Goal: Task Accomplishment & Management: Complete application form

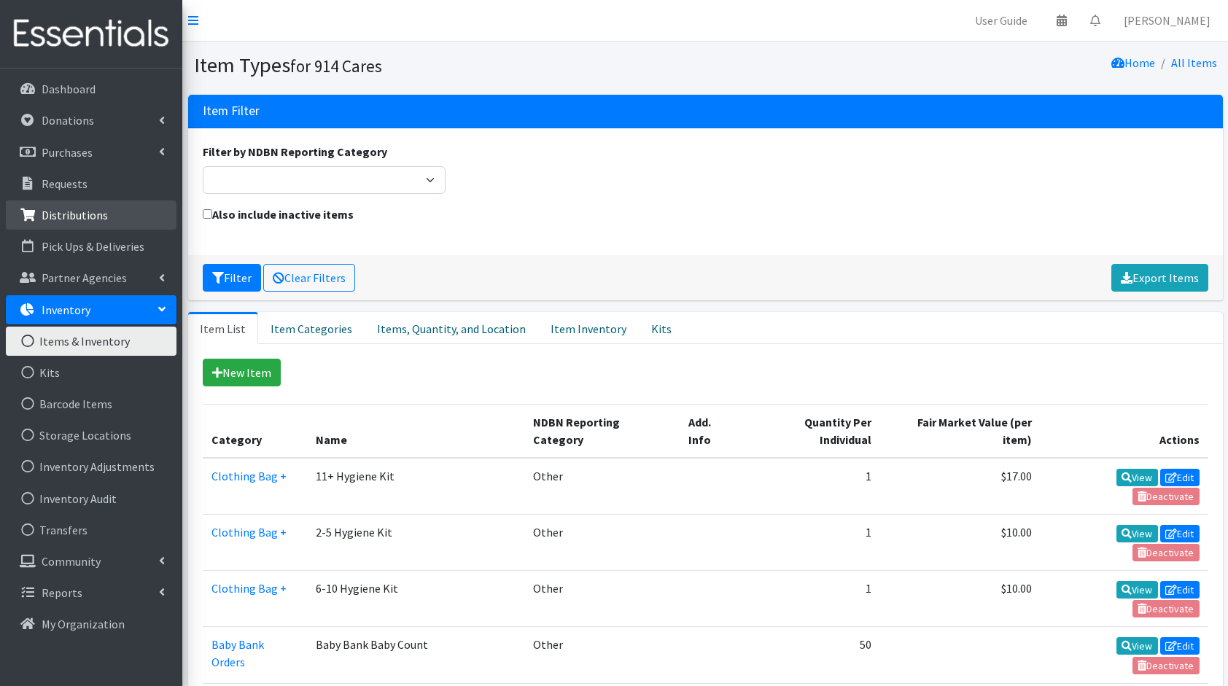
scroll to position [31, 0]
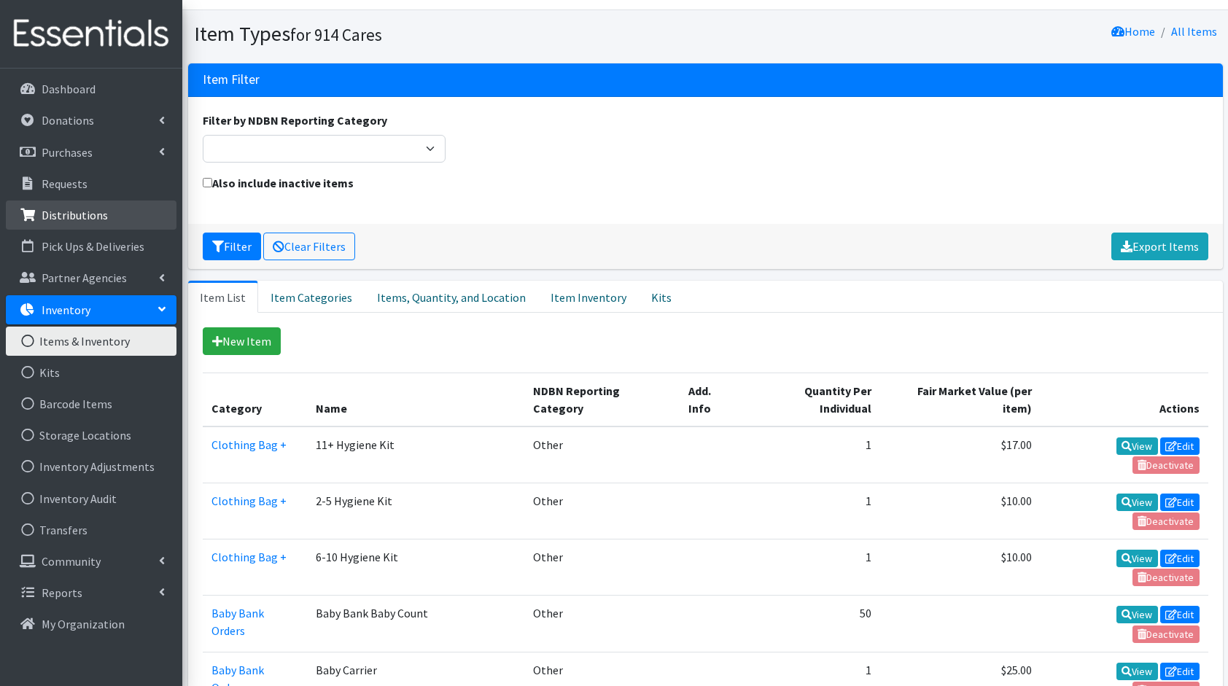
click at [77, 219] on p "Distributions" at bounding box center [75, 215] width 66 height 15
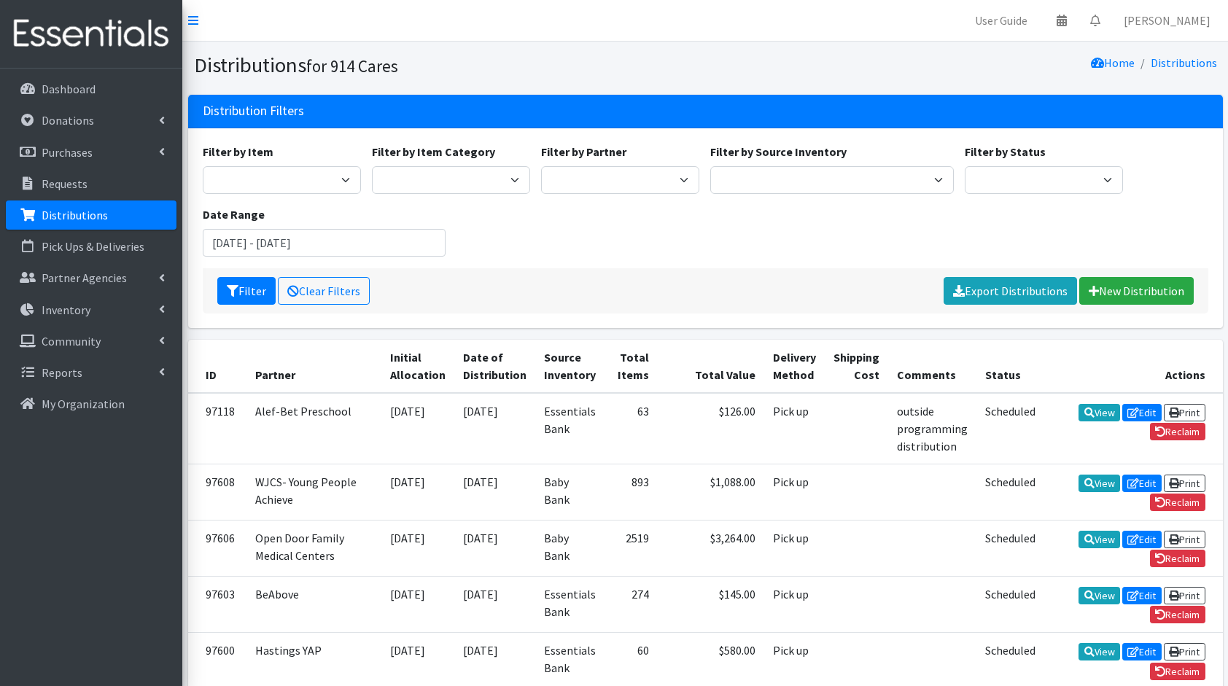
click at [629, 276] on div "Filter Clear Filters Export Distributions New Distribution" at bounding box center [706, 290] width 1006 height 45
click at [1178, 292] on link "New Distribution" at bounding box center [1136, 291] width 114 height 28
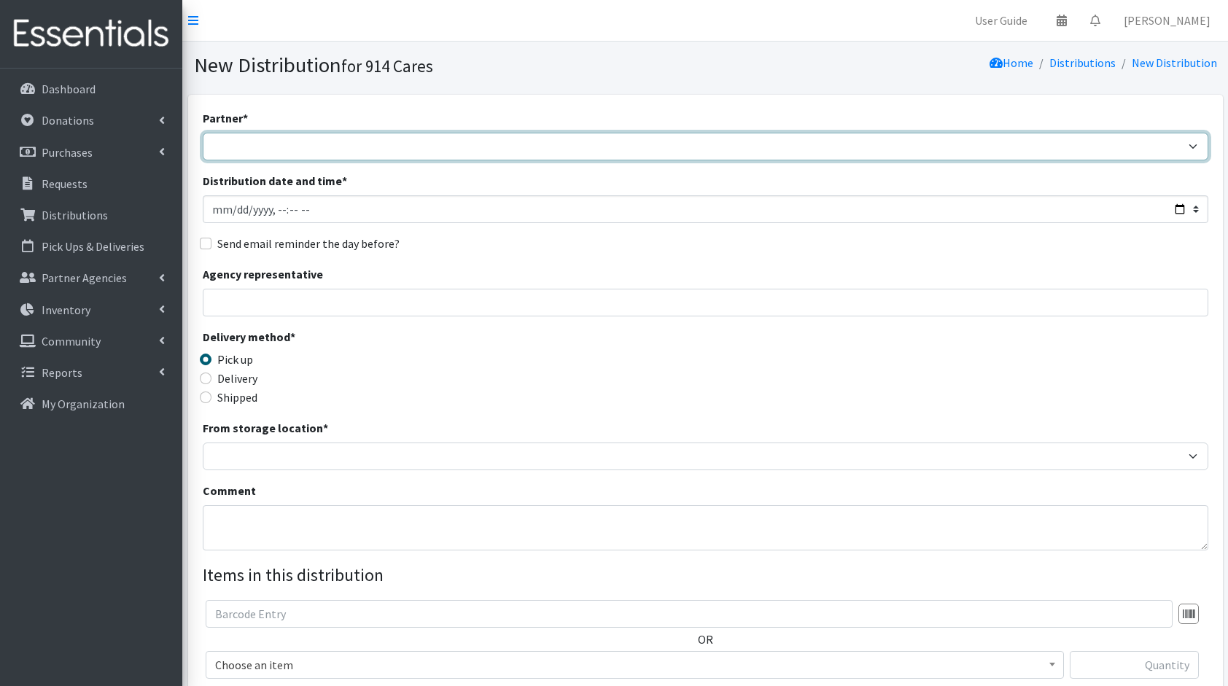
click at [614, 138] on select "4Communities 914United Abbot House Accompany Now Alef-Bet Preschool All Access …" at bounding box center [706, 147] width 1006 height 28
select select "6915"
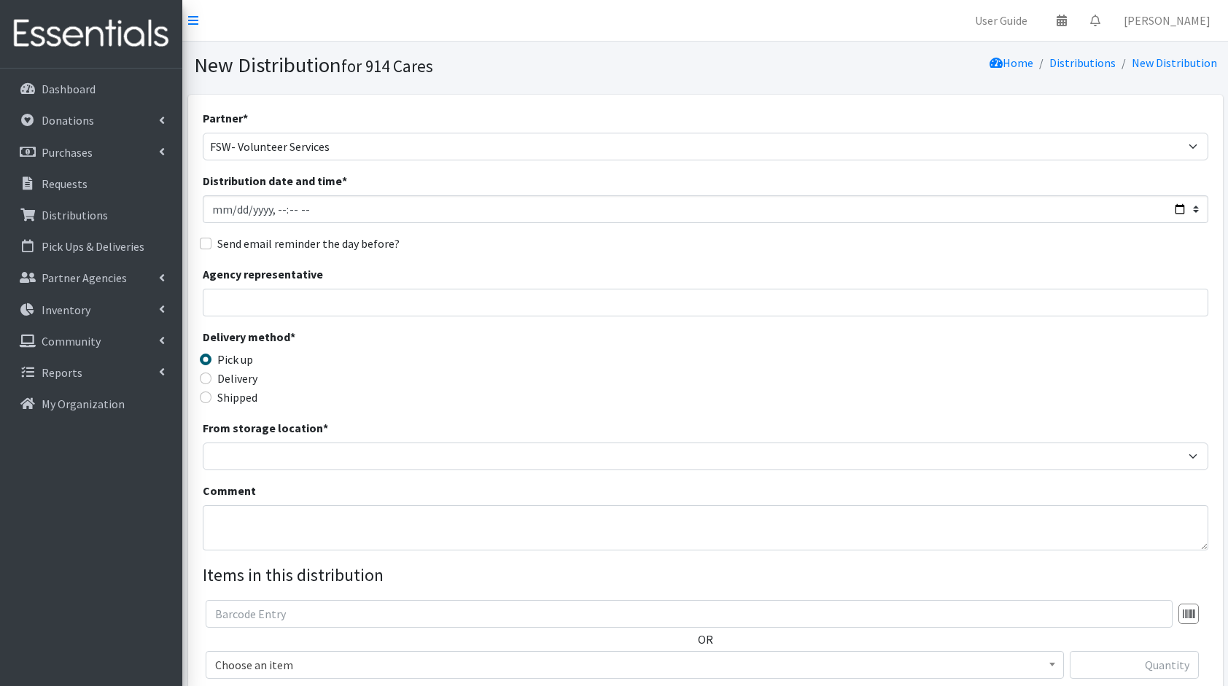
click at [468, 111] on div "Partner * 4Communities 914United Abbot House Accompany Now Alef-Bet Preschool A…" at bounding box center [706, 134] width 1006 height 51
click at [89, 288] on link "Partner Agencies" at bounding box center [91, 277] width 171 height 29
click at [99, 281] on p "Partner Agencies" at bounding box center [84, 278] width 85 height 15
click at [96, 281] on p "Partner Agencies" at bounding box center [84, 278] width 85 height 15
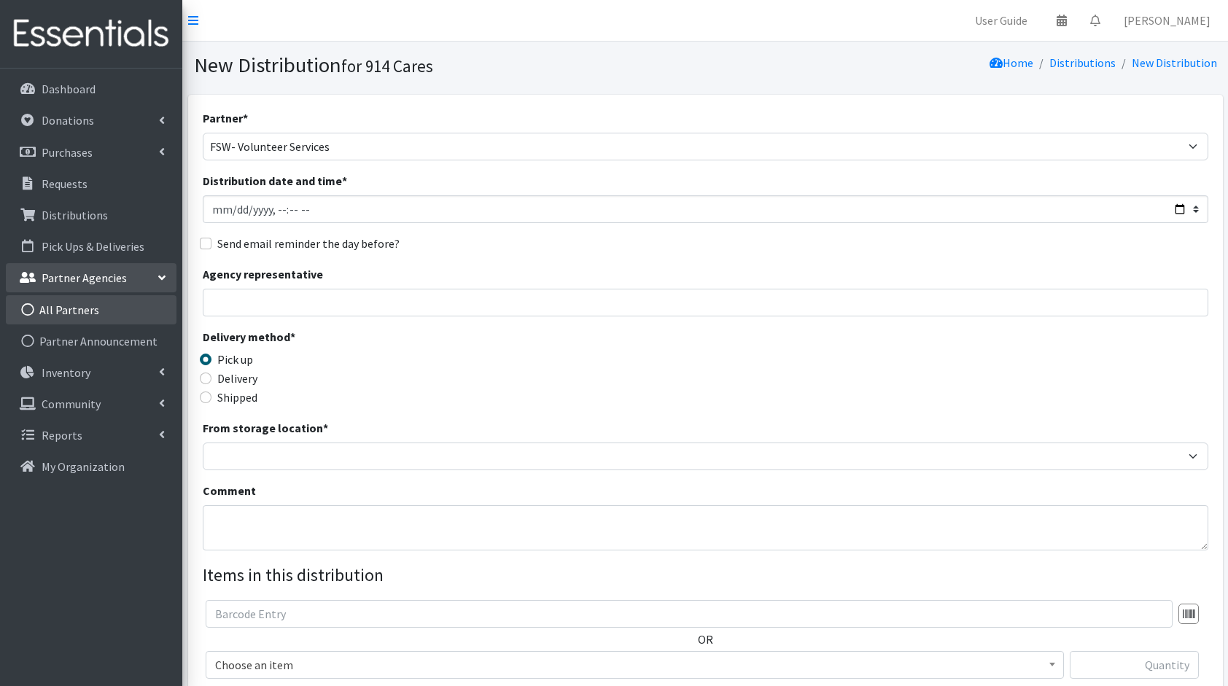
click at [89, 303] on link "All Partners" at bounding box center [91, 309] width 171 height 29
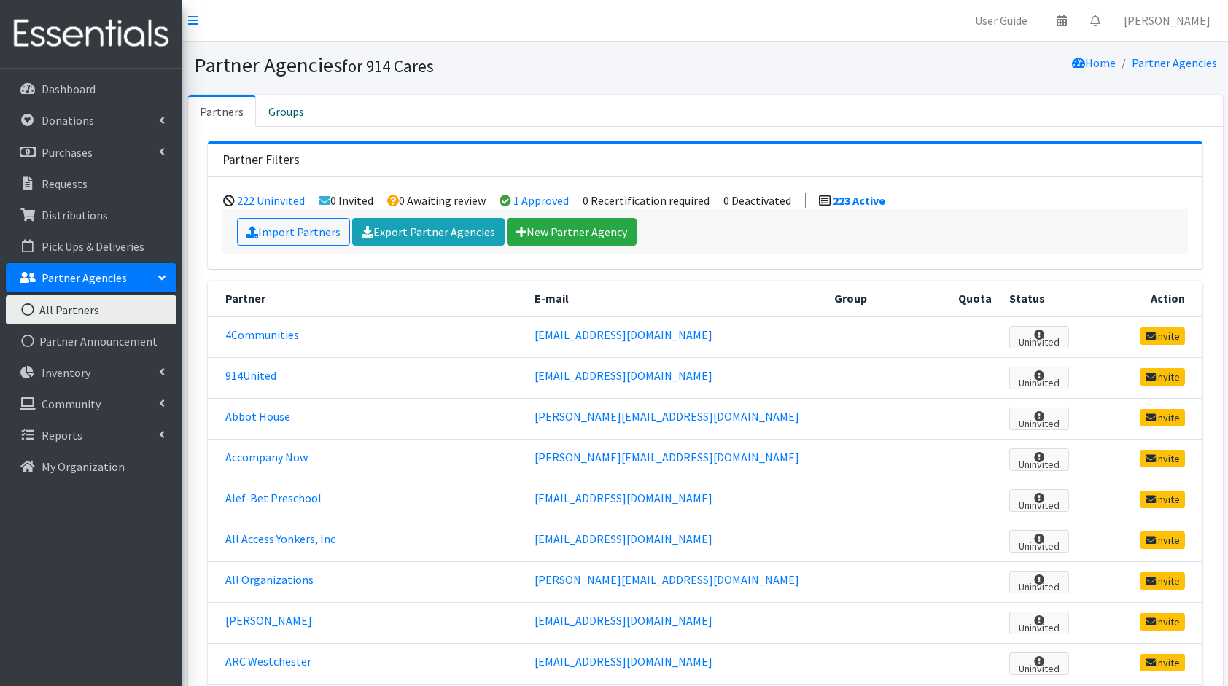
click at [89, 303] on link "All Partners" at bounding box center [91, 309] width 171 height 29
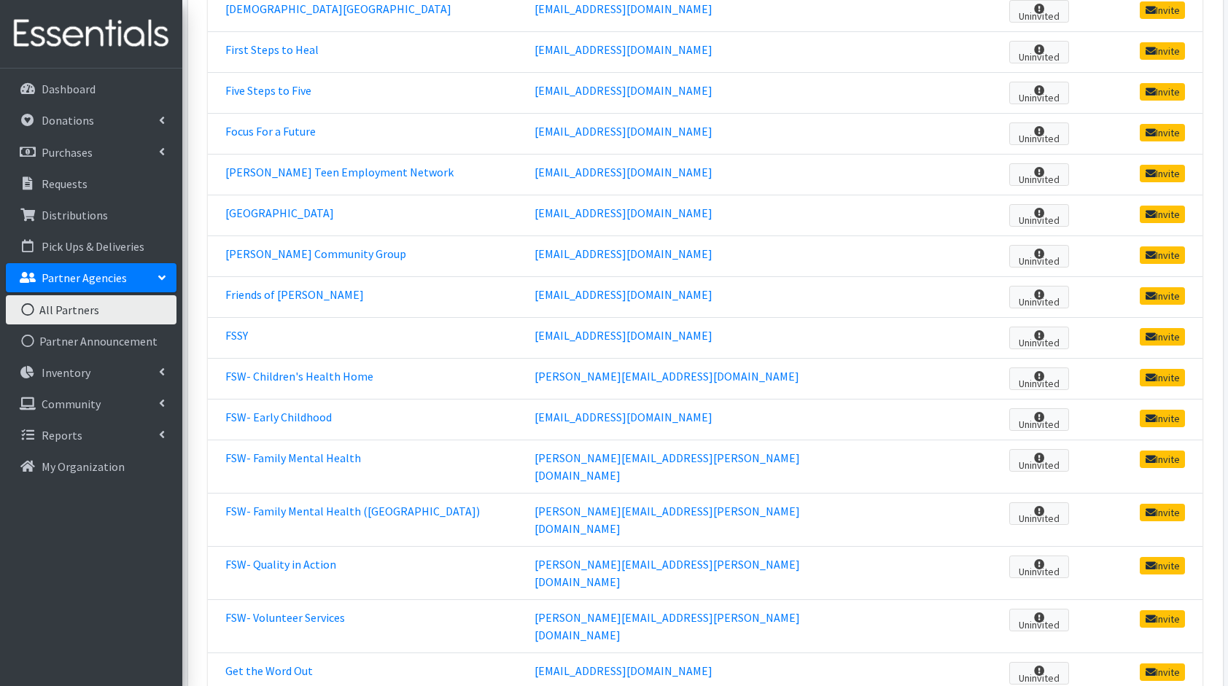
scroll to position [2826, 0]
click at [297, 610] on link "FSW- Volunteer Services" at bounding box center [285, 617] width 120 height 15
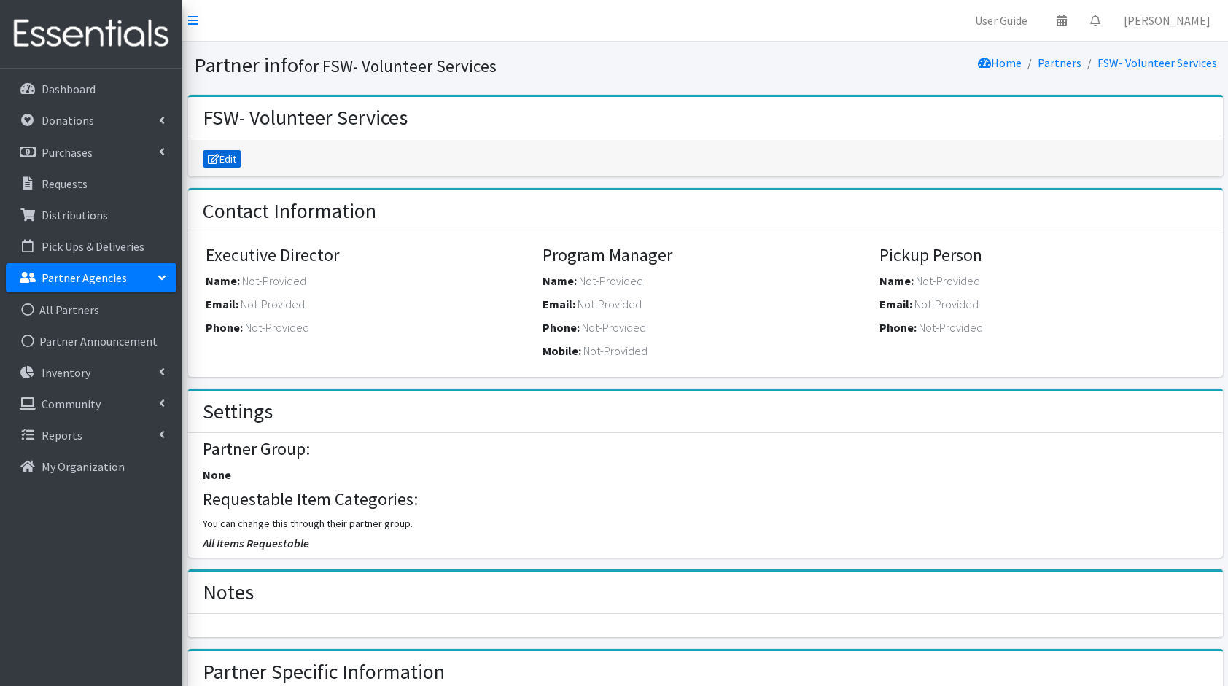
click at [225, 157] on link "Edit" at bounding box center [222, 158] width 39 height 17
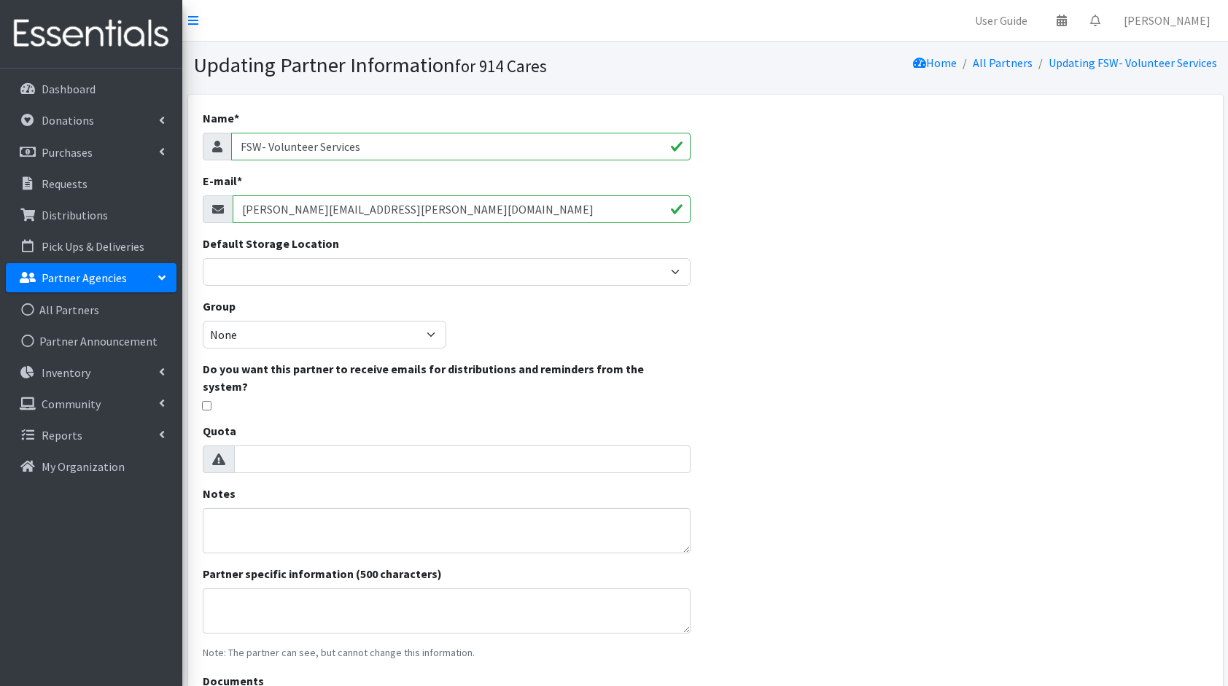
click at [268, 146] on input "FSW- Volunteer Services" at bounding box center [461, 147] width 460 height 28
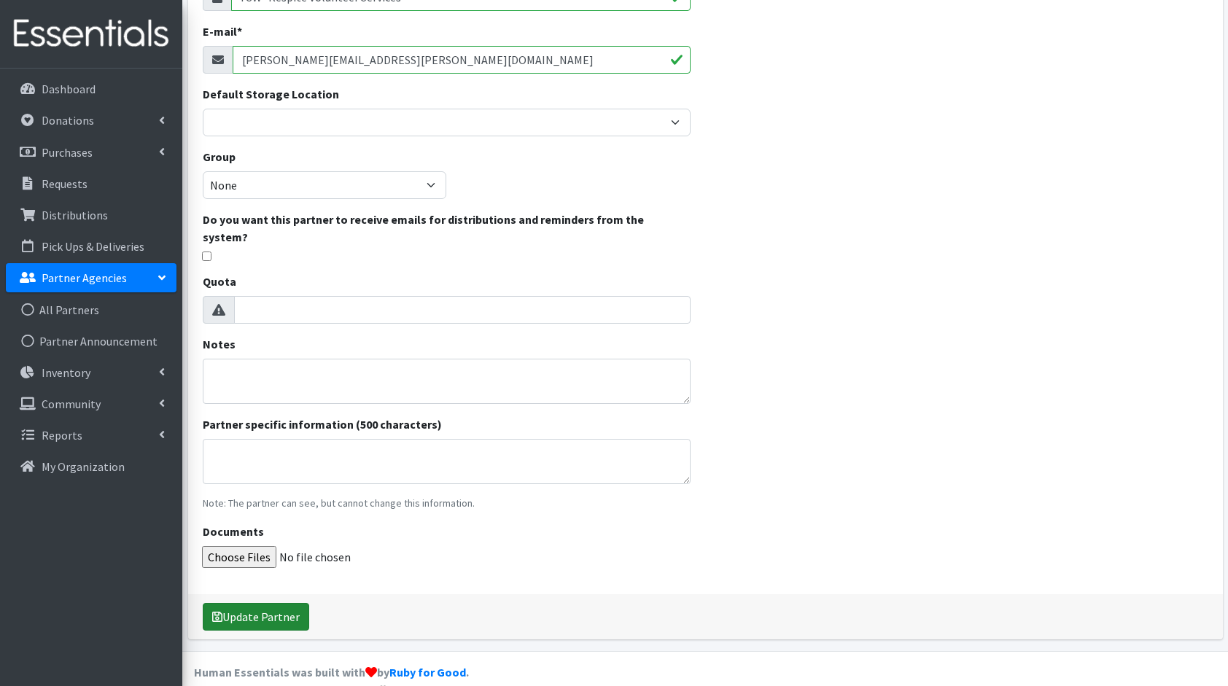
type input "FSW- Respite Volunteer Services"
click at [281, 603] on button "Update Partner" at bounding box center [256, 617] width 106 height 28
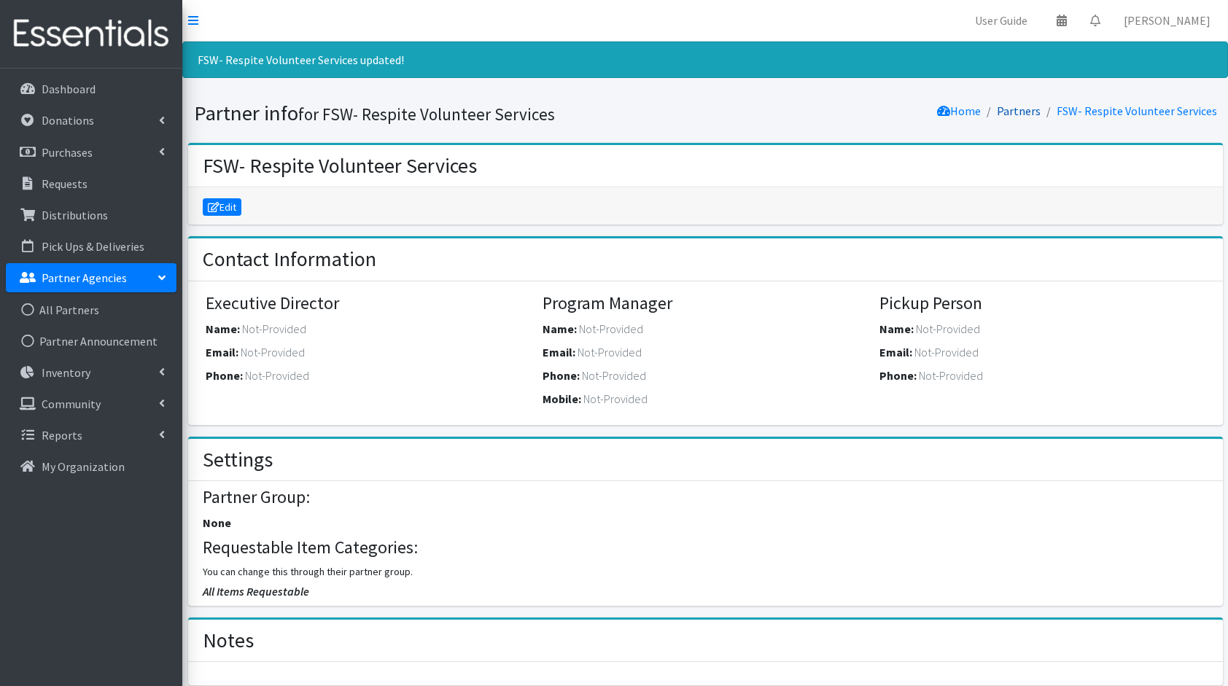
click at [1019, 112] on link "Partners" at bounding box center [1019, 111] width 44 height 15
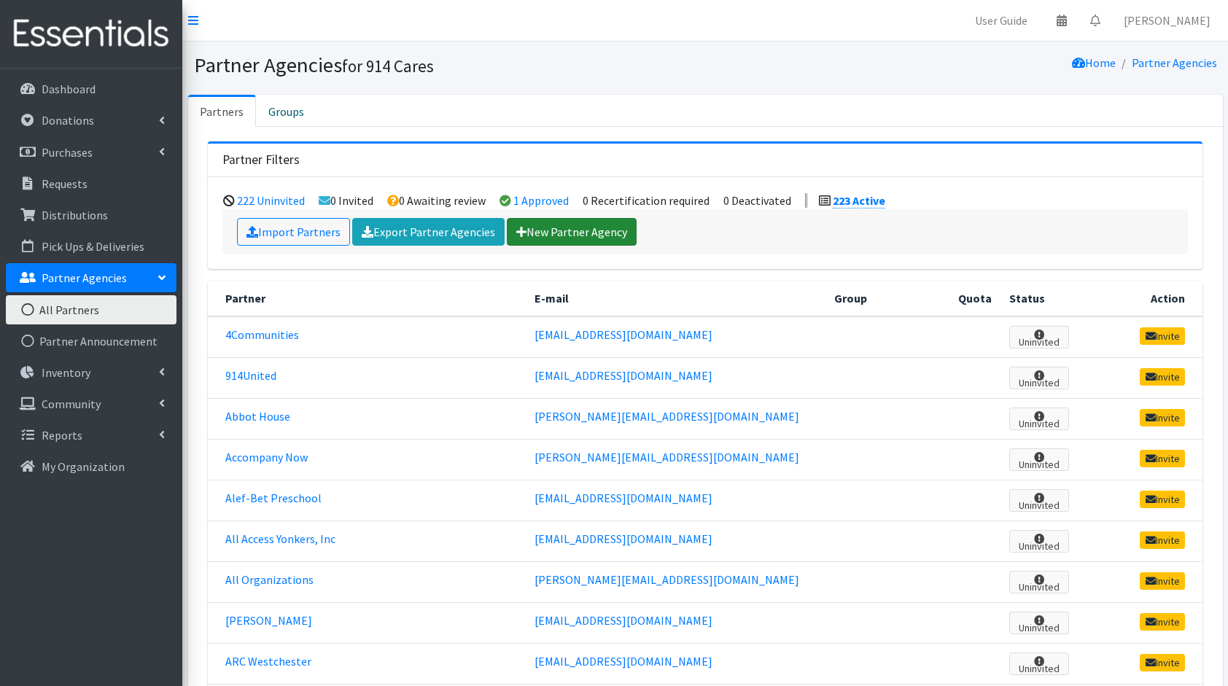
click at [594, 225] on link "New Partner Agency" at bounding box center [572, 232] width 130 height 28
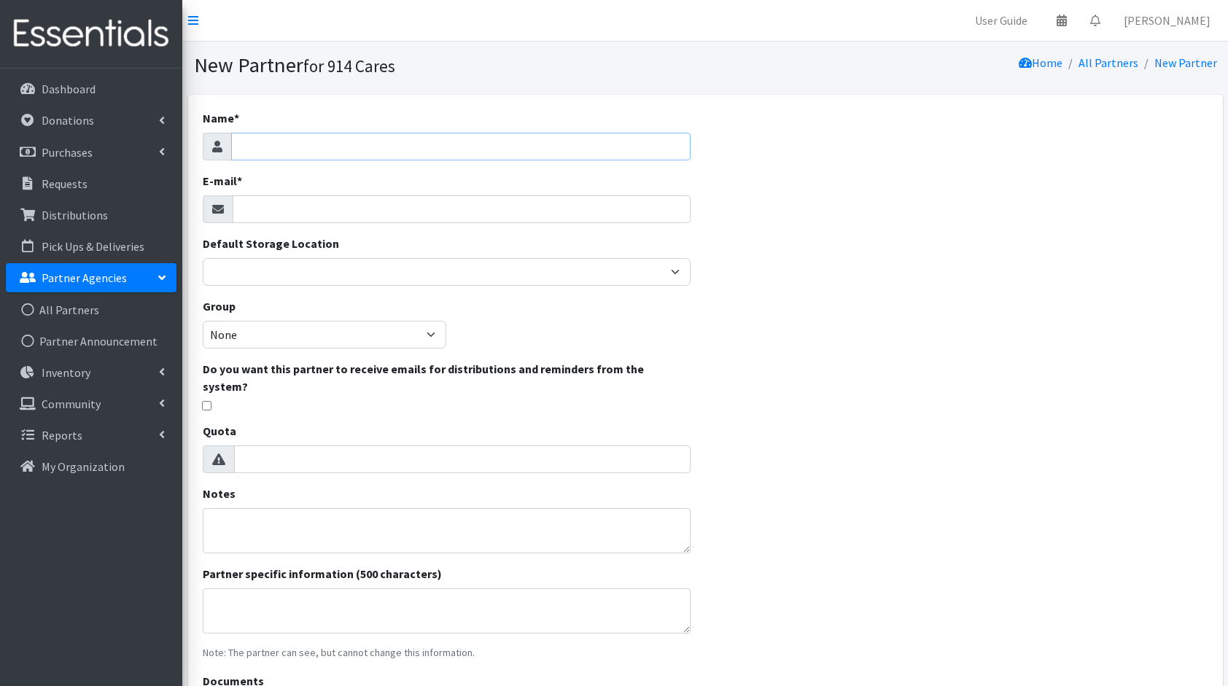
click at [306, 139] on input "Name *" at bounding box center [461, 147] width 460 height 28
type input "FSW- Volunteer Services ([GEOGRAPHIC_DATA])"
click at [292, 203] on input "E-mail *" at bounding box center [462, 209] width 459 height 28
type input "[PERSON_NAME][EMAIL_ADDRESS][PERSON_NAME][DOMAIN_NAME]"
click at [616, 312] on div "Name * FSW- Volunteer Services (Tarrytown) E-mail * wendy.armstrong@fsw.org Def…" at bounding box center [447, 419] width 518 height 649
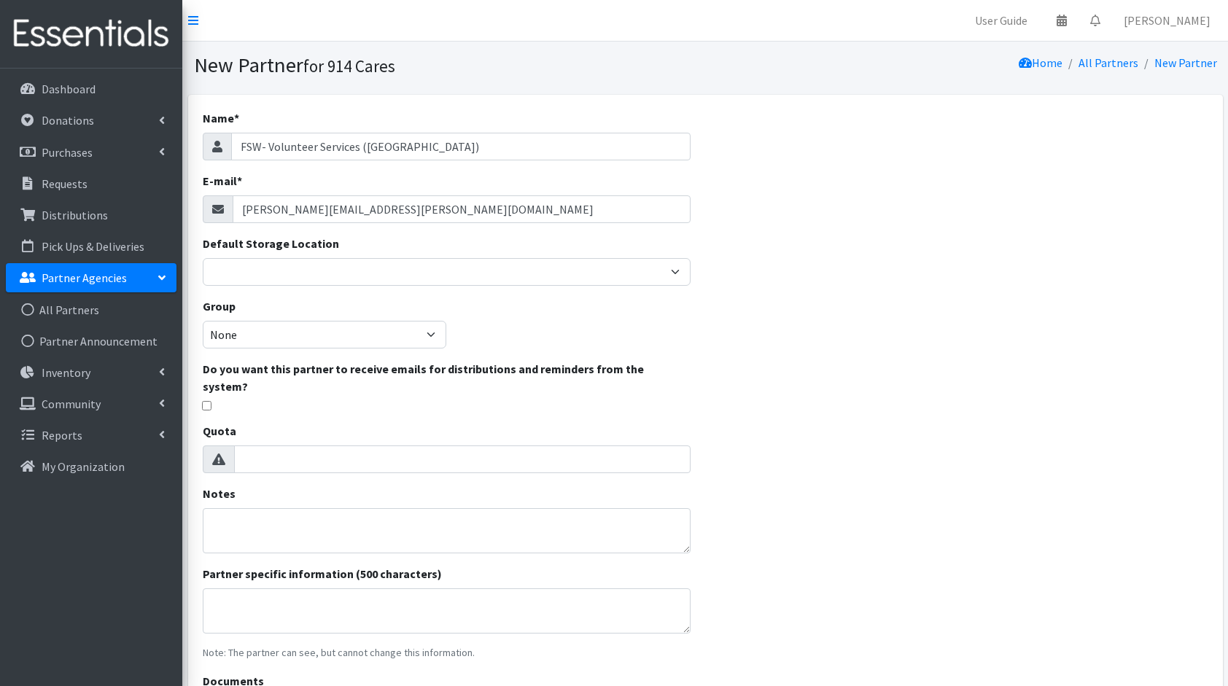
scroll to position [149, 0]
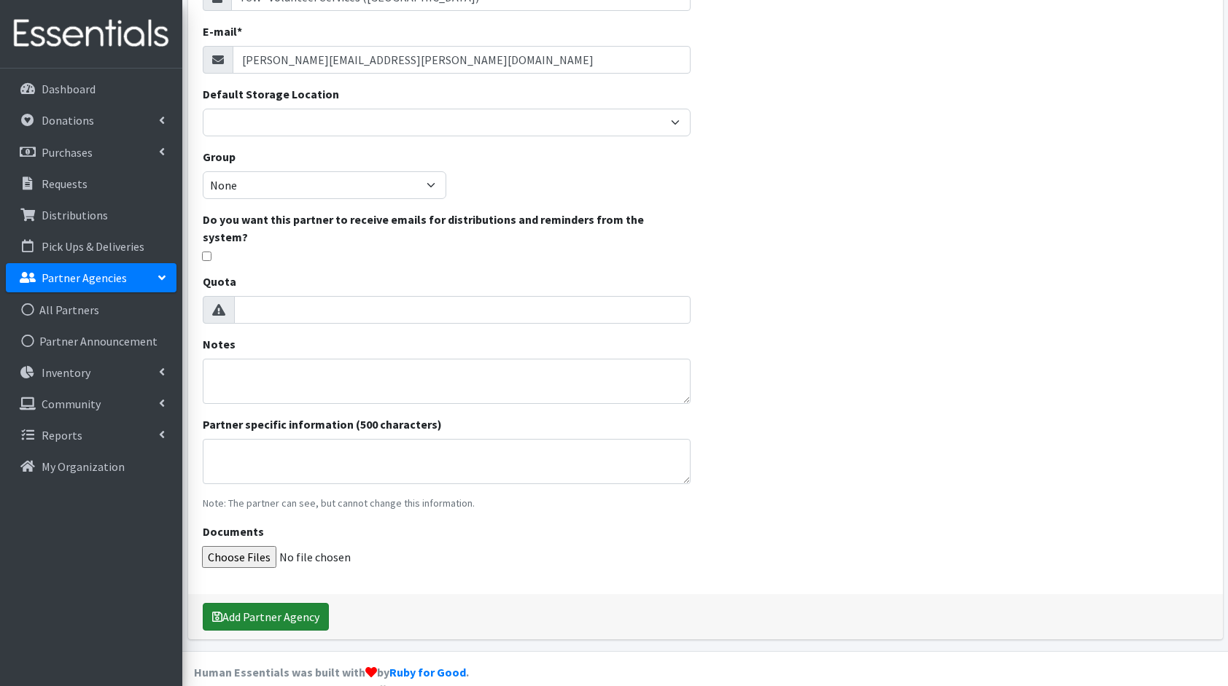
click at [243, 603] on button "Add Partner Agency" at bounding box center [266, 617] width 126 height 28
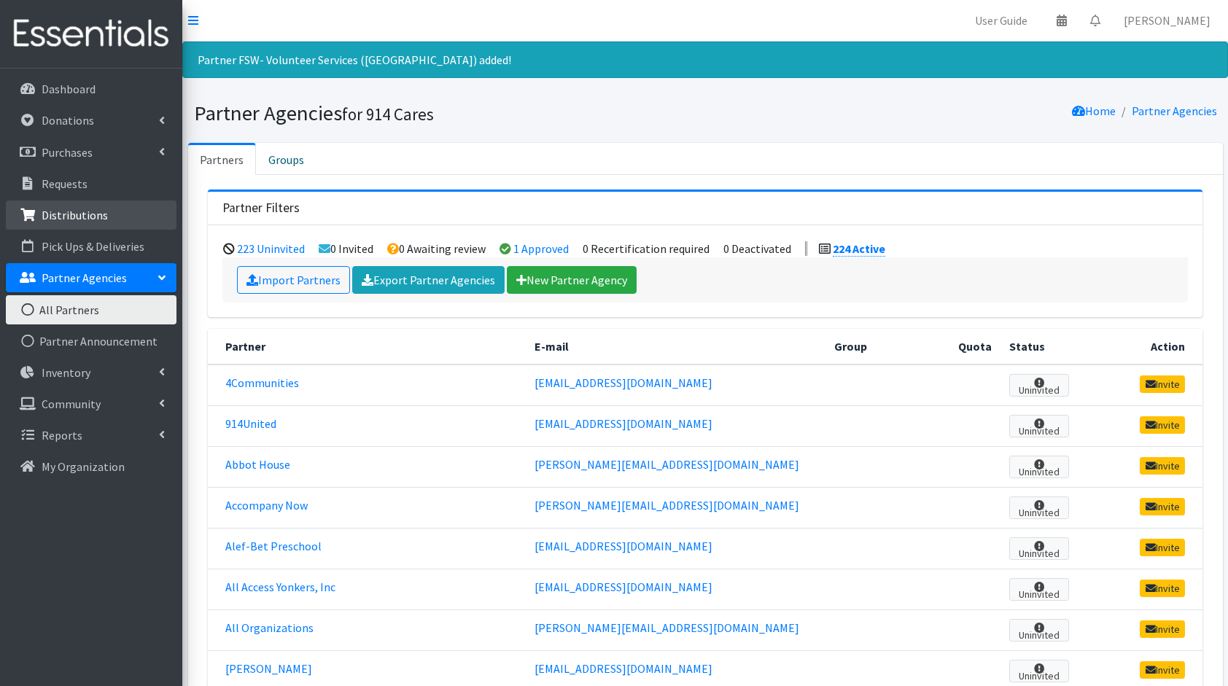
click at [108, 215] on link "Distributions" at bounding box center [91, 215] width 171 height 29
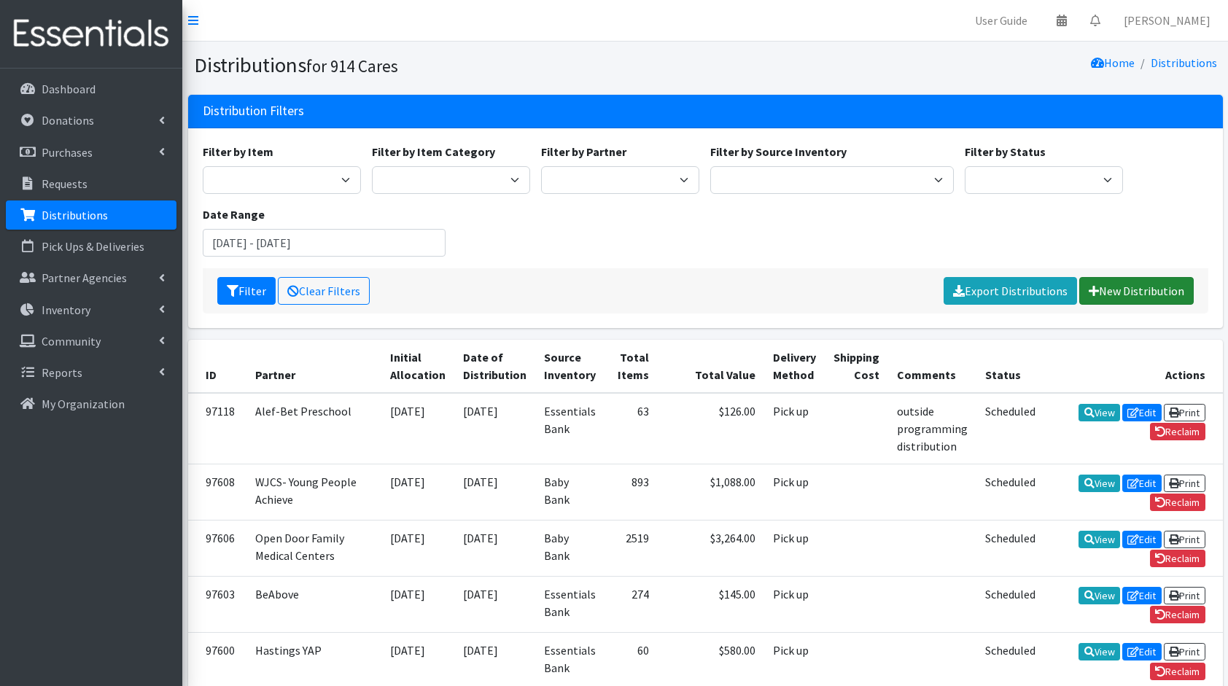
click at [1126, 289] on link "New Distribution" at bounding box center [1136, 291] width 114 height 28
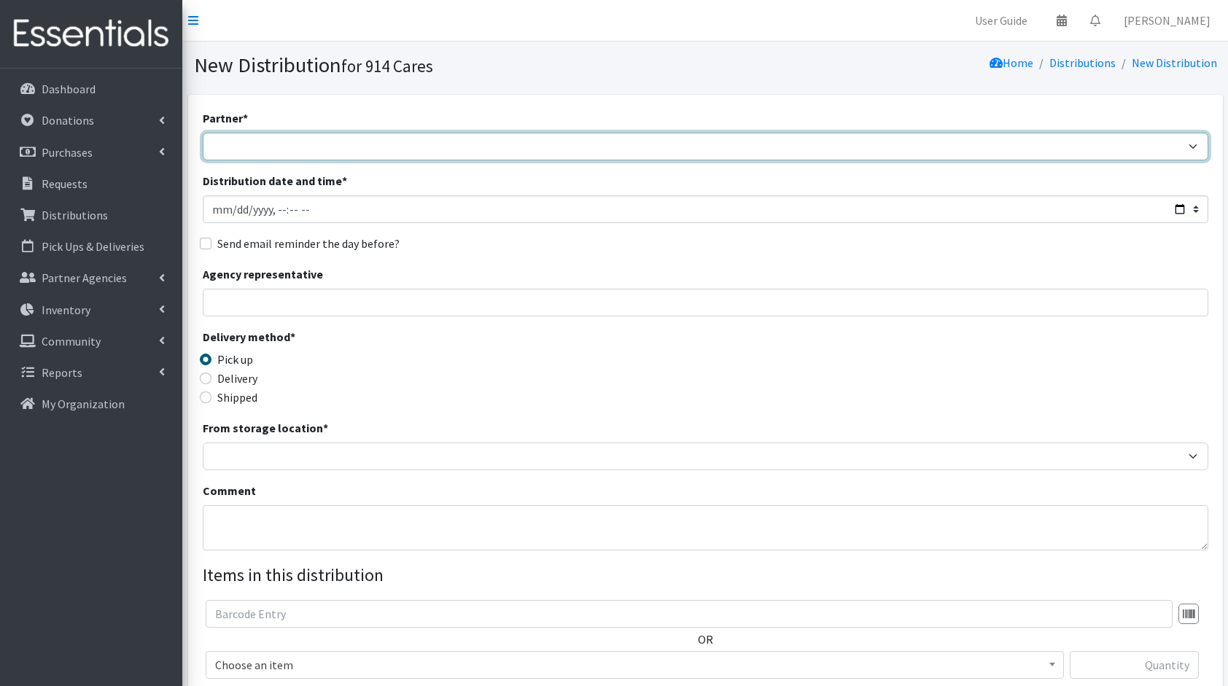
click at [567, 142] on select "4Communities 914United Abbot House Accompany Now Alef-Bet Preschool All Access …" at bounding box center [706, 147] width 1006 height 28
select select "6915"
click at [203, 133] on select "4Communities 914United Abbot House Accompany Now Alef-Bet Preschool All Access …" at bounding box center [706, 147] width 1006 height 28
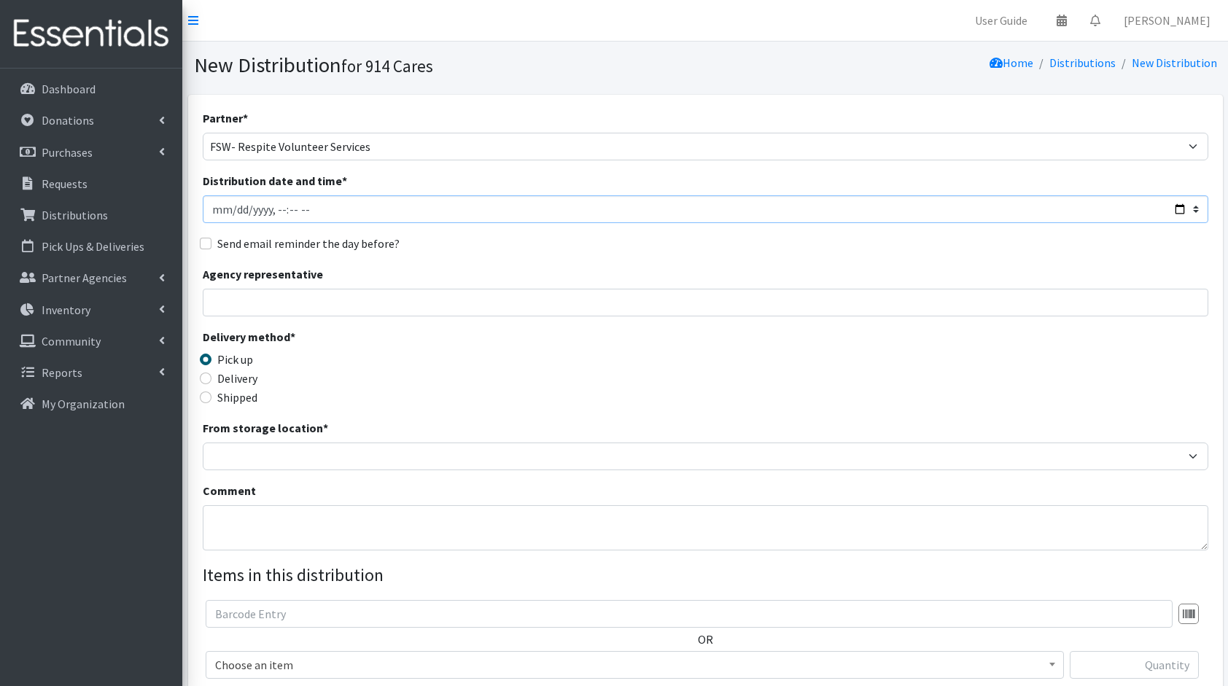
click at [1174, 207] on input "Distribution date and time *" at bounding box center [706, 209] width 1006 height 28
type input "[DATE]T23:59"
drag, startPoint x: 553, startPoint y: 261, endPoint x: 529, endPoint y: 272, distance: 26.4
click at [553, 261] on div "Partner * 4Communities 914United Abbot House Accompany Now Alef-Bet Preschool A…" at bounding box center [706, 441] width 1006 height 664
click at [479, 293] on input "Agency representative" at bounding box center [706, 303] width 1006 height 28
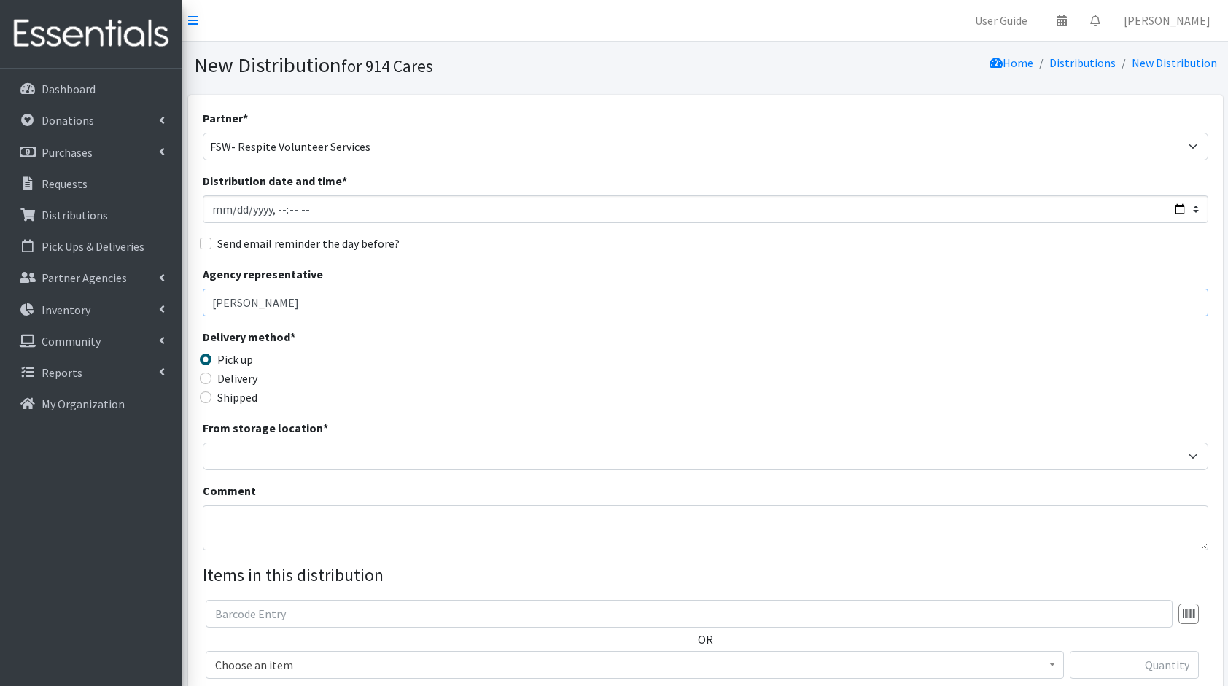
scroll to position [22, 0]
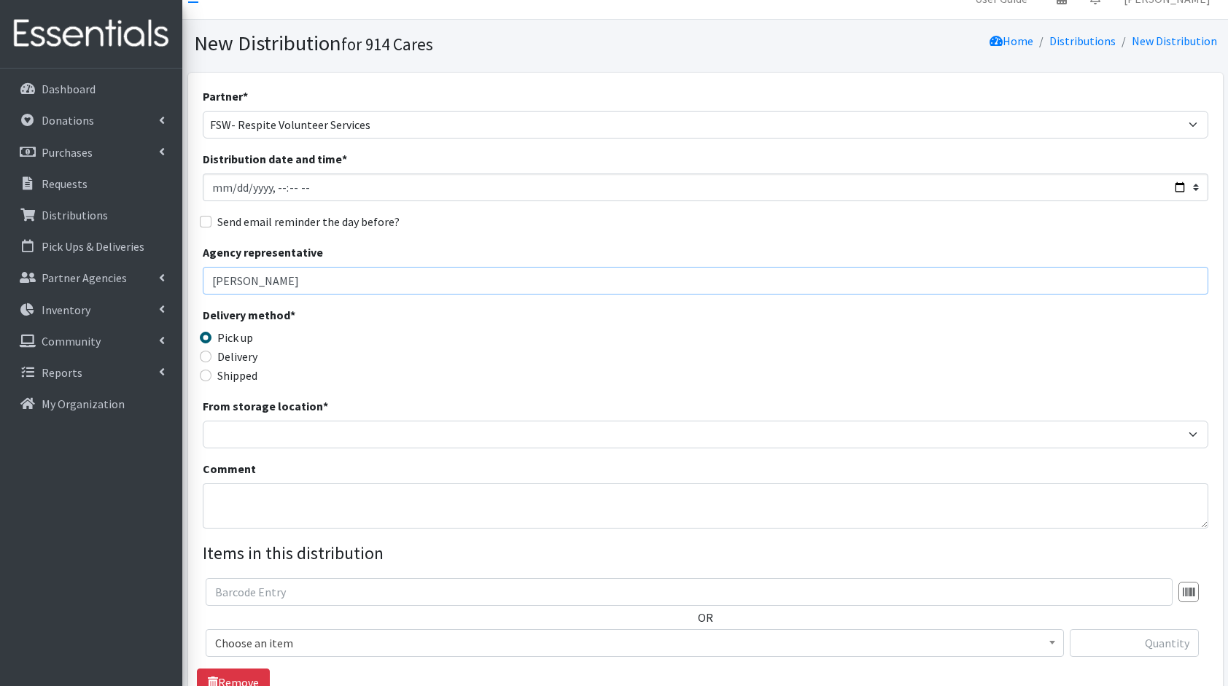
type input "Donna Samuels"
click at [243, 451] on div "Partner * 4Communities 914United Abbot House Accompany Now Alef-Bet Preschool A…" at bounding box center [706, 419] width 1006 height 664
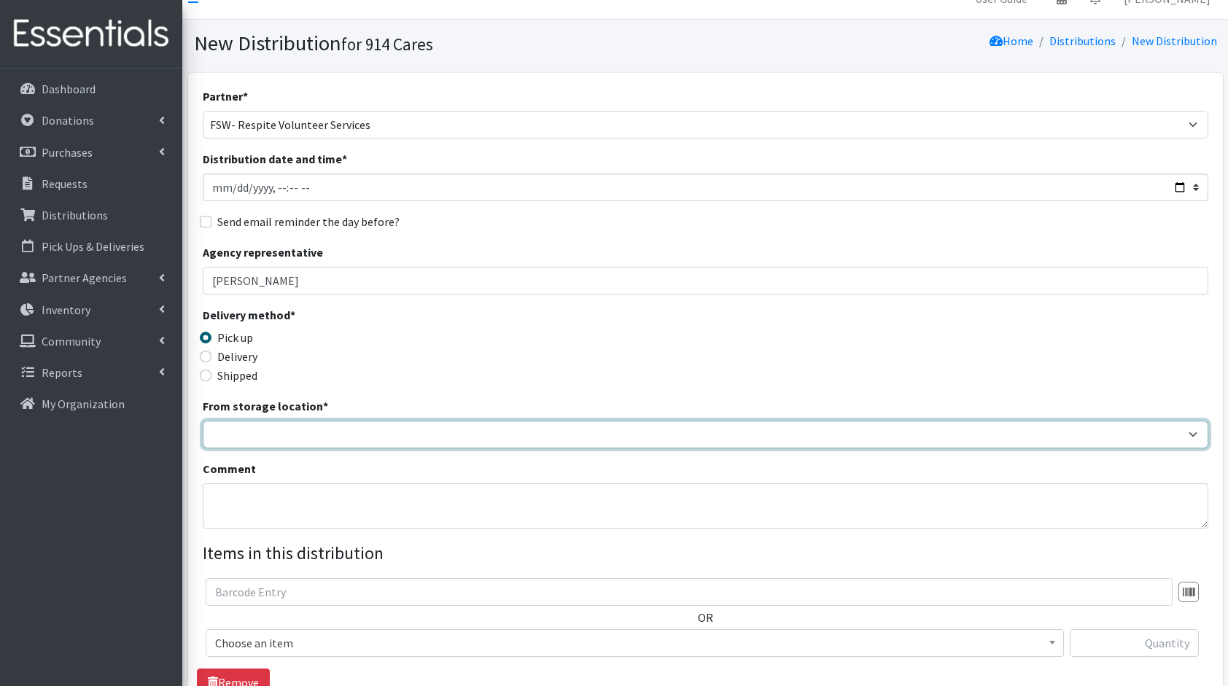
click at [246, 440] on select "Baby Bank Camp Clothing Plus Essentials Bank Westchester Reads" at bounding box center [706, 435] width 1006 height 28
select select "207"
click at [203, 421] on select "Baby Bank Camp Clothing Plus Essentials Bank Westchester Reads" at bounding box center [706, 435] width 1006 height 28
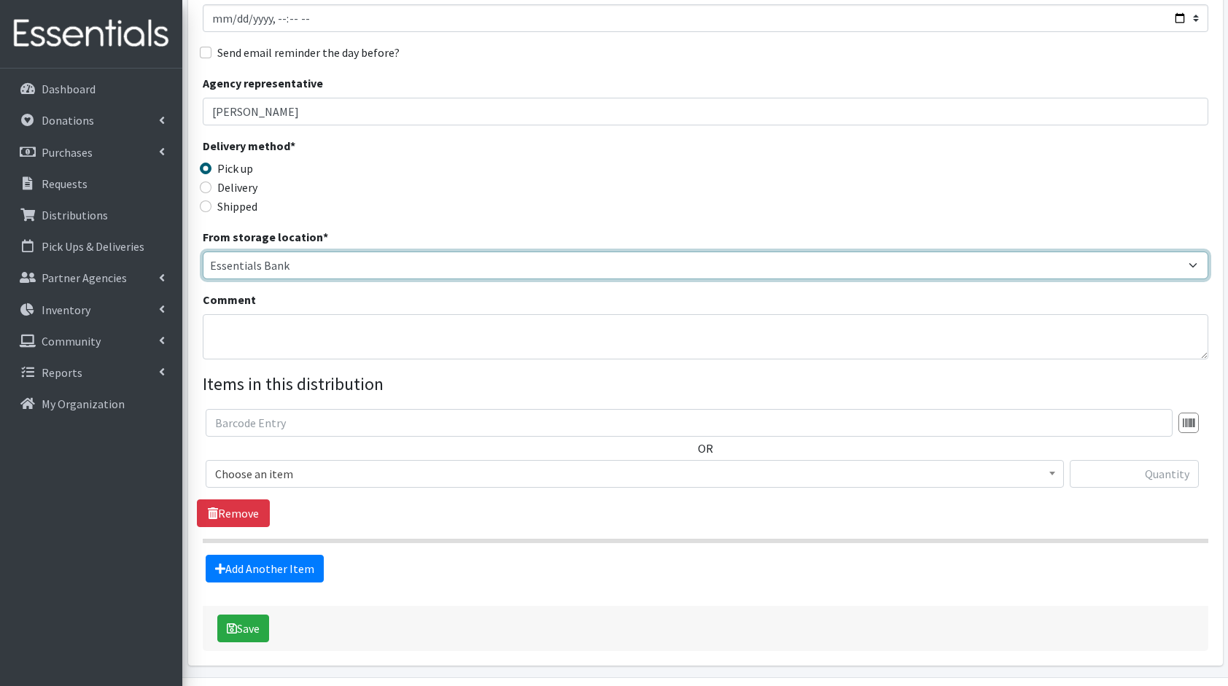
scroll to position [199, 0]
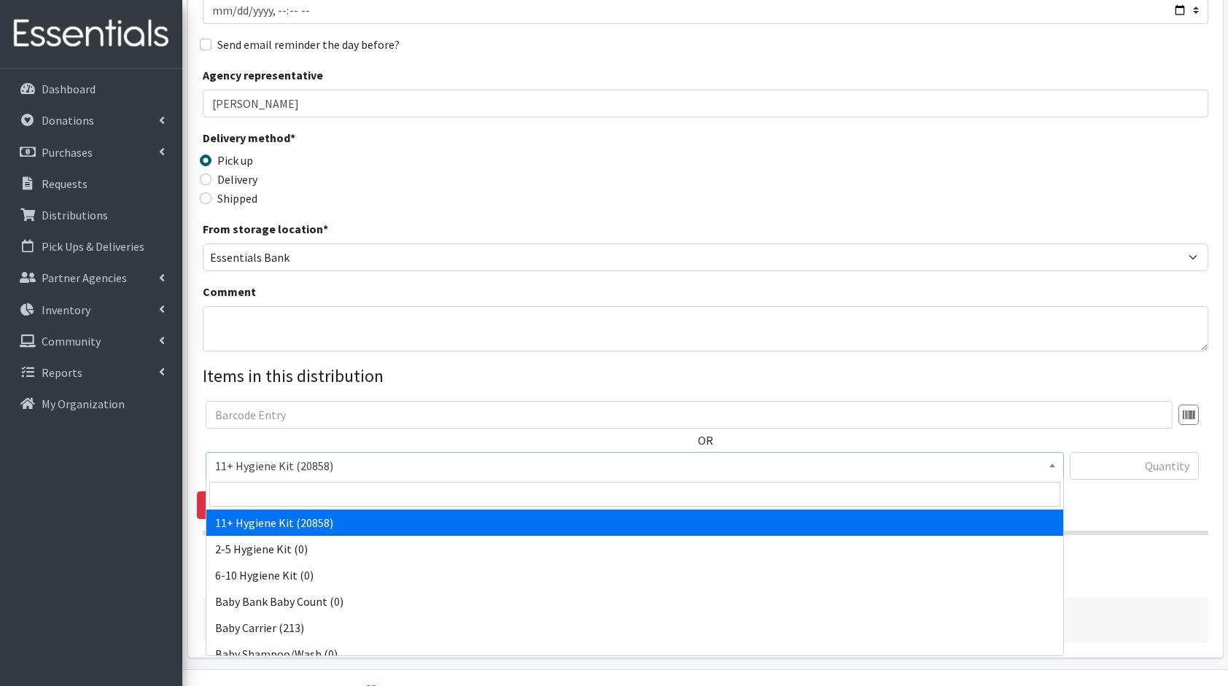
click at [356, 473] on span "11+ Hygiene Kit (20858)" at bounding box center [634, 466] width 839 height 20
click at [361, 489] on input "search" at bounding box center [634, 494] width 851 height 25
type input "dia"
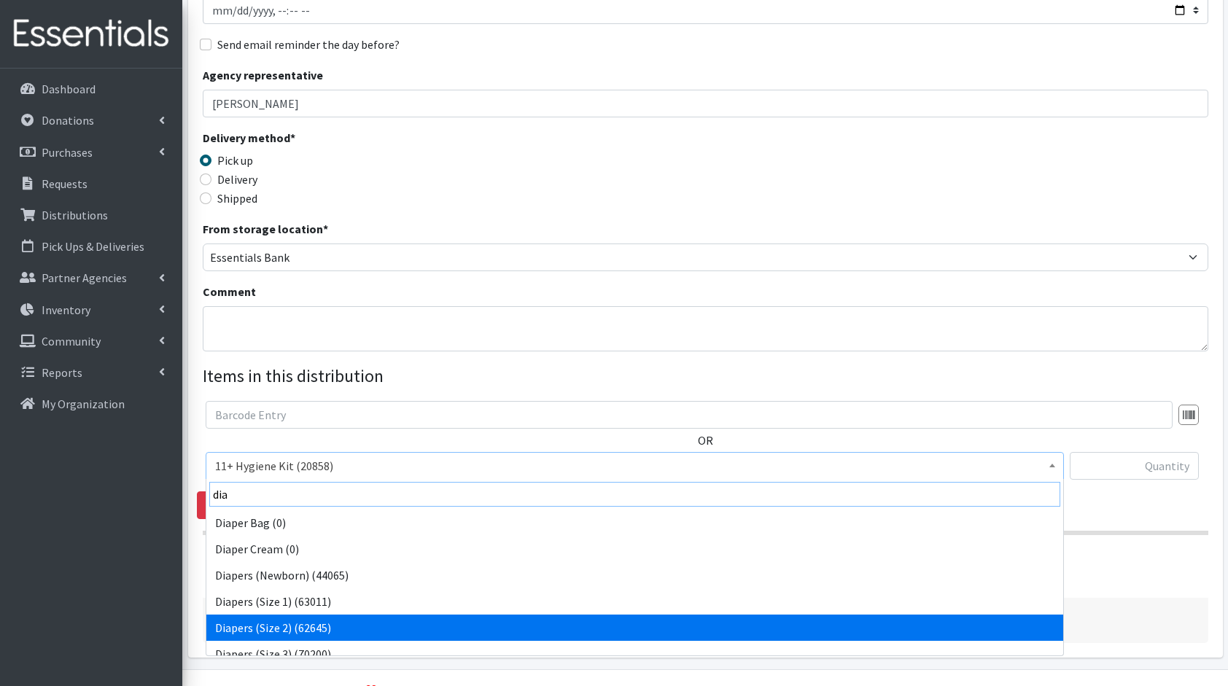
scroll to position [12, 0]
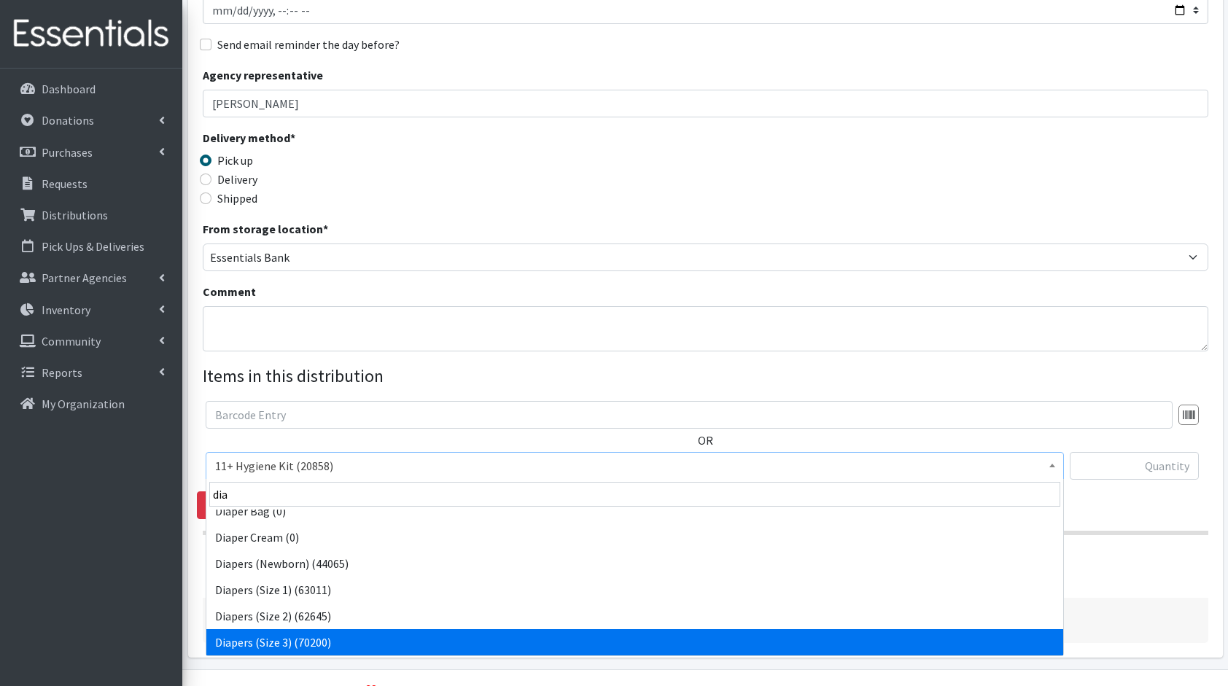
select select "5205"
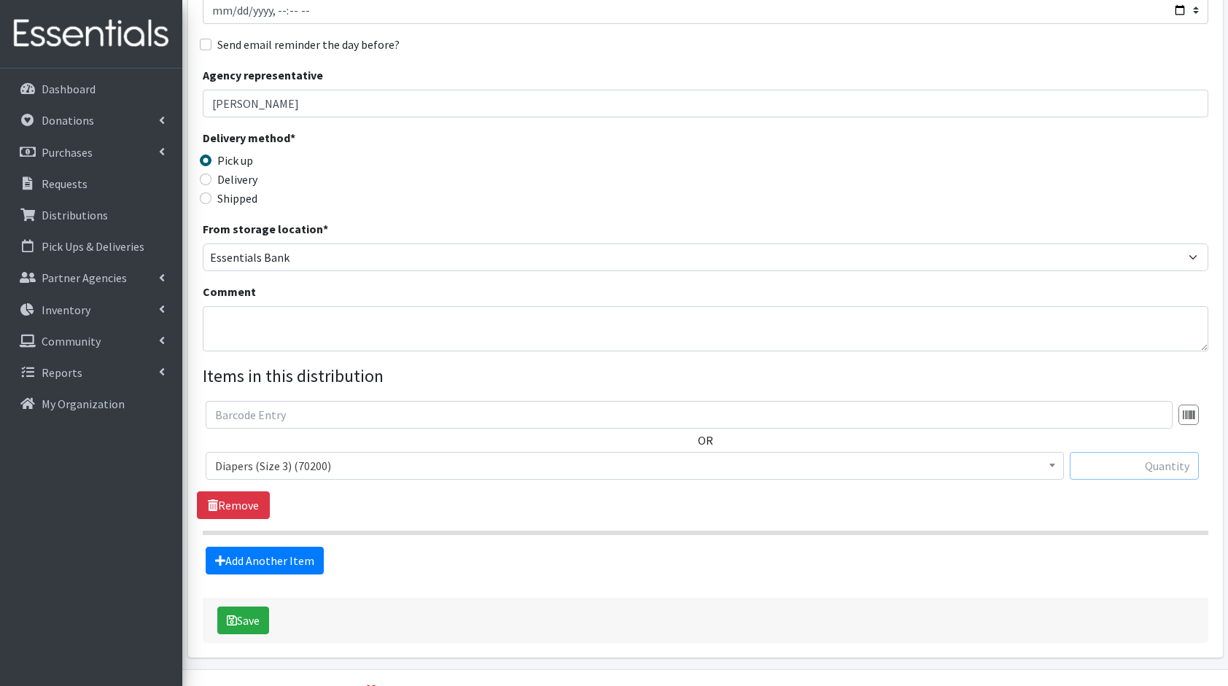
click at [1175, 470] on input "text" at bounding box center [1134, 466] width 129 height 28
type input "36"
click at [302, 559] on link "Add Another Item" at bounding box center [265, 561] width 118 height 28
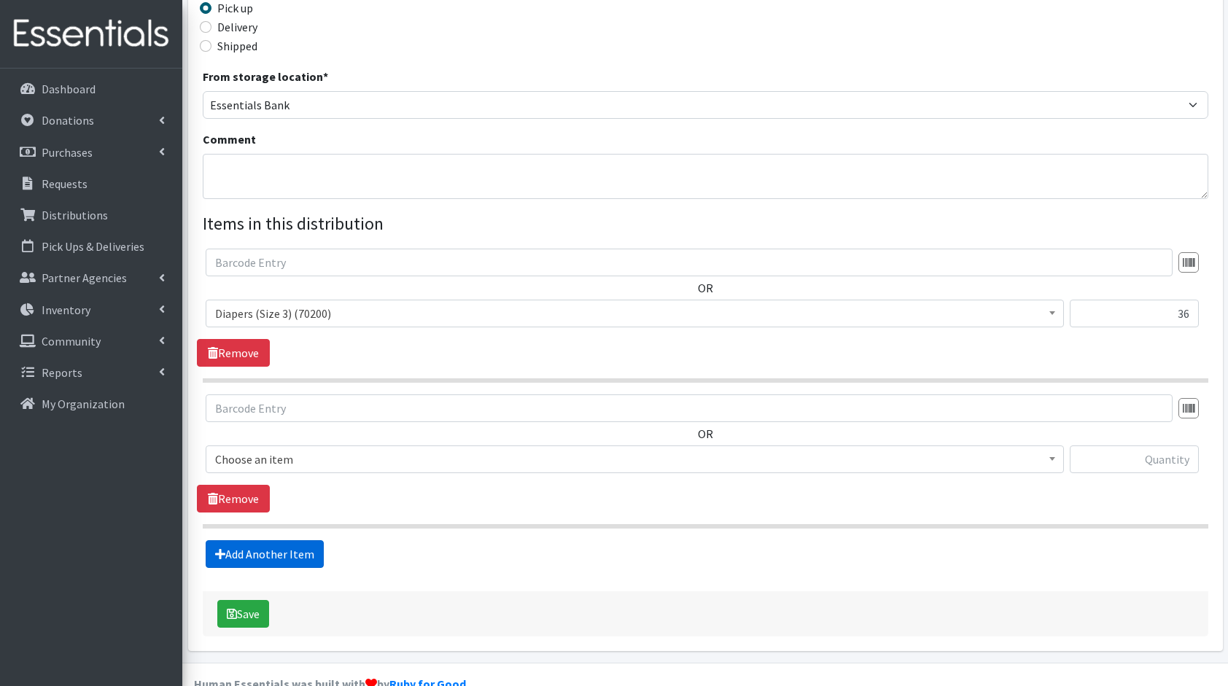
scroll to position [379, 0]
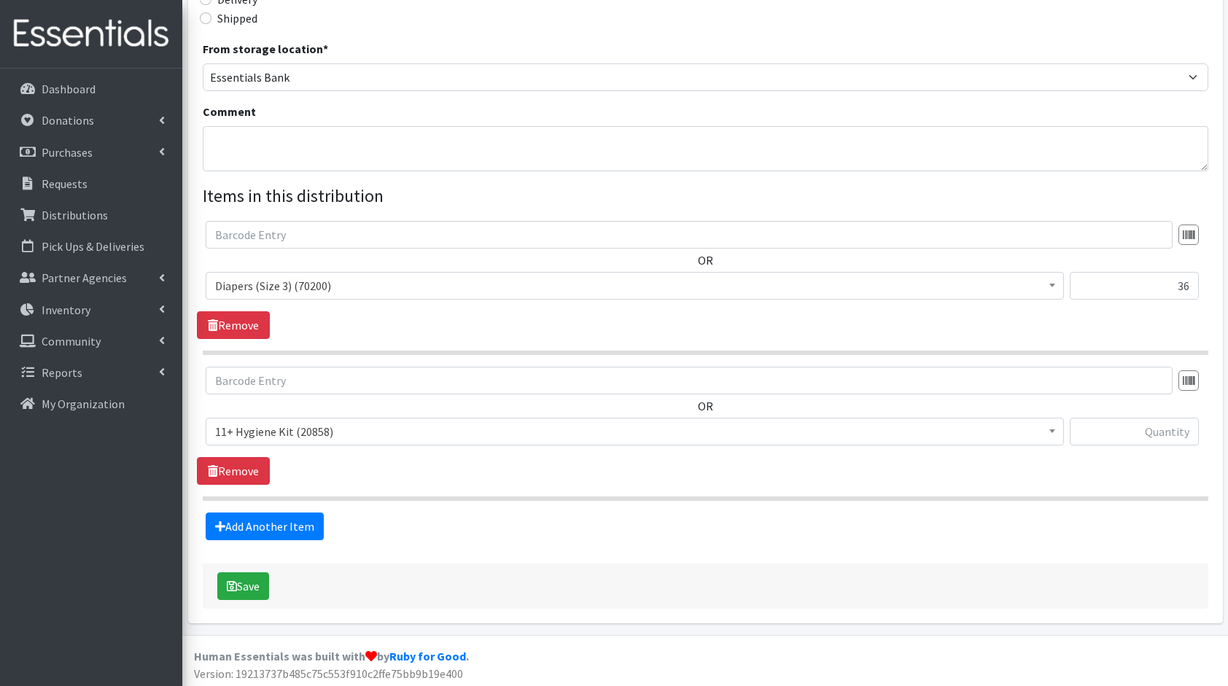
click at [324, 432] on span "11+ Hygiene Kit (20858)" at bounding box center [634, 431] width 839 height 20
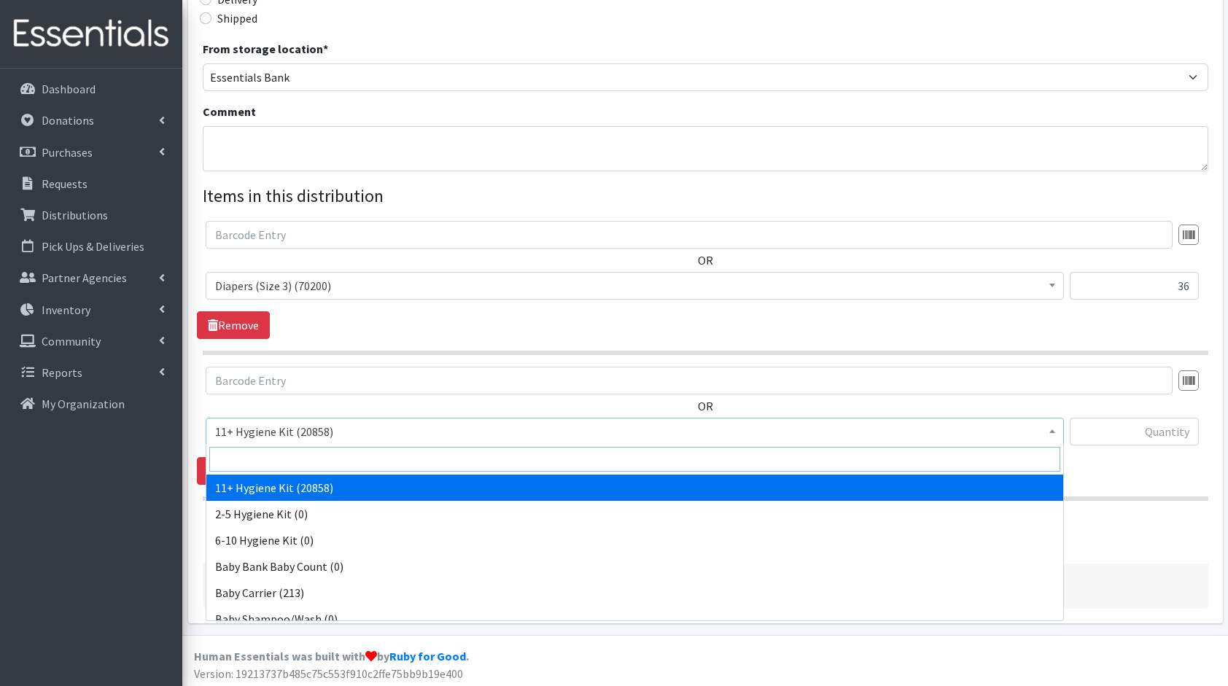
click at [336, 452] on input "search" at bounding box center [634, 459] width 851 height 25
type input "dia"
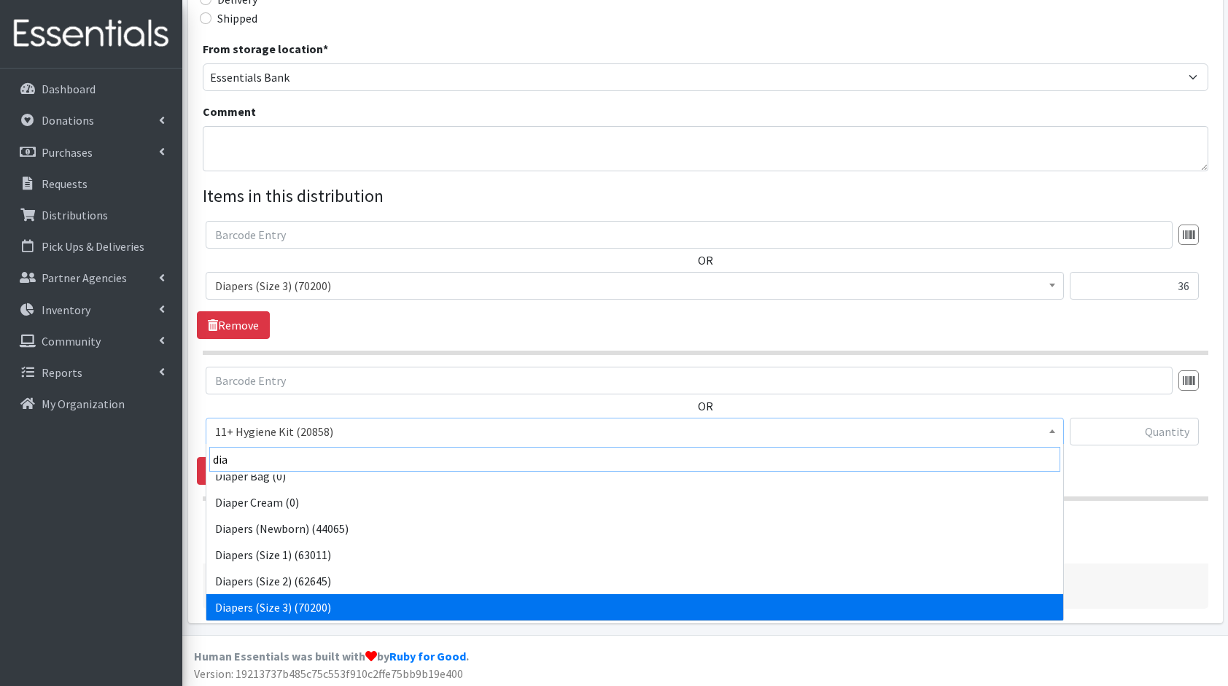
scroll to position [38, 0]
select select "5206"
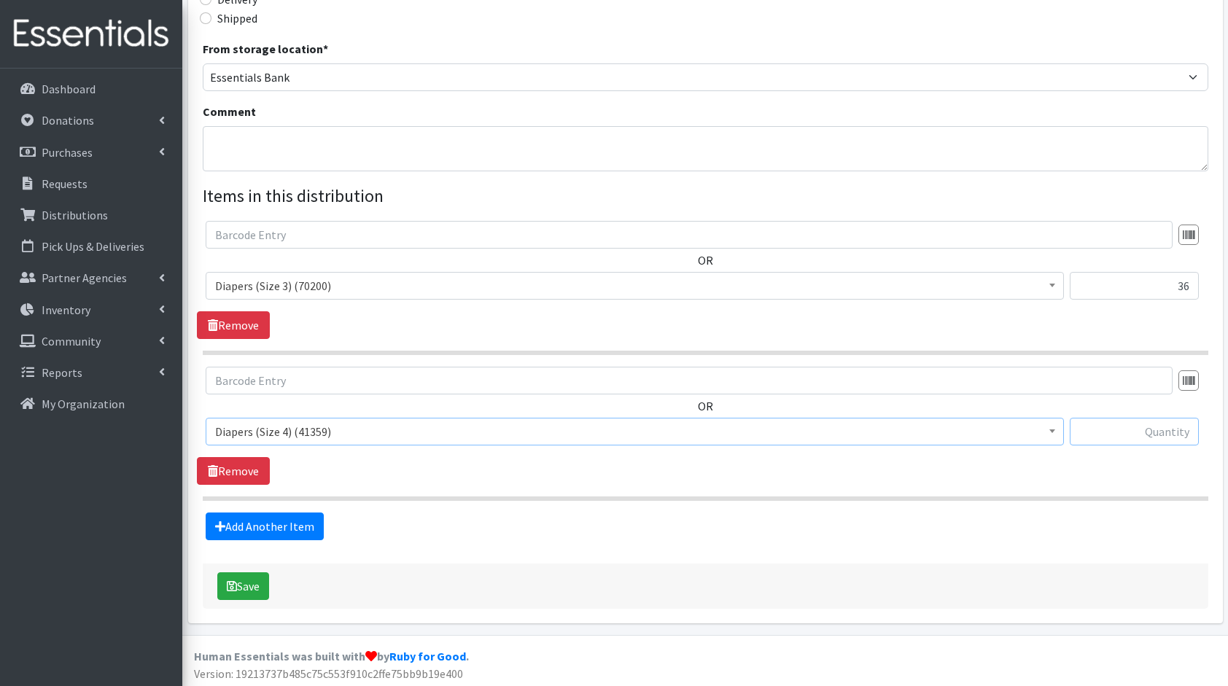
click at [1119, 432] on input "text" at bounding box center [1134, 432] width 129 height 28
type input "180"
click at [299, 513] on link "Add Another Item" at bounding box center [265, 527] width 118 height 28
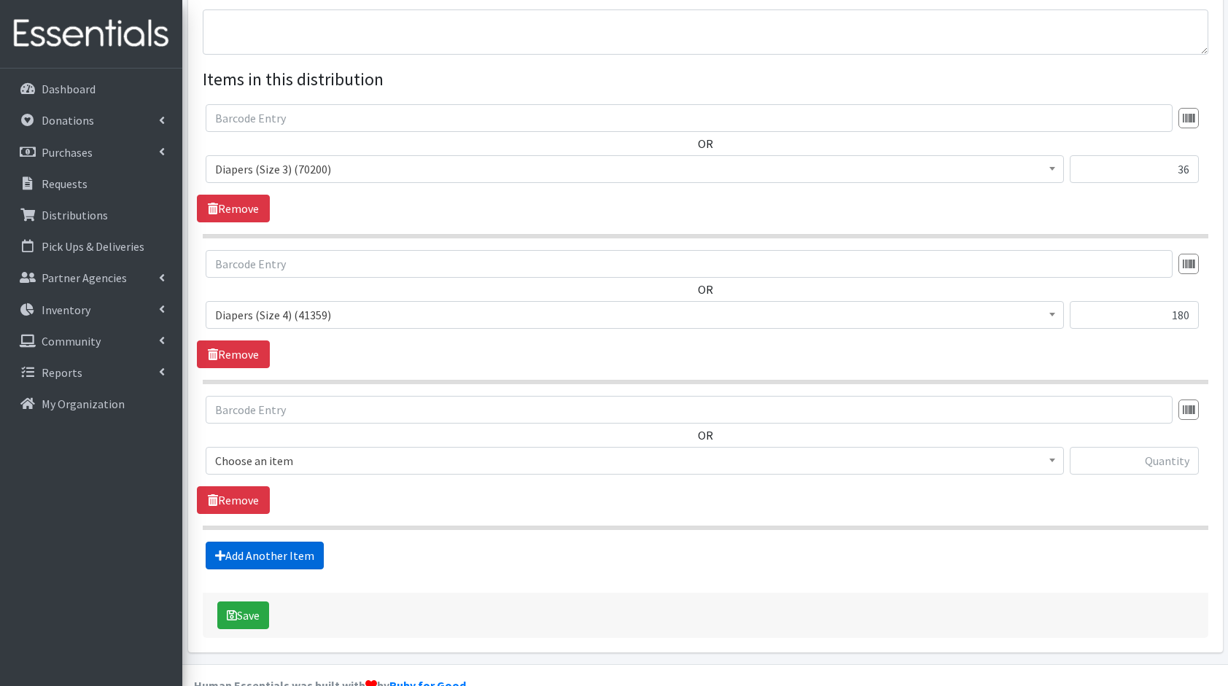
scroll to position [524, 0]
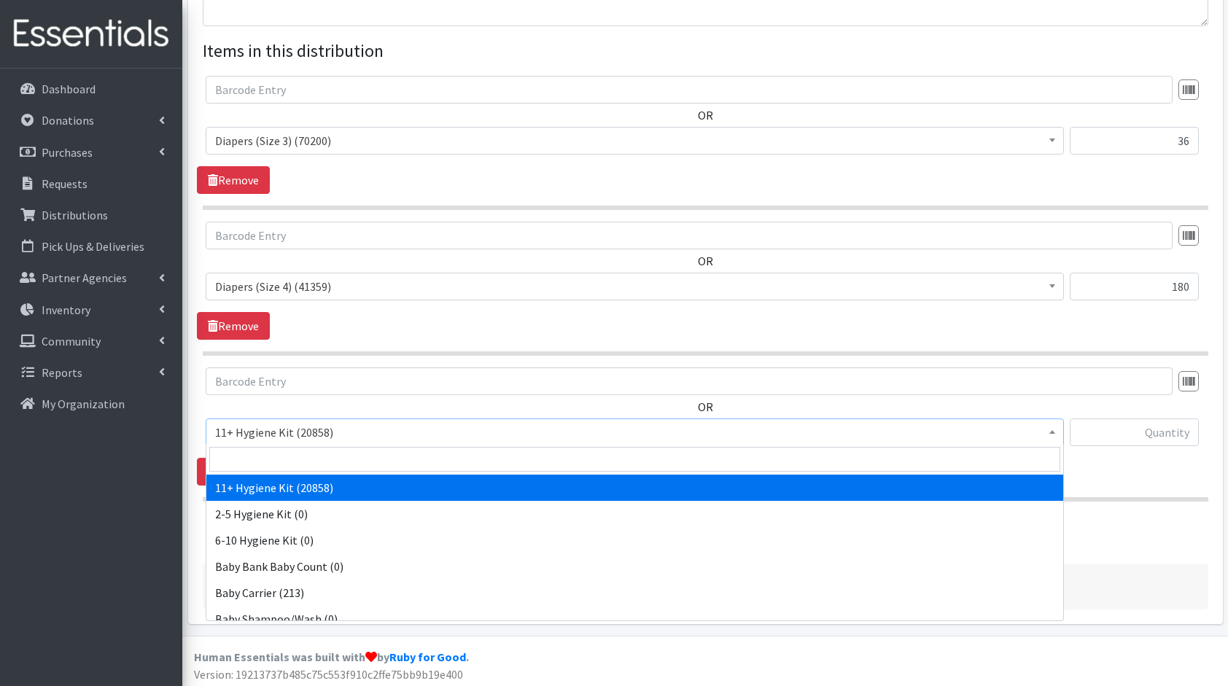
click at [326, 440] on span "11+ Hygiene Kit (20858)" at bounding box center [634, 432] width 839 height 20
click at [335, 458] on input "search" at bounding box center [634, 459] width 851 height 25
type input "dia"
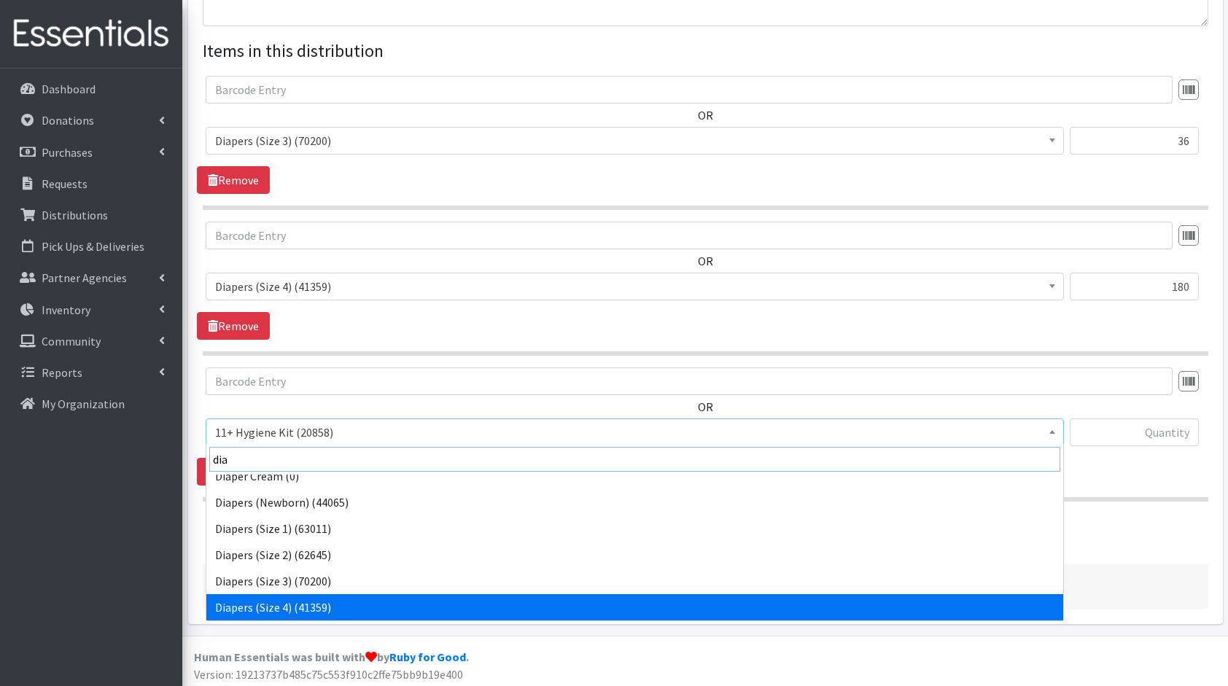
scroll to position [64, 0]
select select "5208"
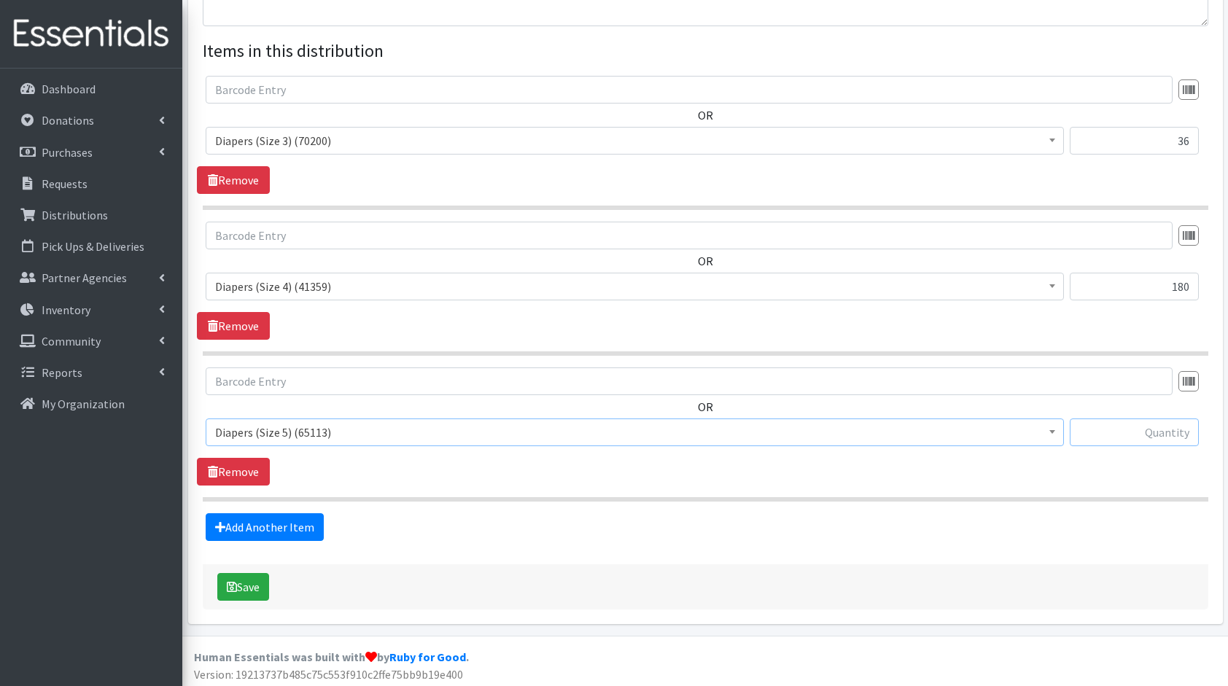
click at [1143, 429] on input "text" at bounding box center [1134, 433] width 129 height 28
type input "88"
click at [292, 518] on link "Add Another Item" at bounding box center [265, 527] width 118 height 28
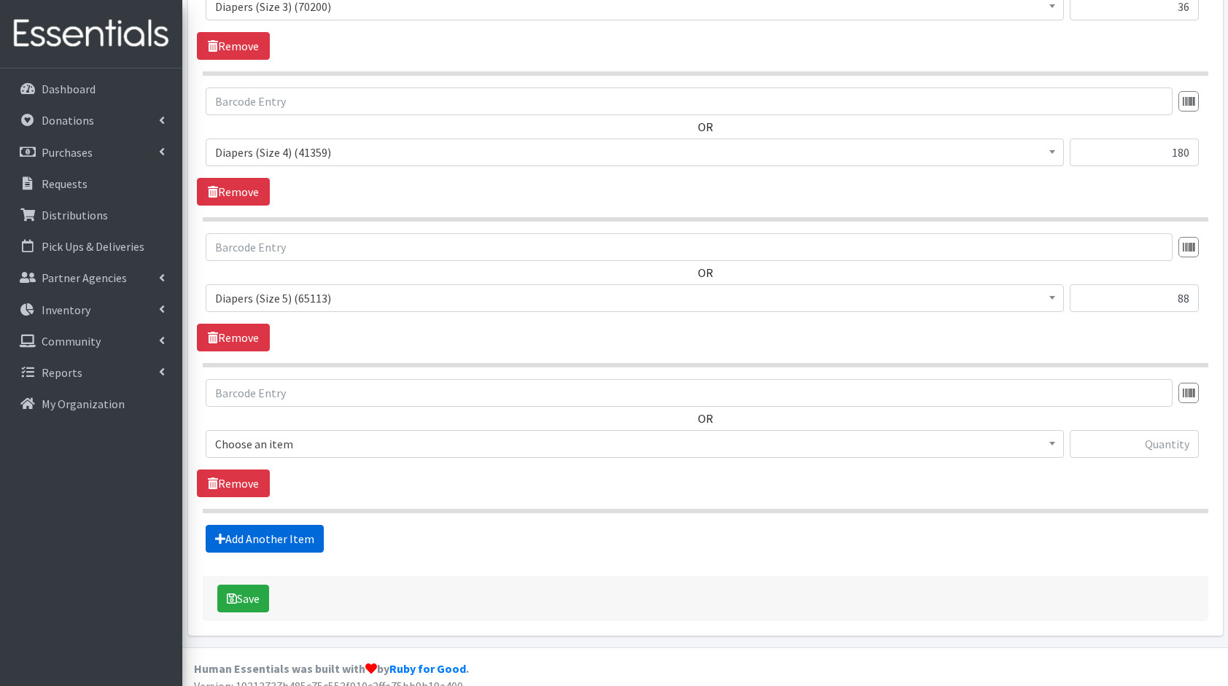
scroll to position [669, 0]
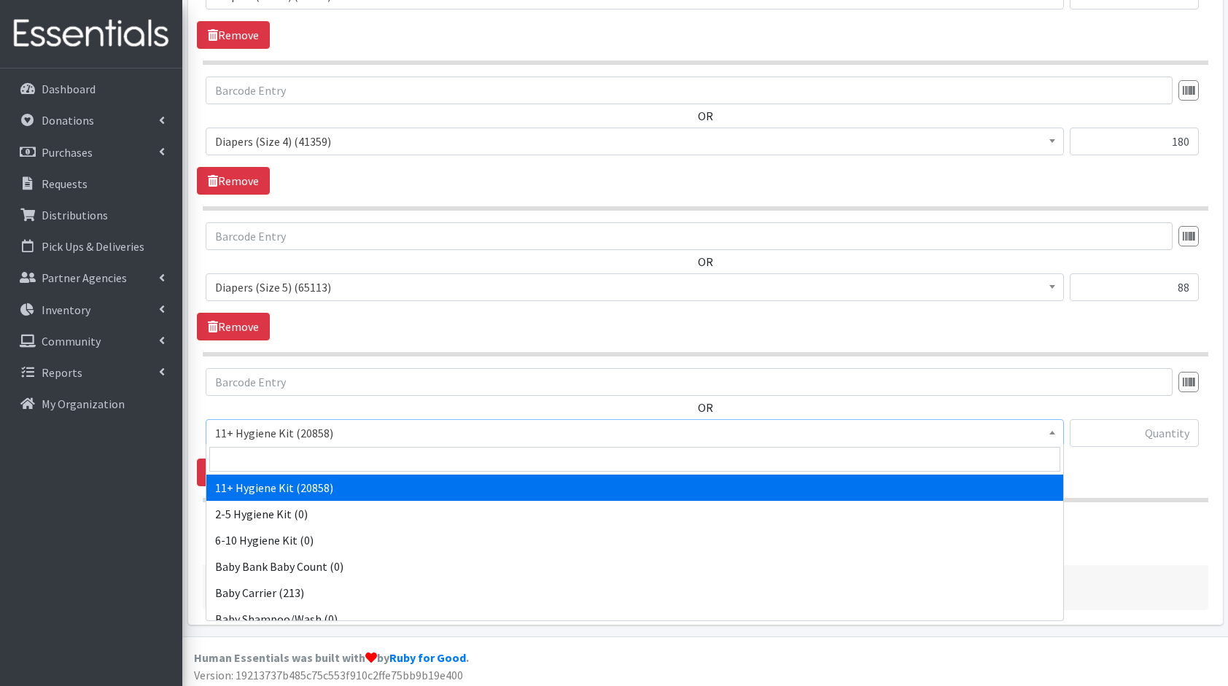
click at [308, 430] on span "11+ Hygiene Kit (20858)" at bounding box center [634, 433] width 839 height 20
click at [309, 452] on input "search" at bounding box center [634, 459] width 851 height 25
type input "fl"
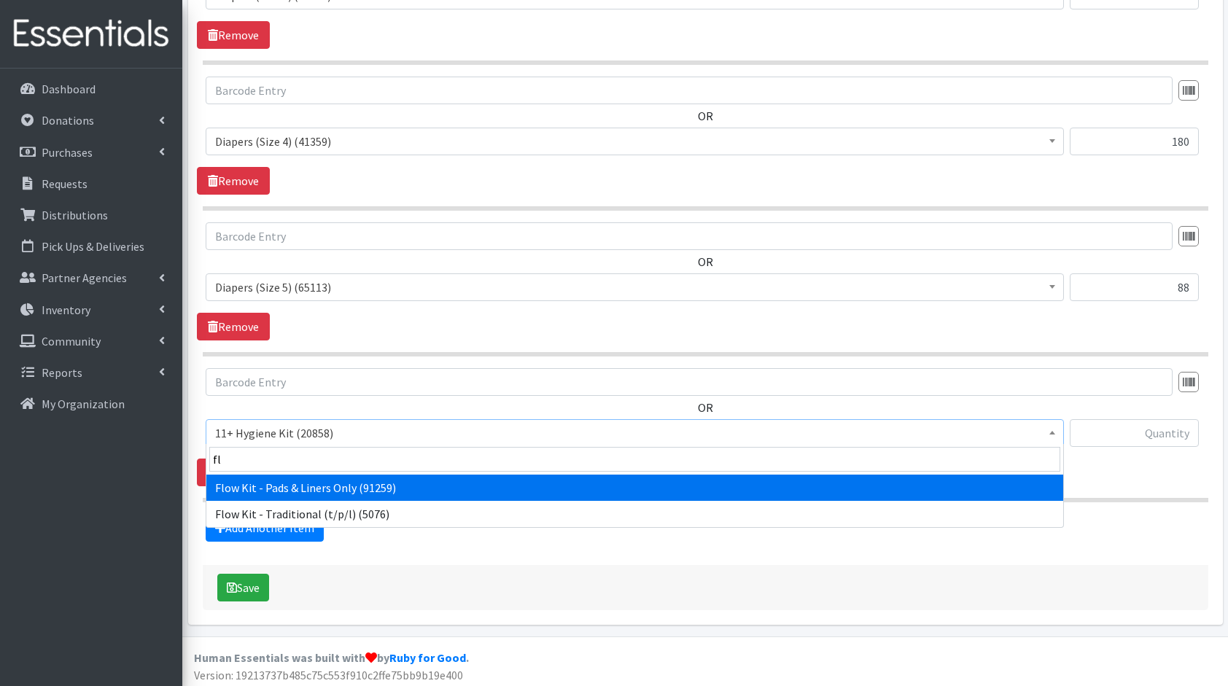
select select "14765"
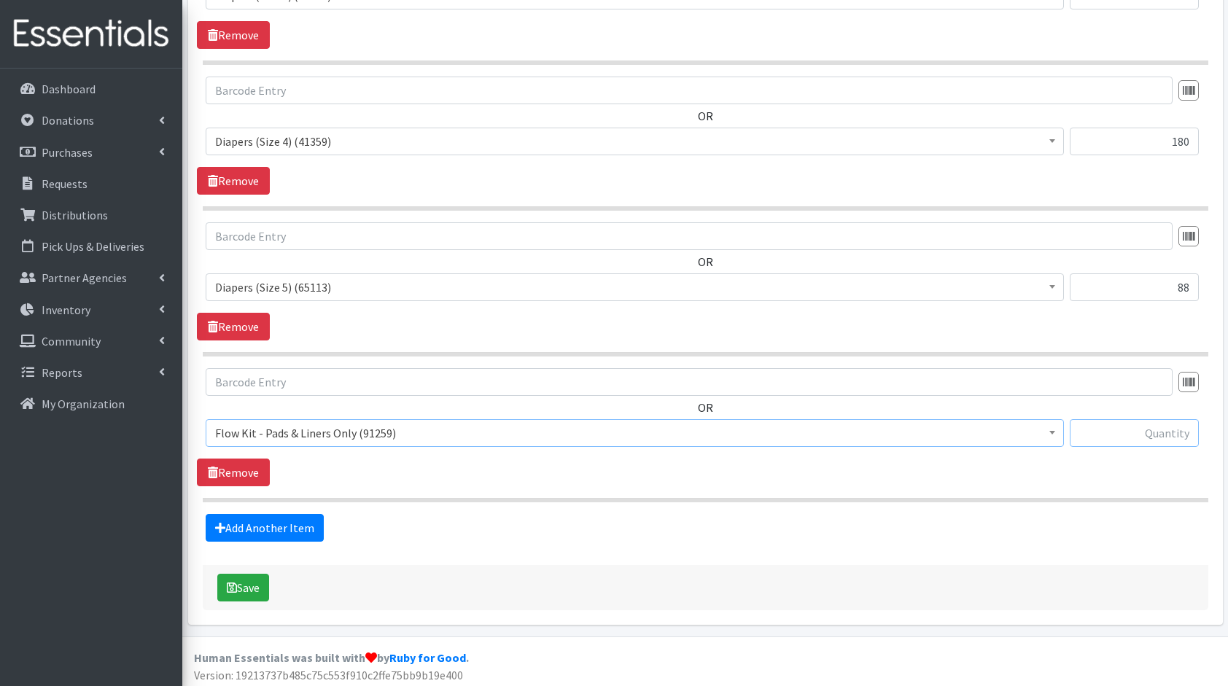
click at [1111, 436] on input "text" at bounding box center [1134, 433] width 129 height 28
type input "10"
click at [248, 535] on link "Add Another Item" at bounding box center [265, 528] width 118 height 28
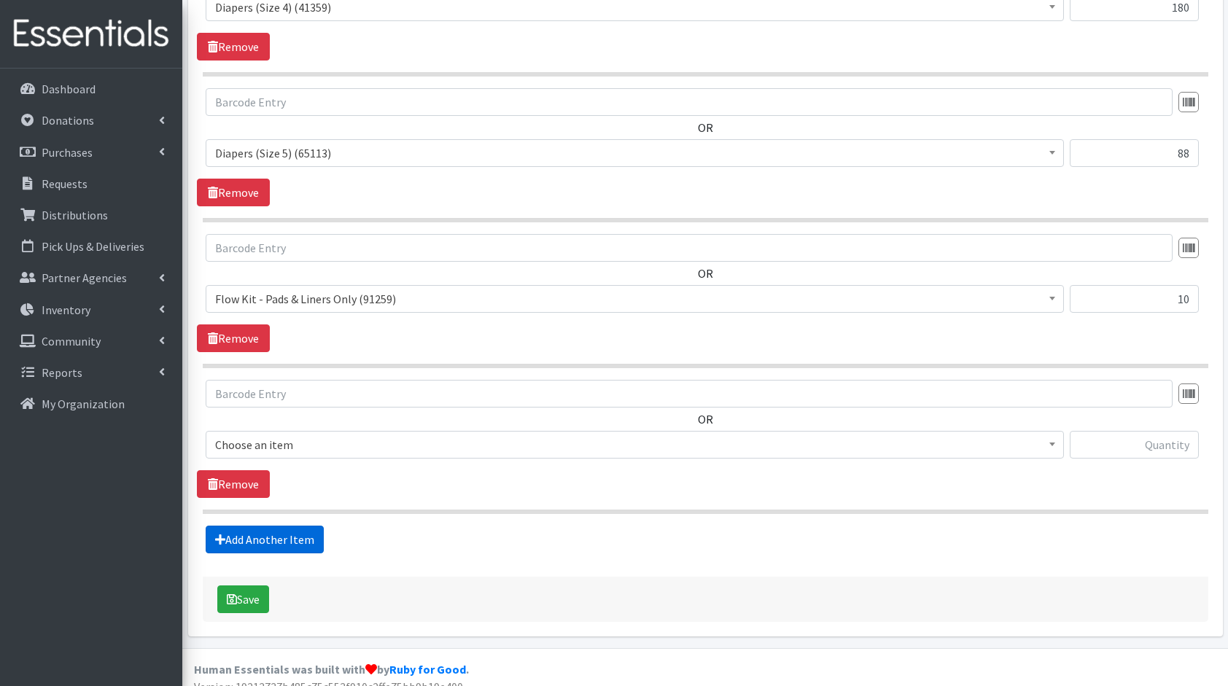
scroll to position [814, 0]
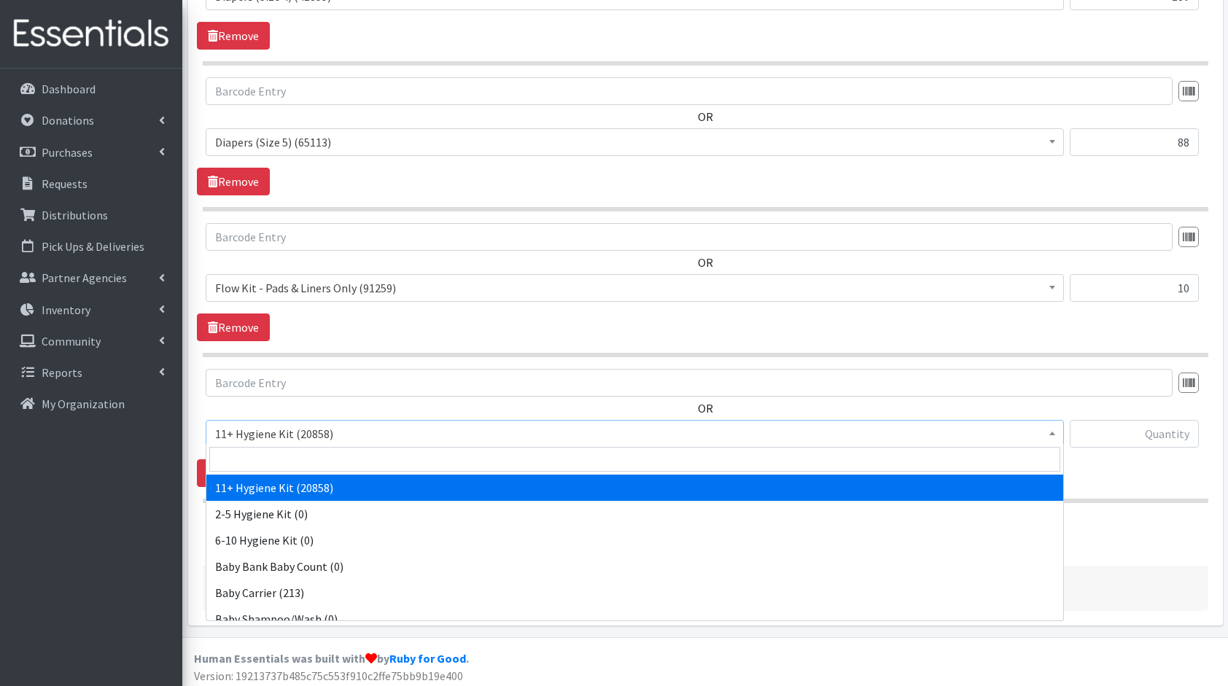
click at [327, 433] on span "11+ Hygiene Kit (20858)" at bounding box center [634, 434] width 839 height 20
click at [332, 451] on input "search" at bounding box center [634, 459] width 851 height 25
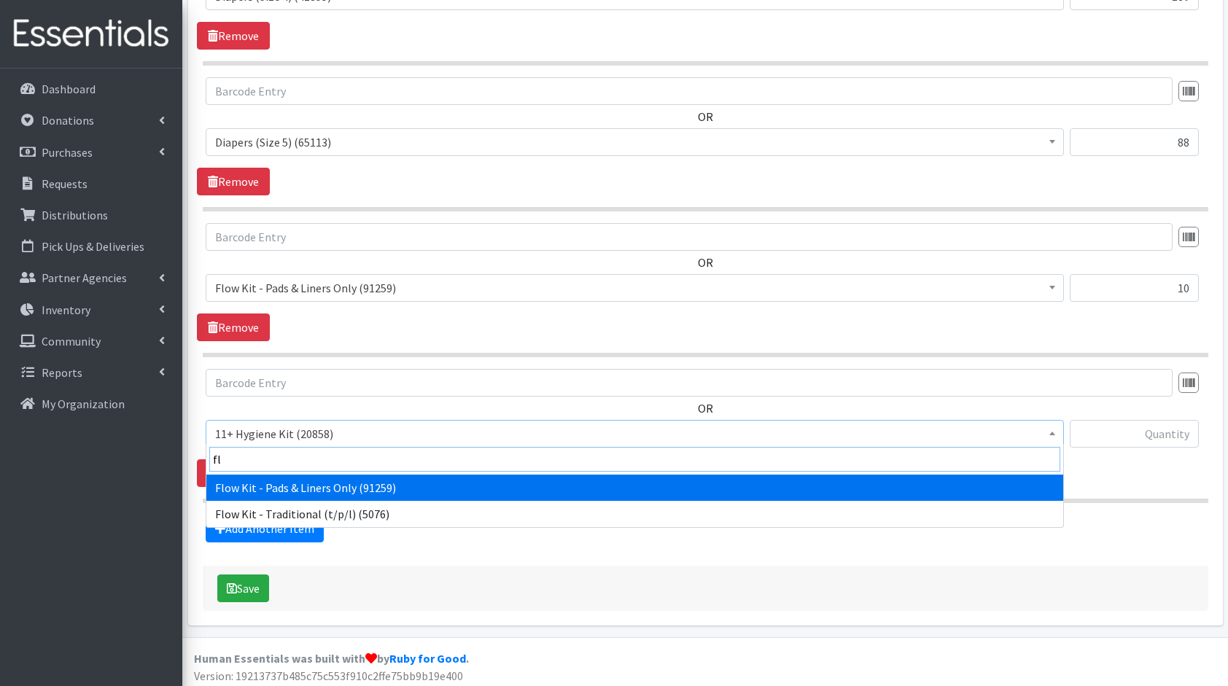
type input "flo"
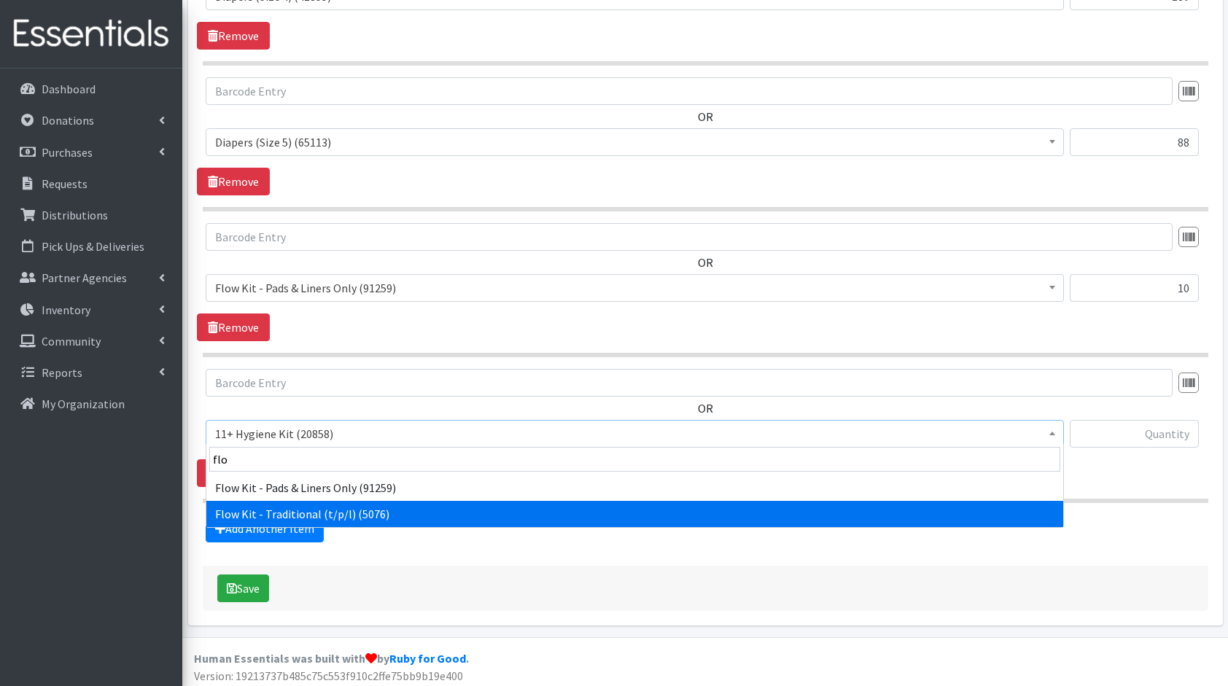
select select "10571"
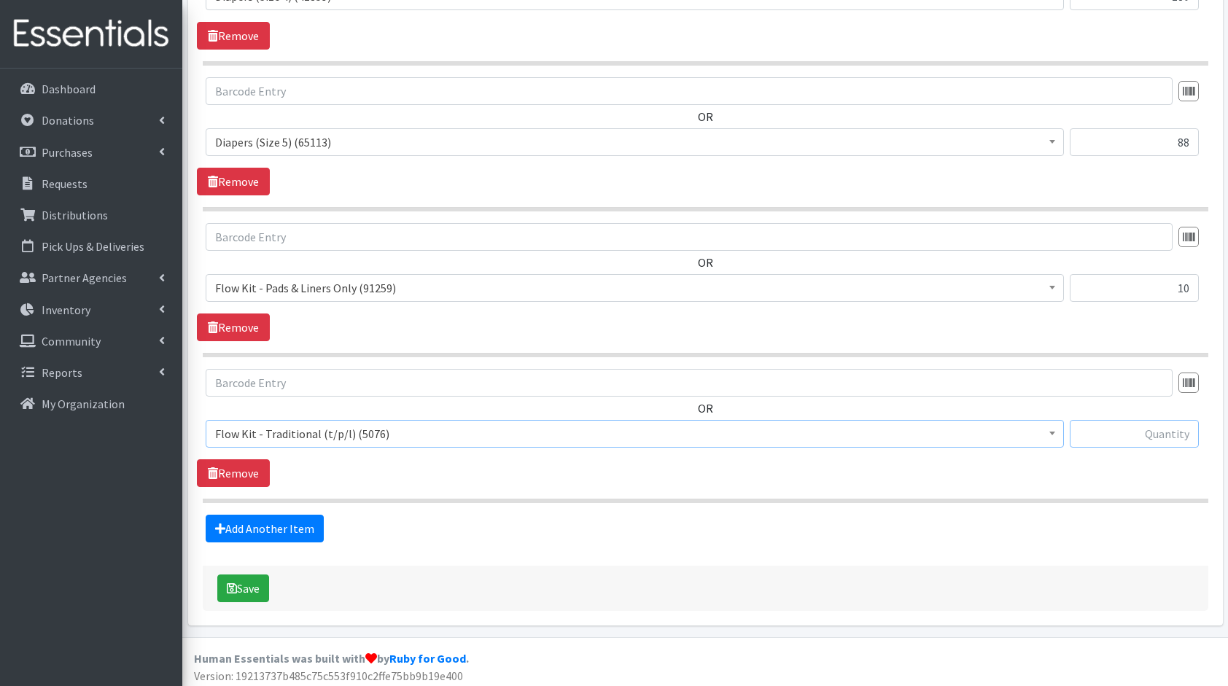
click at [1181, 442] on input "text" at bounding box center [1134, 434] width 129 height 28
type input "10"
click at [303, 521] on link "Add Another Item" at bounding box center [265, 529] width 118 height 28
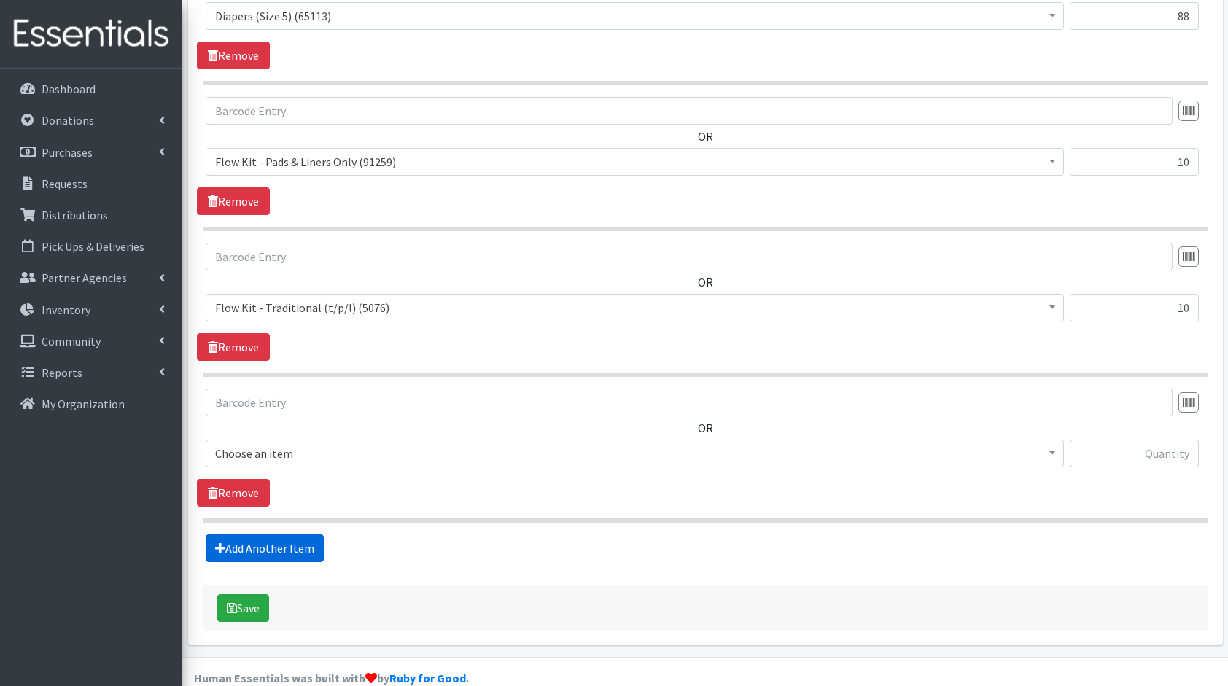
scroll to position [960, 0]
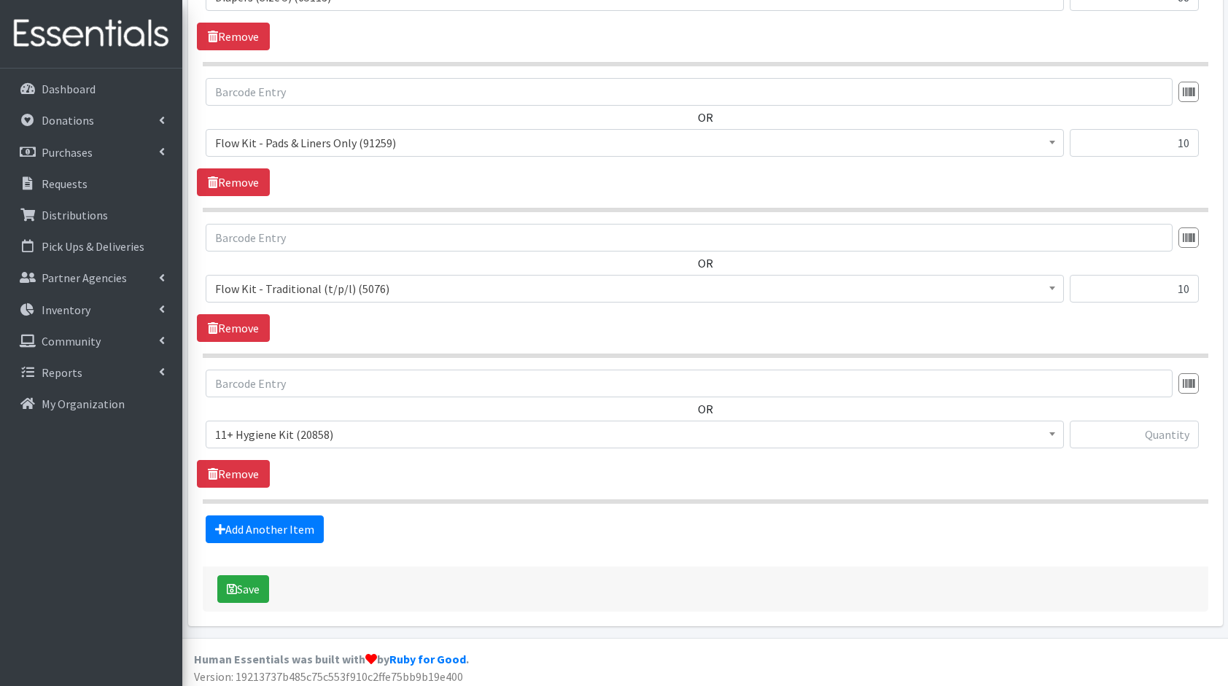
click at [391, 446] on span "11+ Hygiene Kit (20858) 2-5 Hygiene Kit (0) 6-10 Hygiene Kit (0) Baby Bank Baby…" at bounding box center [635, 440] width 858 height 39
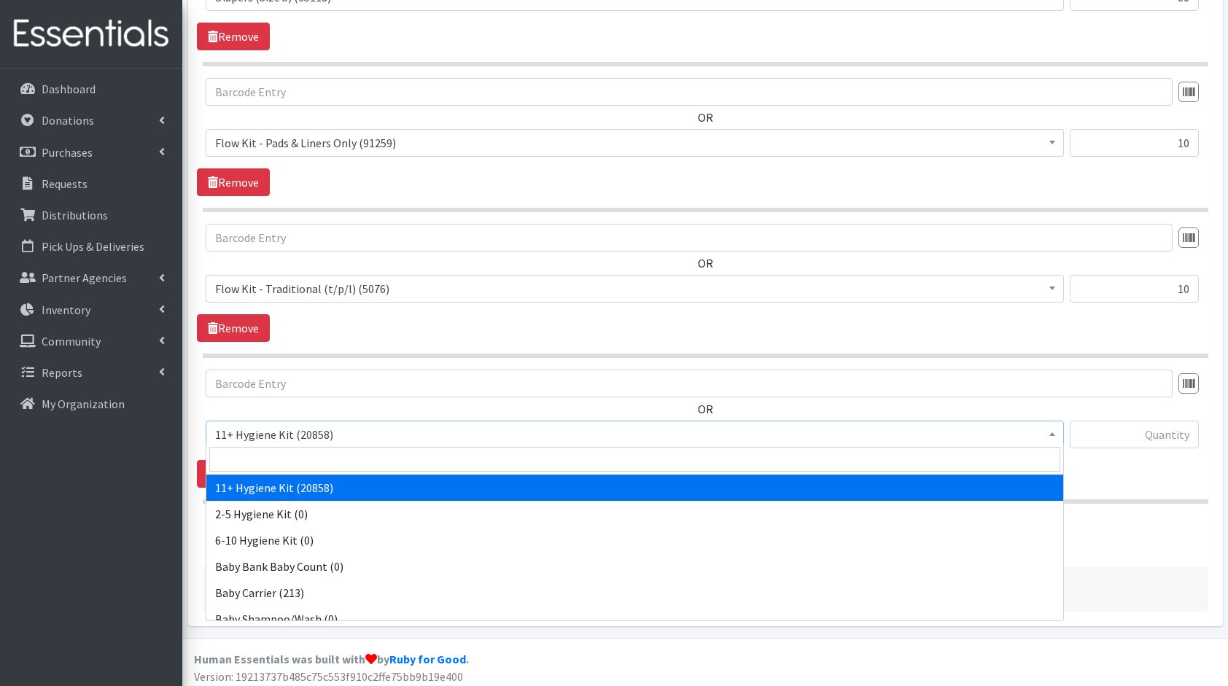
click at [420, 431] on span "11+ Hygiene Kit (20858)" at bounding box center [634, 434] width 839 height 20
click at [432, 458] on input "search" at bounding box center [634, 459] width 851 height 25
type input "fam"
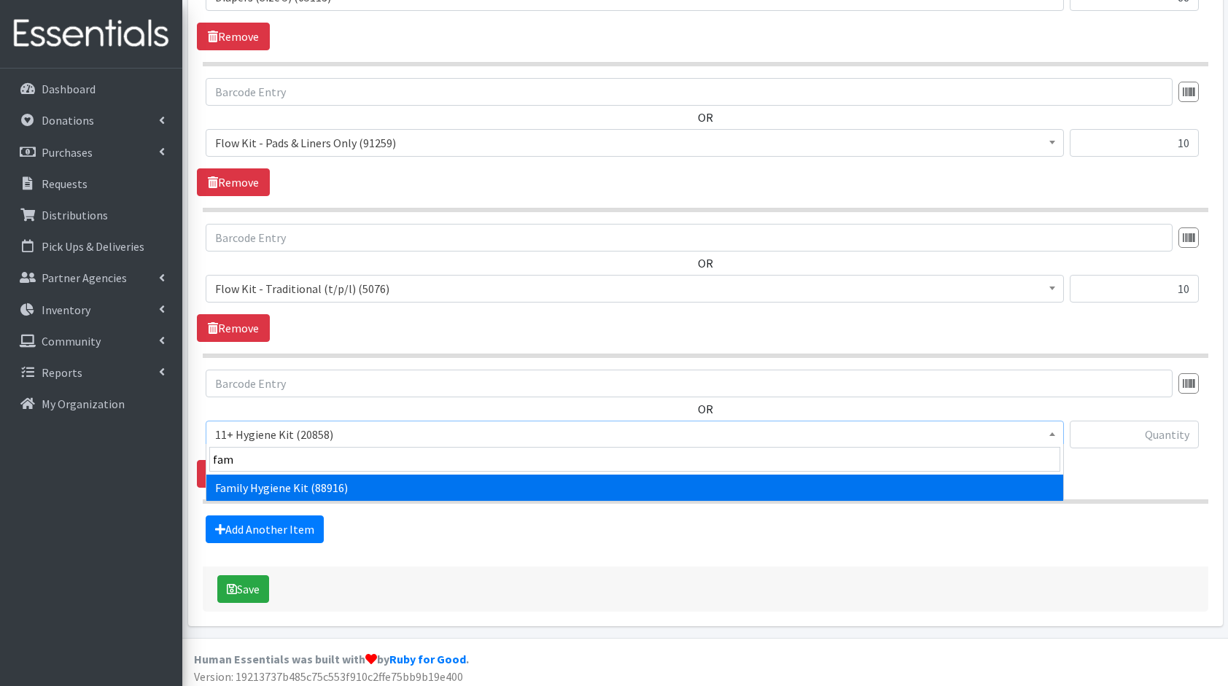
select select "14713"
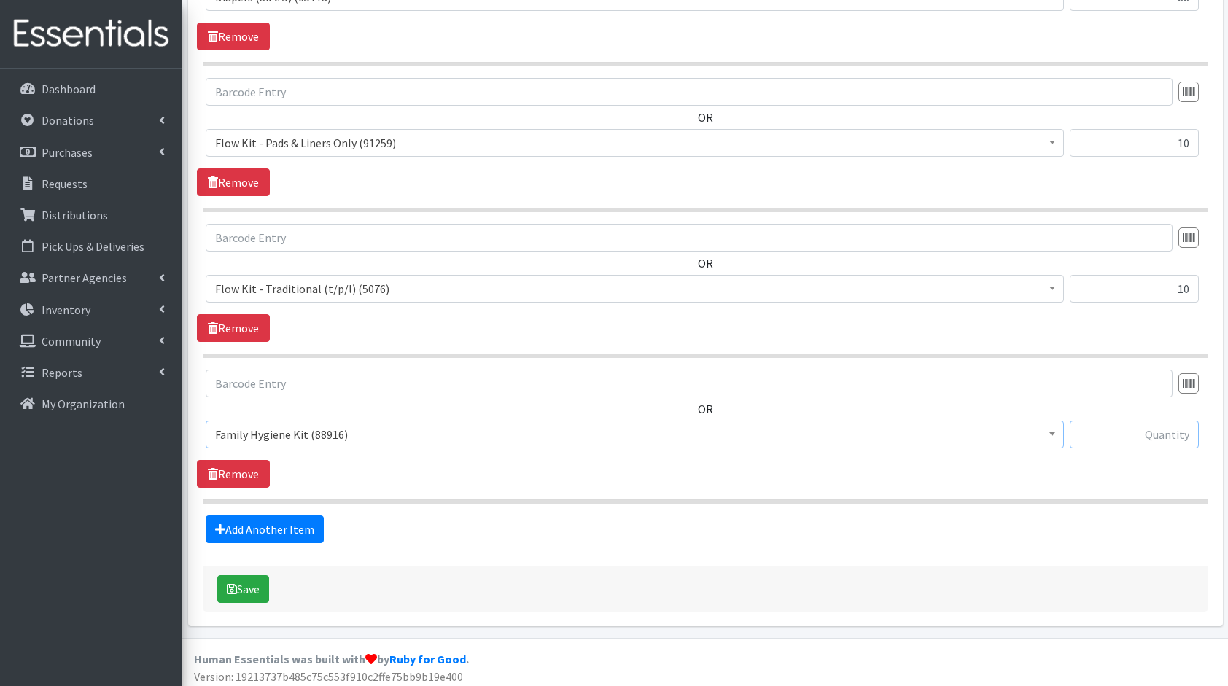
click at [1140, 432] on input "text" at bounding box center [1134, 435] width 129 height 28
type input "15"
click at [250, 580] on button "Save" at bounding box center [243, 589] width 52 height 28
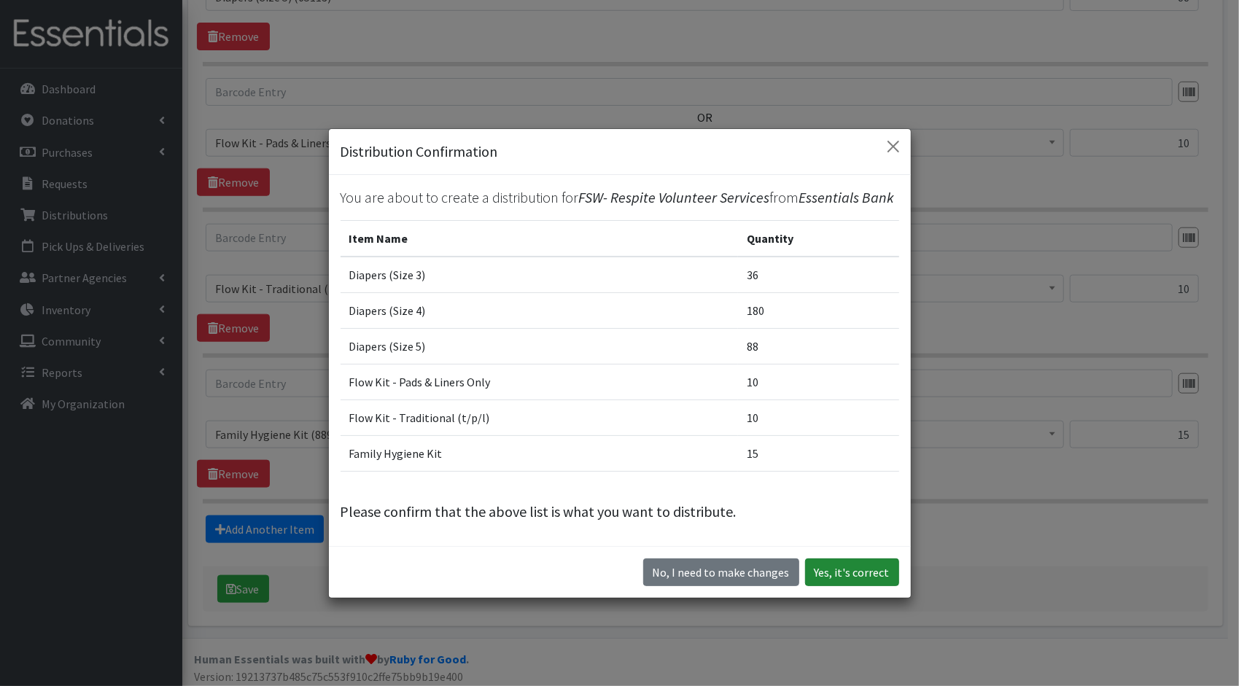
click at [829, 576] on button "Yes, it's correct" at bounding box center [852, 573] width 94 height 28
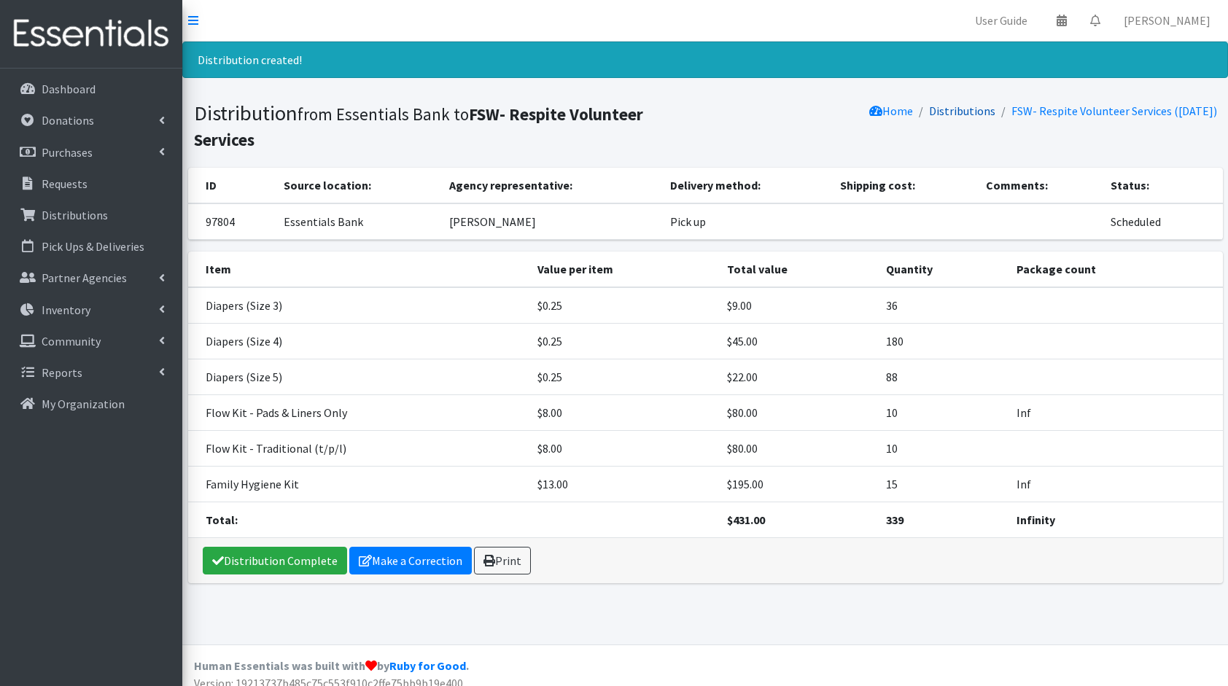
click at [942, 108] on link "Distributions" at bounding box center [962, 111] width 66 height 15
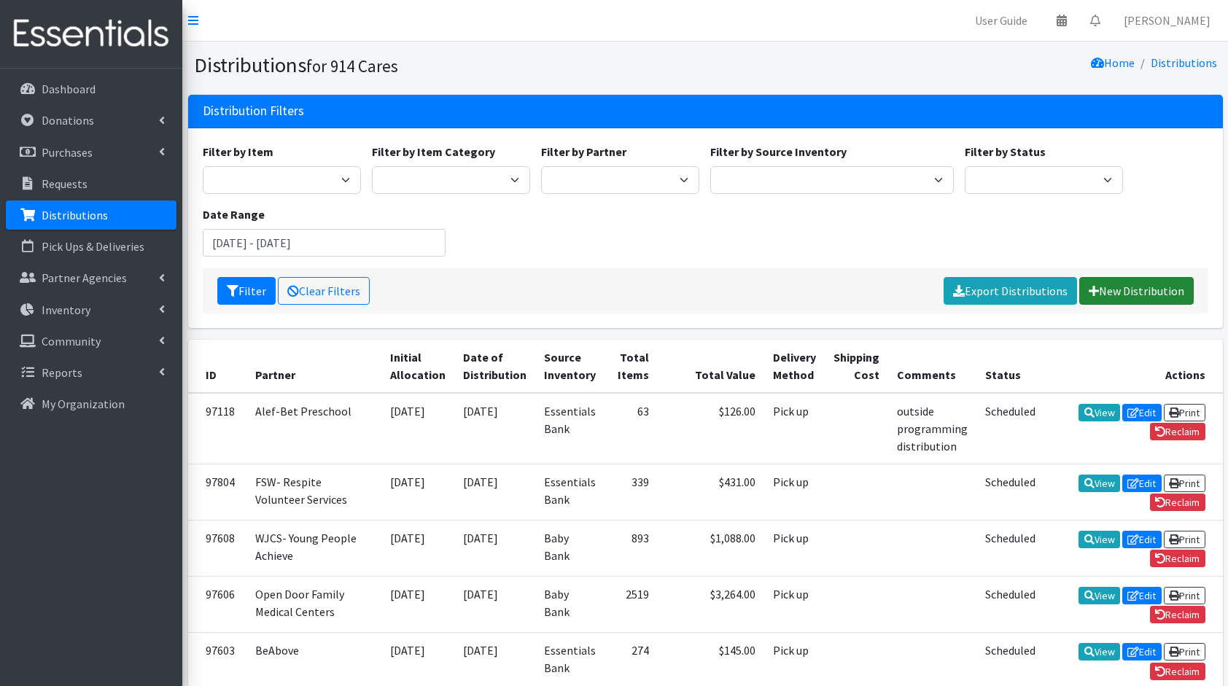
click at [1142, 279] on link "New Distribution" at bounding box center [1136, 291] width 114 height 28
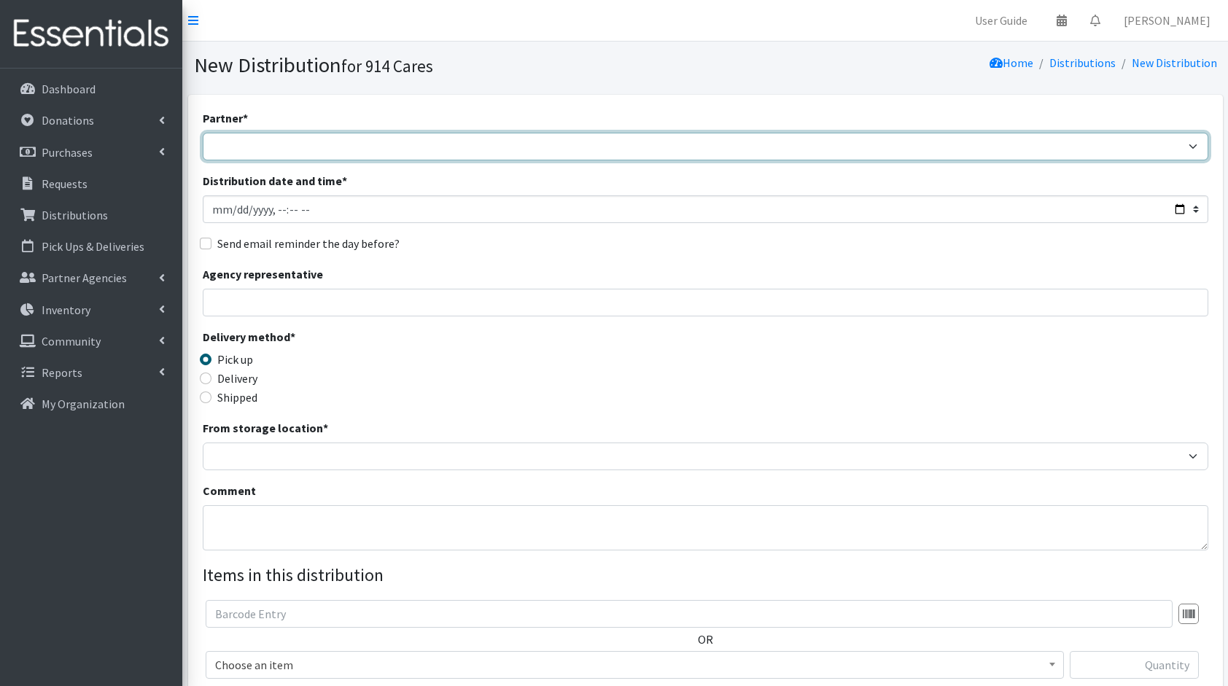
click at [879, 147] on select "4Communities 914United Abbot House Accompany Now Alef-Bet Preschool All Access …" at bounding box center [706, 147] width 1006 height 28
select select "8233"
click at [203, 133] on select "4Communities 914United Abbot House Accompany Now Alef-Bet Preschool All Access …" at bounding box center [706, 147] width 1006 height 28
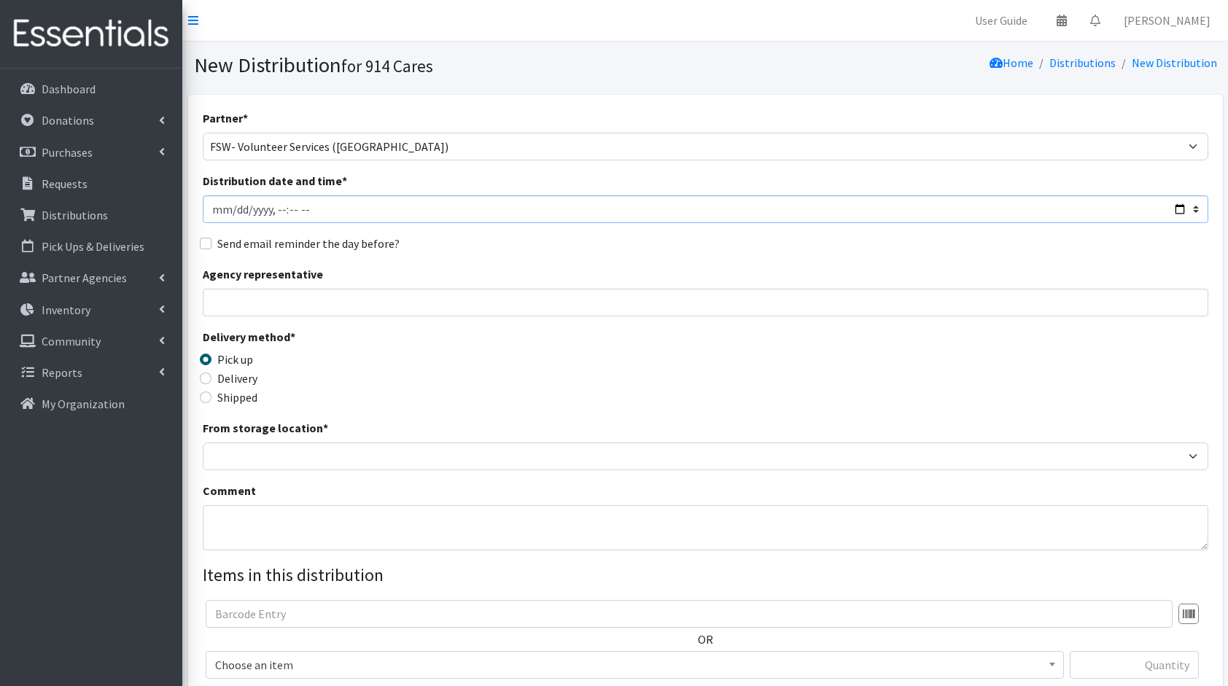
click at [1178, 212] on input "Distribution date and time *" at bounding box center [706, 209] width 1006 height 28
type input "2025-09-01T23:59"
click at [642, 284] on div "Agency representative" at bounding box center [706, 290] width 1006 height 51
click at [561, 301] on input "Agency representative" at bounding box center [706, 303] width 1006 height 28
type input "Wendy Armstrong"
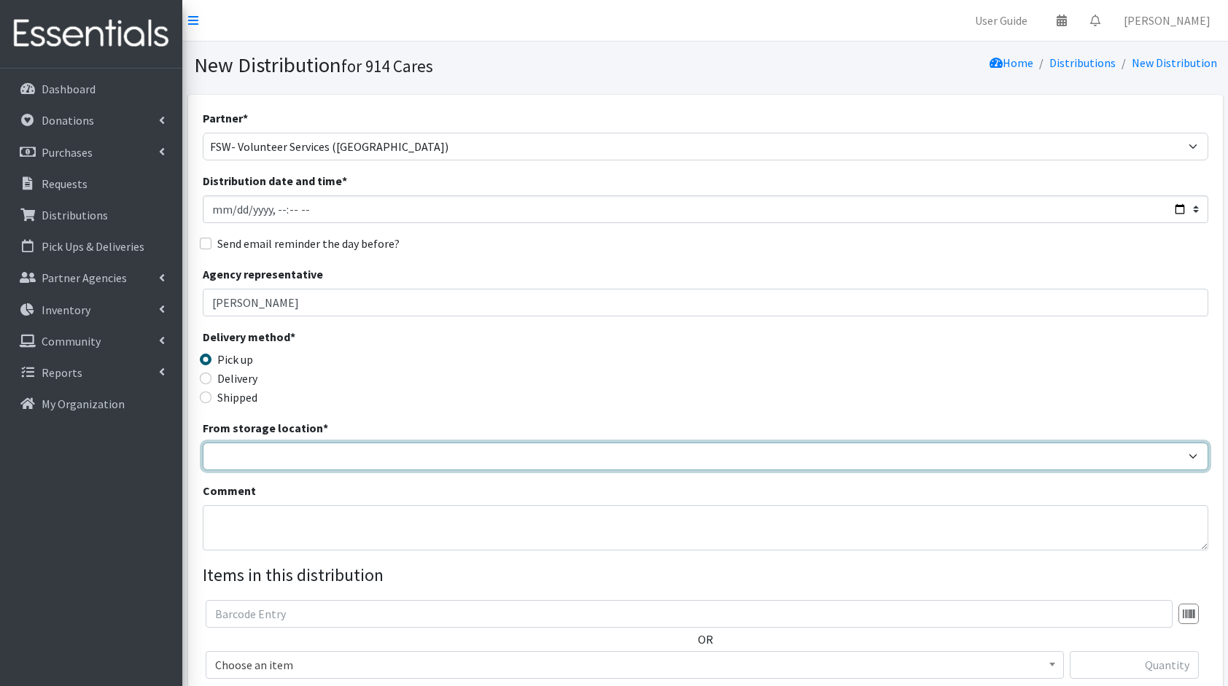
click at [325, 444] on select "Baby Bank Camp Clothing Plus Essentials Bank Westchester Reads" at bounding box center [706, 457] width 1006 height 28
select select "207"
click at [203, 443] on select "Baby Bank Camp Clothing Plus Essentials Bank Westchester Reads" at bounding box center [706, 457] width 1006 height 28
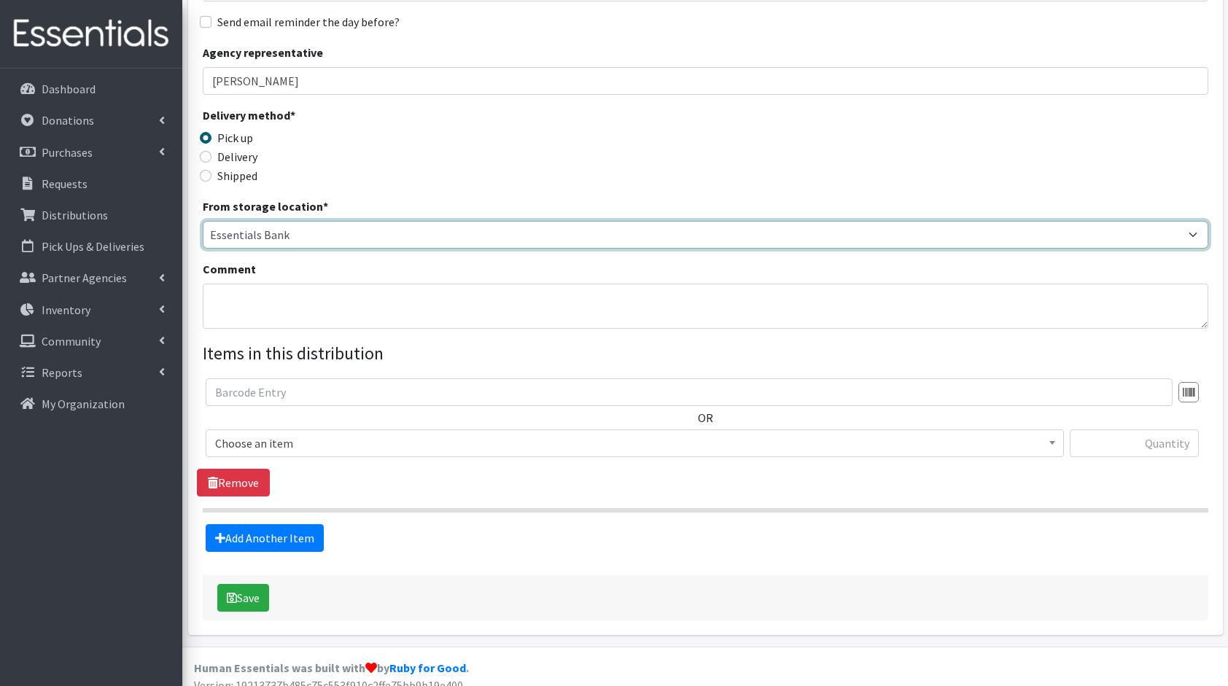
scroll to position [234, 0]
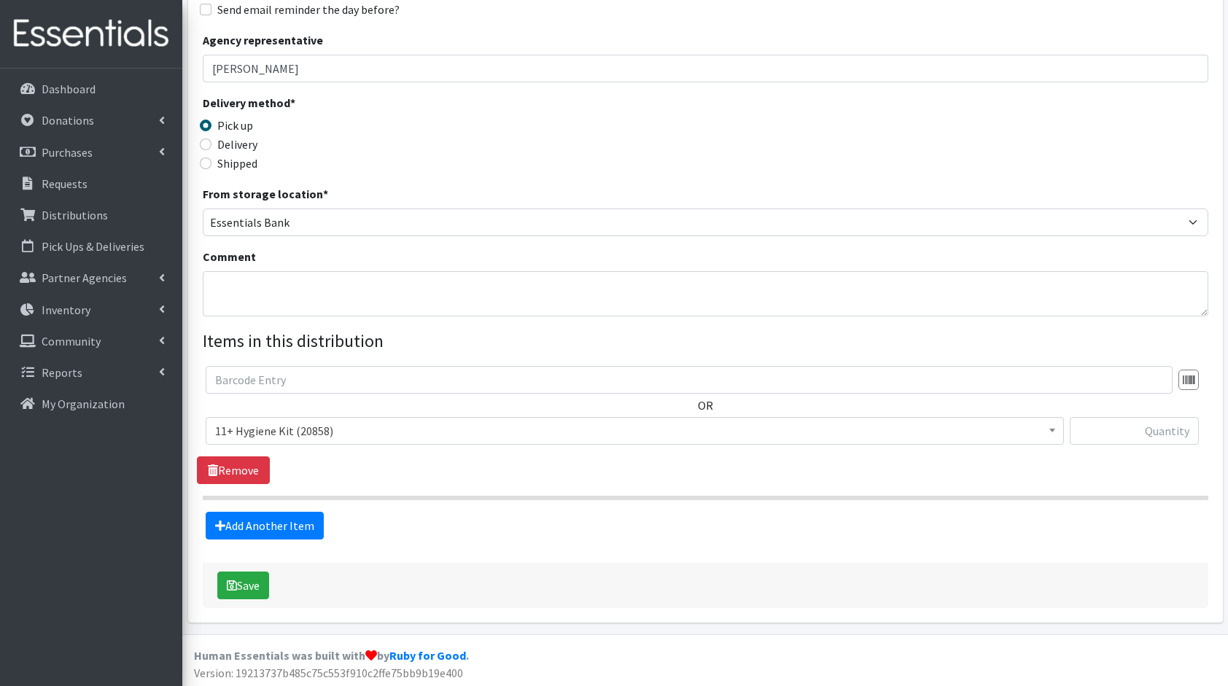
click at [319, 429] on span "11+ Hygiene Kit (20858)" at bounding box center [634, 431] width 839 height 20
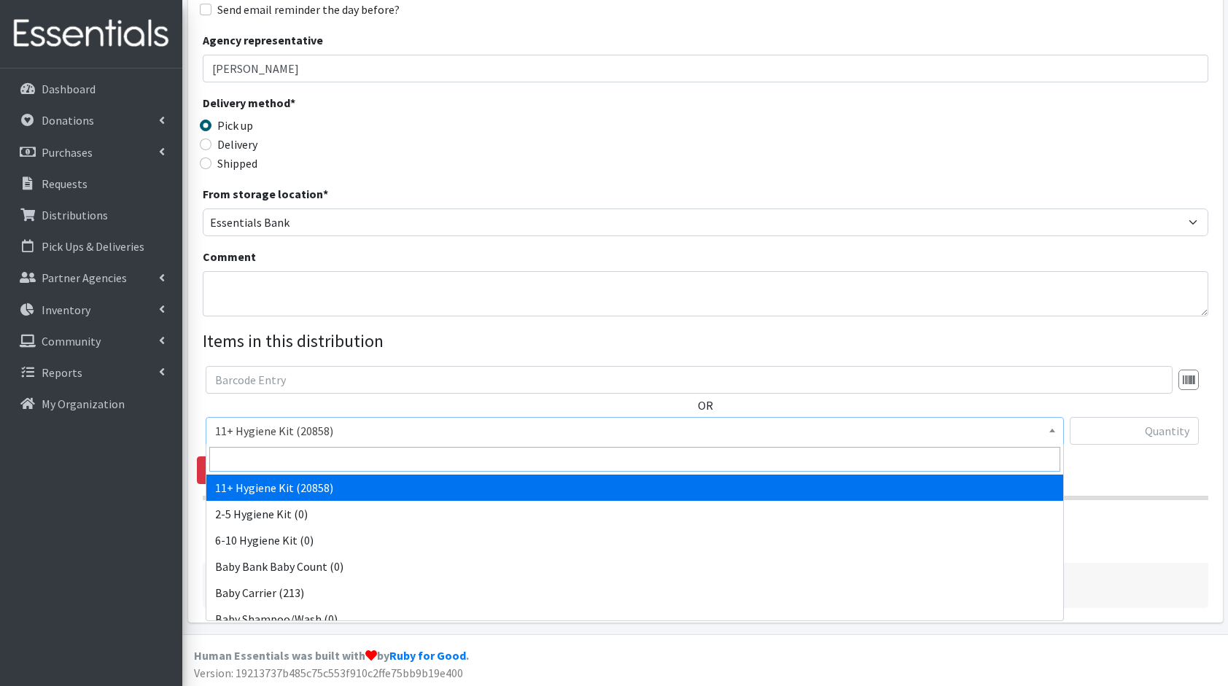
click at [330, 459] on input "search" at bounding box center [634, 459] width 851 height 25
type input "dia"
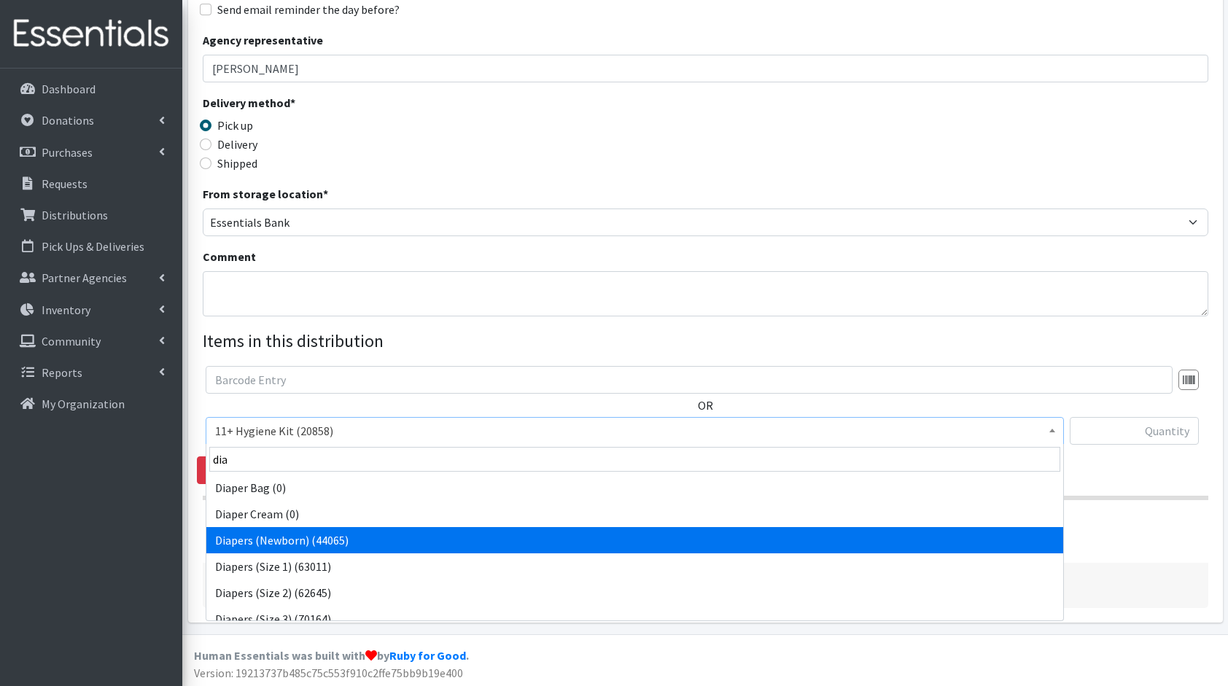
select select "5217"
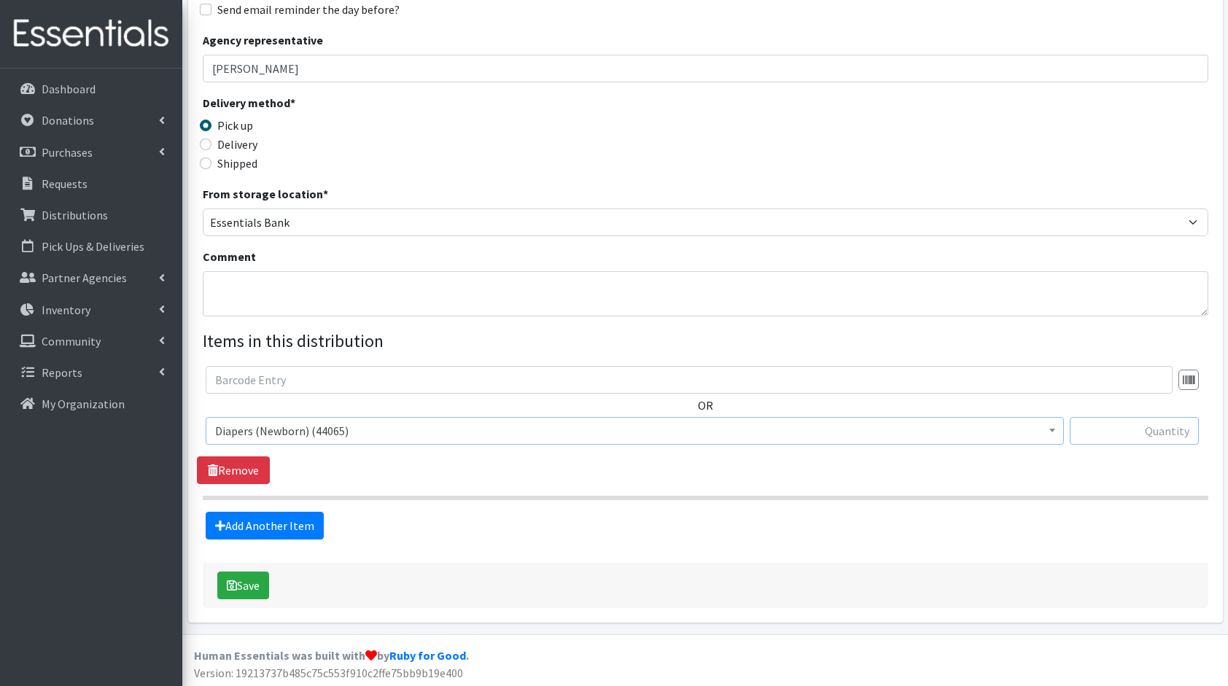
click at [1129, 433] on input "text" at bounding box center [1134, 431] width 129 height 28
type input "84"
click at [292, 506] on fieldset "Items in this distribution OR 11+ Hygiene Kit (20858) 2-5 Hygiene Kit (0) 6-10 …" at bounding box center [706, 433] width 1006 height 211
click at [295, 520] on link "Add Another Item" at bounding box center [265, 526] width 118 height 28
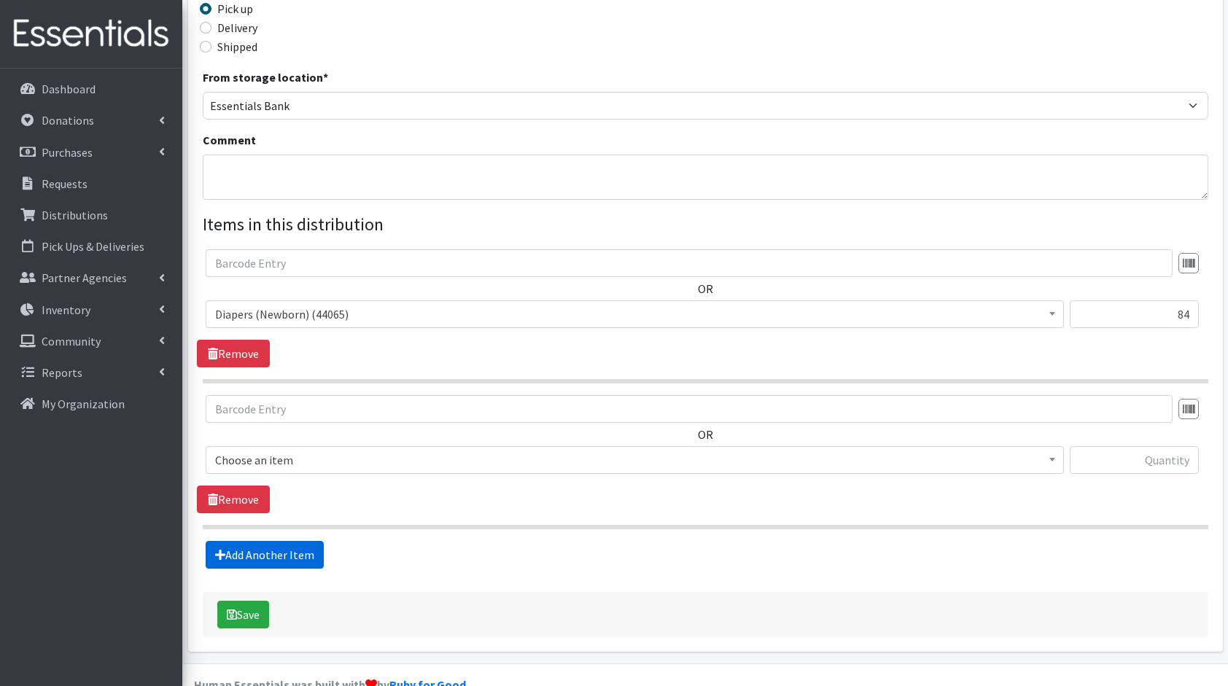
scroll to position [379, 0]
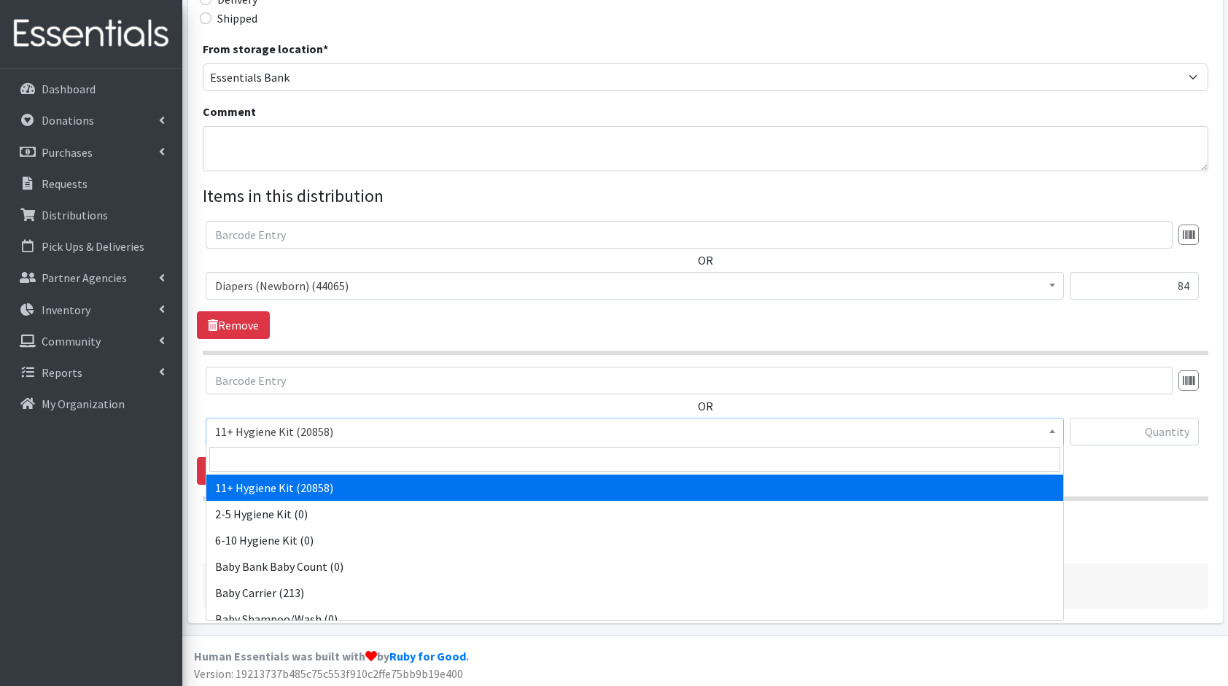
click at [338, 418] on span "11+ Hygiene Kit (20858)" at bounding box center [635, 432] width 858 height 28
click at [373, 453] on input "search" at bounding box center [634, 459] width 851 height 25
type input "dia"
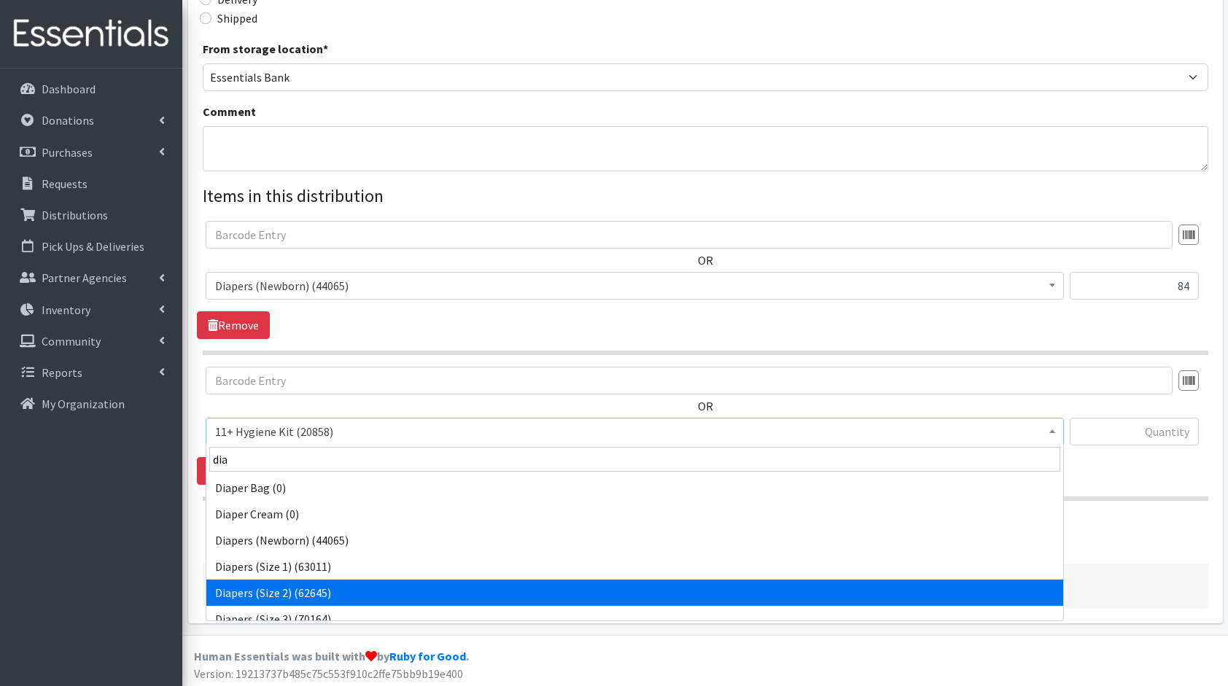
select select "5196"
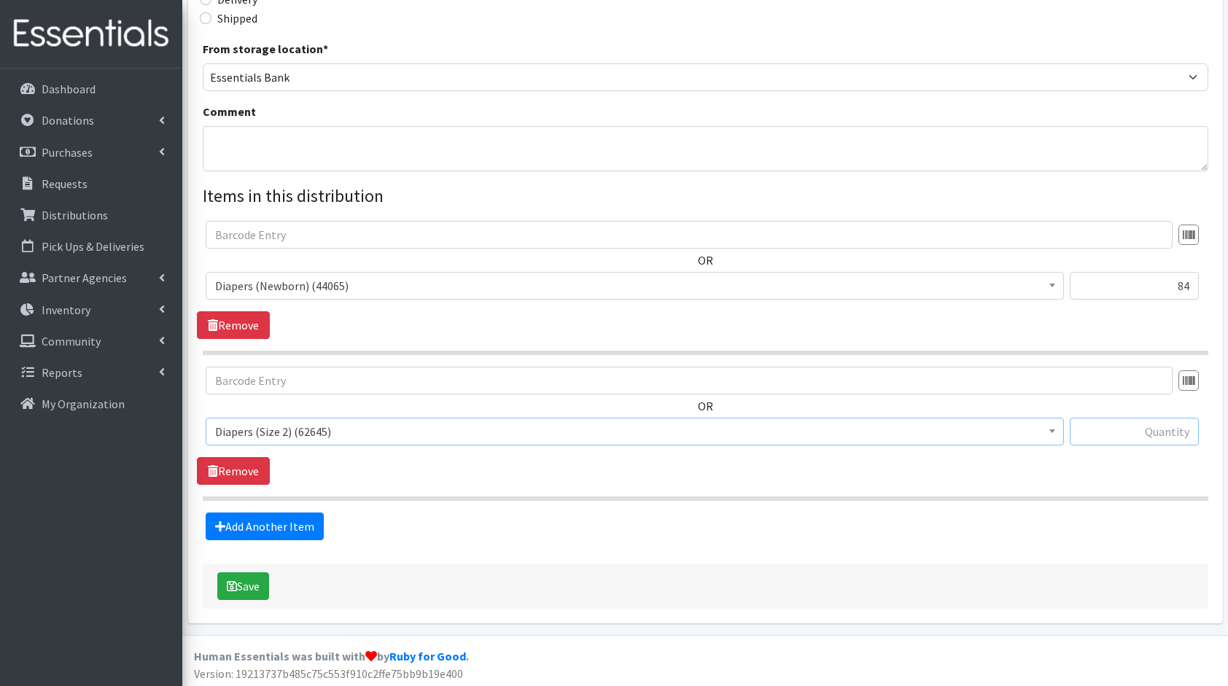
click at [1101, 419] on input "text" at bounding box center [1134, 432] width 129 height 28
type input "126"
click at [294, 524] on link "Add Another Item" at bounding box center [265, 527] width 118 height 28
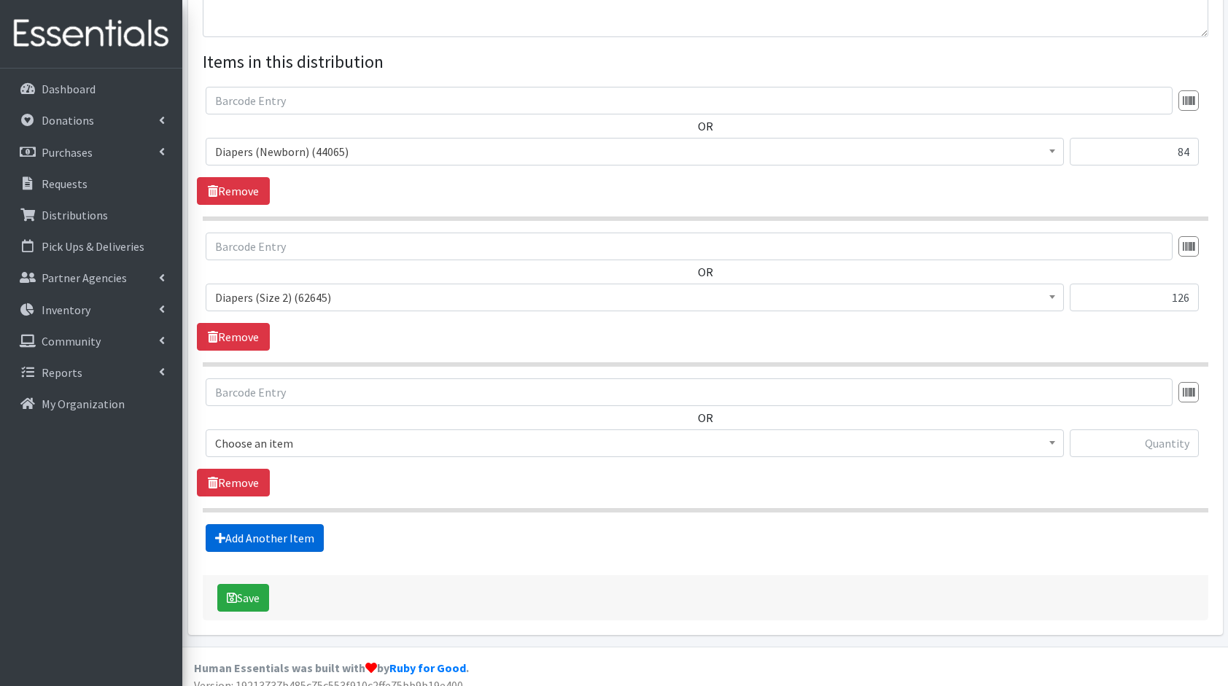
scroll to position [524, 0]
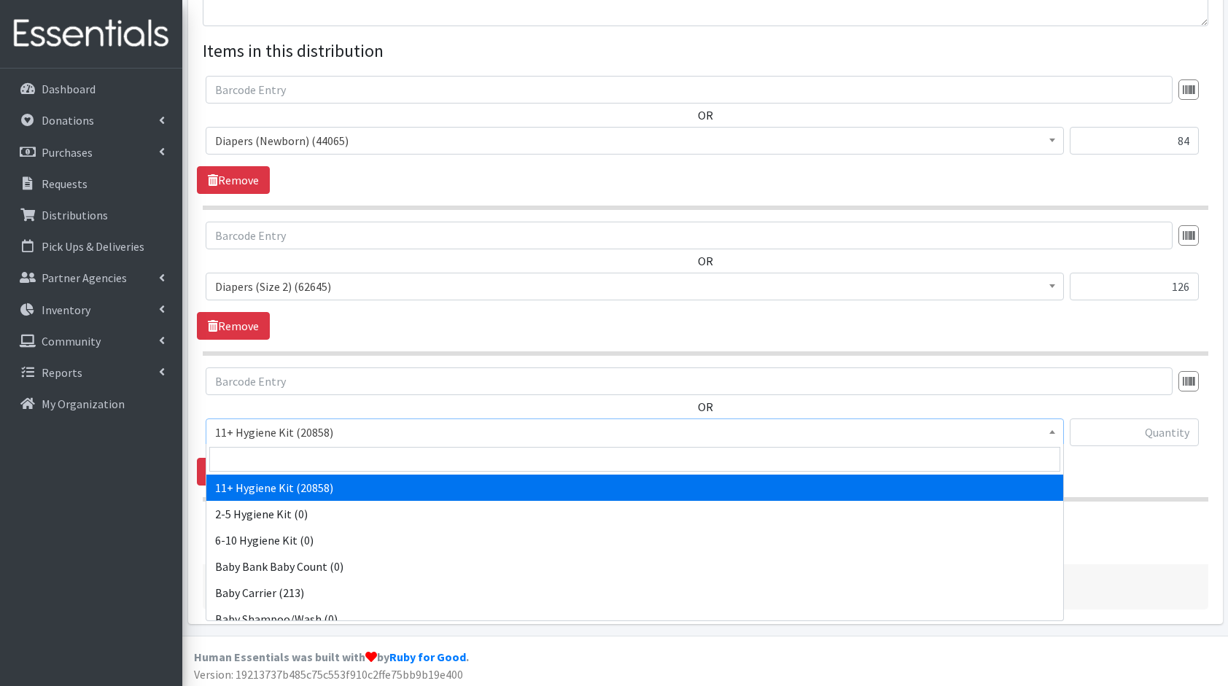
click at [349, 422] on span "11+ Hygiene Kit (20858)" at bounding box center [634, 432] width 839 height 20
click at [349, 454] on input "search" at bounding box center [634, 459] width 851 height 25
type input "dia"
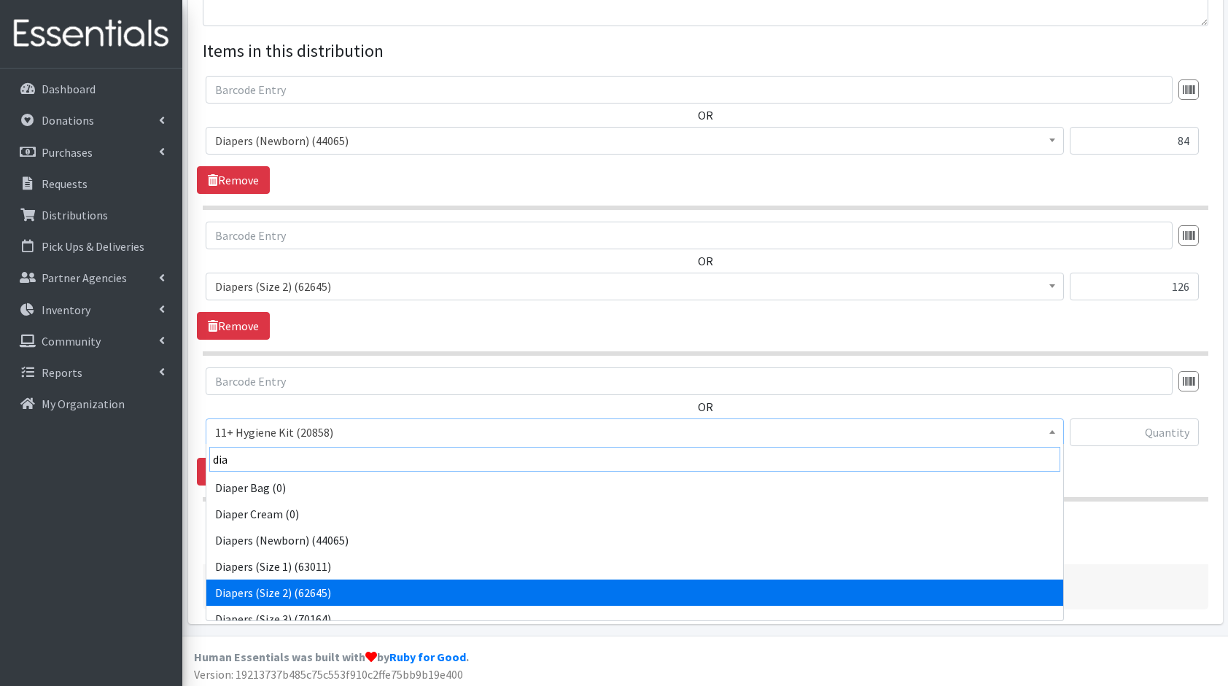
scroll to position [12, 0]
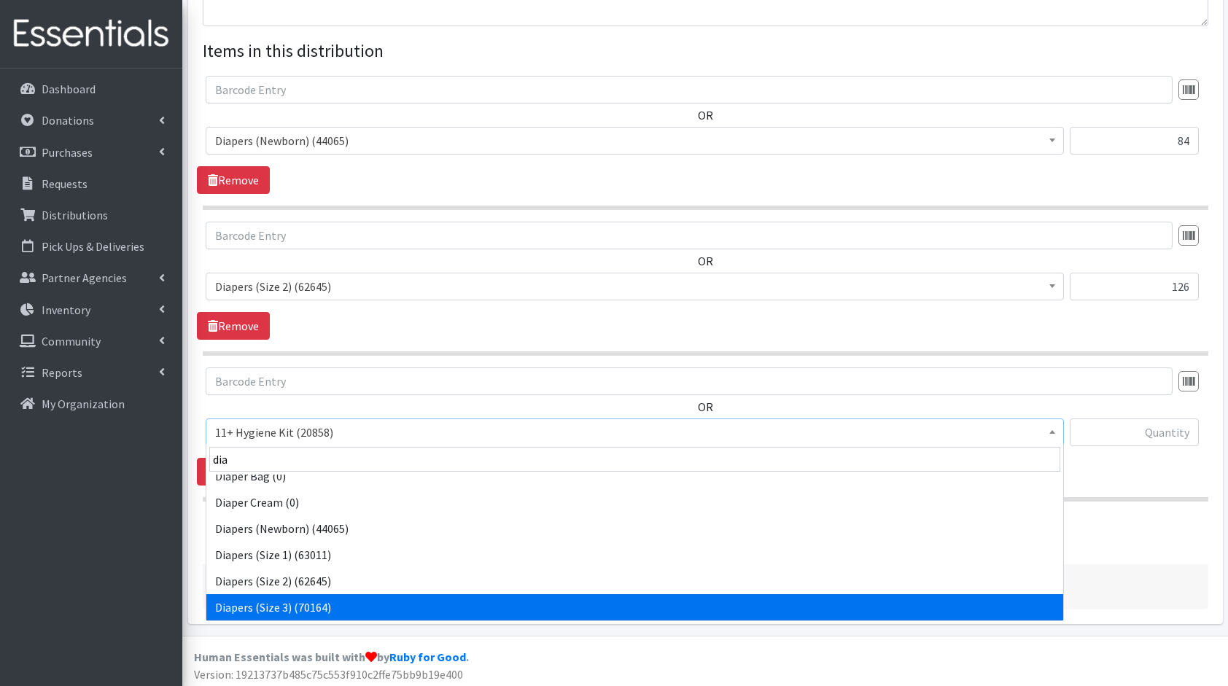
select select "5205"
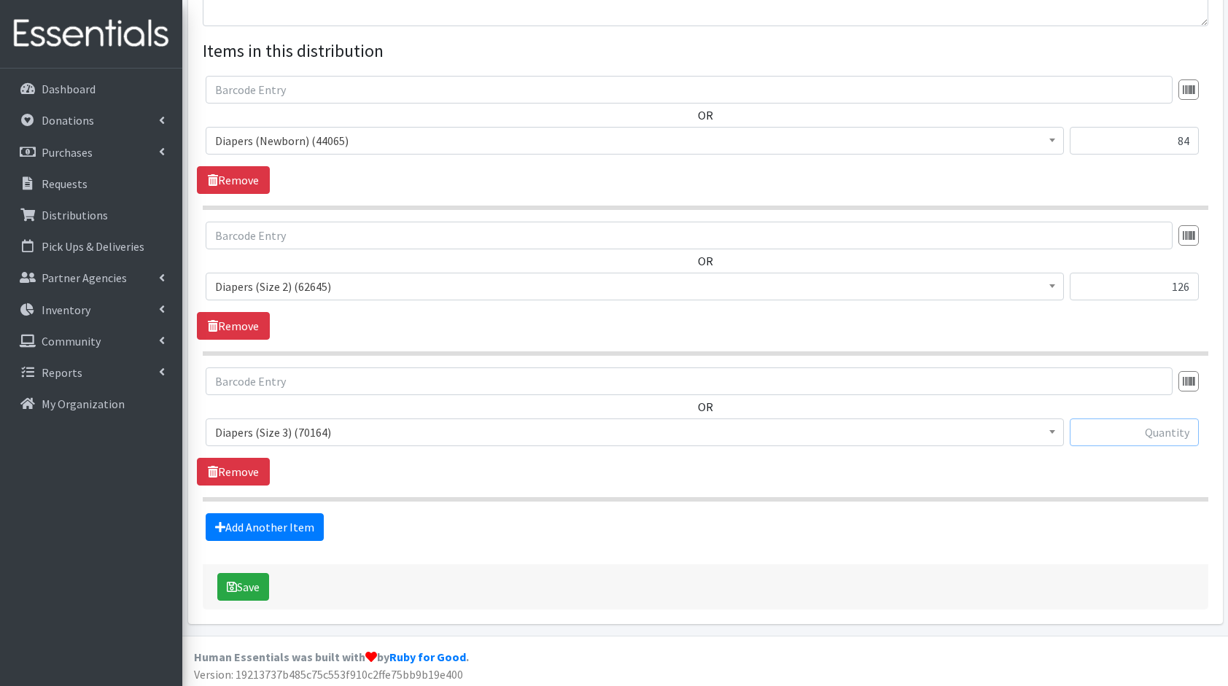
click at [1178, 428] on input "text" at bounding box center [1134, 433] width 129 height 28
type input "84"
click at [279, 525] on link "Add Another Item" at bounding box center [265, 527] width 118 height 28
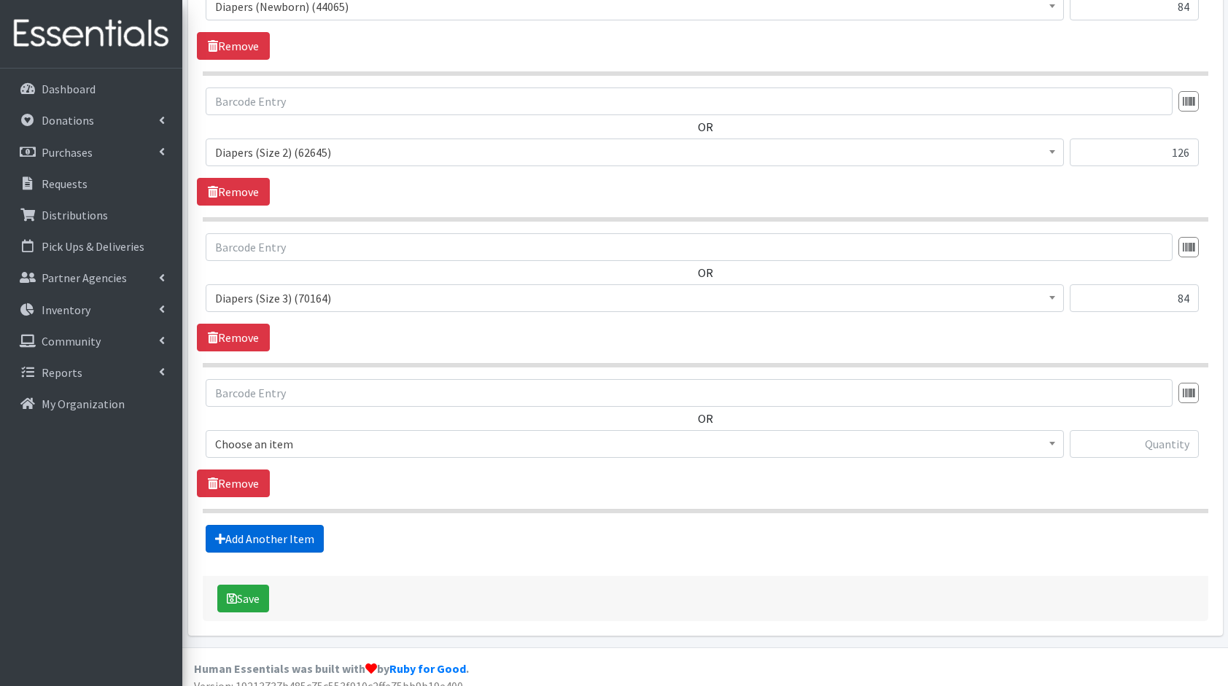
scroll to position [669, 0]
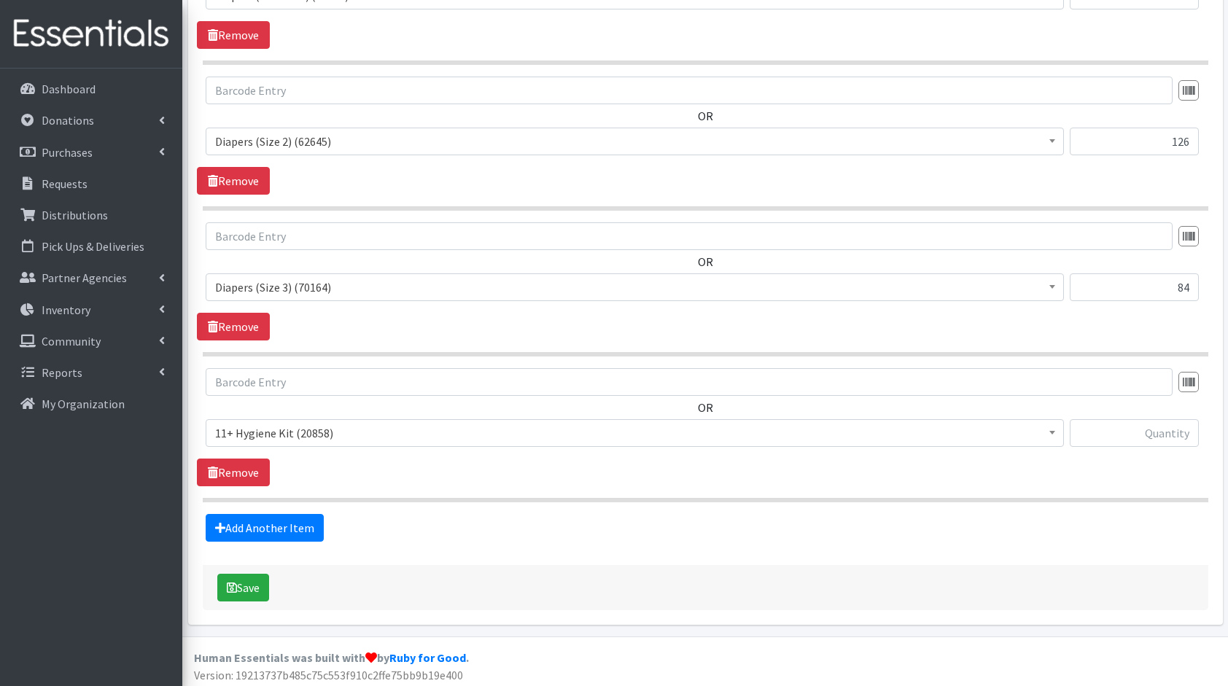
click at [309, 436] on span "11+ Hygiene Kit (20858)" at bounding box center [634, 433] width 839 height 20
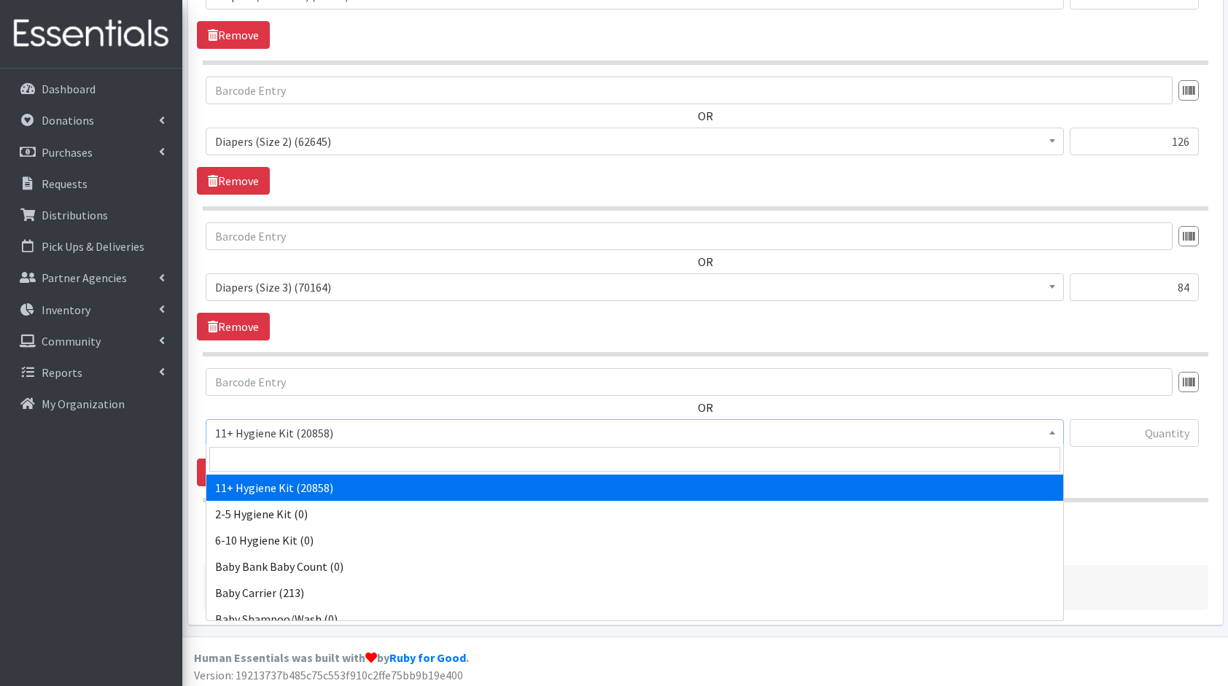
click at [346, 466] on input "search" at bounding box center [634, 459] width 851 height 25
type input "dia"
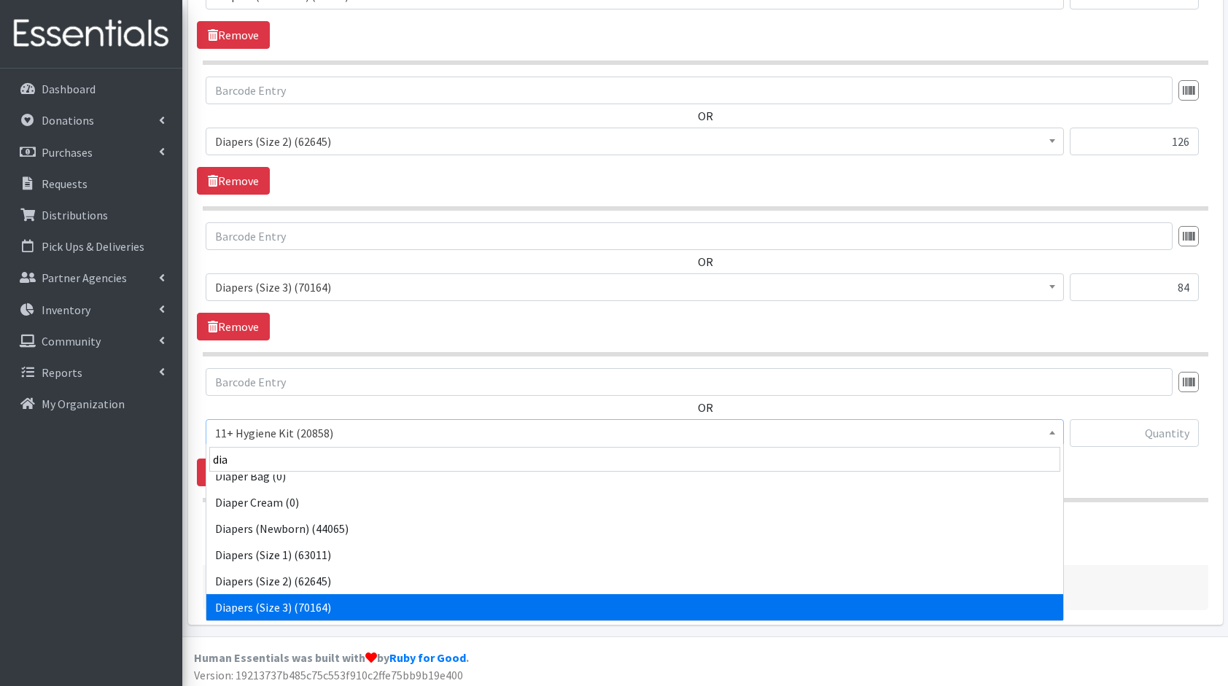
scroll to position [38, 0]
select select "5206"
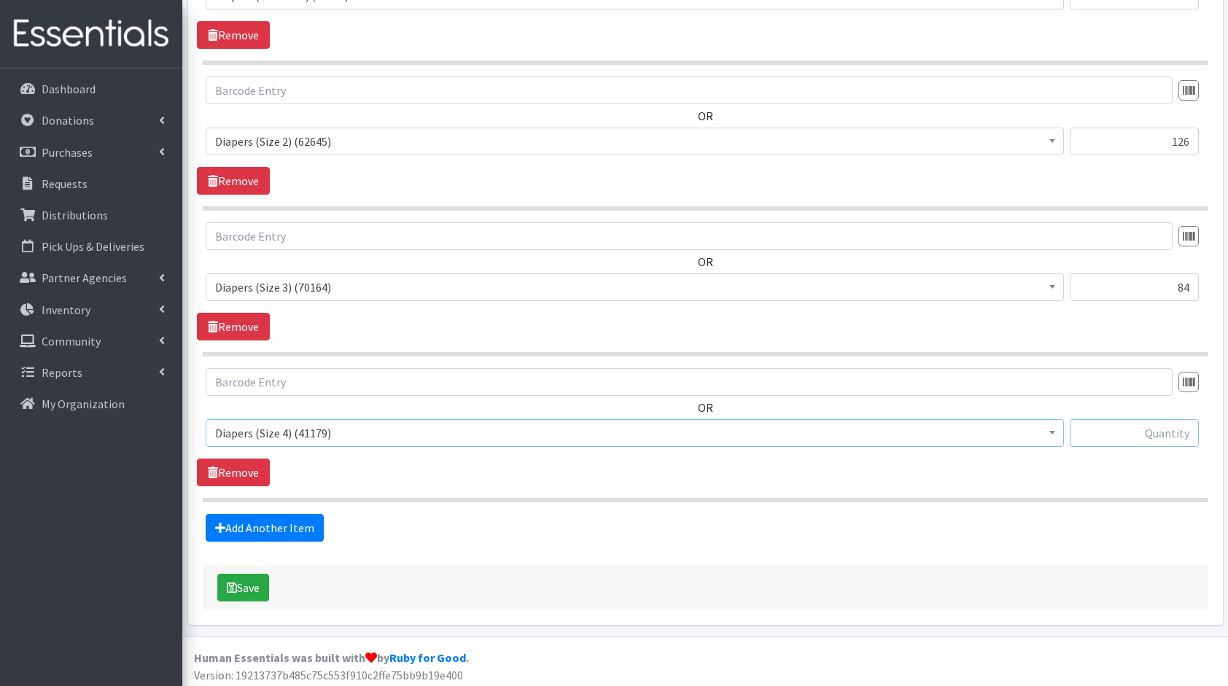
click at [1115, 440] on input "text" at bounding box center [1134, 433] width 129 height 28
type input "135"
click at [252, 514] on link "Add Another Item" at bounding box center [265, 528] width 118 height 28
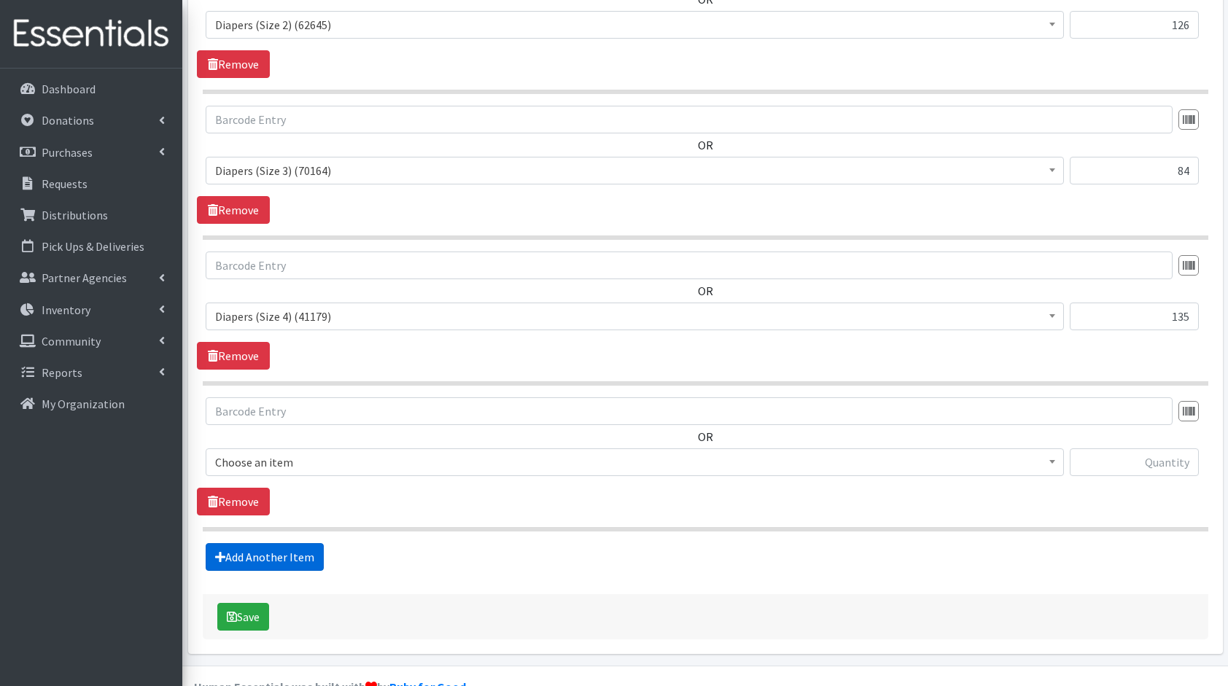
scroll to position [814, 0]
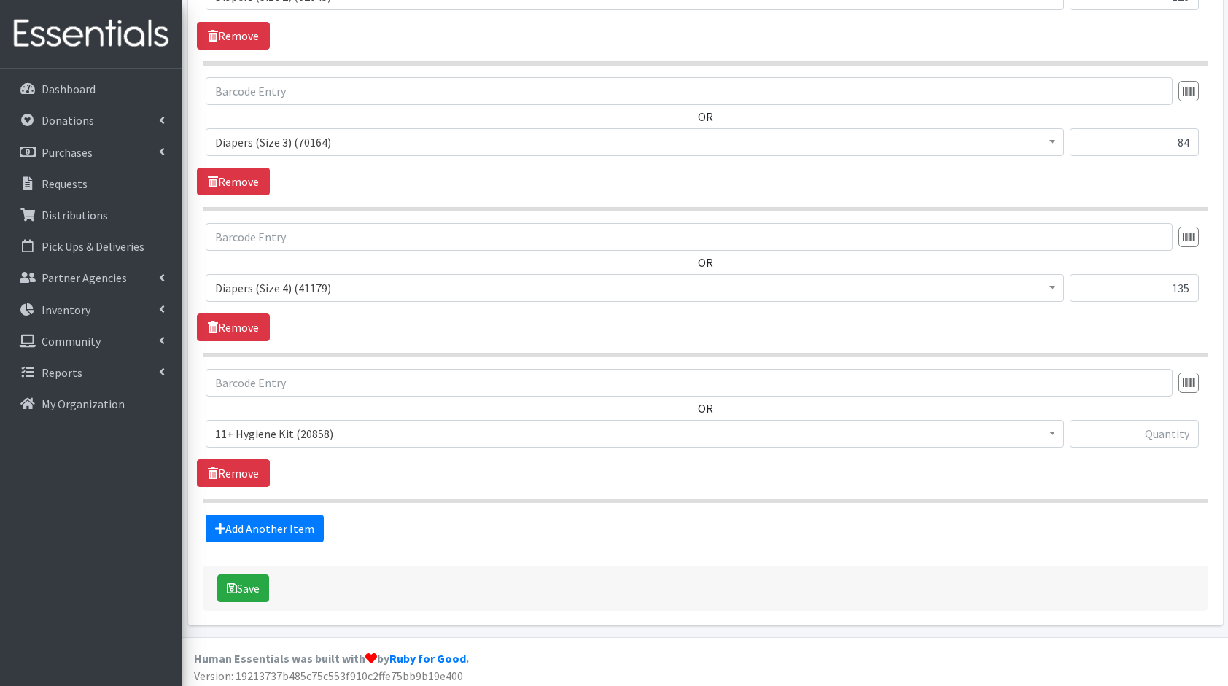
click at [313, 446] on span "11+ Hygiene Kit (20858) 2-5 Hygiene Kit (0) 6-10 Hygiene Kit (0) Baby Bank Baby…" at bounding box center [635, 439] width 858 height 39
click at [354, 446] on span "11+ Hygiene Kit (20858) 2-5 Hygiene Kit (0) 6-10 Hygiene Kit (0) Baby Bank Baby…" at bounding box center [635, 439] width 858 height 39
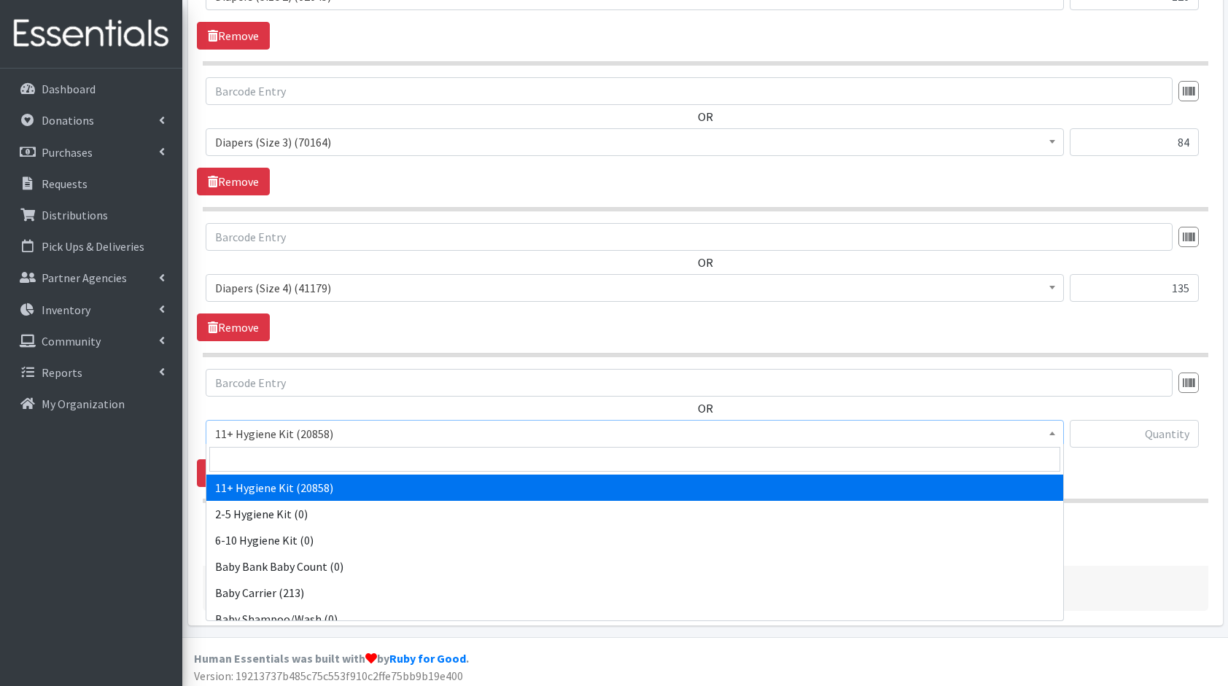
click at [375, 435] on span "11+ Hygiene Kit (20858)" at bounding box center [634, 434] width 839 height 20
click at [387, 452] on input "search" at bounding box center [634, 459] width 851 height 25
type input "dia"
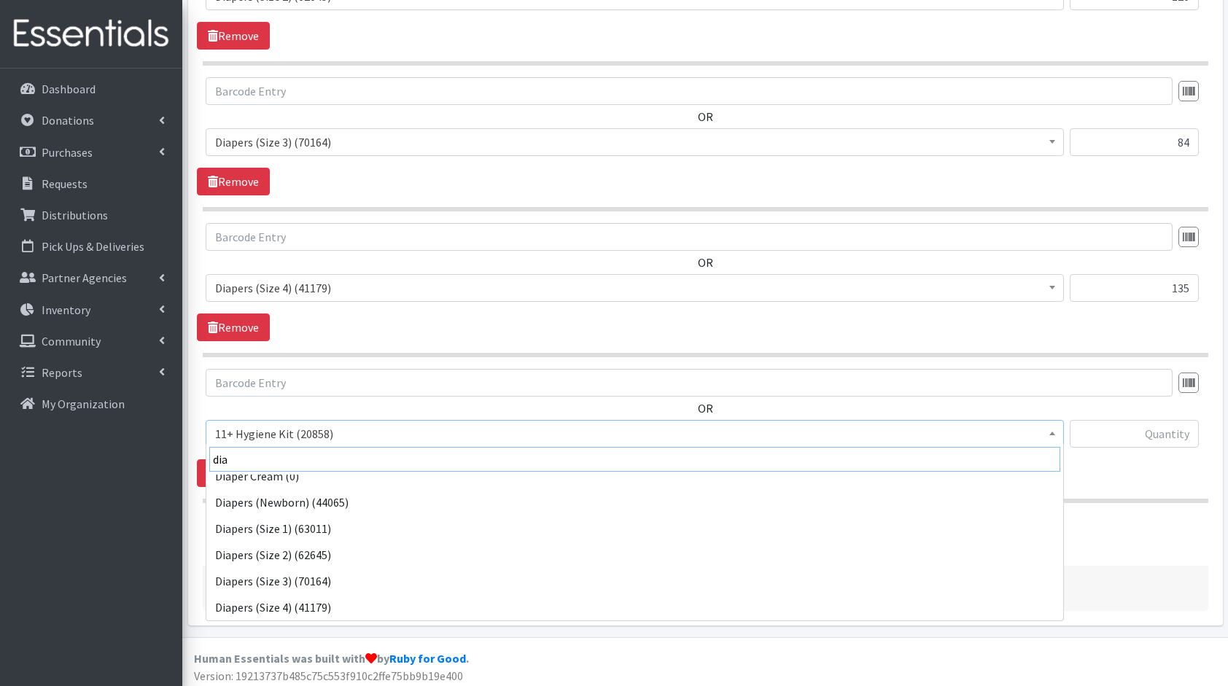
scroll to position [64, 0]
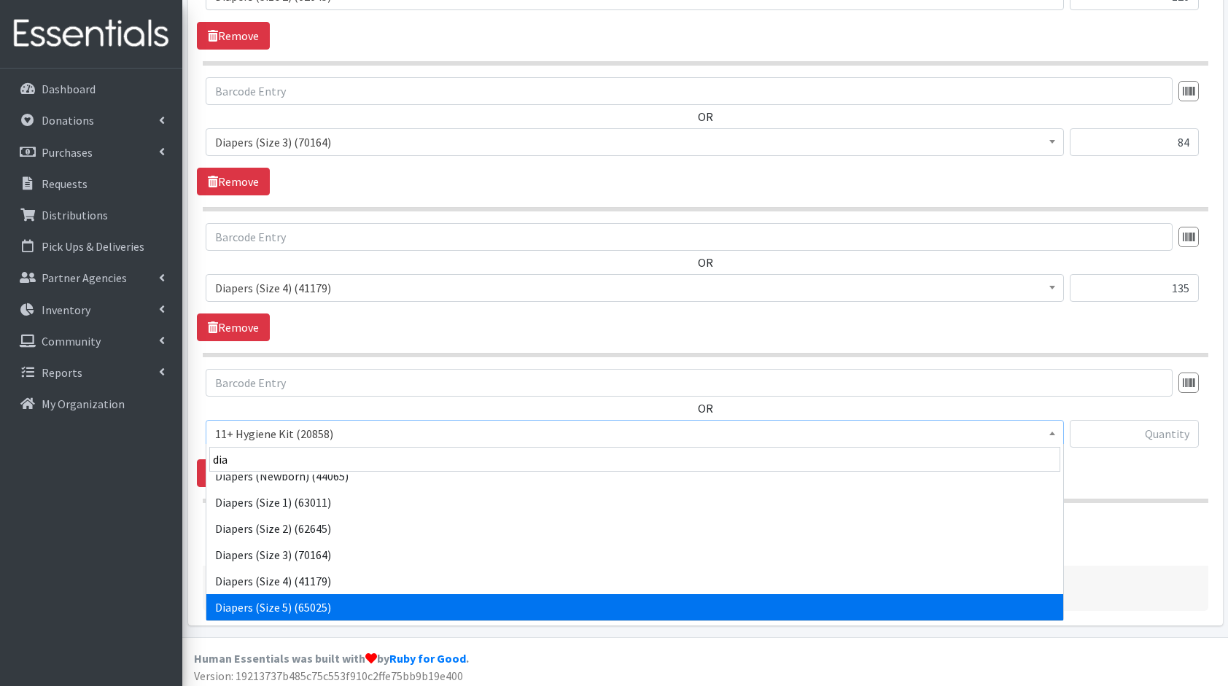
select select "5208"
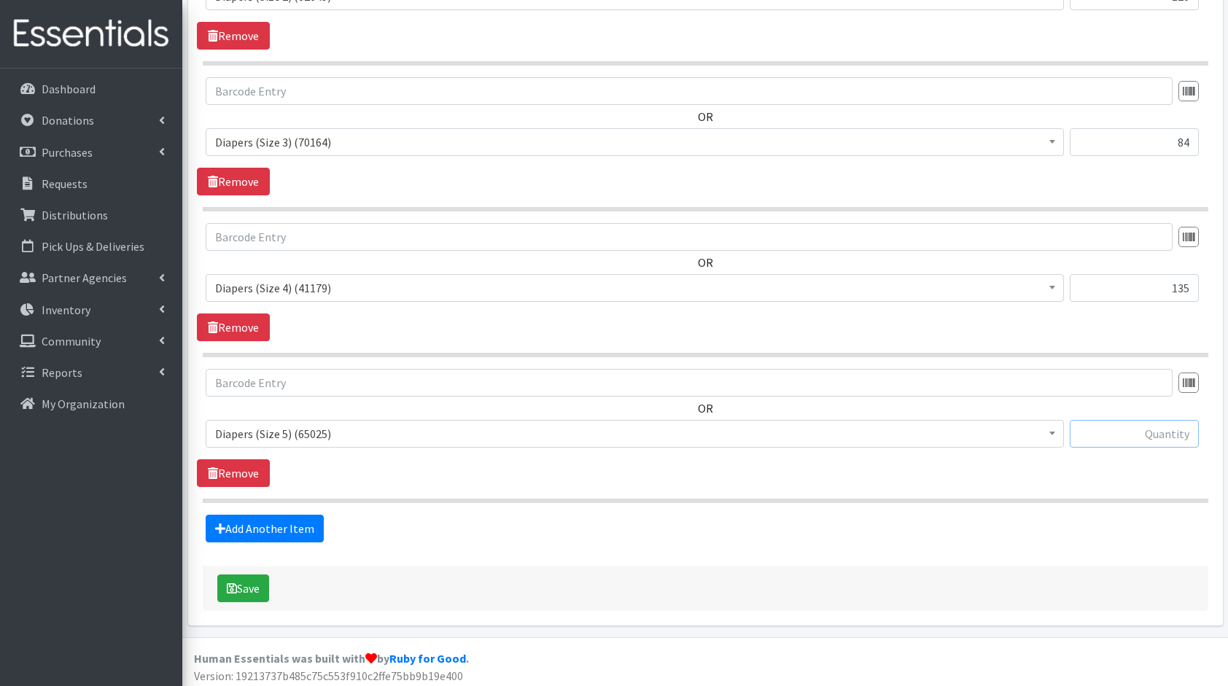
click at [1170, 432] on input "text" at bounding box center [1134, 434] width 129 height 28
type input "200"
click at [242, 524] on link "Add Another Item" at bounding box center [265, 529] width 118 height 28
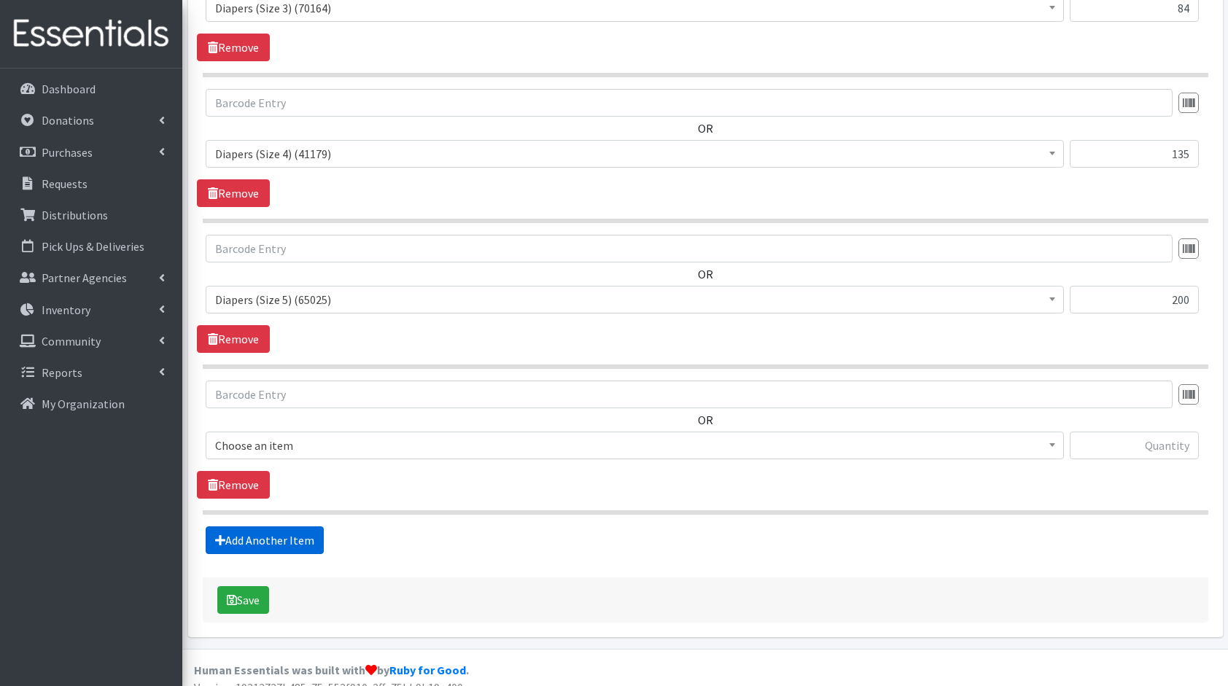
scroll to position [960, 0]
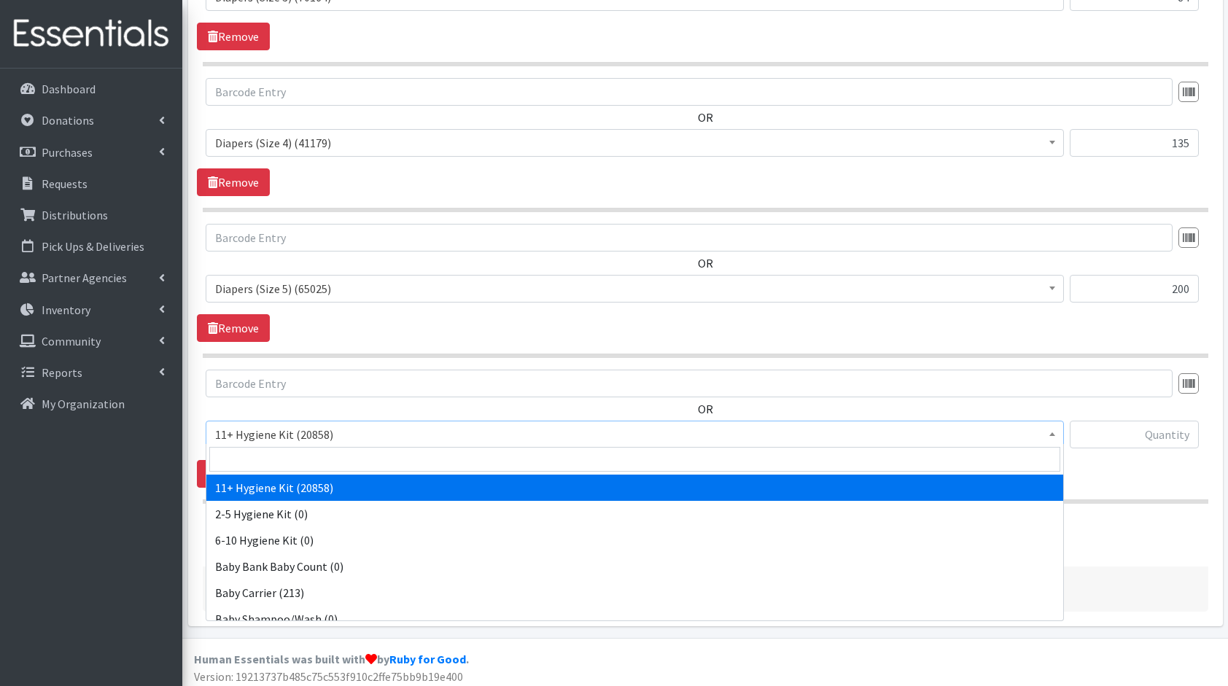
click at [284, 437] on span "11+ Hygiene Kit (20858)" at bounding box center [634, 434] width 839 height 20
click at [306, 455] on input "search" at bounding box center [634, 459] width 851 height 25
type input "dia"
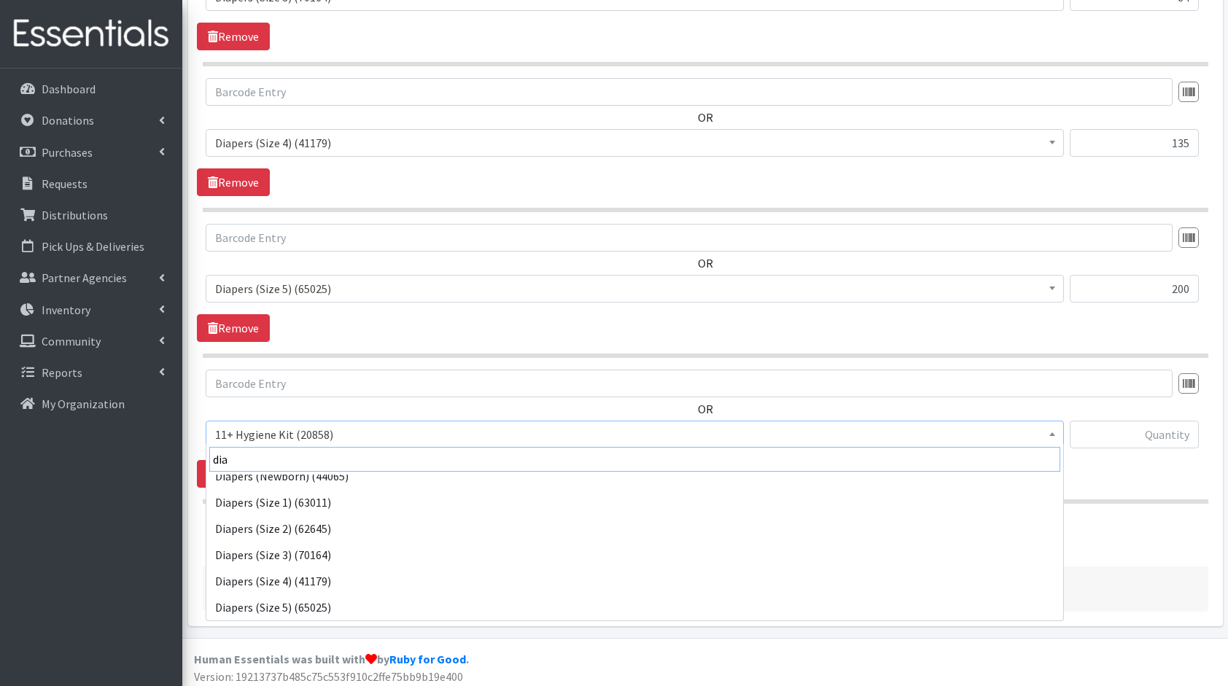
scroll to position [90, 0]
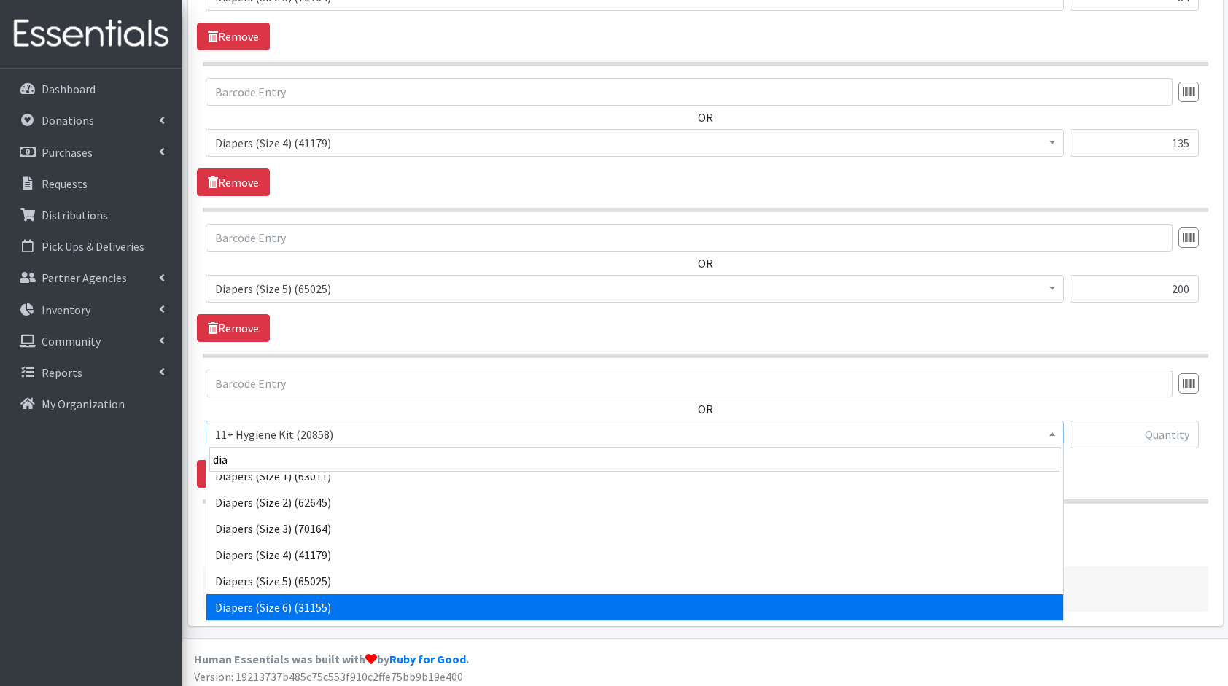
select select "5209"
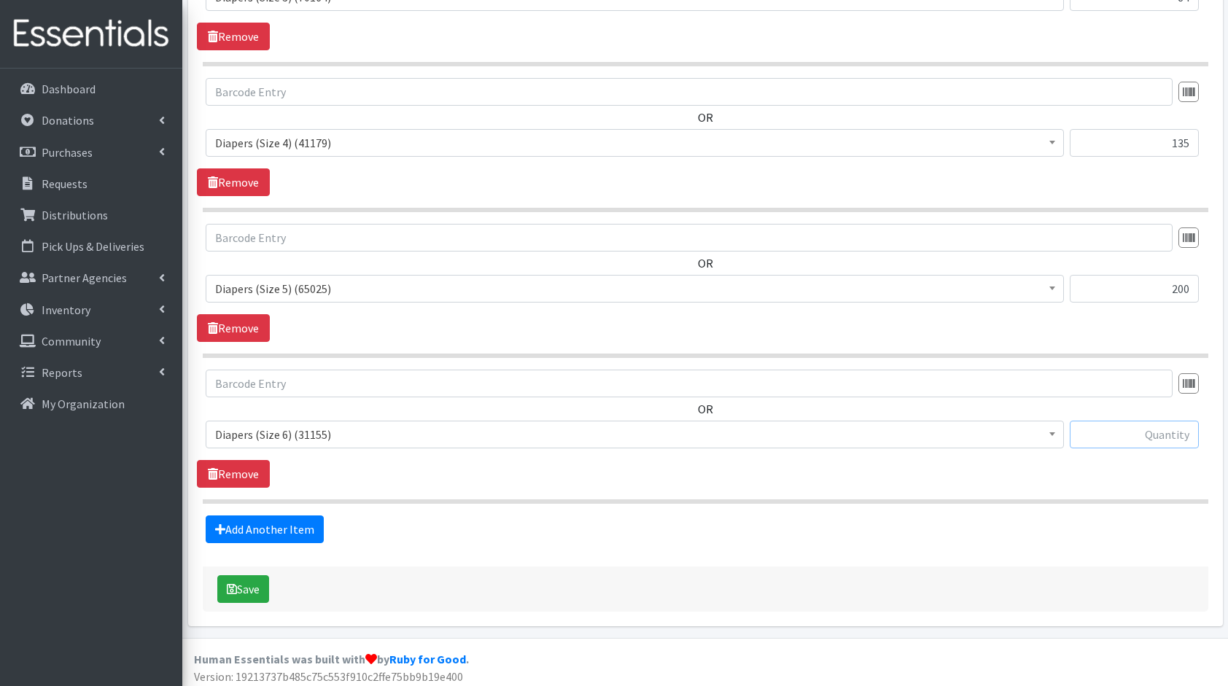
click at [1177, 424] on input "text" at bounding box center [1134, 435] width 129 height 28
type input "144"
click at [271, 521] on link "Add Another Item" at bounding box center [265, 530] width 118 height 28
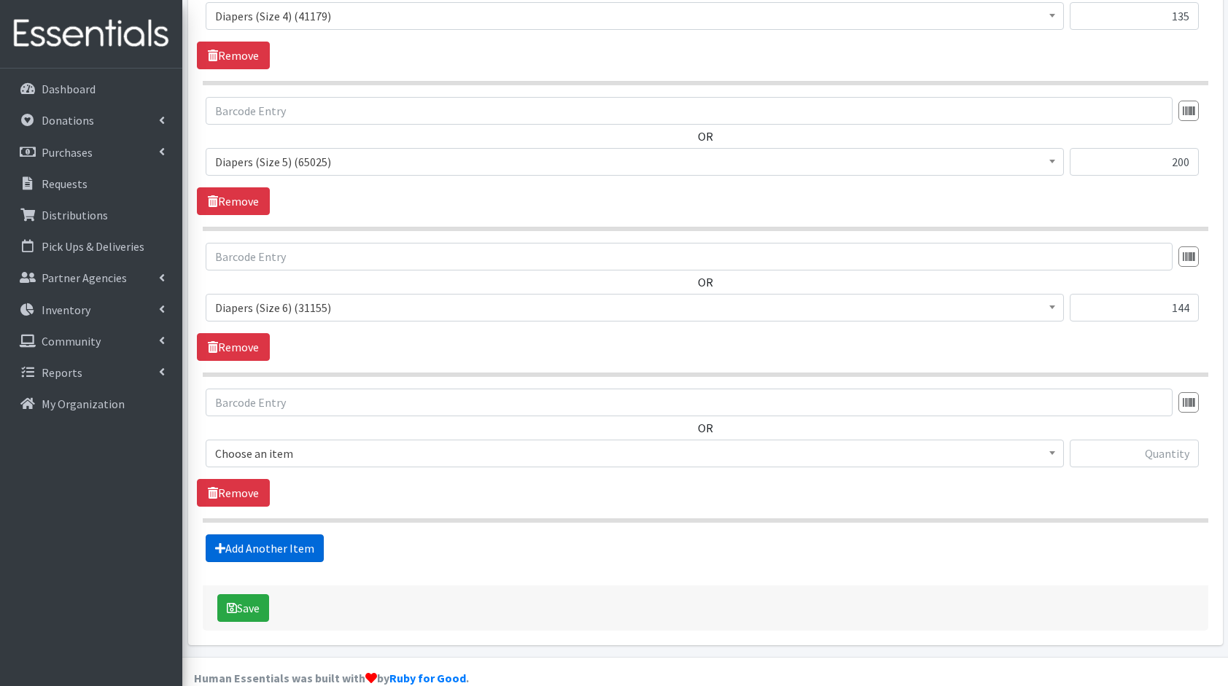
scroll to position [1105, 0]
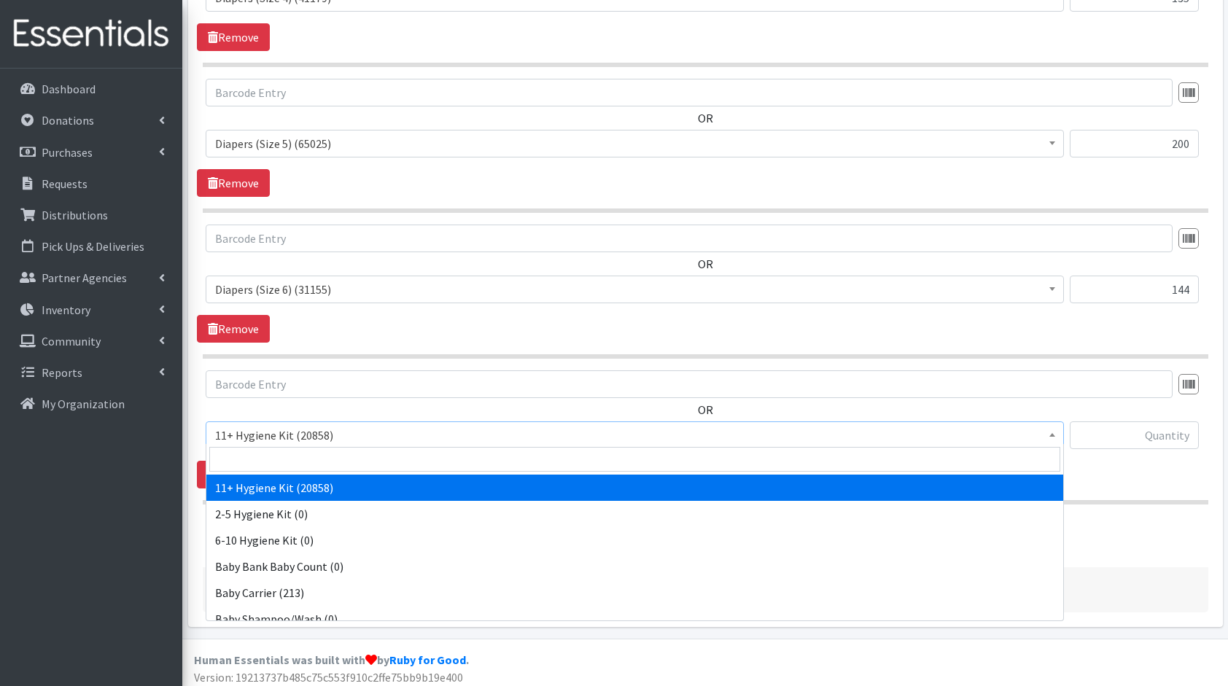
click at [355, 435] on span "11+ Hygiene Kit (20858)" at bounding box center [634, 435] width 839 height 20
click at [360, 454] on input "search" at bounding box center [634, 459] width 851 height 25
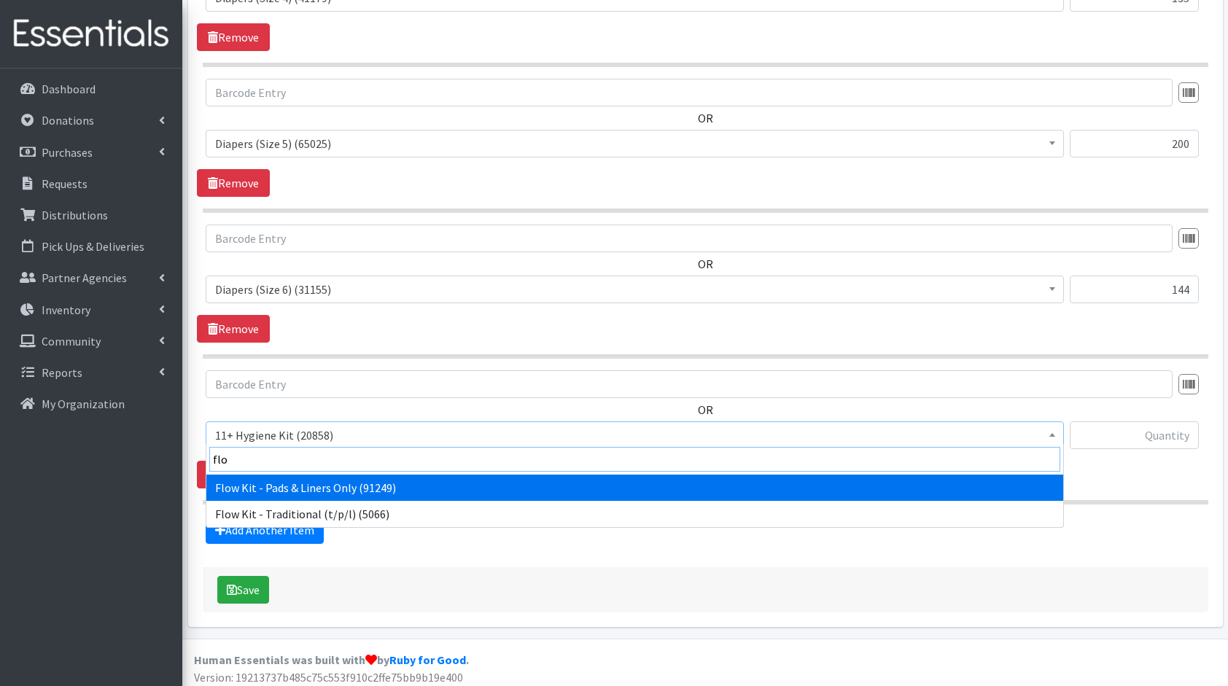
type input "flo"
select select "14765"
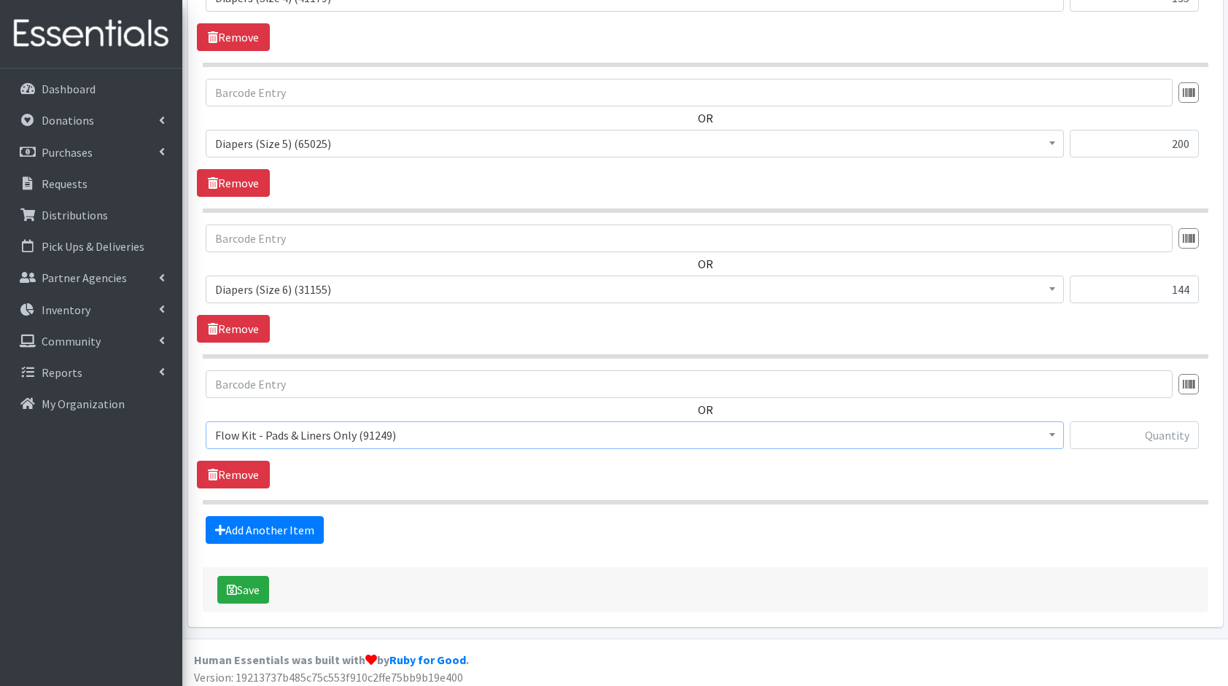
click at [318, 425] on span "Flow Kit - Pads & Liners Only (91249)" at bounding box center [634, 435] width 839 height 20
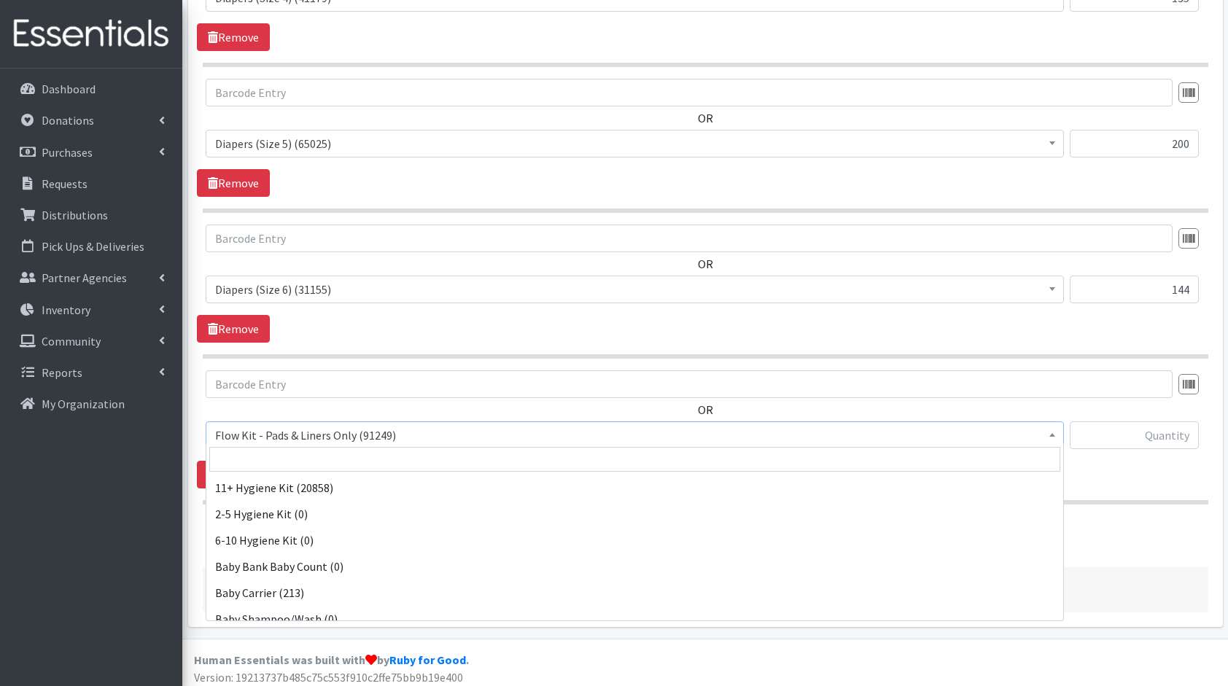
scroll to position [814, 0]
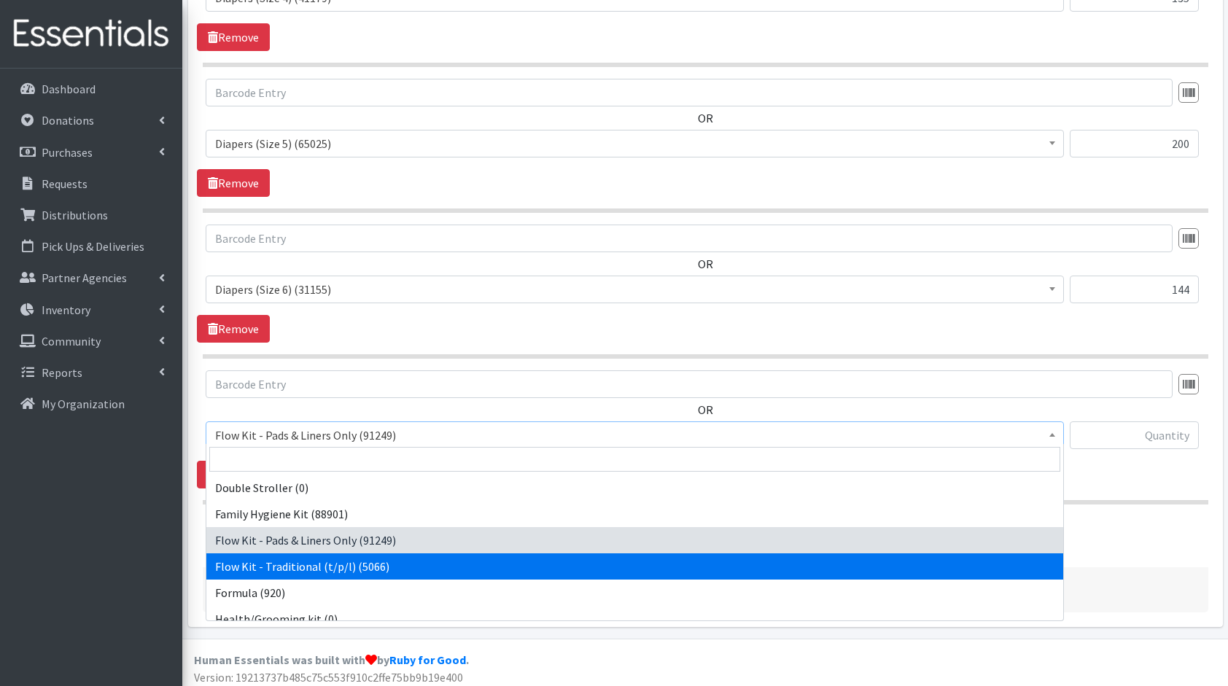
select select "10571"
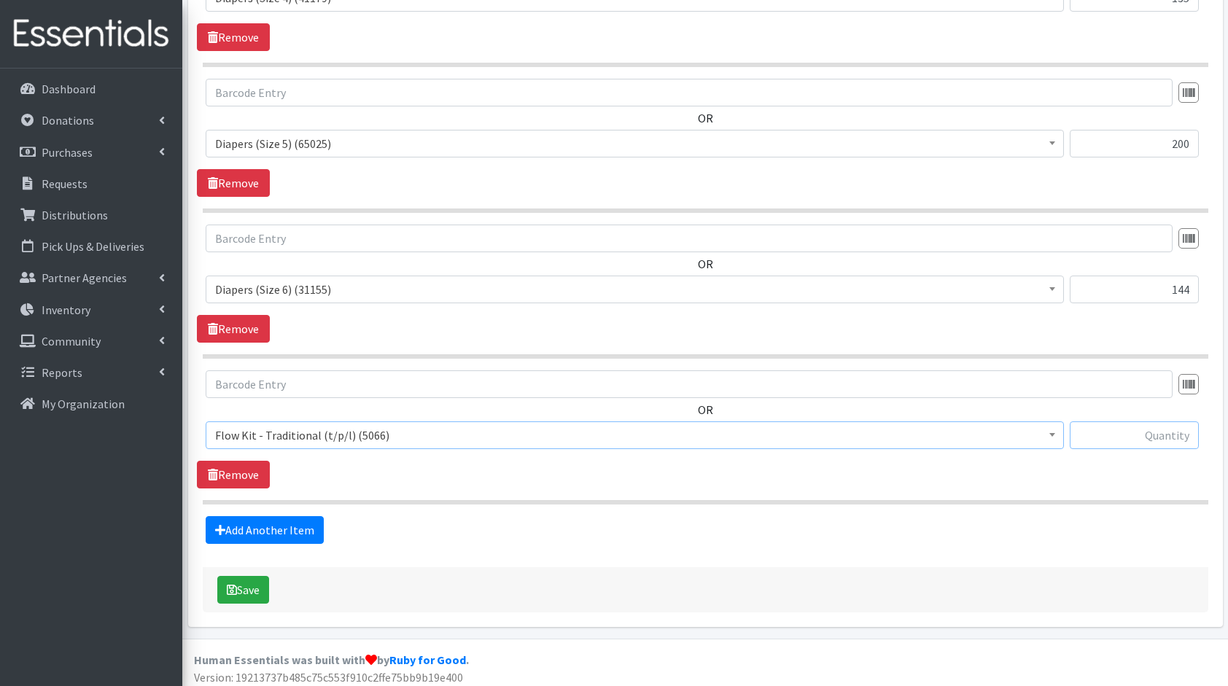
click at [1159, 426] on input "text" at bounding box center [1134, 435] width 129 height 28
type input "10"
click at [251, 582] on button "Save" at bounding box center [243, 590] width 52 height 28
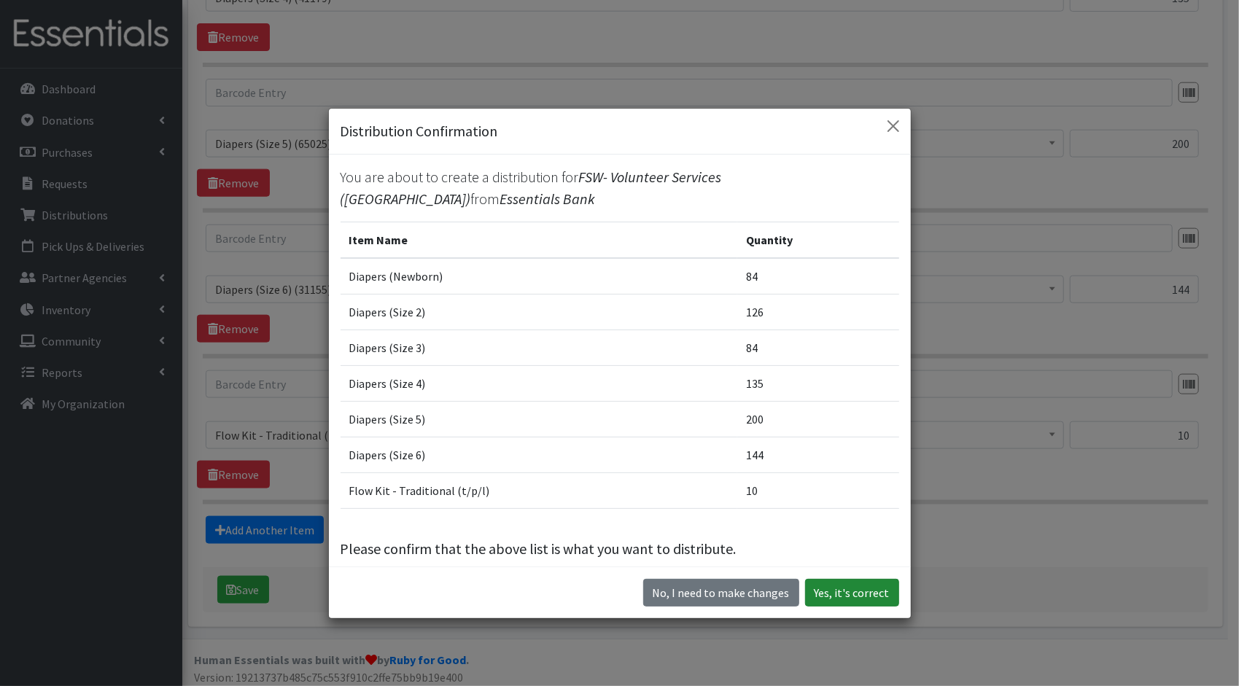
click at [826, 586] on button "Yes, it's correct" at bounding box center [852, 593] width 94 height 28
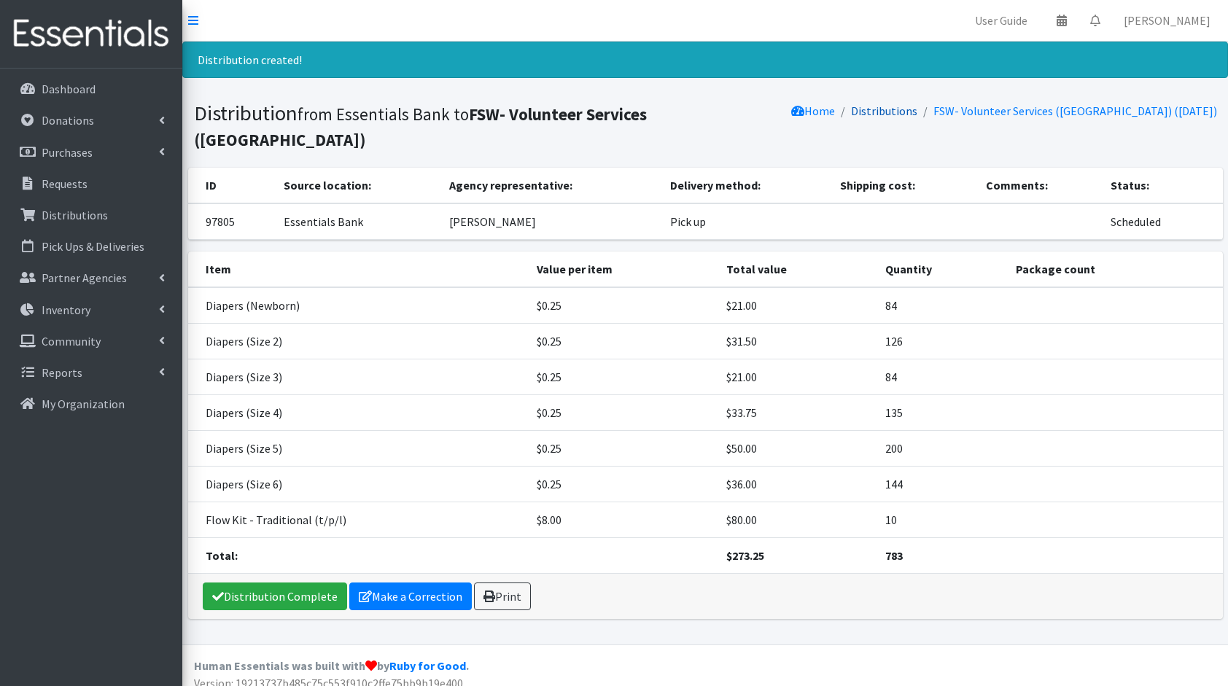
click at [917, 108] on link "Distributions" at bounding box center [884, 111] width 66 height 15
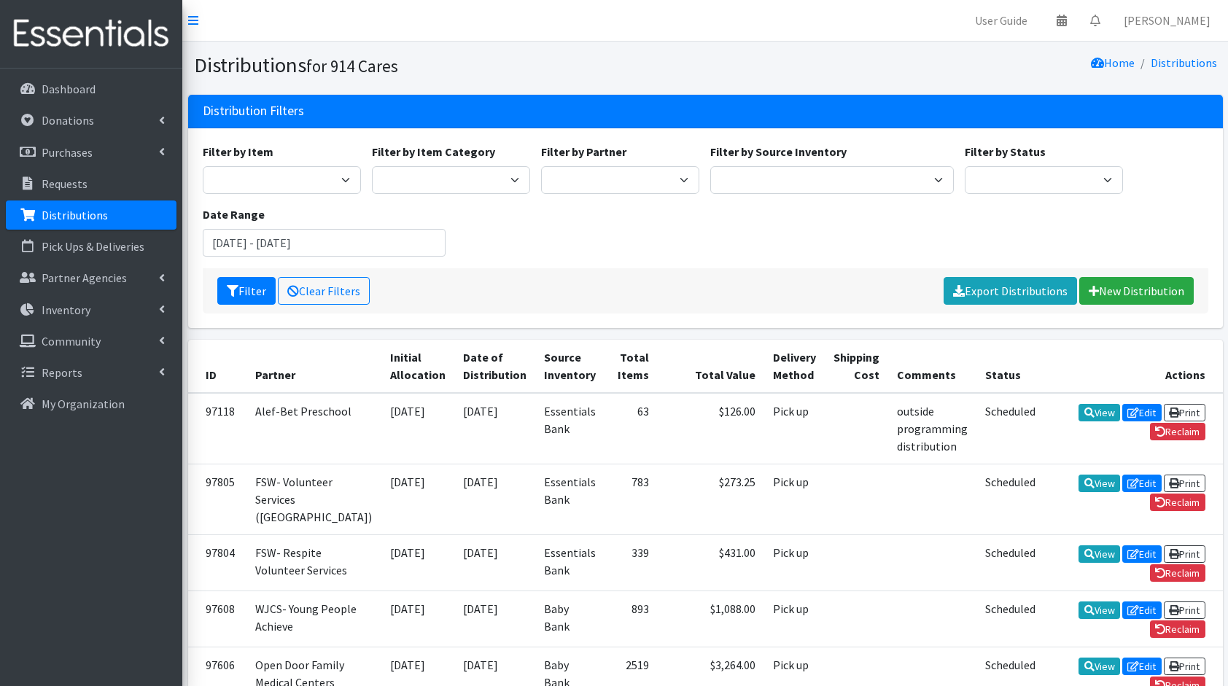
click at [327, 227] on div "Date Range August 7, 2025 - November 7, 2025" at bounding box center [324, 231] width 254 height 51
click at [319, 236] on input "August 7, 2025 - November 7, 2025" at bounding box center [325, 243] width 244 height 28
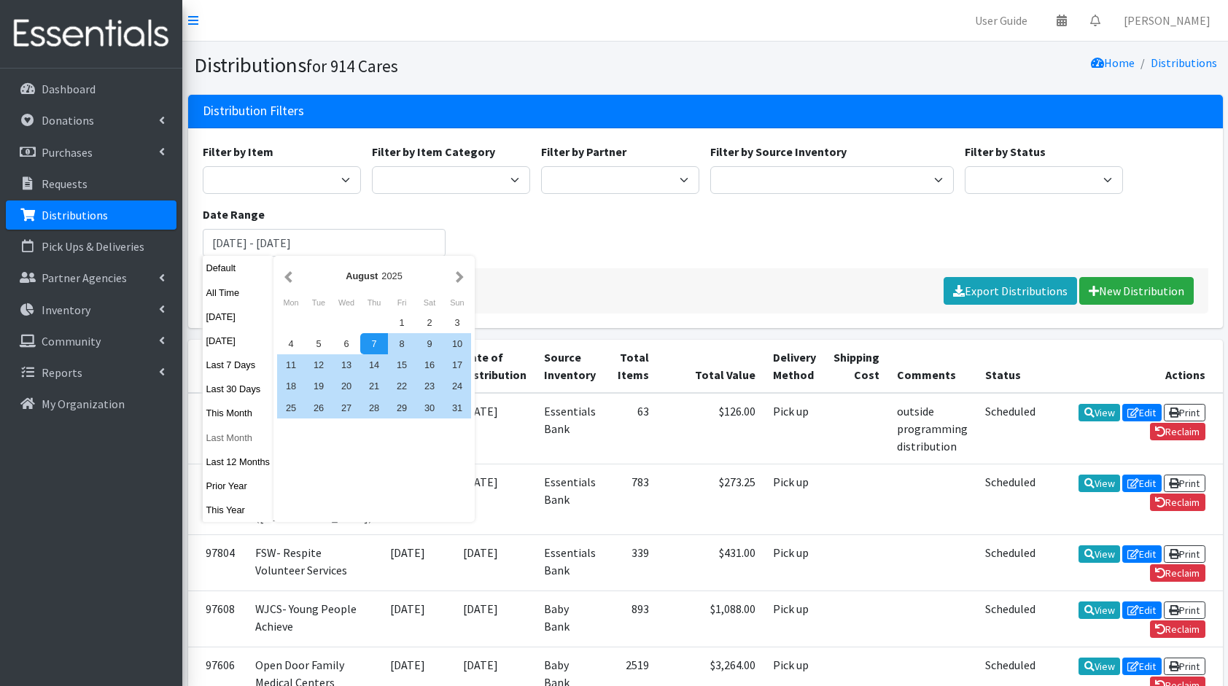
click at [238, 442] on button "Last Month" at bounding box center [238, 437] width 71 height 21
type input "September 1, 2025 - September 30, 2025"
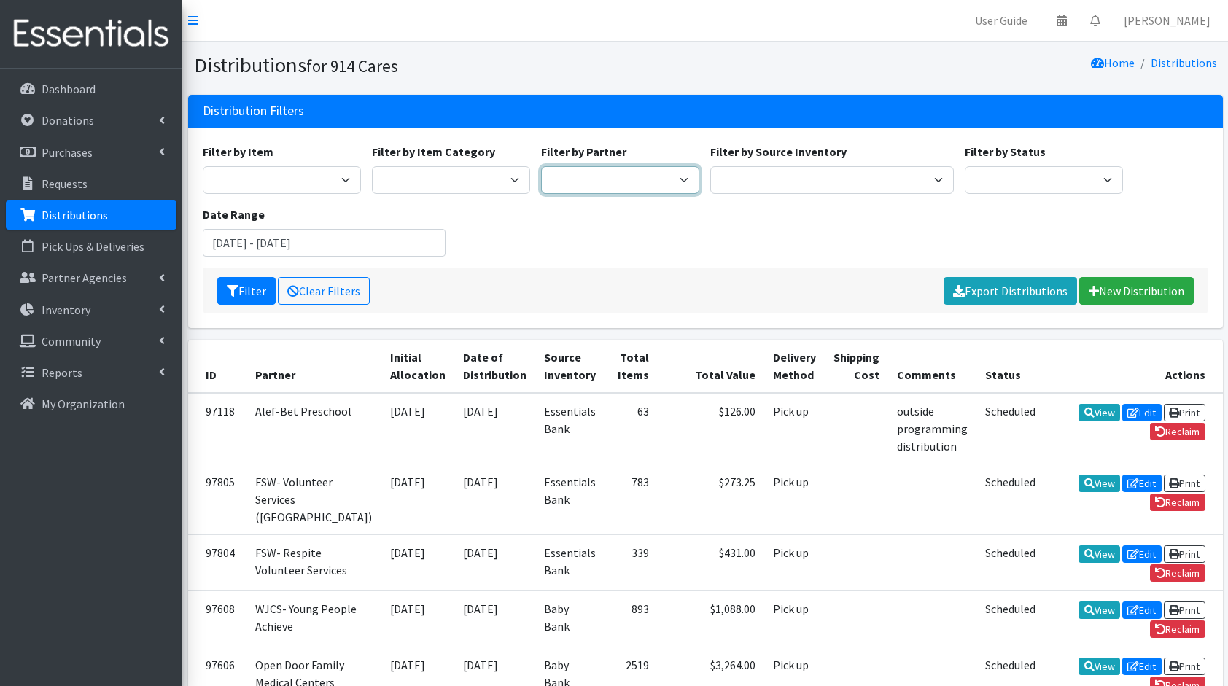
click at [637, 181] on select "4Communities 914United Abbot House Accompany Now Alef-Bet Preschool All Access …" at bounding box center [620, 180] width 158 height 28
click at [760, 174] on select "Baby Bank Camp Clothing Plus Essentials Bank Westchester Reads" at bounding box center [832, 180] width 244 height 28
select select "207"
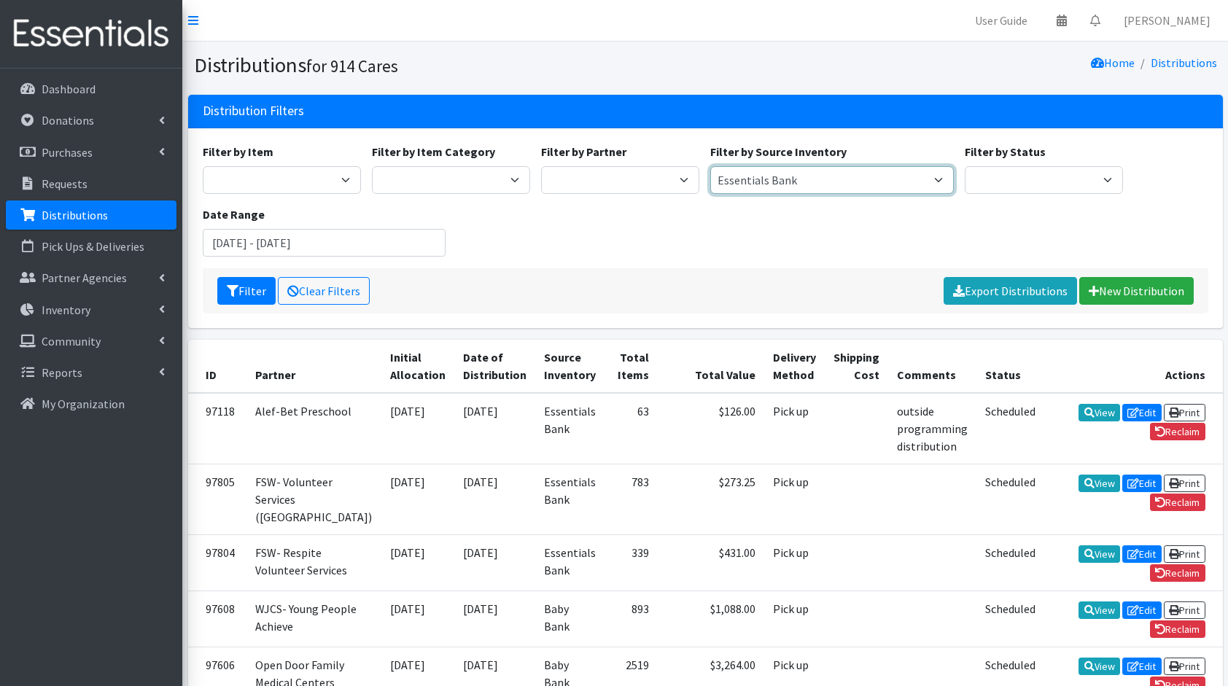
click at [710, 166] on select "Baby Bank Camp Clothing Plus Essentials Bank Westchester Reads" at bounding box center [832, 180] width 244 height 28
click at [220, 283] on button "Filter" at bounding box center [246, 291] width 58 height 28
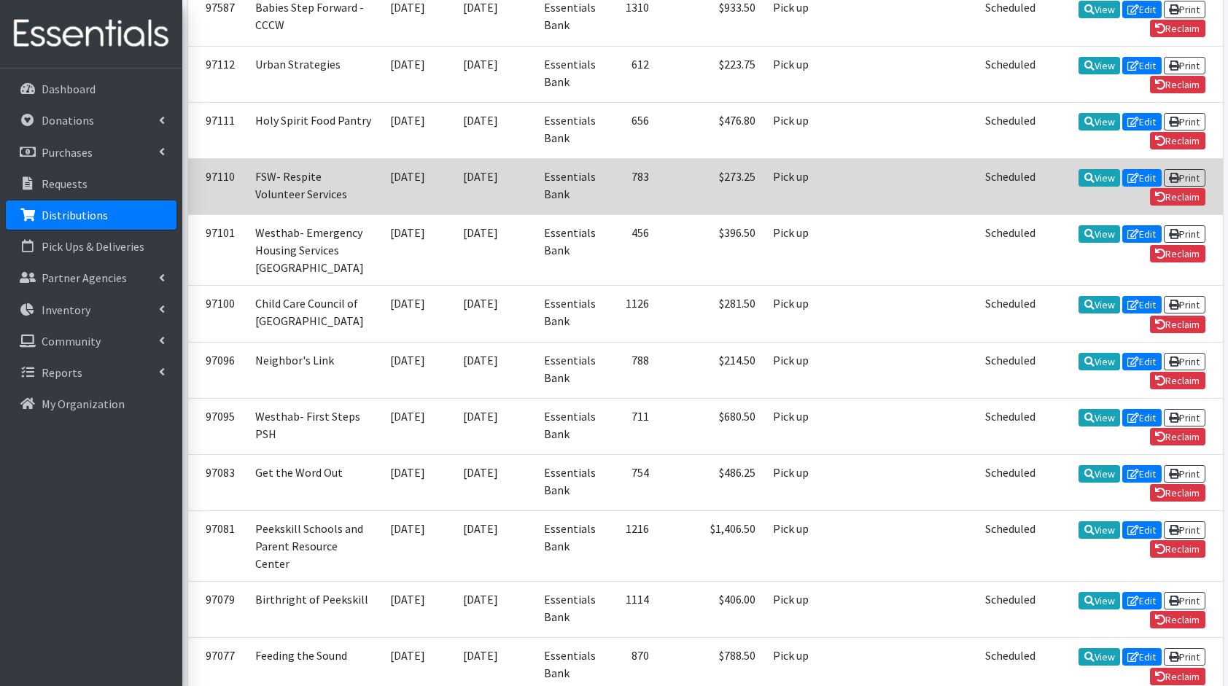
scroll to position [995, 0]
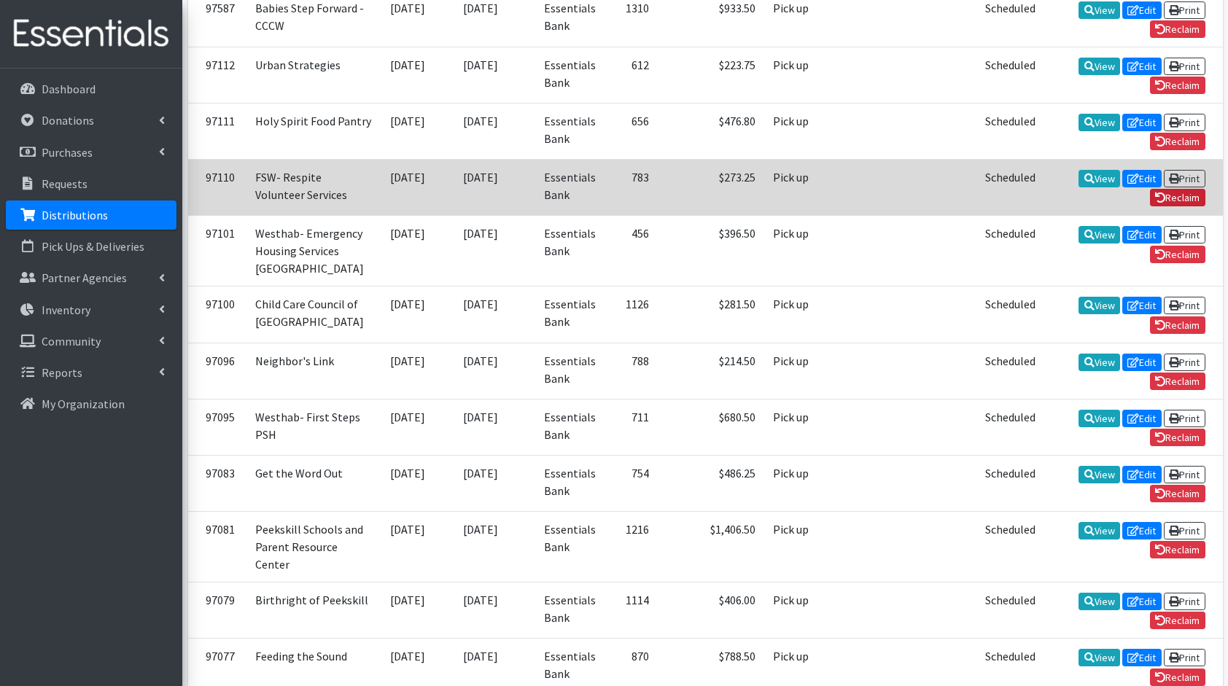
click at [1164, 206] on link "Reclaim" at bounding box center [1177, 197] width 55 height 17
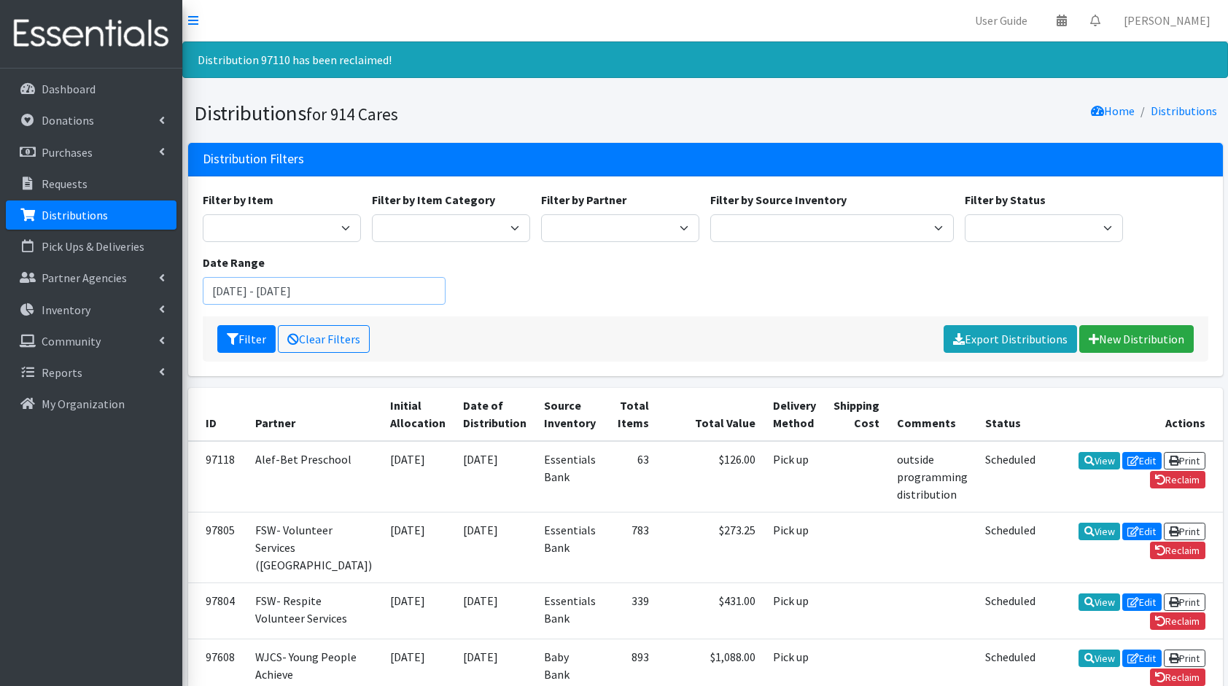
click at [324, 295] on input "[DATE] - [DATE]" at bounding box center [325, 291] width 244 height 28
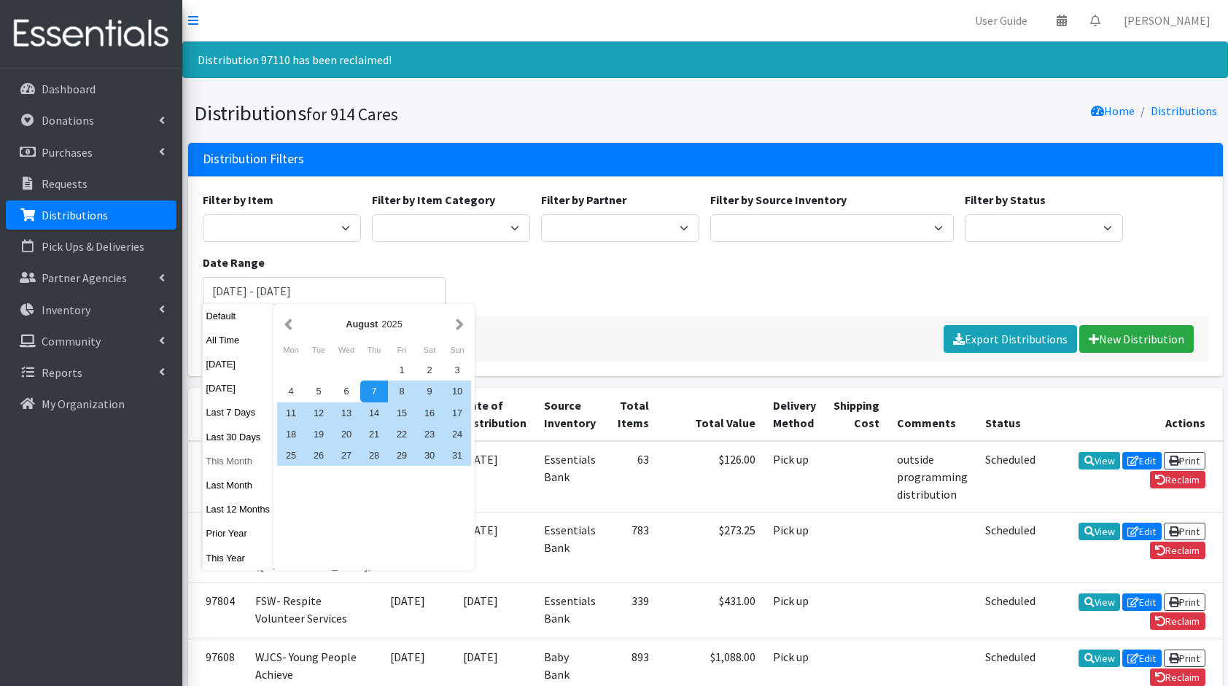
click at [222, 456] on button "This Month" at bounding box center [238, 461] width 71 height 21
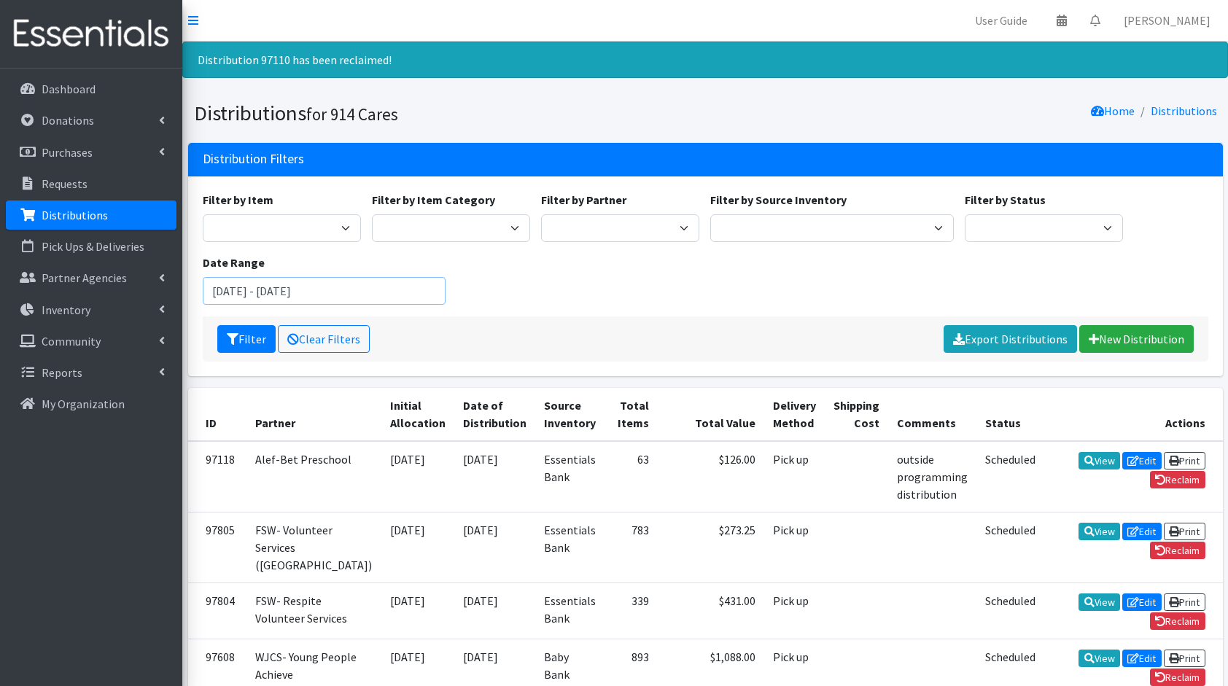
click at [261, 295] on input "October 1, 2025 - October 31, 2025" at bounding box center [325, 291] width 244 height 28
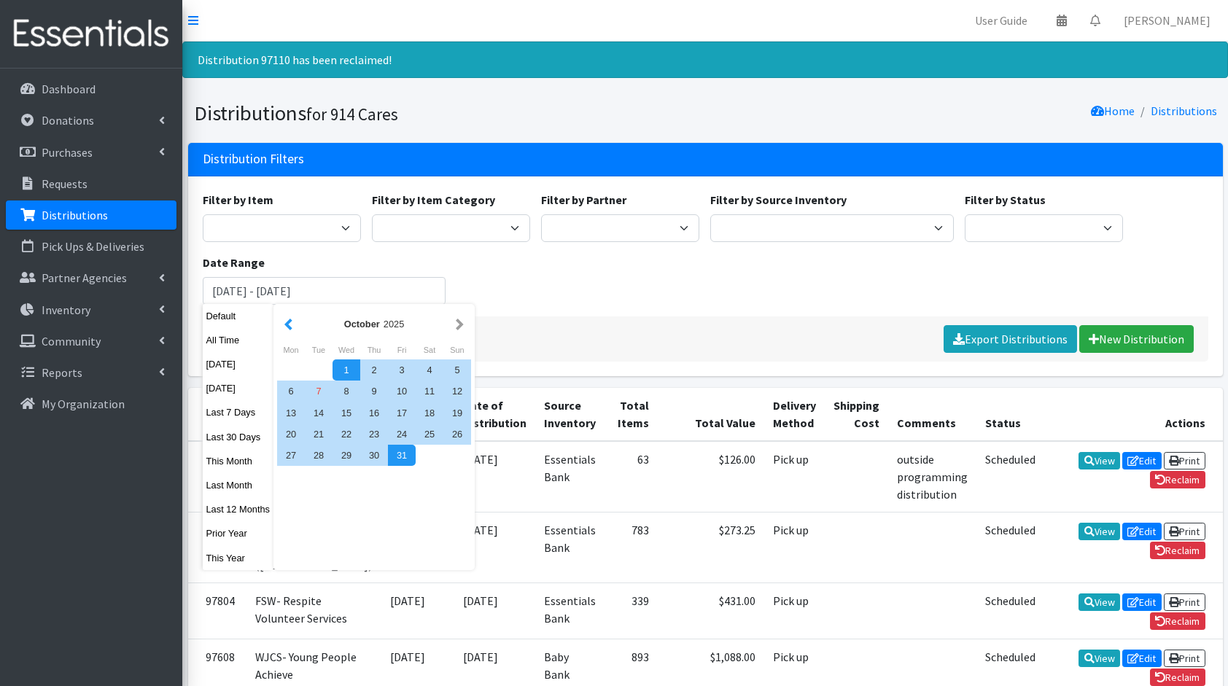
click at [281, 319] on button "button" at bounding box center [288, 324] width 15 height 18
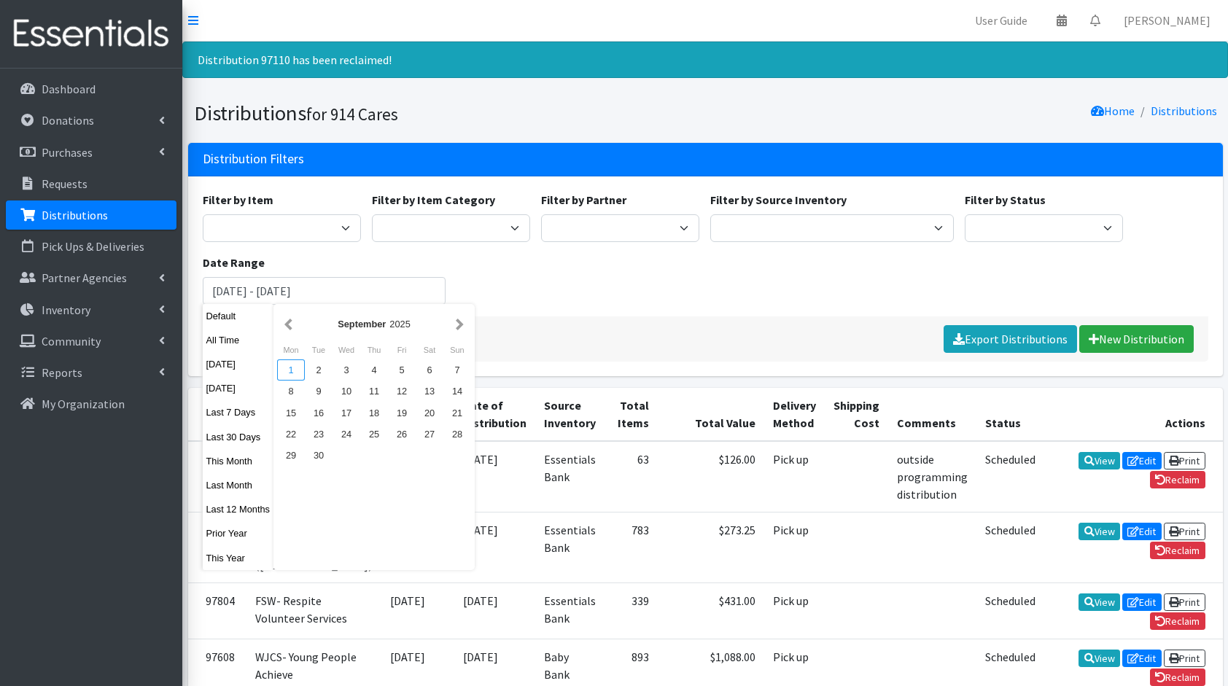
click at [286, 373] on div "1" at bounding box center [291, 369] width 28 height 21
click at [461, 322] on button "button" at bounding box center [459, 324] width 15 height 18
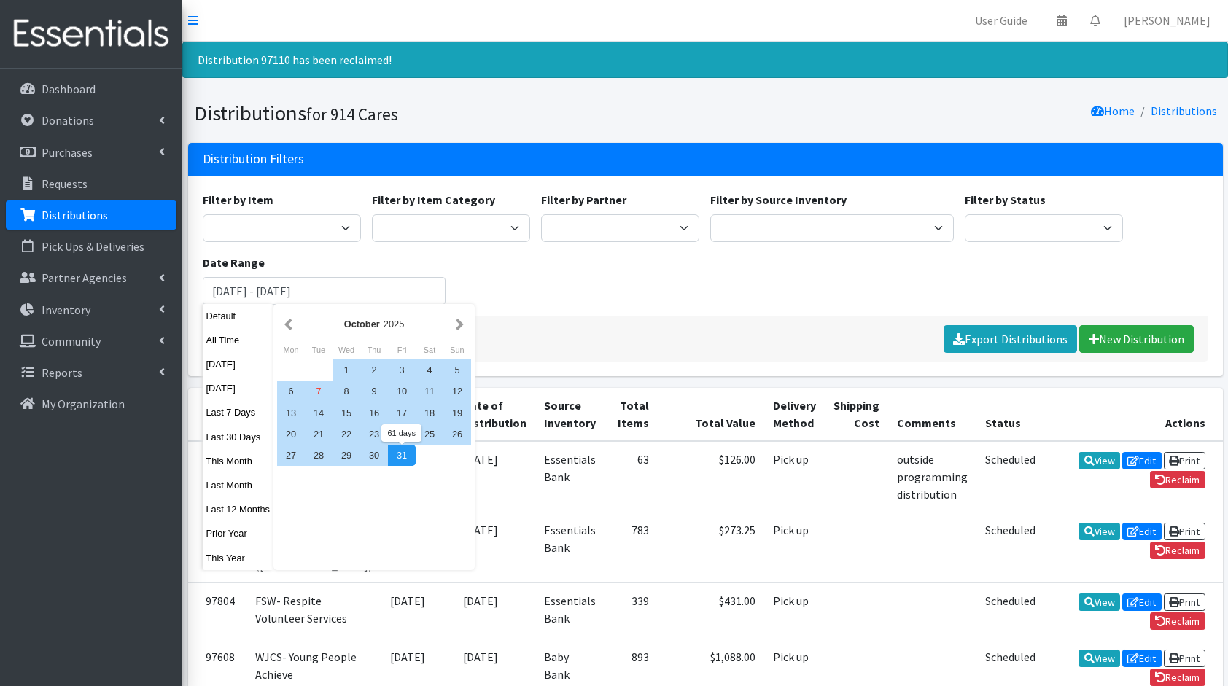
click at [397, 456] on div "31" at bounding box center [402, 455] width 28 height 21
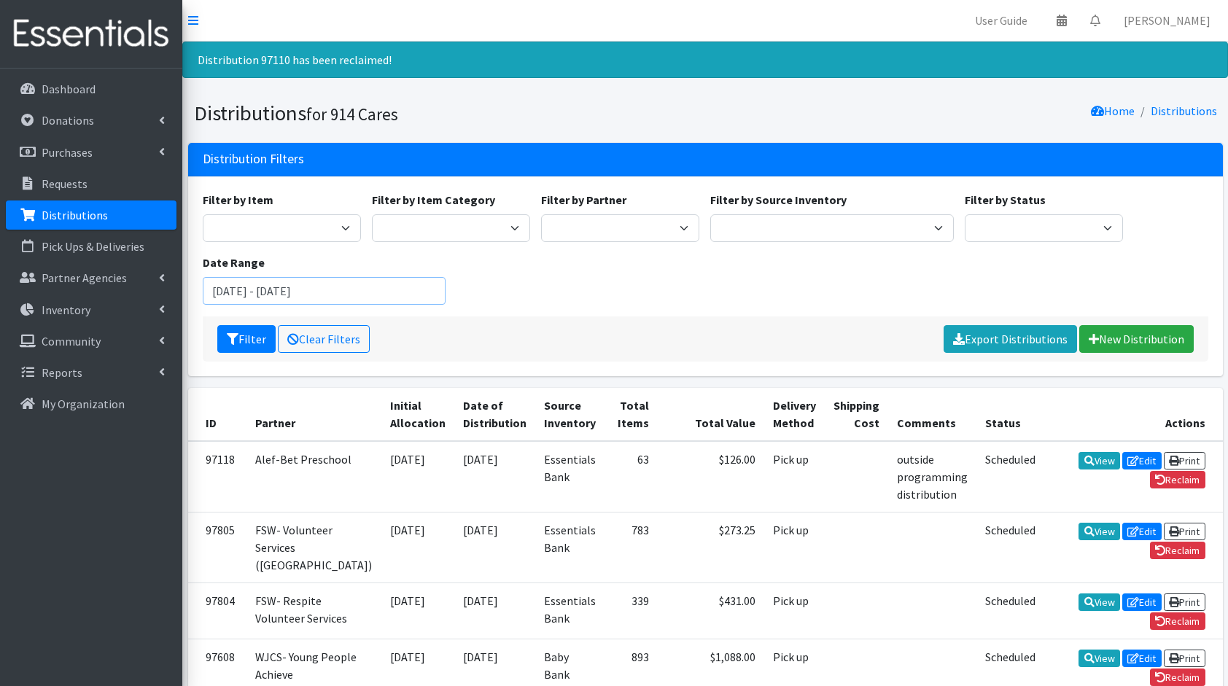
click at [289, 285] on input "September 1, 2025 - October 31, 2025" at bounding box center [325, 291] width 244 height 28
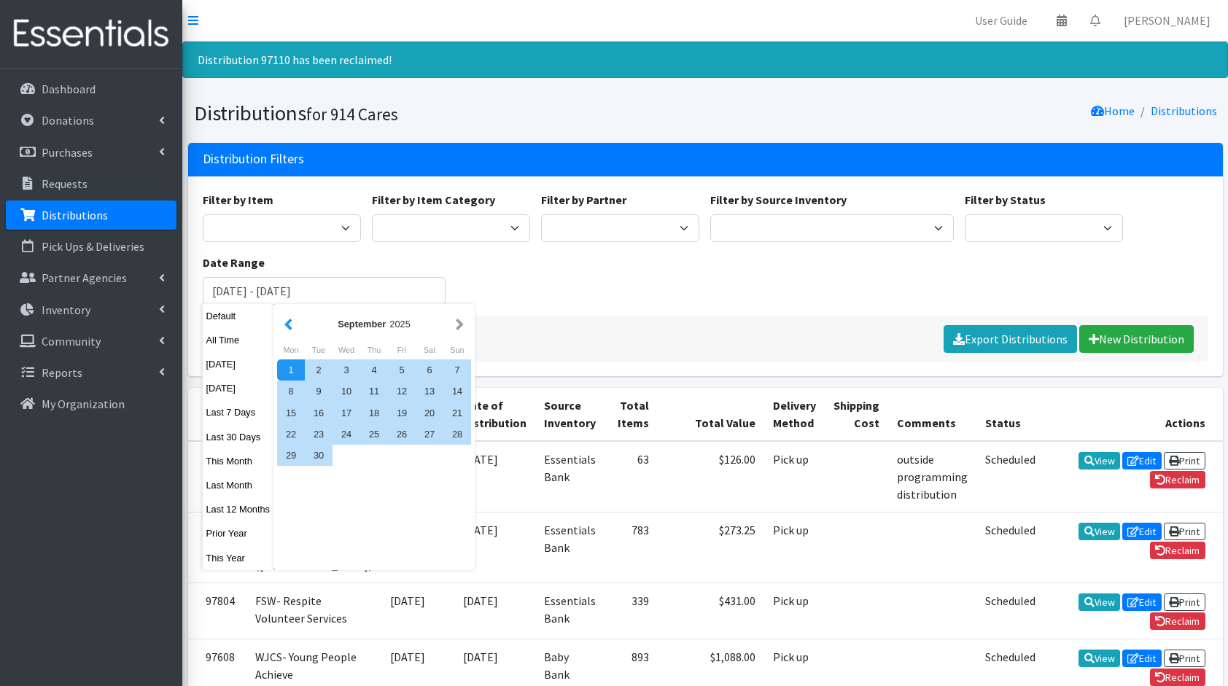
click at [291, 321] on button "button" at bounding box center [288, 324] width 15 height 18
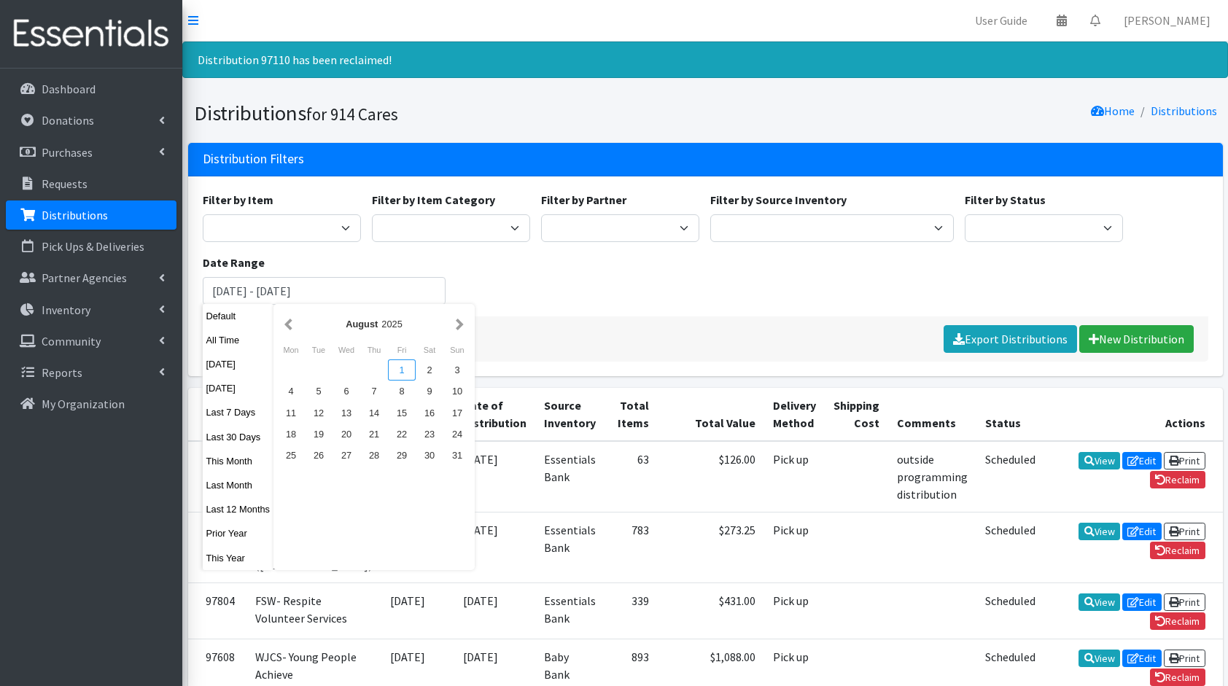
click at [396, 367] on div "1" at bounding box center [402, 369] width 28 height 21
click at [458, 319] on button "button" at bounding box center [459, 324] width 15 height 18
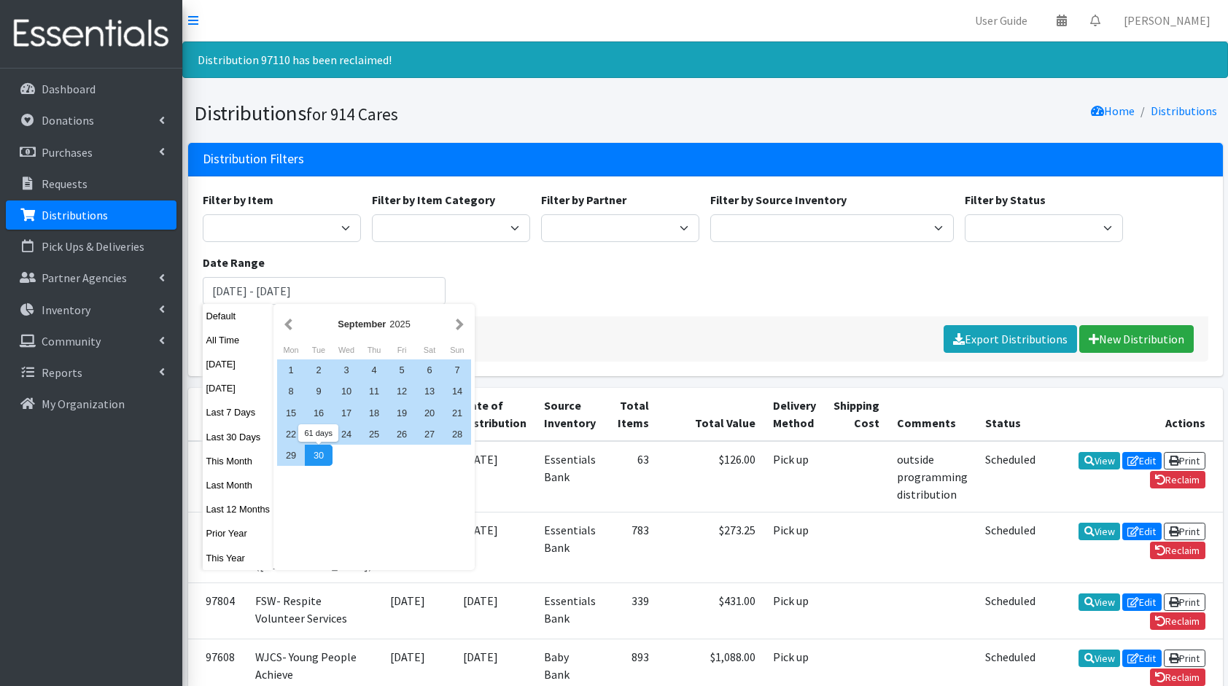
click at [319, 446] on div "30" at bounding box center [319, 455] width 28 height 21
type input "August 1, 2025 - September 30, 2025"
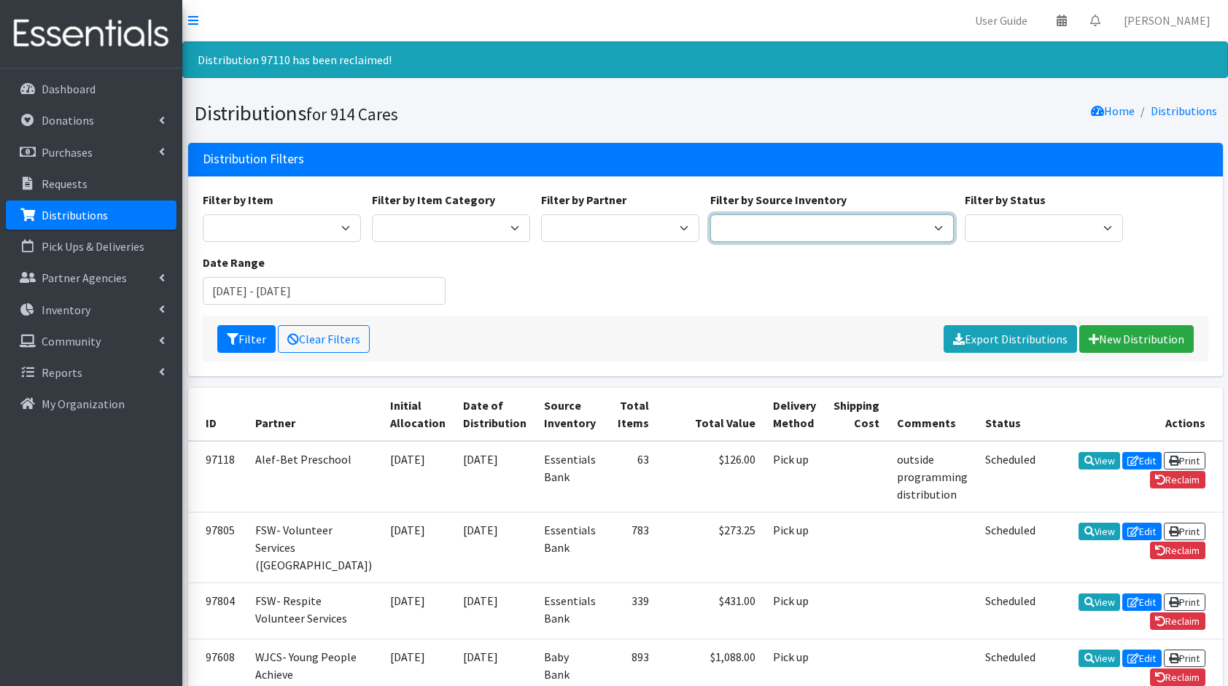
click at [785, 230] on select "Baby Bank Camp Clothing Plus Essentials Bank Westchester Reads" at bounding box center [832, 228] width 244 height 28
select select "207"
click at [710, 214] on select "Baby Bank Camp Clothing Plus Essentials Bank Westchester Reads" at bounding box center [832, 228] width 244 height 28
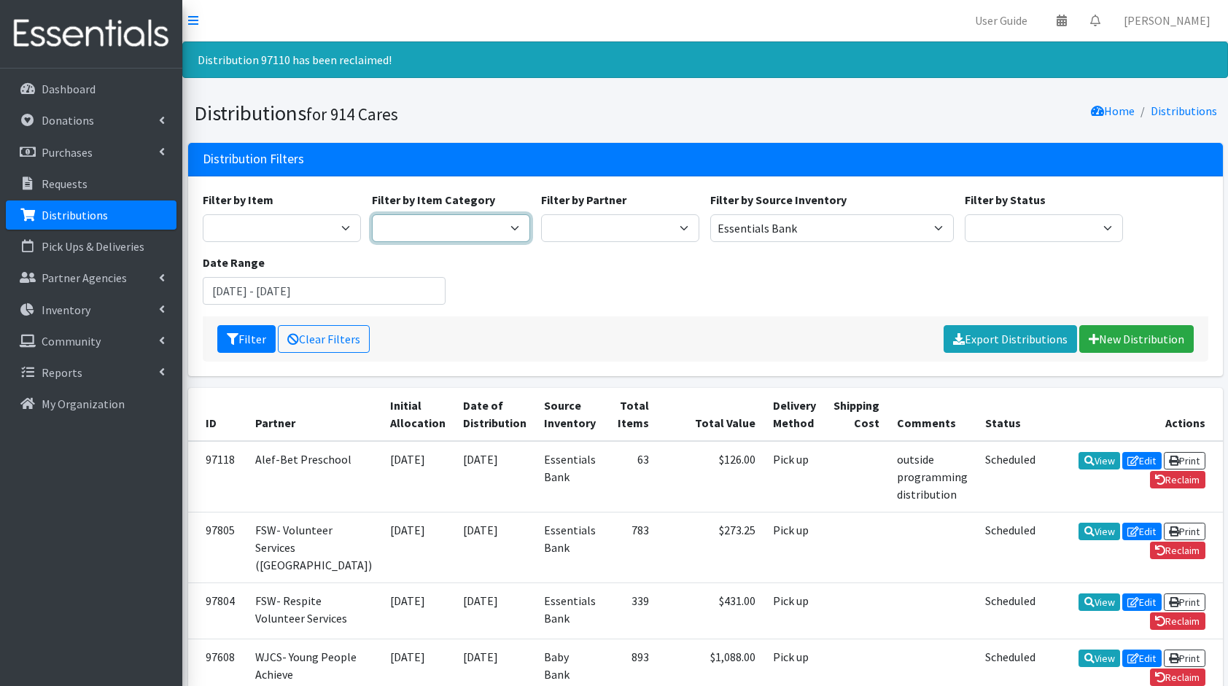
click at [481, 228] on select "Clothing Bag + 914Cares Baby Bank Orders" at bounding box center [451, 228] width 158 height 28
click at [634, 306] on div "Filter by Item 11+ Hygiene Kit 2-5 Hygiene Kit 6-10 Hygiene Kit Baby Bank Baby …" at bounding box center [705, 253] width 1016 height 125
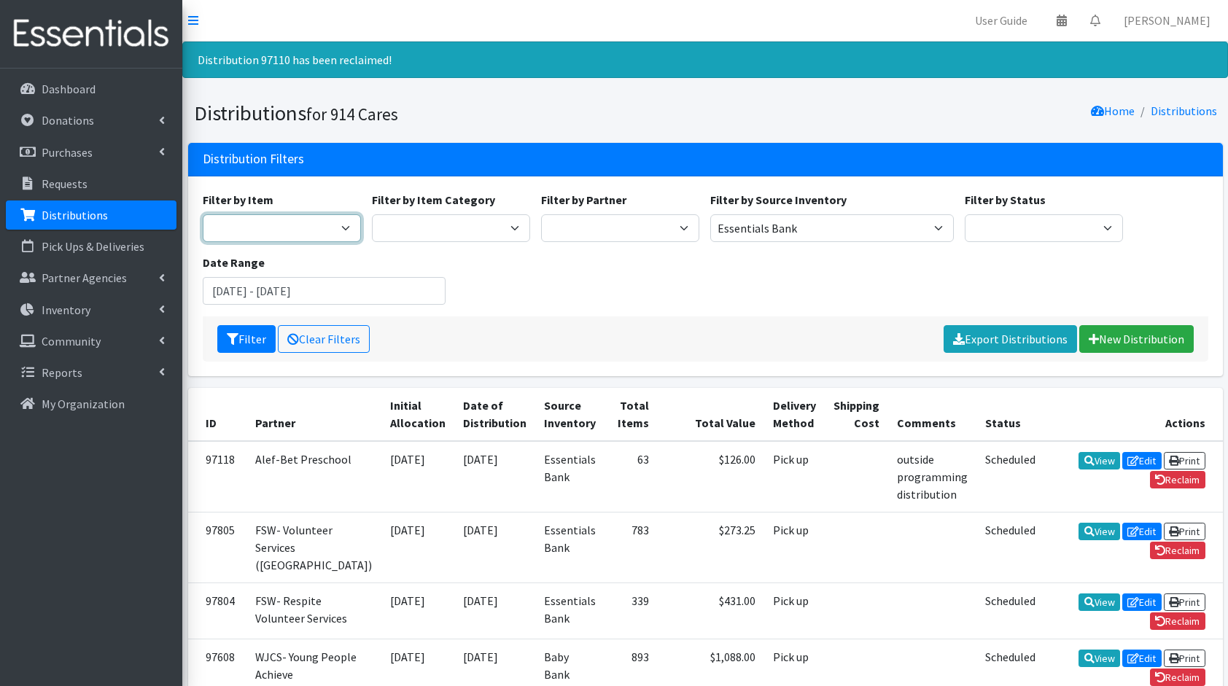
click at [311, 230] on select "11+ Hygiene Kit 2-5 Hygiene Kit 6-10 Hygiene Kit Baby Bank Baby Count Baby Carr…" at bounding box center [282, 228] width 158 height 28
select select "14765"
click at [203, 214] on select "11+ Hygiene Kit 2-5 Hygiene Kit 6-10 Hygiene Kit Baby Bank Baby Count Baby Carr…" at bounding box center [282, 228] width 158 height 28
click at [244, 339] on button "Filter" at bounding box center [246, 339] width 58 height 28
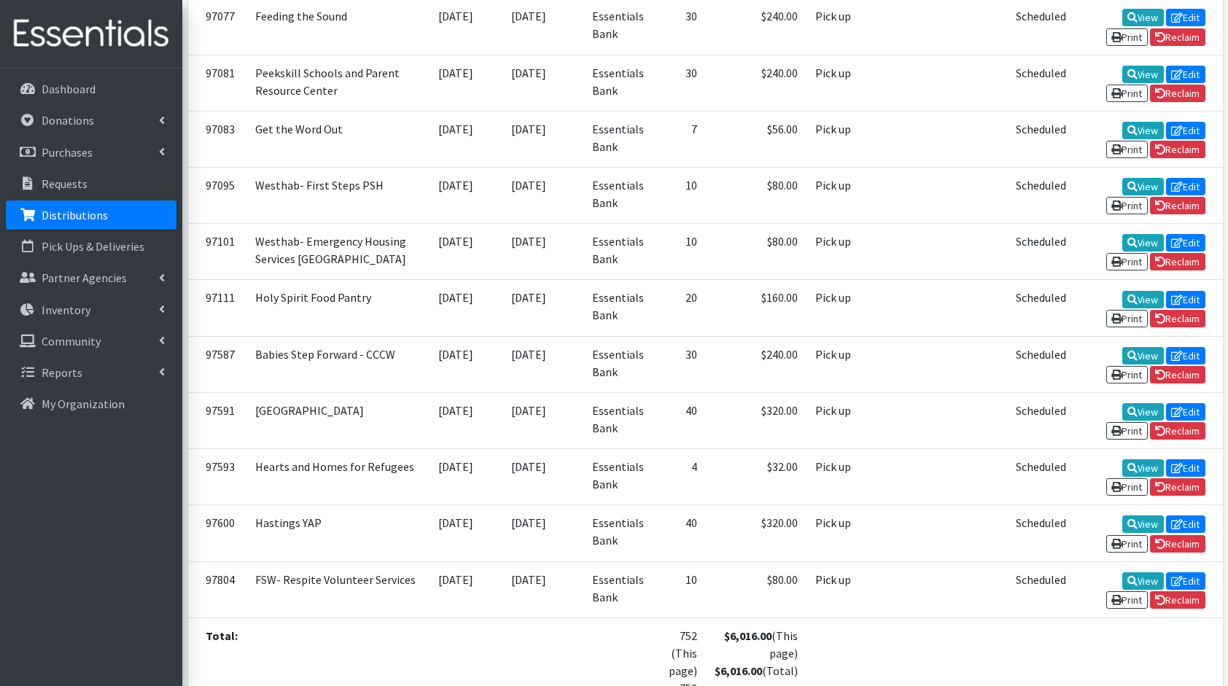
scroll to position [2208, 0]
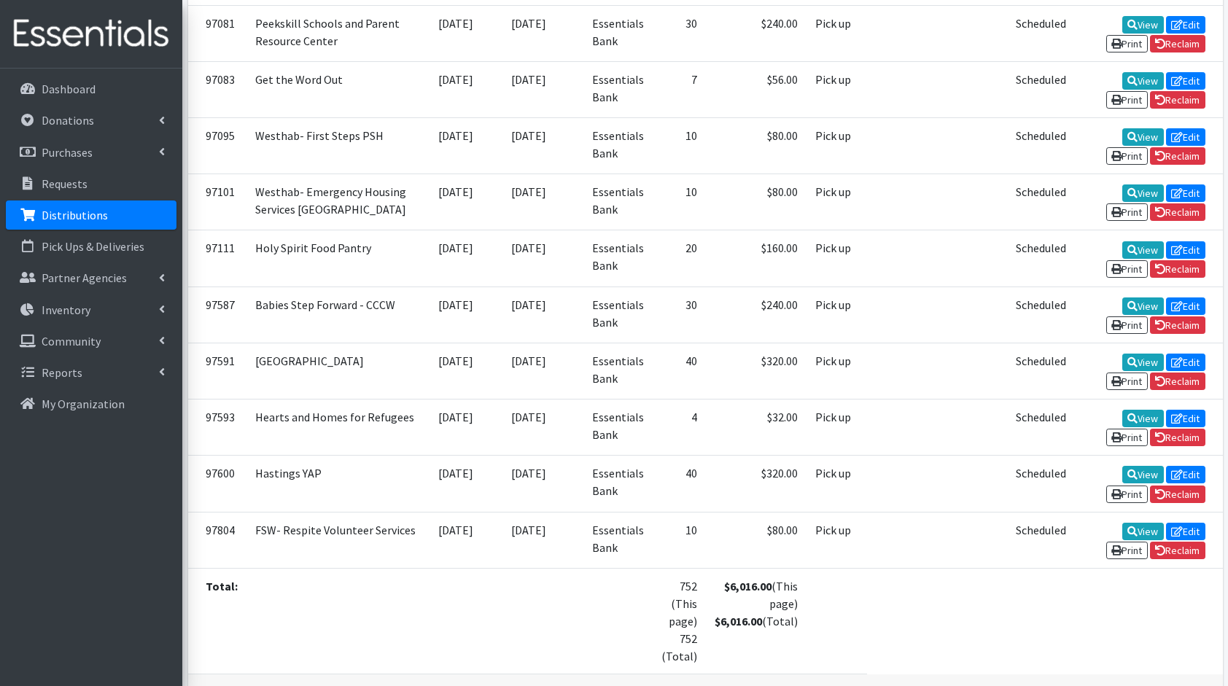
click at [867, 512] on td at bounding box center [898, 540] width 63 height 56
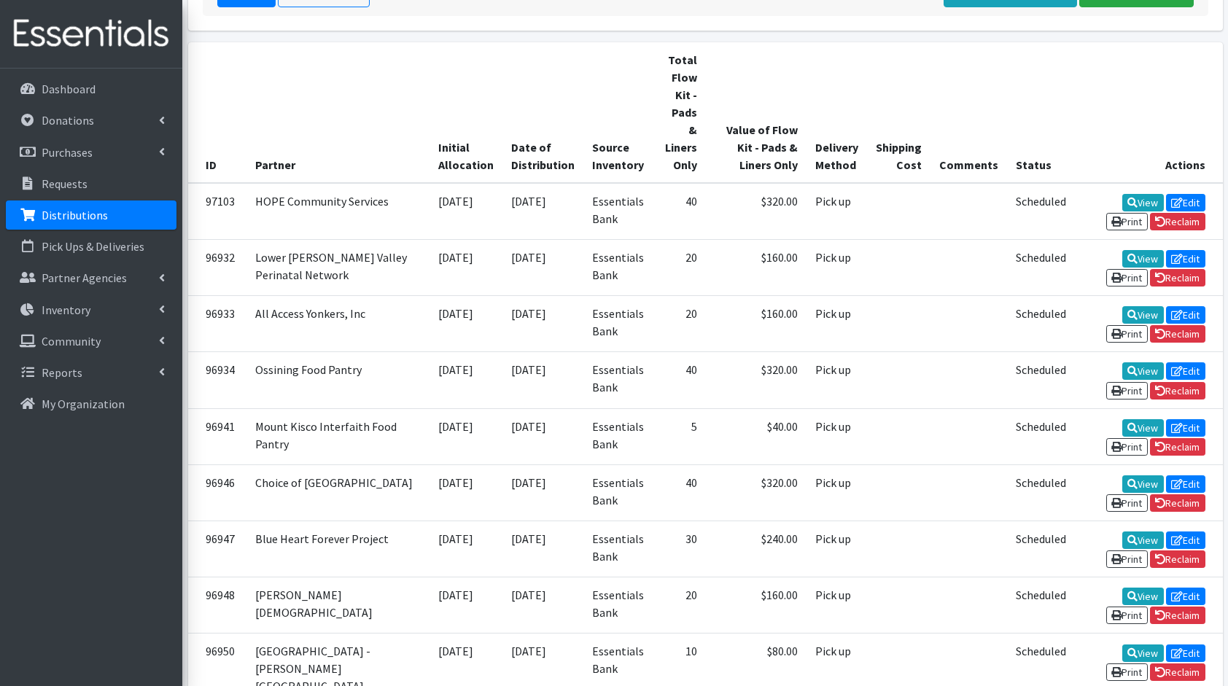
scroll to position [0, 0]
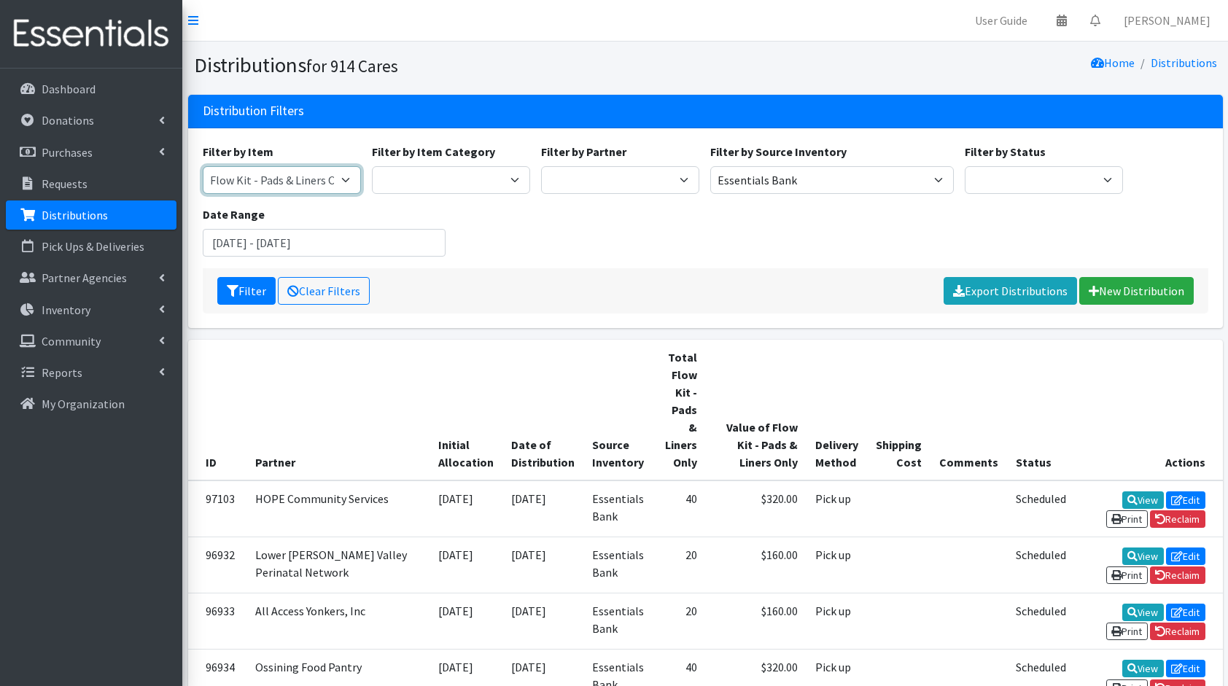
click at [284, 184] on select "11+ Hygiene Kit 2-5 Hygiene Kit 6-10 Hygiene Kit Baby Bank Baby Count Baby Carr…" at bounding box center [282, 180] width 158 height 28
select select "10571"
click at [203, 166] on select "11+ Hygiene Kit 2-5 Hygiene Kit 6-10 Hygiene Kit Baby Bank Baby Count Baby Carr…" at bounding box center [282, 180] width 158 height 28
click at [249, 289] on button "Filter" at bounding box center [246, 291] width 58 height 28
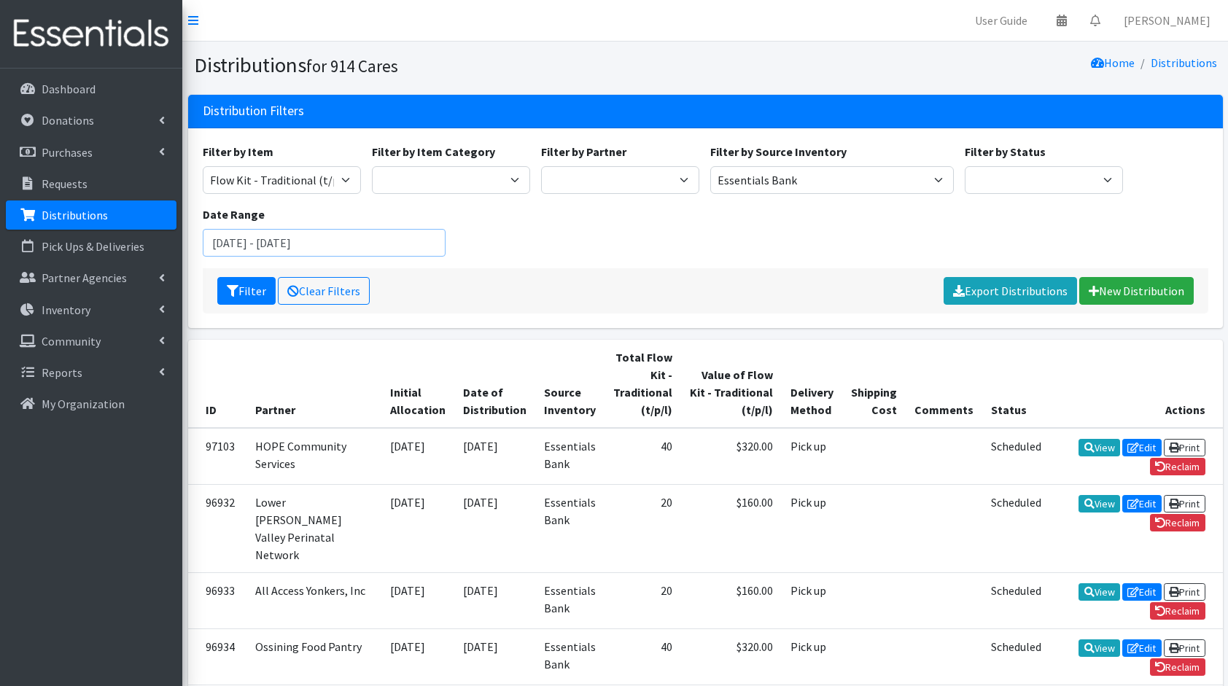
click at [260, 241] on input "[DATE] - [DATE]" at bounding box center [325, 243] width 244 height 28
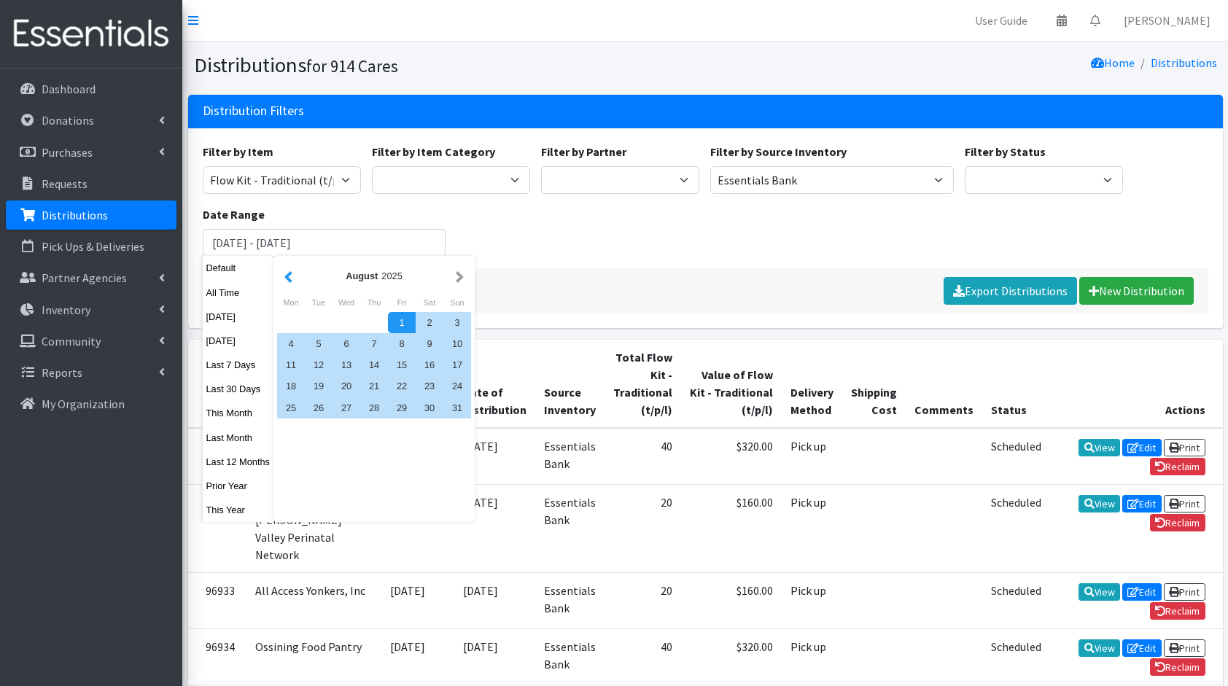
click at [295, 279] on button "button" at bounding box center [288, 276] width 15 height 18
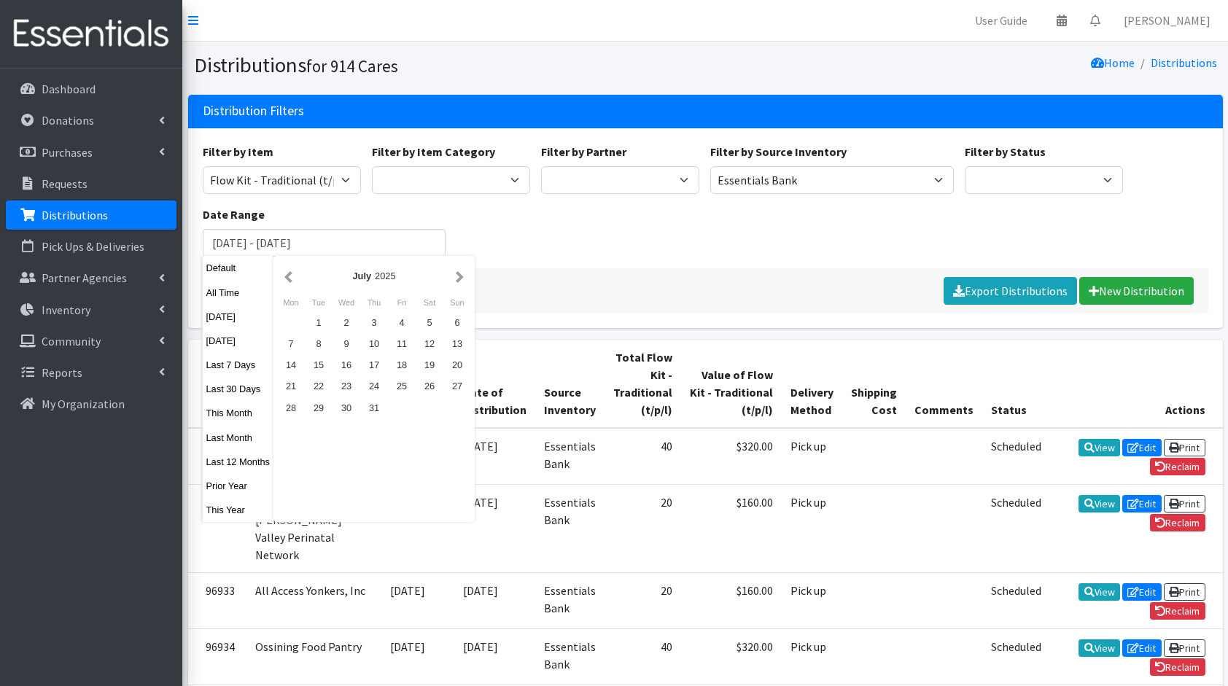
click at [663, 281] on div "Filter Clear Filters Export Distributions New Distribution" at bounding box center [706, 290] width 1006 height 45
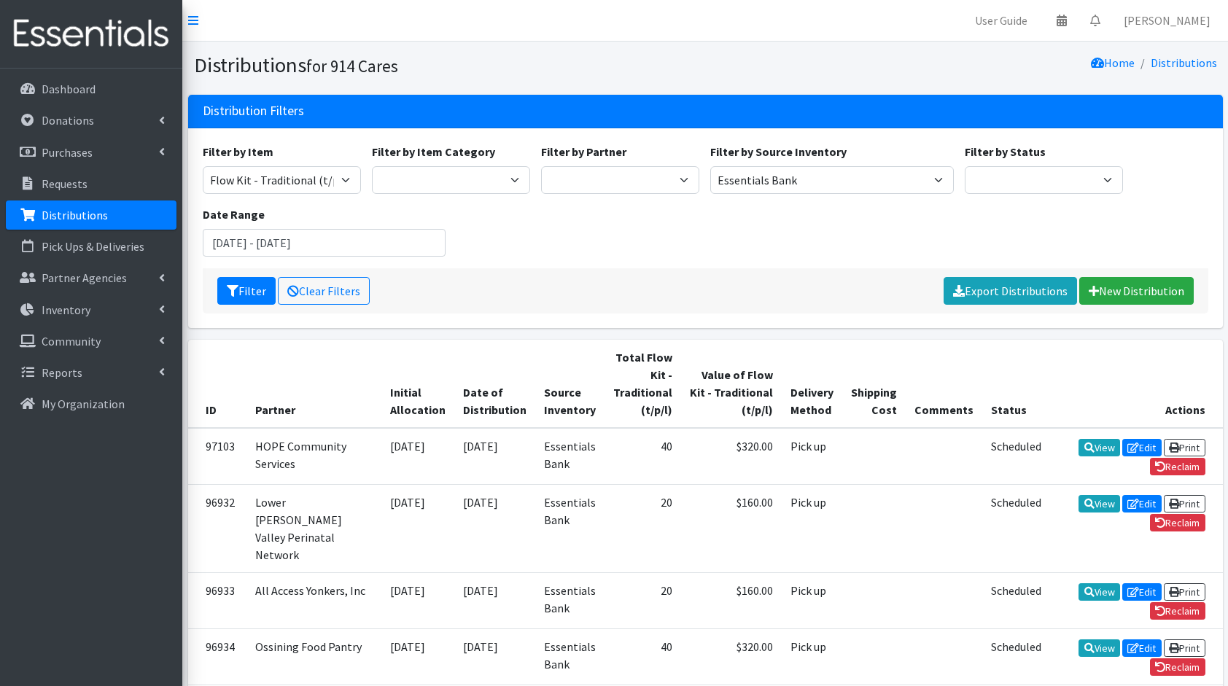
click at [334, 227] on div "Date Range [DATE] - [DATE]" at bounding box center [324, 231] width 254 height 51
click at [323, 236] on input "[DATE] - [DATE]" at bounding box center [325, 243] width 244 height 28
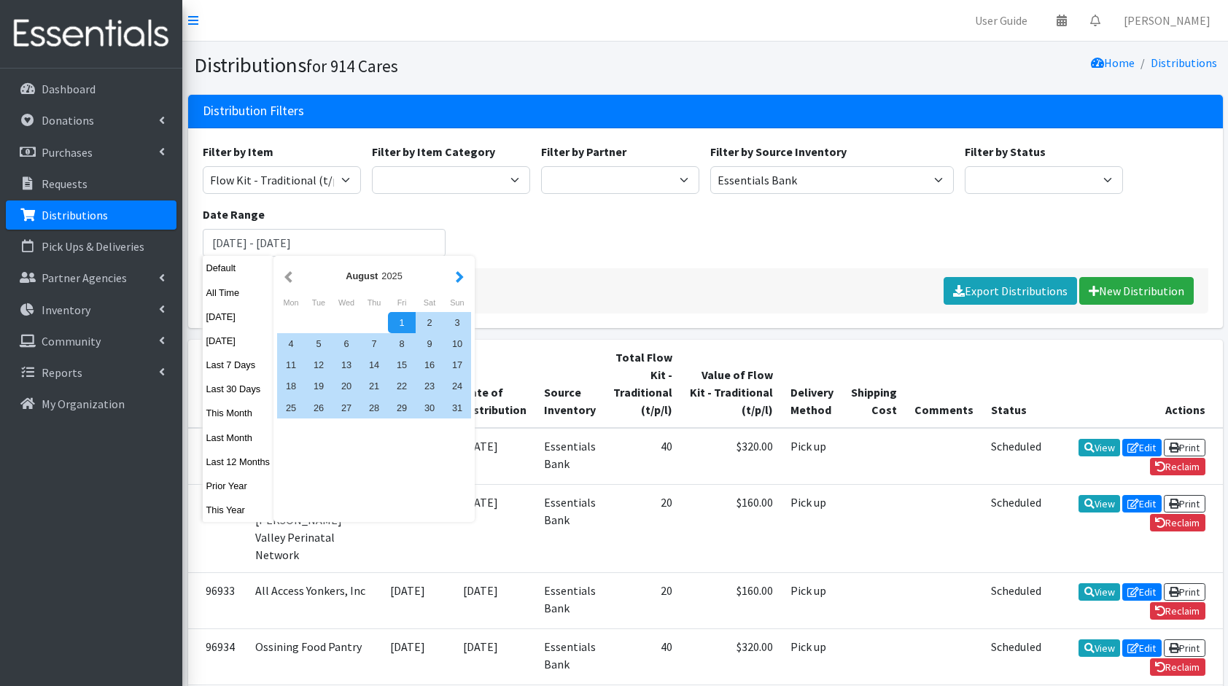
click at [456, 280] on button "button" at bounding box center [459, 276] width 15 height 18
click at [300, 325] on div "1" at bounding box center [291, 322] width 28 height 21
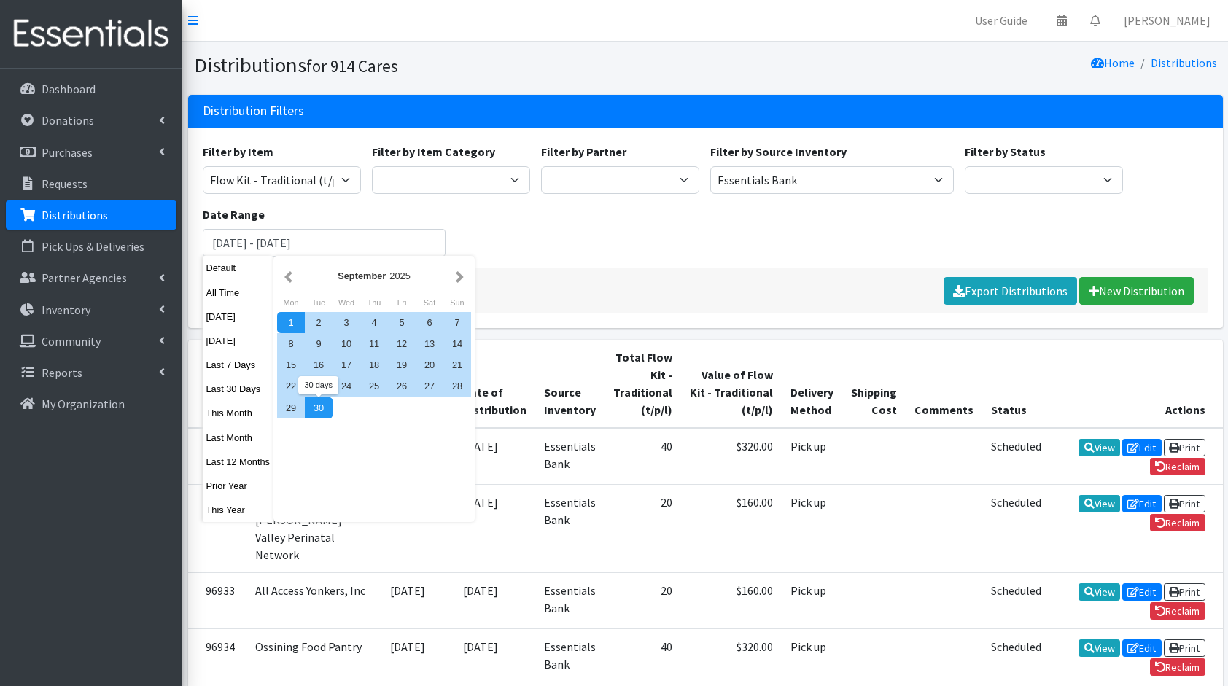
click at [316, 417] on div "30" at bounding box center [319, 407] width 28 height 21
type input "[DATE] - [DATE]"
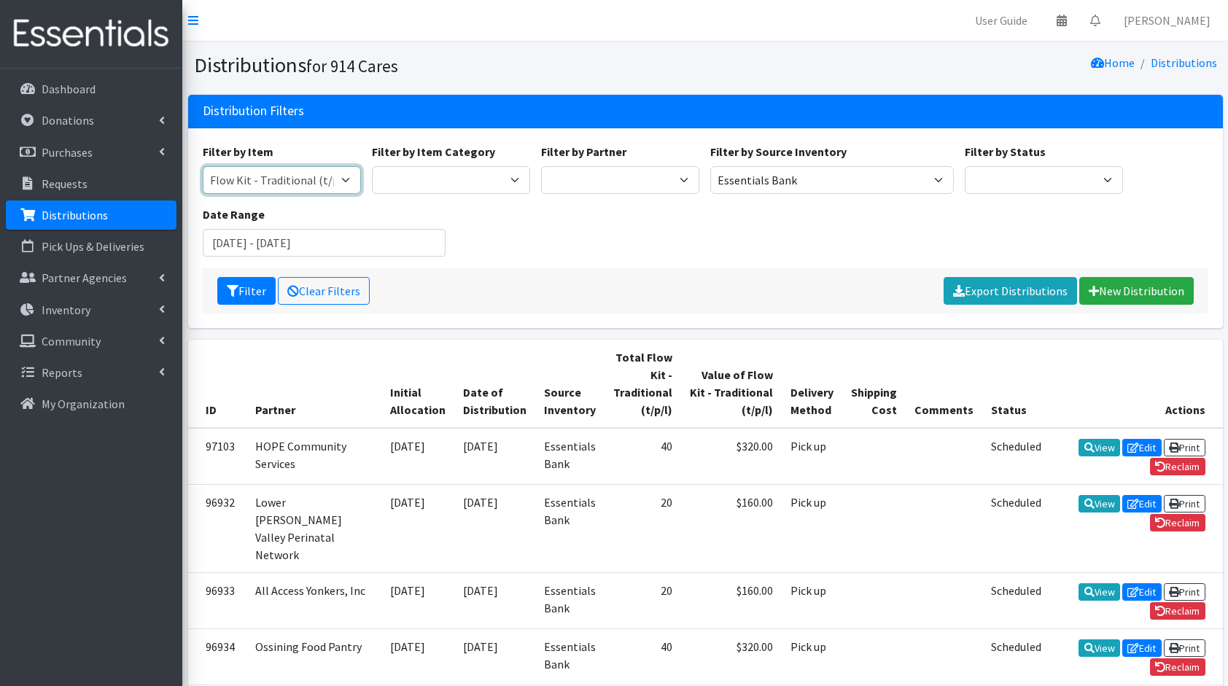
click at [346, 192] on select "11+ Hygiene Kit 2-5 Hygiene Kit 6-10 Hygiene Kit Baby Bank Baby Count Baby Carr…" at bounding box center [282, 180] width 158 height 28
select select "5217"
click at [203, 166] on select "11+ Hygiene Kit 2-5 Hygiene Kit 6-10 Hygiene Kit Baby Bank Baby Count Baby Carr…" at bounding box center [282, 180] width 158 height 28
click at [254, 289] on button "Filter" at bounding box center [246, 291] width 58 height 28
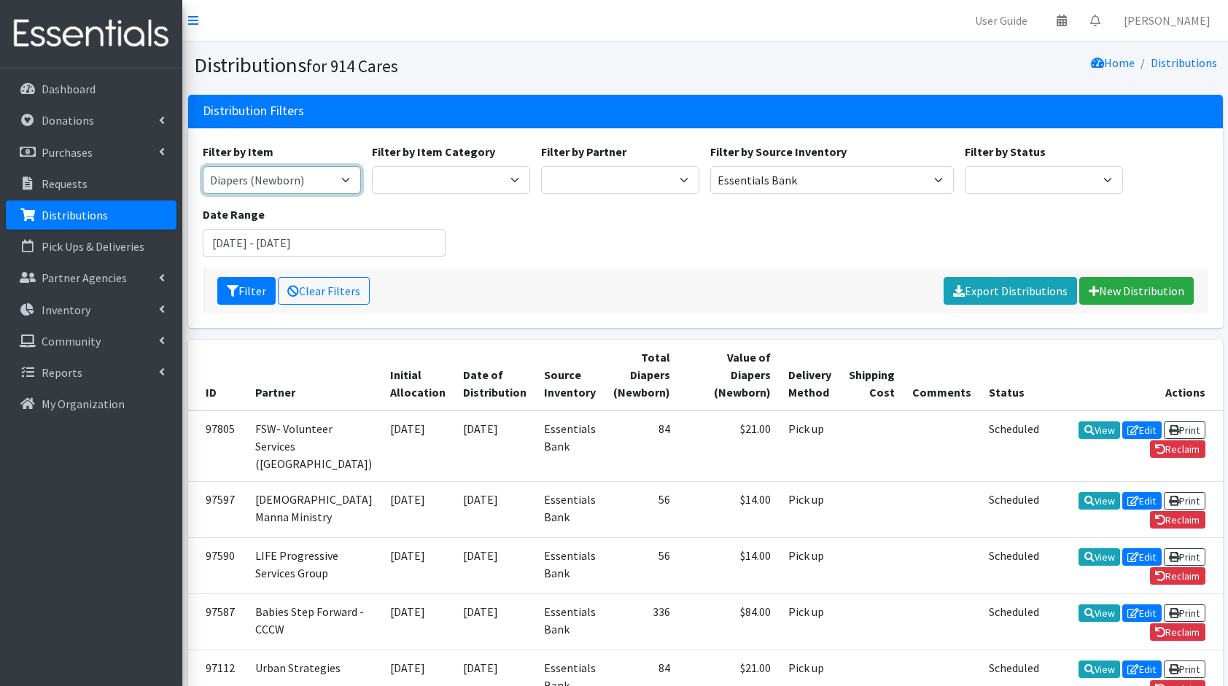
click at [292, 181] on select "11+ Hygiene Kit 2-5 Hygiene Kit 6-10 Hygiene Kit Baby Bank Baby Count Baby Carr…" at bounding box center [282, 180] width 158 height 28
select select "5195"
click at [203, 166] on select "11+ Hygiene Kit 2-5 Hygiene Kit 6-10 Hygiene Kit Baby Bank Baby Count Baby Carr…" at bounding box center [282, 180] width 158 height 28
click at [234, 291] on icon "submit" at bounding box center [233, 291] width 12 height 12
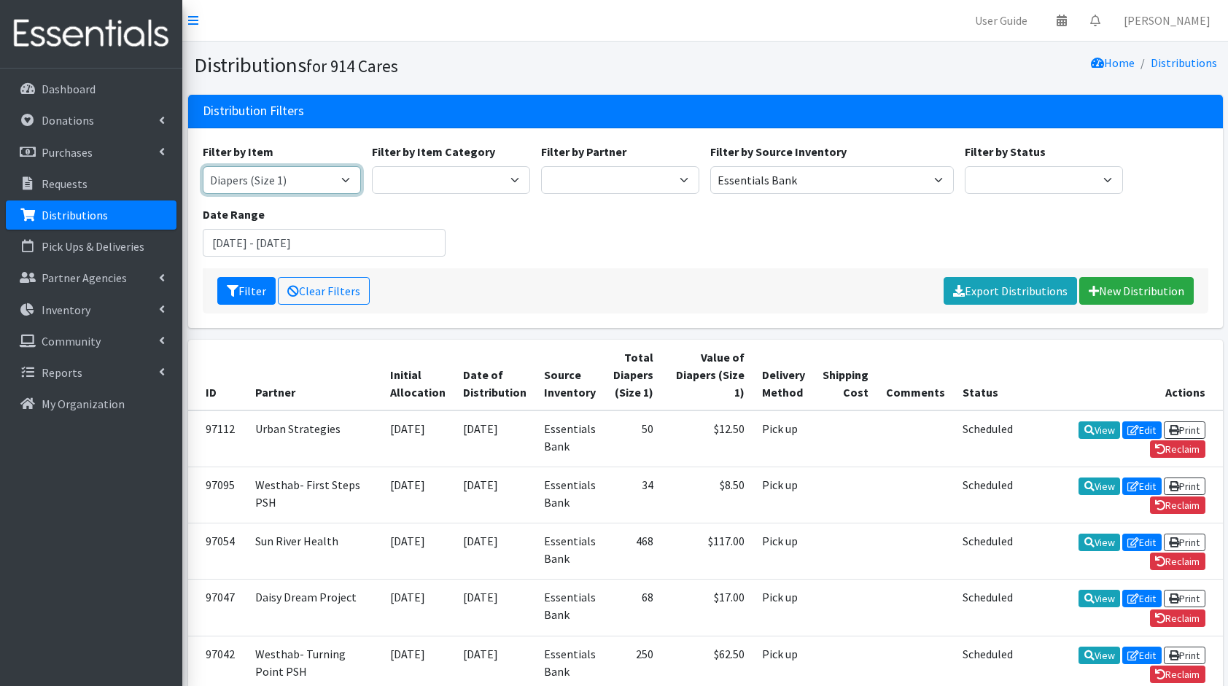
click at [308, 186] on select "11+ Hygiene Kit 2-5 Hygiene Kit 6-10 Hygiene Kit Baby Bank Baby Count Baby Carr…" at bounding box center [282, 180] width 158 height 28
select select "5196"
click at [203, 166] on select "11+ Hygiene Kit 2-5 Hygiene Kit 6-10 Hygiene Kit Baby Bank Baby Count Baby Carr…" at bounding box center [282, 180] width 158 height 28
click at [247, 289] on button "Filter" at bounding box center [246, 291] width 58 height 28
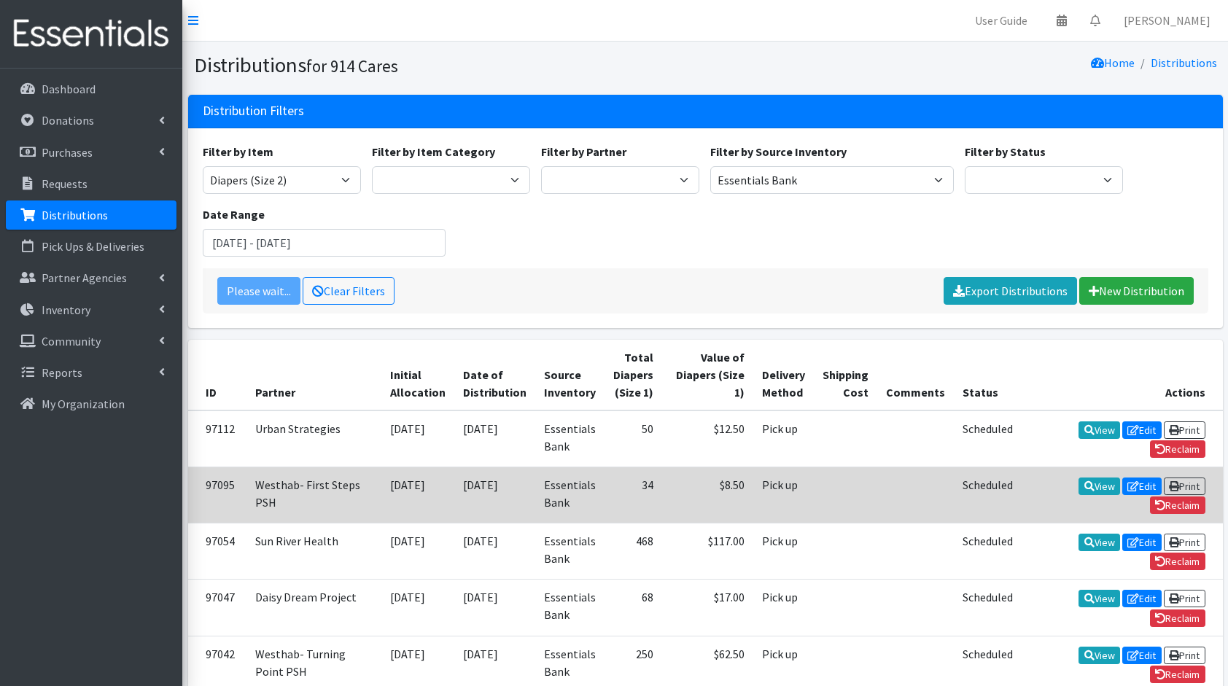
scroll to position [537, 0]
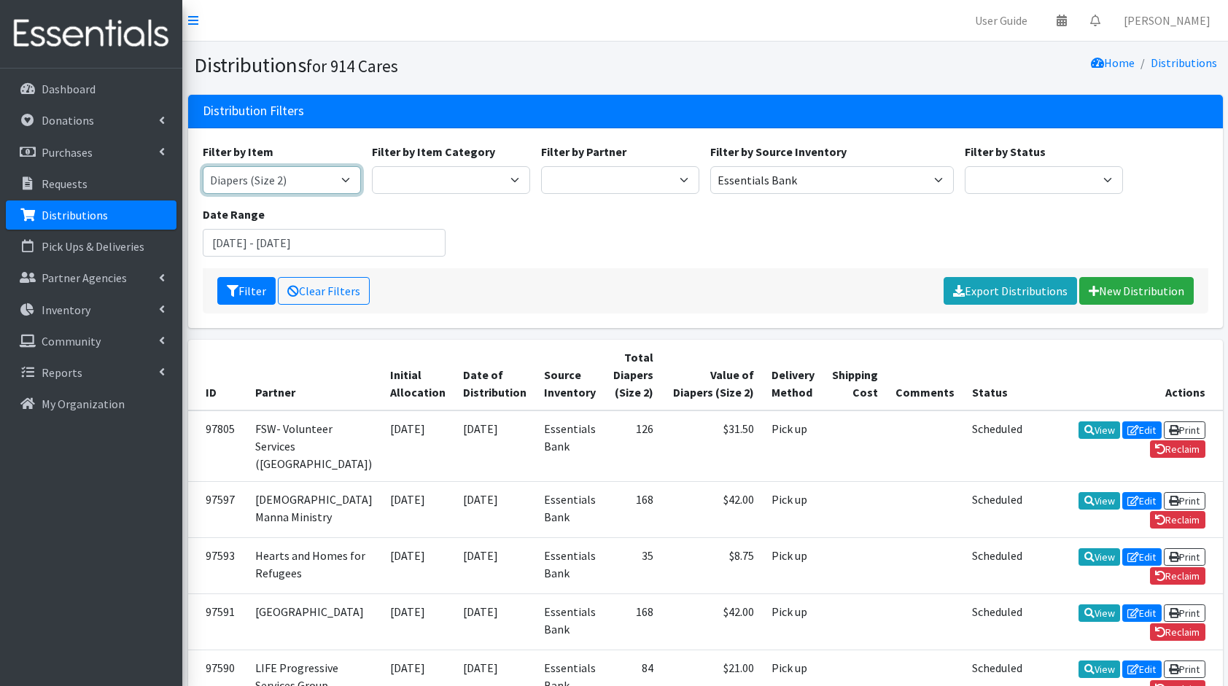
click at [229, 174] on select "11+ Hygiene Kit 2-5 Hygiene Kit 6-10 Hygiene Kit Baby Bank Baby Count Baby Carr…" at bounding box center [282, 180] width 158 height 28
select select "5205"
click at [203, 166] on select "11+ Hygiene Kit 2-5 Hygiene Kit 6-10 Hygiene Kit Baby Bank Baby Count Baby Carr…" at bounding box center [282, 180] width 158 height 28
click at [249, 300] on button "Filter" at bounding box center [246, 291] width 58 height 28
click at [239, 182] on select "11+ Hygiene Kit 2-5 Hygiene Kit 6-10 Hygiene Kit Baby Bank Baby Count Baby Carr…" at bounding box center [282, 180] width 158 height 28
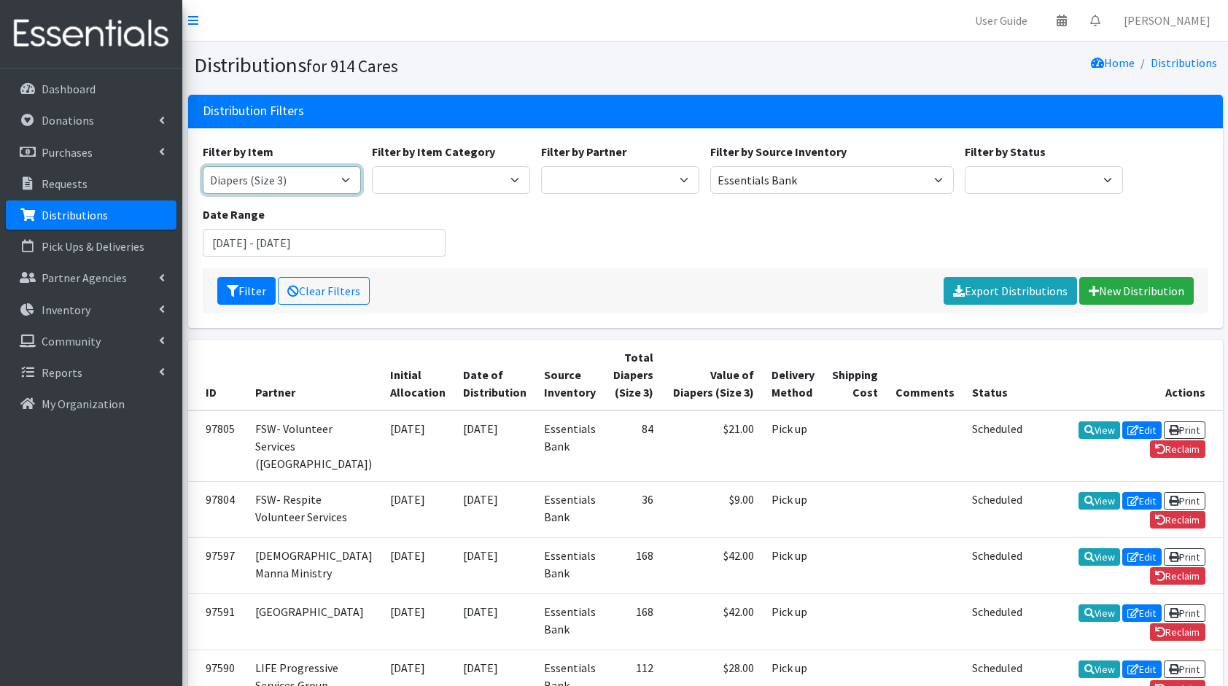
select select "5206"
click at [203, 166] on select "11+ Hygiene Kit 2-5 Hygiene Kit 6-10 Hygiene Kit Baby Bank Baby Count Baby Carr…" at bounding box center [282, 180] width 158 height 28
click at [231, 286] on icon "submit" at bounding box center [233, 291] width 12 height 12
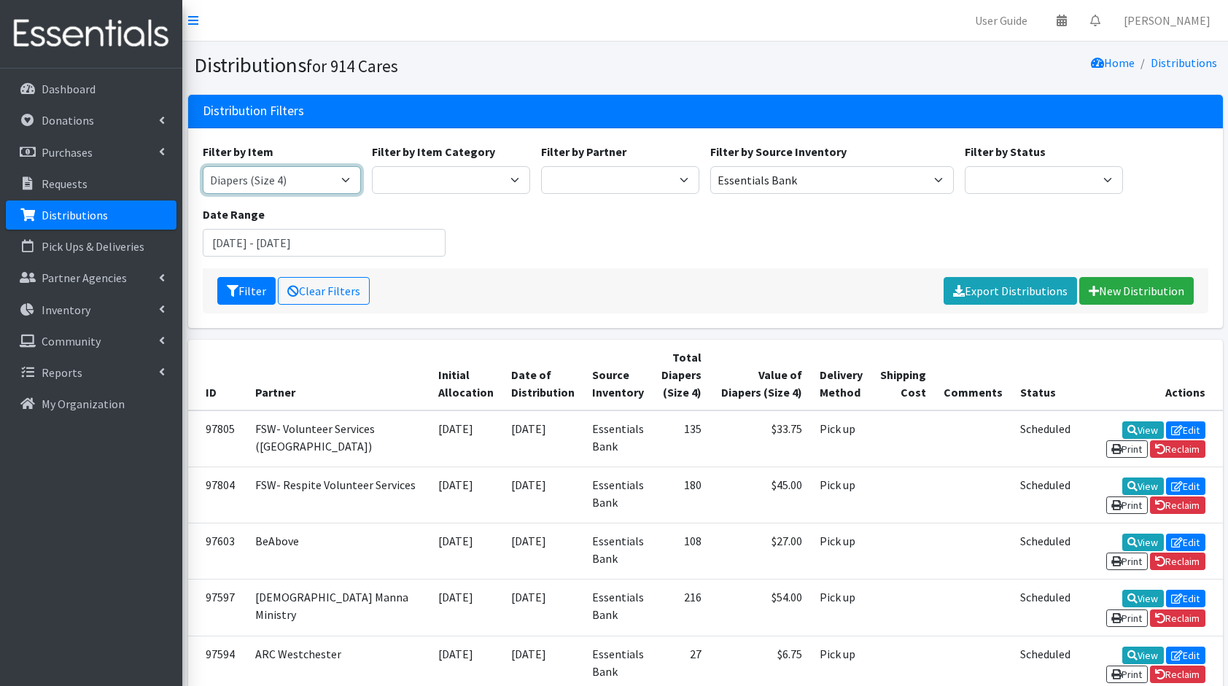
click at [283, 184] on select "11+ Hygiene Kit 2-5 Hygiene Kit 6-10 Hygiene Kit Baby Bank Baby Count Baby Carr…" at bounding box center [282, 180] width 158 height 28
select select "5208"
click at [203, 166] on select "11+ Hygiene Kit 2-5 Hygiene Kit 6-10 Hygiene Kit Baby Bank Baby Count Baby Carr…" at bounding box center [282, 180] width 158 height 28
click at [241, 295] on button "Filter" at bounding box center [246, 291] width 58 height 28
click at [311, 176] on select "11+ Hygiene Kit 2-5 Hygiene Kit 6-10 Hygiene Kit Baby Bank Baby Count Baby Carr…" at bounding box center [282, 180] width 158 height 28
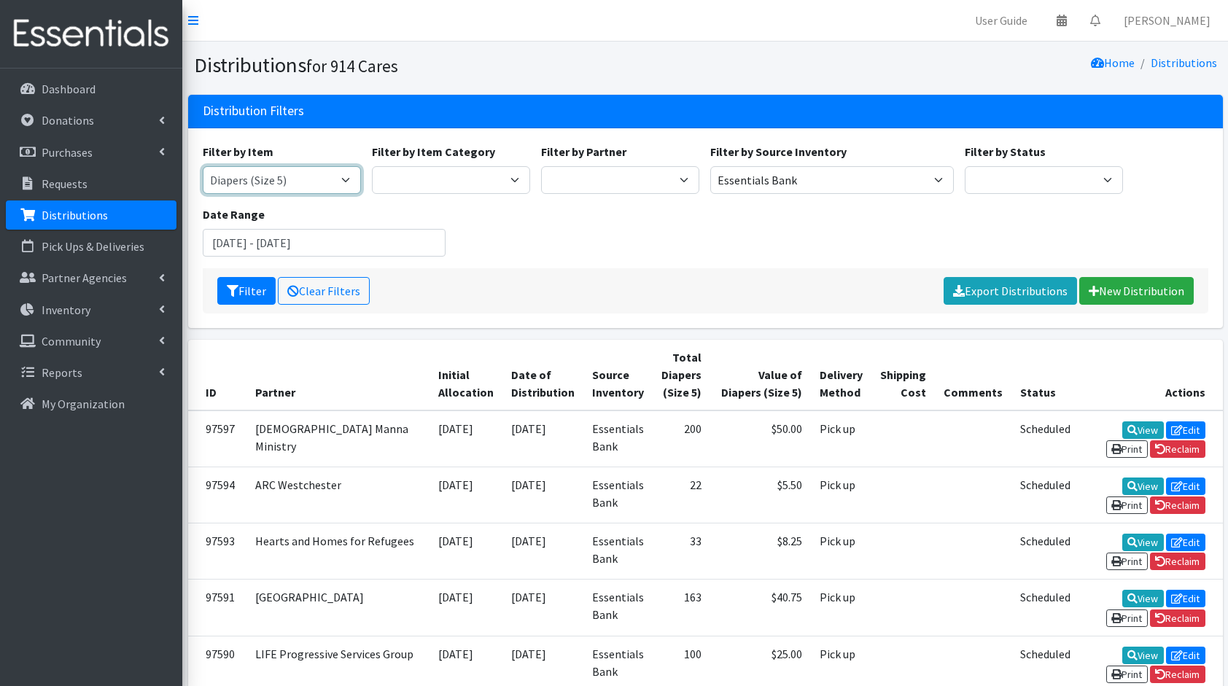
select select "5209"
click at [203, 166] on select "11+ Hygiene Kit 2-5 Hygiene Kit 6-10 Hygiene Kit Baby Bank Baby Count Baby Carr…" at bounding box center [282, 180] width 158 height 28
click at [249, 279] on button "Filter" at bounding box center [246, 291] width 58 height 28
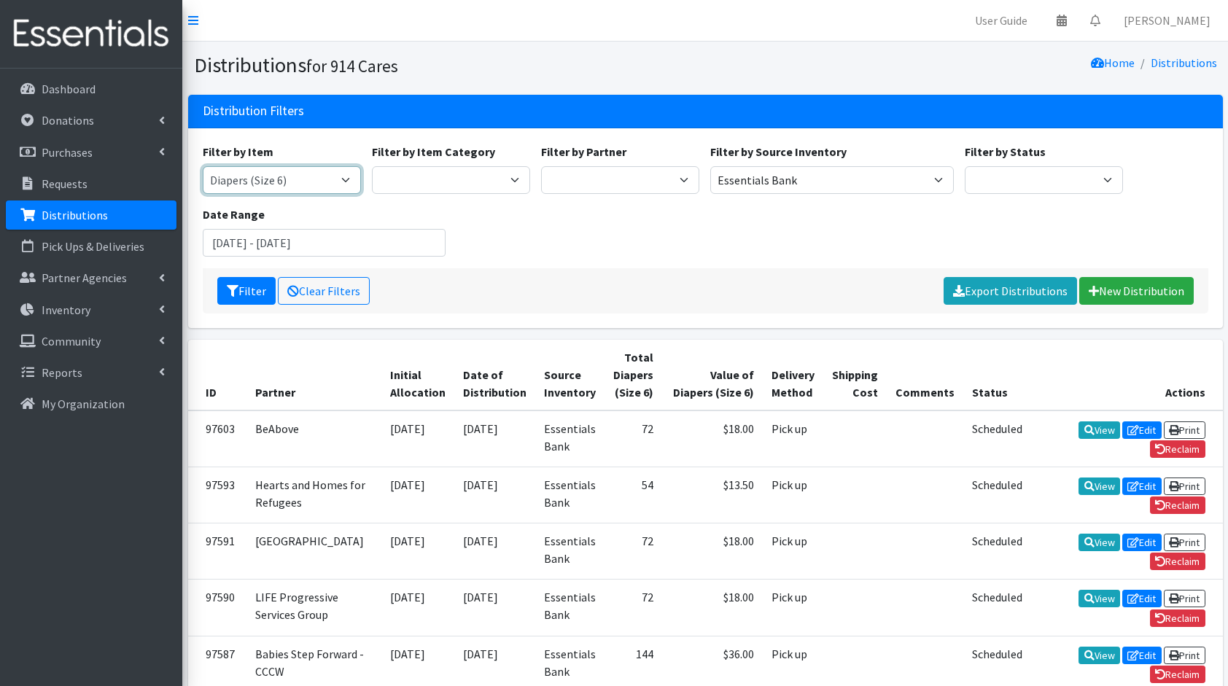
click at [293, 182] on select "11+ Hygiene Kit 2-5 Hygiene Kit 6-10 Hygiene Kit Baby Bank Baby Count Baby Carr…" at bounding box center [282, 180] width 158 height 28
select select "5204"
click at [203, 166] on select "11+ Hygiene Kit 2-5 Hygiene Kit 6-10 Hygiene Kit Baby Bank Baby Count Baby Carr…" at bounding box center [282, 180] width 158 height 28
click at [233, 290] on icon "submit" at bounding box center [233, 291] width 12 height 12
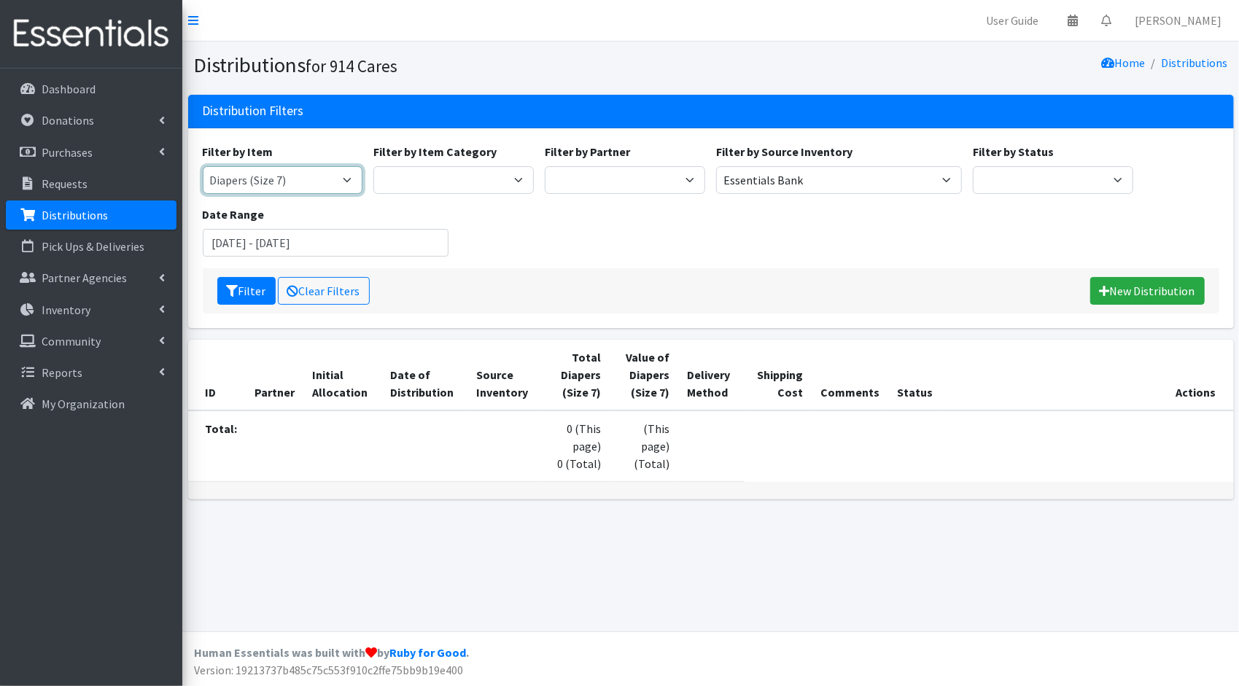
click at [297, 176] on select "11+ Hygiene Kit 2-5 Hygiene Kit 6-10 Hygiene Kit Baby Bank Baby Count Baby Carr…" at bounding box center [283, 180] width 160 height 28
select select "5198"
click at [203, 166] on select "11+ Hygiene Kit 2-5 Hygiene Kit 6-10 Hygiene Kit Baby Bank Baby Count Baby Carr…" at bounding box center [283, 180] width 160 height 28
click at [245, 288] on button "Filter" at bounding box center [246, 291] width 58 height 28
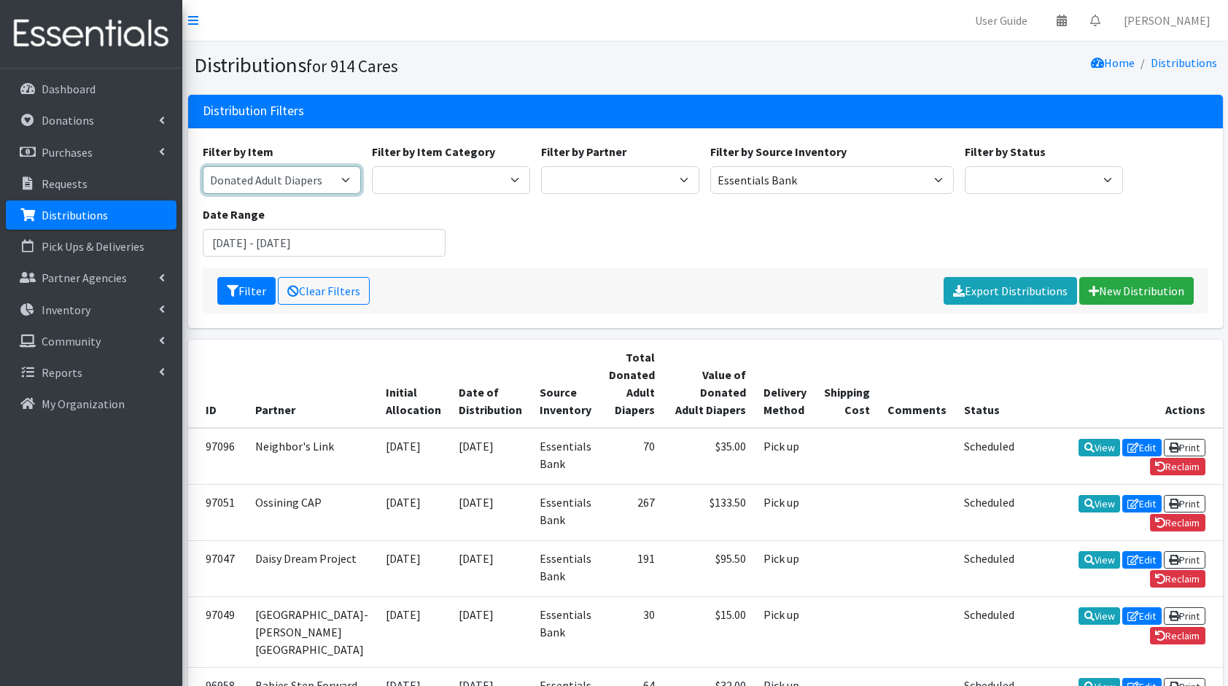
click at [296, 183] on select "11+ Hygiene Kit 2-5 Hygiene Kit 6-10 Hygiene Kit Baby Bank Baby Count Baby Carr…" at bounding box center [282, 180] width 158 height 28
select select "5214"
click at [203, 166] on select "11+ Hygiene Kit 2-5 Hygiene Kit 6-10 Hygiene Kit Baby Bank Baby Count Baby Carr…" at bounding box center [282, 180] width 158 height 28
click at [245, 293] on button "Filter" at bounding box center [246, 291] width 58 height 28
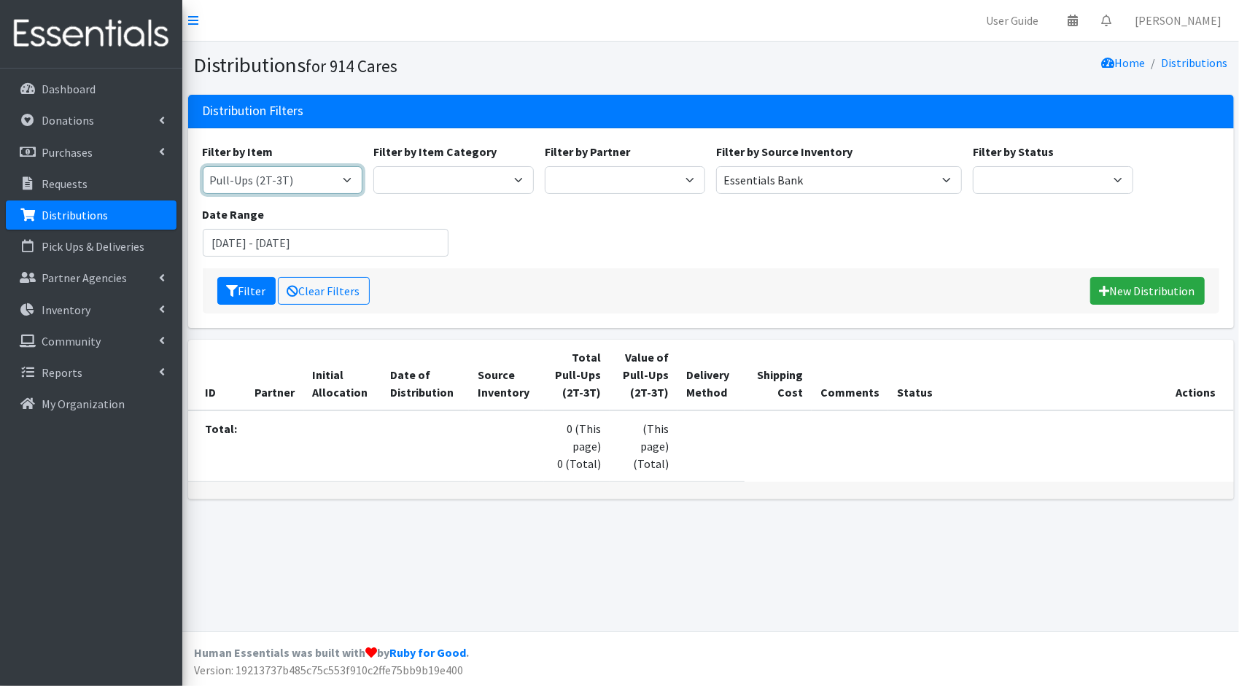
click at [298, 187] on select "11+ Hygiene Kit 2-5 Hygiene Kit 6-10 Hygiene Kit Baby Bank Baby Count Baby Carr…" at bounding box center [283, 180] width 160 height 28
select select "5216"
click at [203, 166] on select "11+ Hygiene Kit 2-5 Hygiene Kit 6-10 Hygiene Kit Baby Bank Baby Count Baby Carr…" at bounding box center [283, 180] width 160 height 28
click at [238, 297] on button "Filter" at bounding box center [246, 291] width 58 height 28
click at [252, 179] on select "11+ Hygiene Kit 2-5 Hygiene Kit 6-10 Hygiene Kit Baby Bank Baby Count Baby Carr…" at bounding box center [283, 180] width 160 height 28
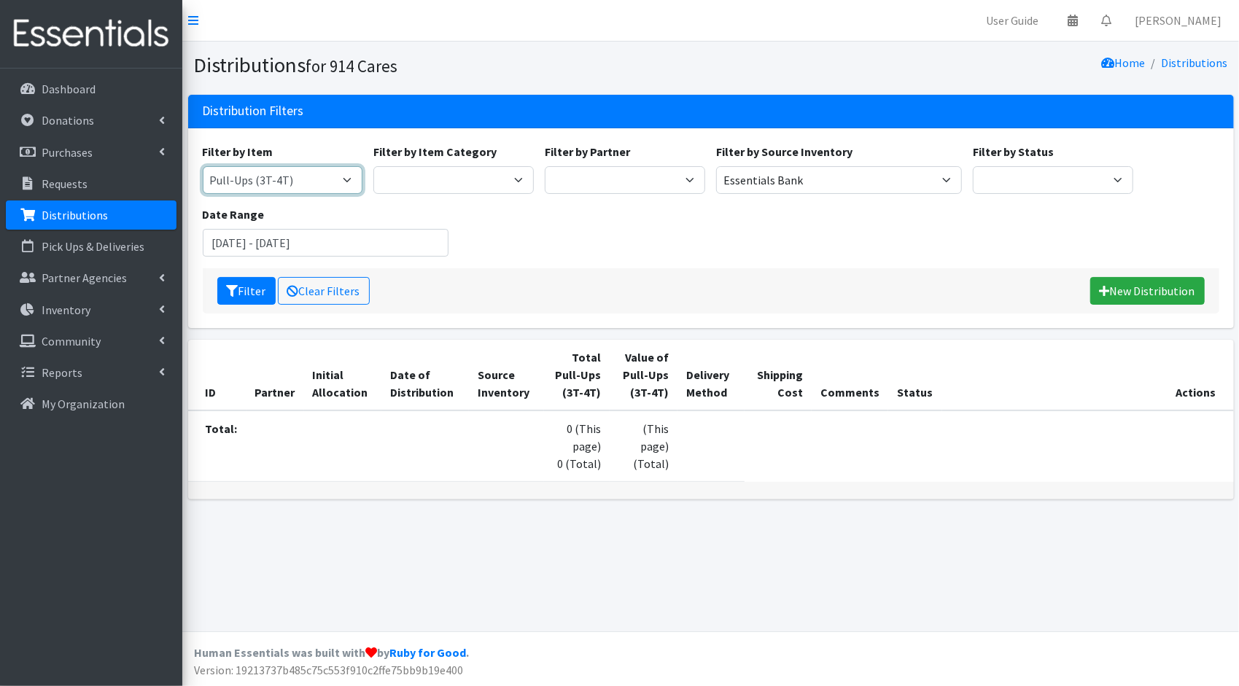
select select "5221"
click at [203, 166] on select "11+ Hygiene Kit 2-5 Hygiene Kit 6-10 Hygiene Kit Baby Bank Baby Count Baby Carr…" at bounding box center [283, 180] width 160 height 28
click at [251, 282] on button "Filter" at bounding box center [246, 291] width 58 height 28
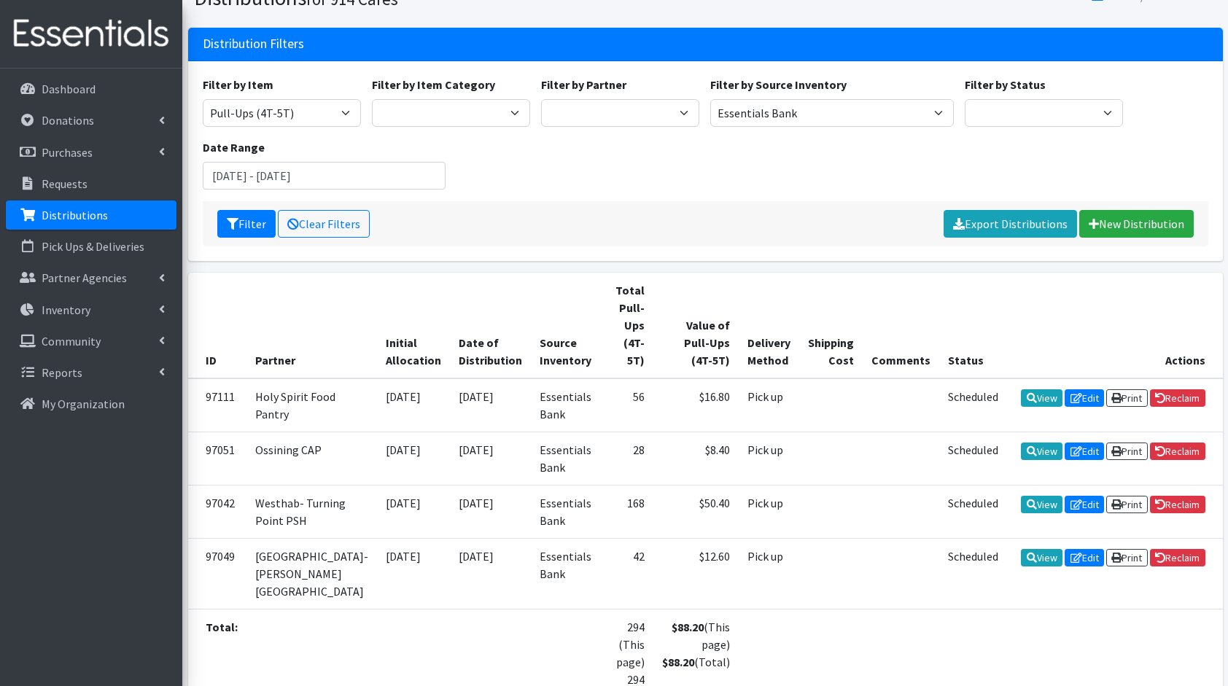
scroll to position [61, 0]
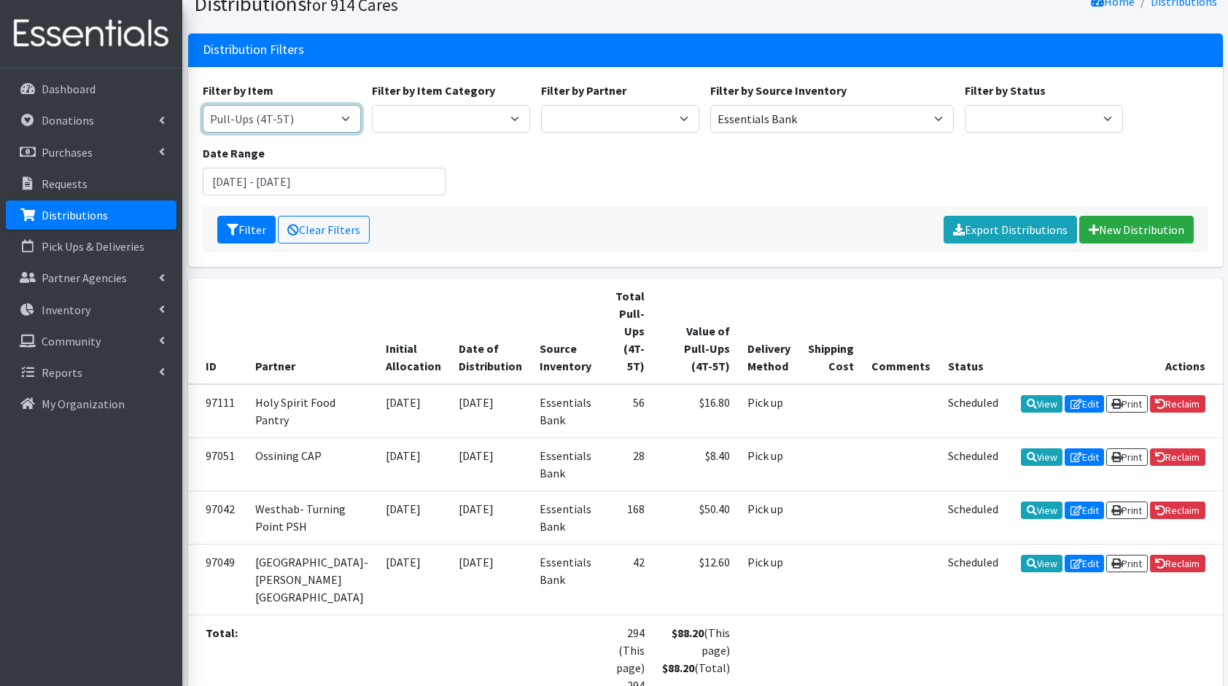
click at [316, 109] on select "11+ Hygiene Kit 2-5 Hygiene Kit 6-10 Hygiene Kit Baby Bank Baby Count Baby Carr…" at bounding box center [282, 119] width 158 height 28
select select "14765"
click at [203, 105] on select "11+ Hygiene Kit 2-5 Hygiene Kit 6-10 Hygiene Kit Baby Bank Baby Count Baby Carr…" at bounding box center [282, 119] width 158 height 28
click at [252, 235] on button "Filter" at bounding box center [246, 230] width 58 height 28
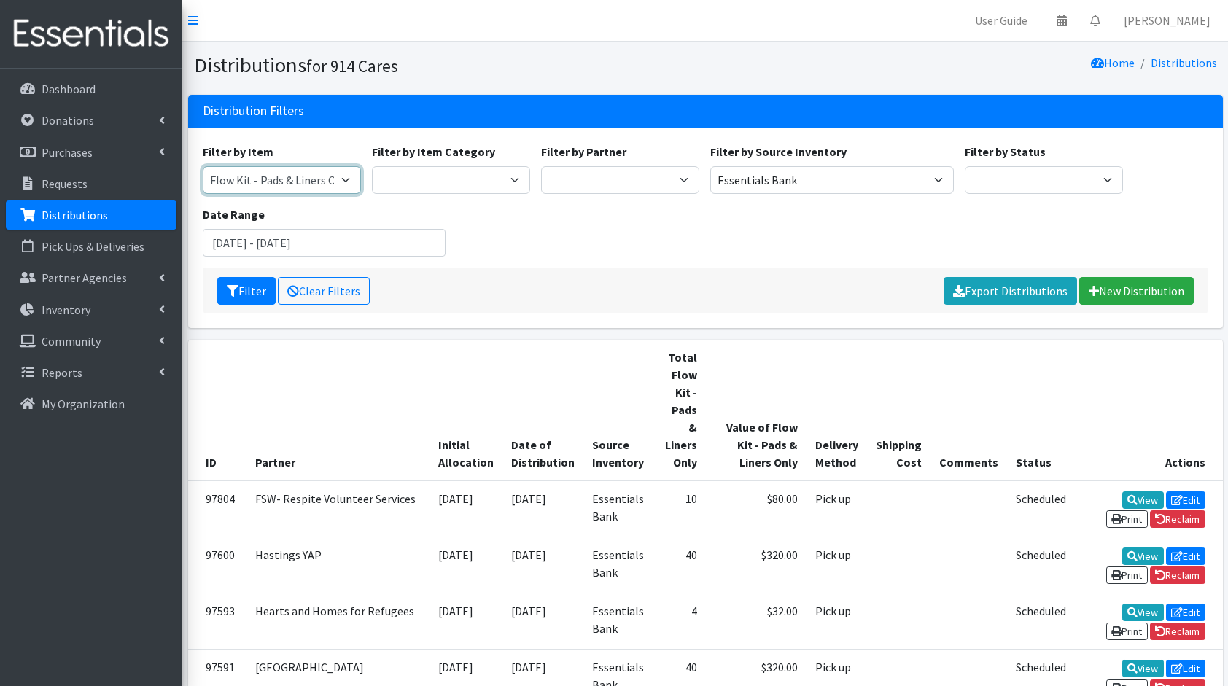
click at [289, 190] on select "11+ Hygiene Kit 2-5 Hygiene Kit 6-10 Hygiene Kit Baby Bank Baby Count Baby Carr…" at bounding box center [282, 180] width 158 height 28
select select "10571"
click at [203, 166] on select "11+ Hygiene Kit 2-5 Hygiene Kit 6-10 Hygiene Kit Baby Bank Baby Count Baby Carr…" at bounding box center [282, 180] width 158 height 28
click at [252, 295] on button "Filter" at bounding box center [246, 291] width 58 height 28
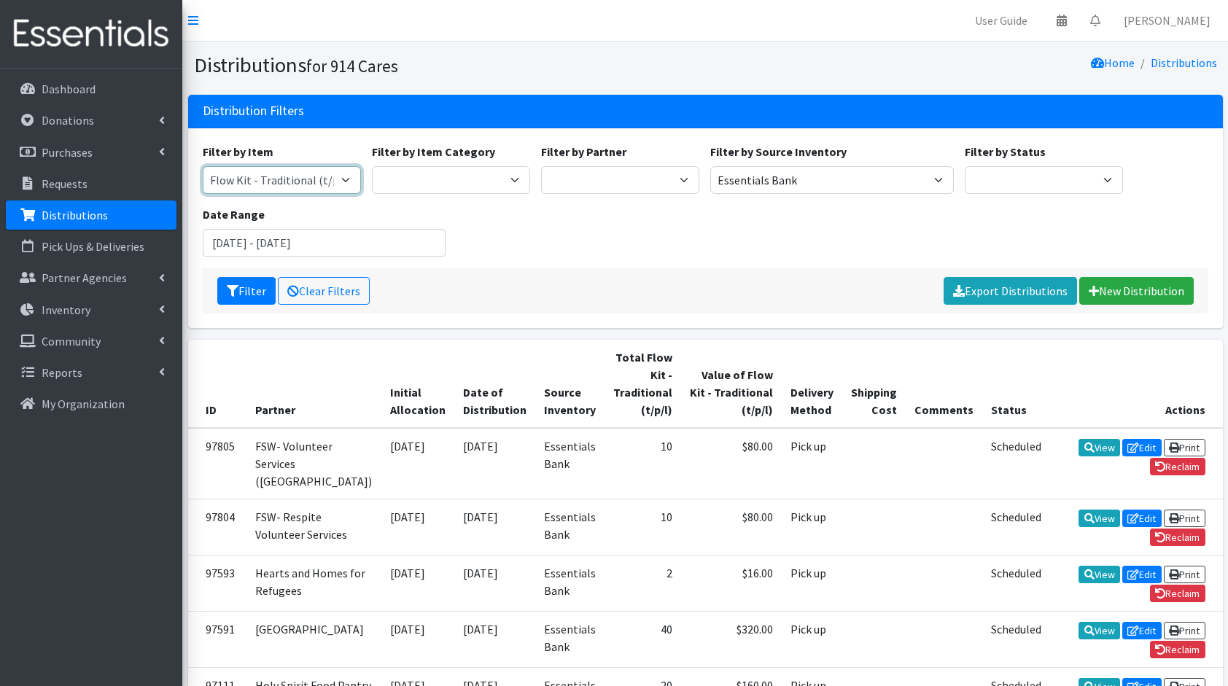
click at [279, 166] on select "11+ Hygiene Kit 2-5 Hygiene Kit 6-10 Hygiene Kit Baby Bank Baby Count Baby Carr…" at bounding box center [282, 180] width 158 height 28
select select "14713"
click at [203, 166] on select "11+ Hygiene Kit 2-5 Hygiene Kit 6-10 Hygiene Kit Baby Bank Baby Count Baby Carr…" at bounding box center [282, 180] width 158 height 28
click at [238, 288] on button "Filter" at bounding box center [246, 291] width 58 height 28
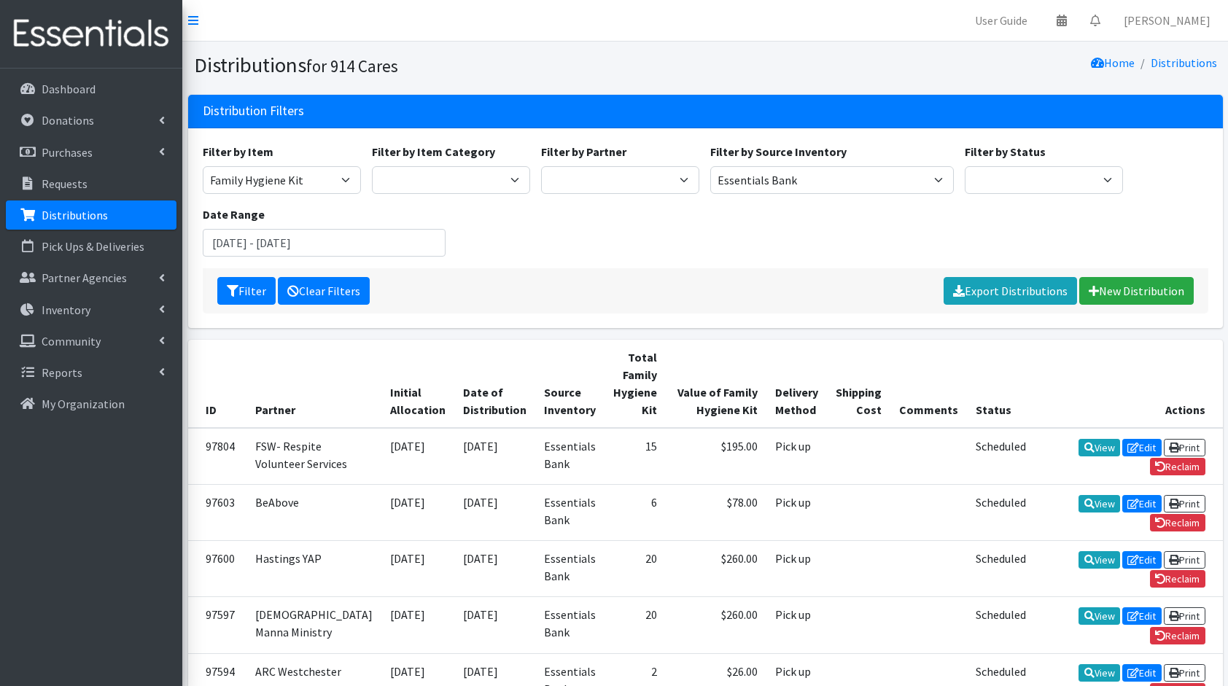
click at [335, 287] on link "Clear Filters" at bounding box center [324, 291] width 92 height 28
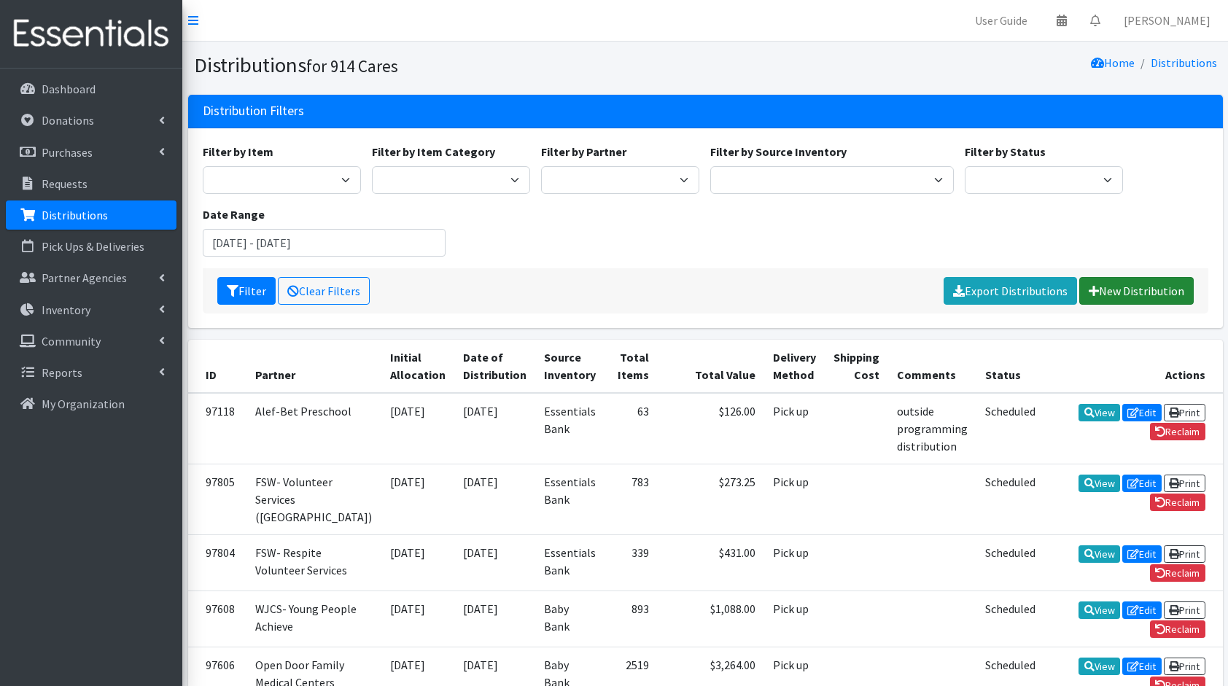
click at [1128, 287] on link "New Distribution" at bounding box center [1136, 291] width 114 height 28
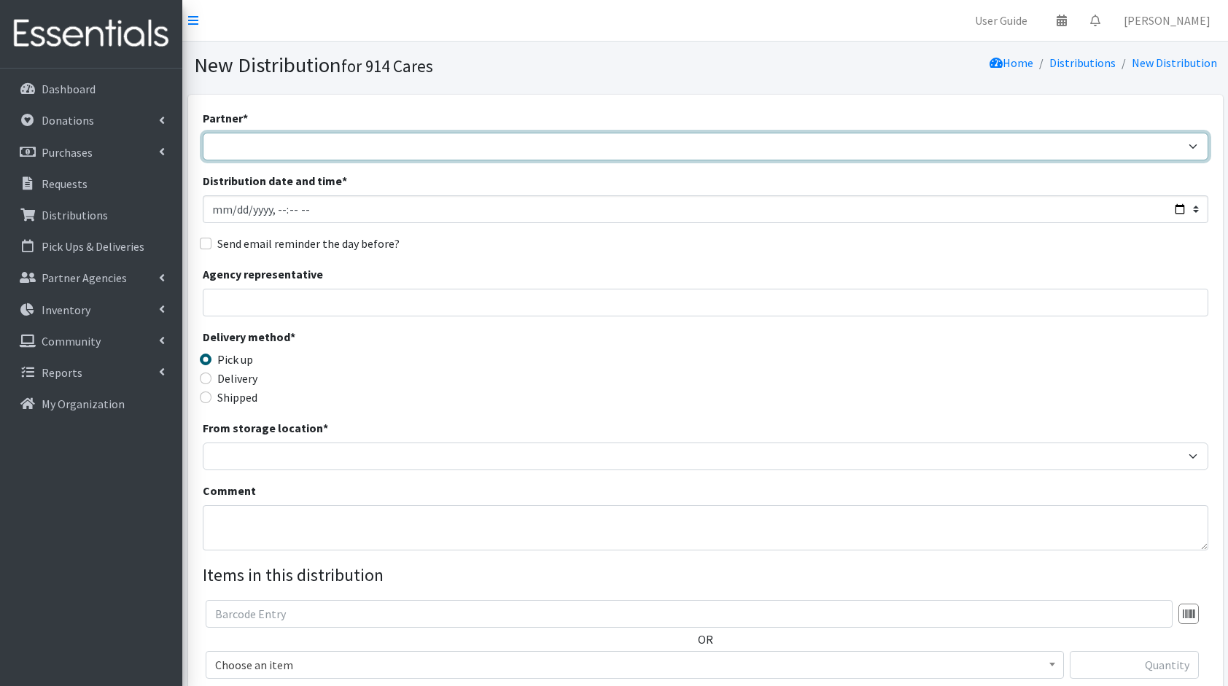
click at [796, 147] on select "4Communities 914United Abbot House Accompany Now Alef-Bet Preschool All Access …" at bounding box center [706, 147] width 1006 height 28
select select "2894"
click at [203, 133] on select "4Communities 914United Abbot House Accompany Now Alef-Bet Preschool All Access …" at bounding box center [706, 147] width 1006 height 28
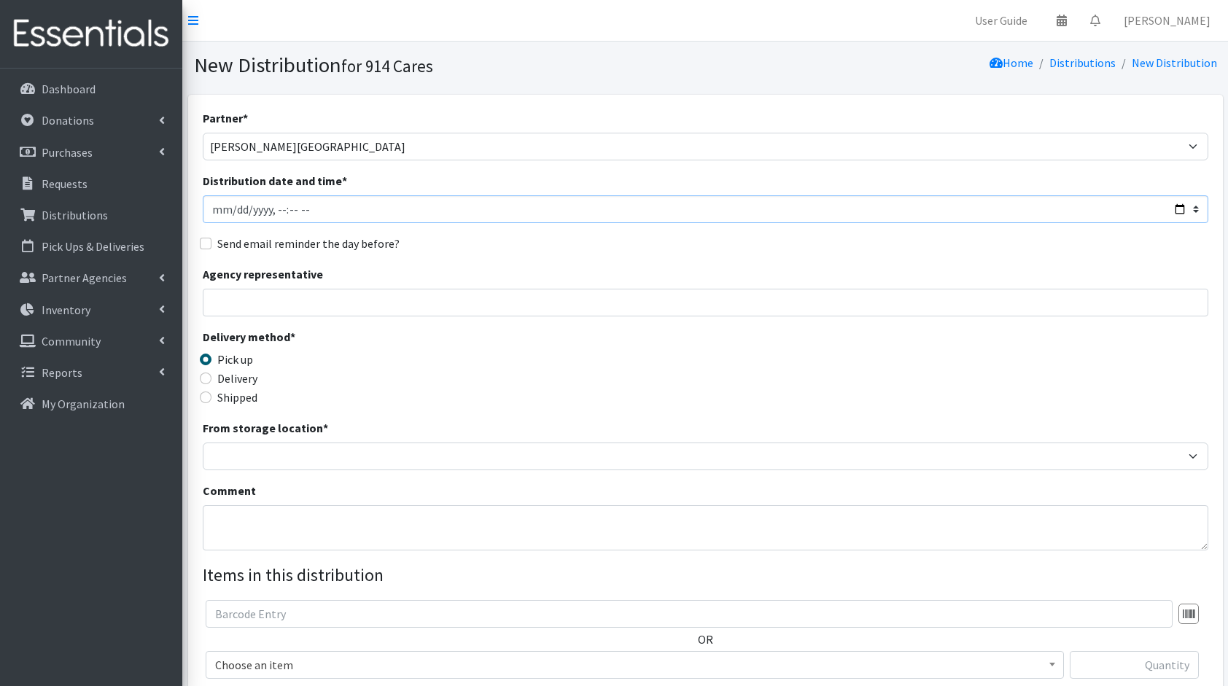
click at [1178, 203] on input "Distribution date and time *" at bounding box center [706, 209] width 1006 height 28
click at [1002, 101] on div "Partner * 4Communities 914United Abbot House Accompany Now Alef-Bet Preschool A…" at bounding box center [705, 476] width 1035 height 762
click at [1086, 63] on link "Distributions" at bounding box center [1082, 62] width 66 height 15
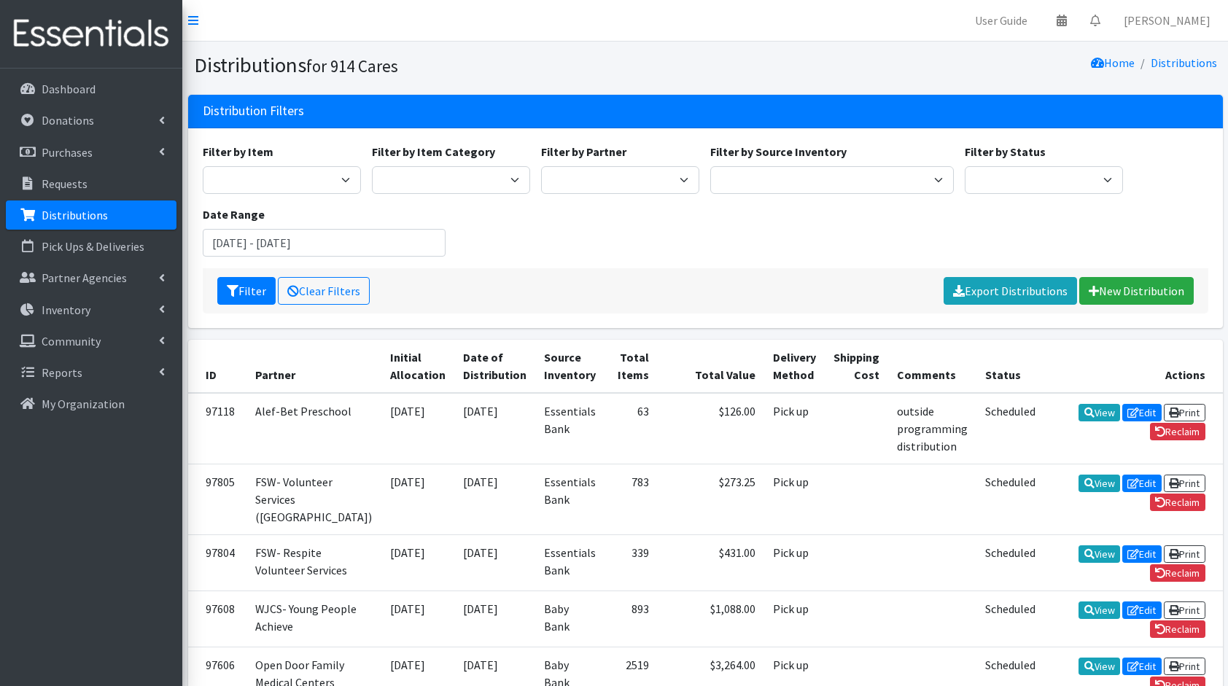
click at [566, 293] on div "Filter Clear Filters Export Distributions New Distribution" at bounding box center [706, 290] width 1006 height 45
click at [312, 237] on input "August 7, 2025 - November 7, 2025" at bounding box center [325, 243] width 244 height 28
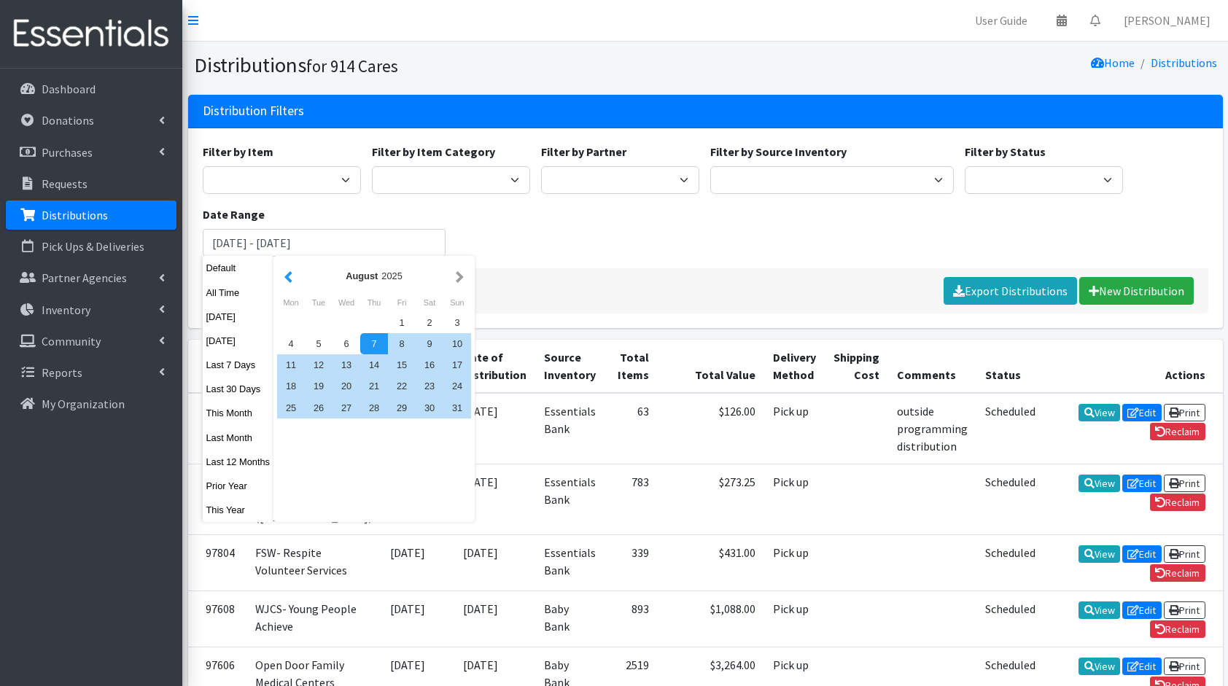
click at [286, 274] on button "button" at bounding box center [288, 276] width 15 height 18
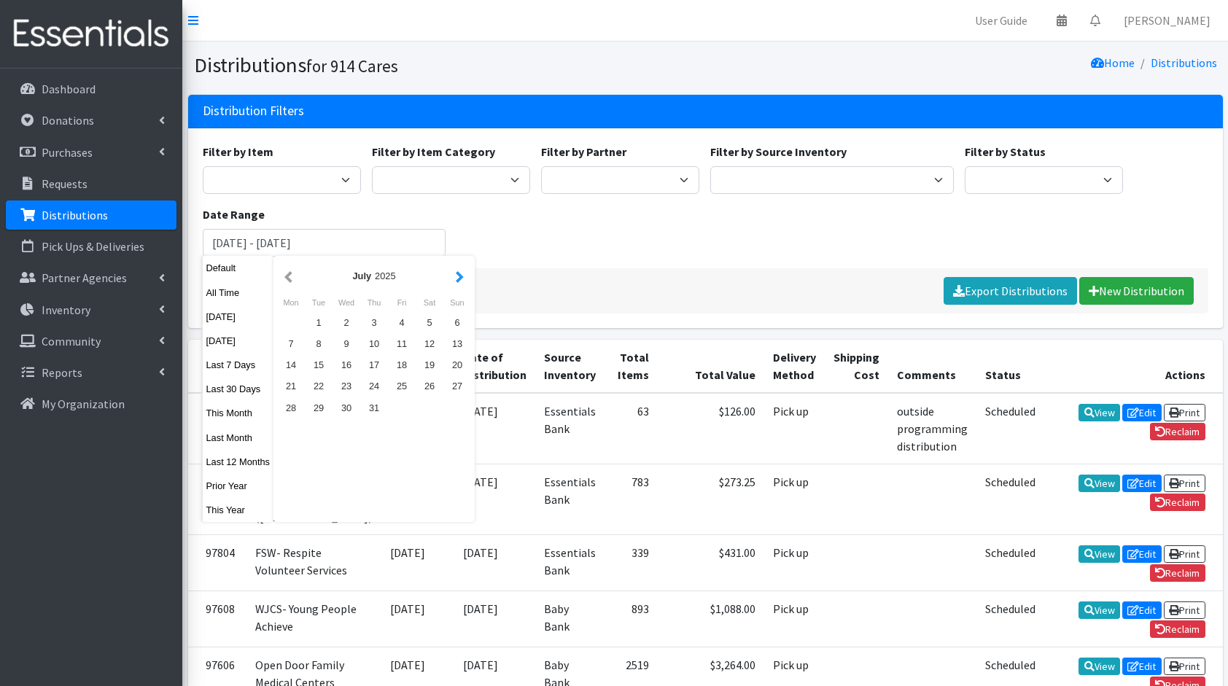
click at [461, 278] on button "button" at bounding box center [459, 276] width 15 height 18
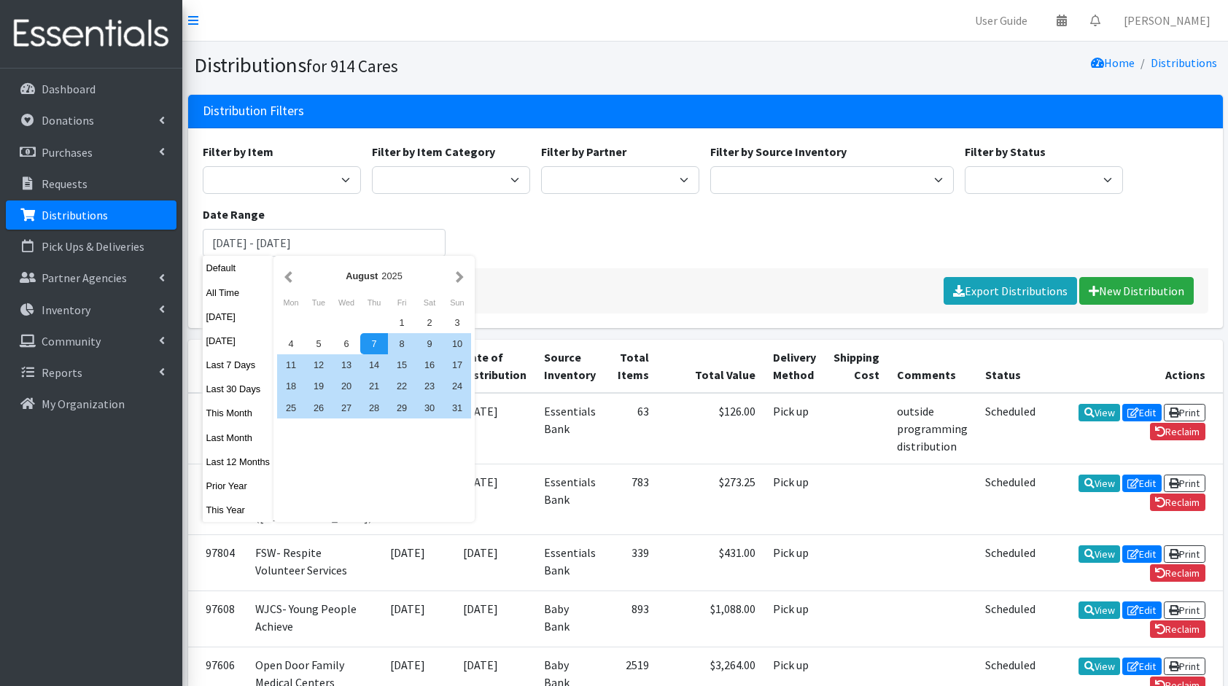
click at [461, 278] on button "button" at bounding box center [459, 276] width 15 height 18
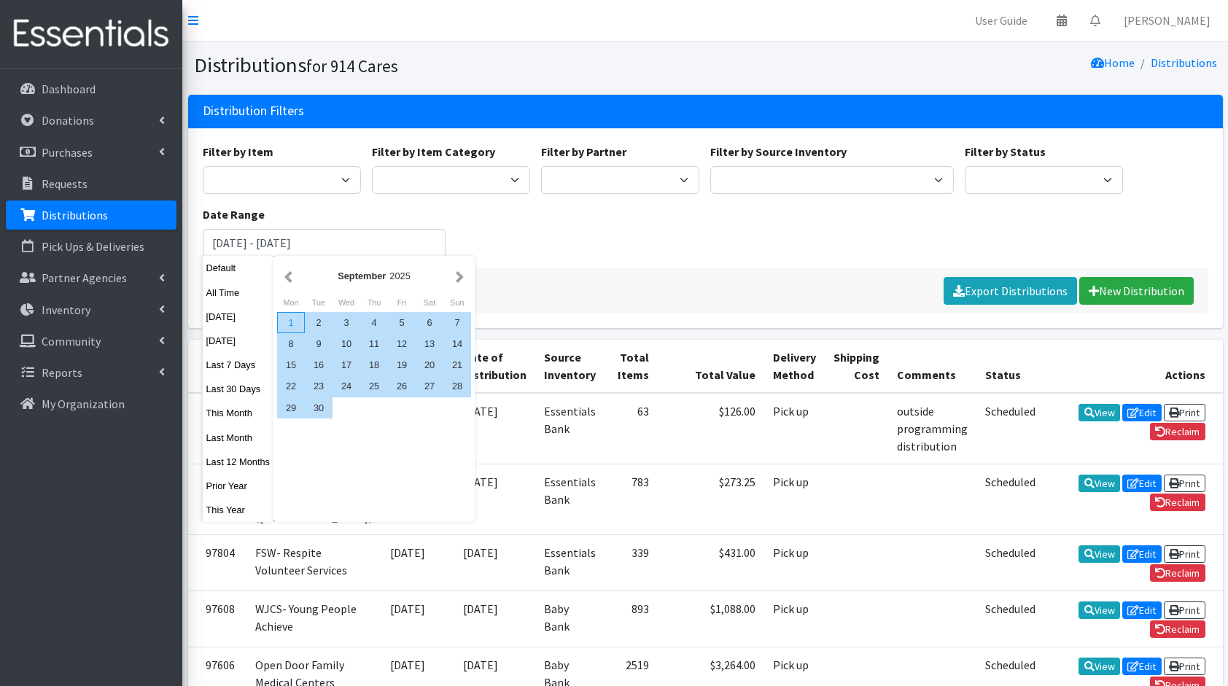
click at [290, 316] on div "1" at bounding box center [291, 322] width 28 height 21
click at [318, 404] on div "30" at bounding box center [319, 407] width 28 height 21
type input "[DATE] - [DATE]"
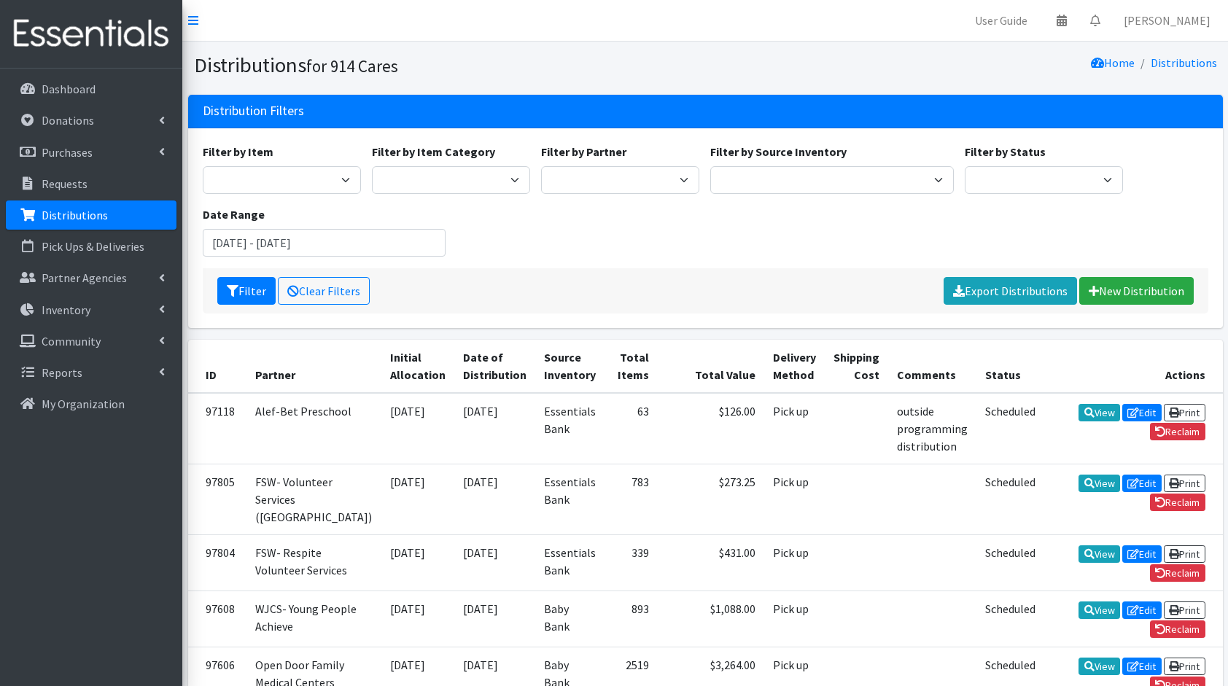
click at [615, 265] on div "Filter by Item 11+ Hygiene Kit 2-5 Hygiene Kit 6-10 Hygiene Kit Baby Bank Baby …" at bounding box center [705, 205] width 1016 height 125
click at [303, 186] on select "11+ Hygiene Kit 2-5 Hygiene Kit 6-10 Hygiene Kit Baby Bank Baby Count Baby Carr…" at bounding box center [282, 180] width 158 height 28
click at [747, 206] on div "Filter by Item 11+ Hygiene Kit 2-5 Hygiene Kit 6-10 Hygiene Kit Baby Bank Baby …" at bounding box center [705, 205] width 1016 height 125
click at [775, 187] on select "Baby Bank Camp Clothing Plus Essentials Bank Westchester Reads" at bounding box center [832, 180] width 244 height 28
select select "207"
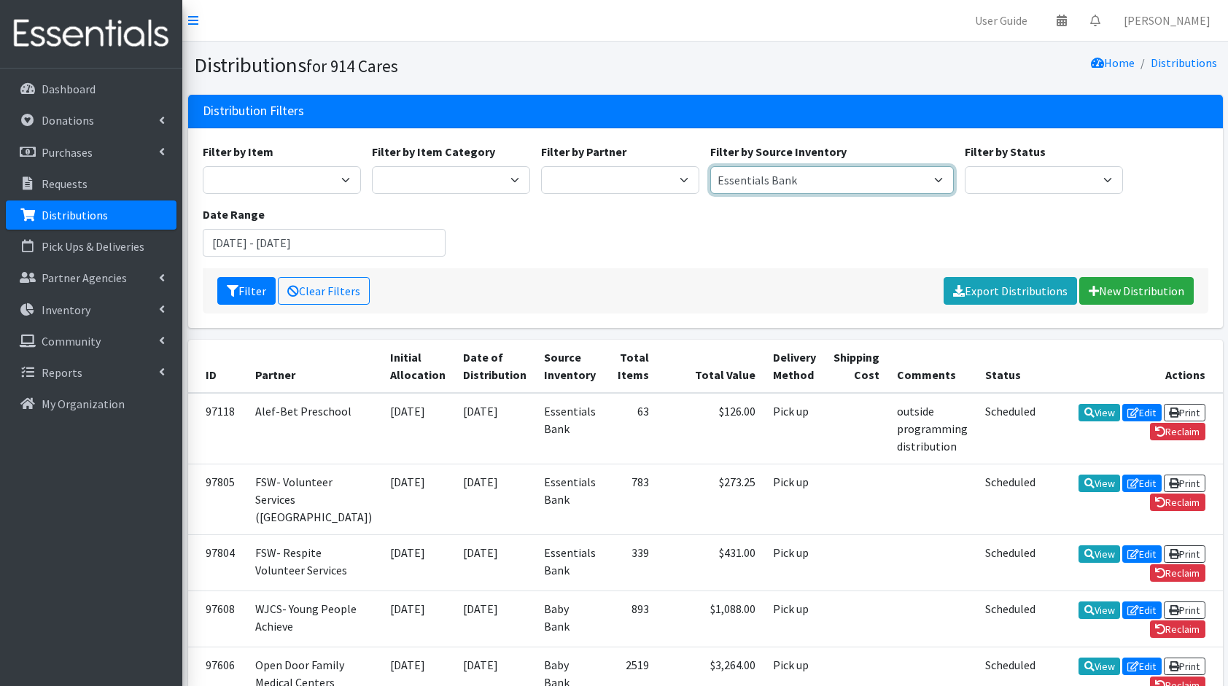
click at [710, 166] on select "Baby Bank Camp Clothing Plus Essentials Bank Westchester Reads" at bounding box center [832, 180] width 244 height 28
click at [292, 182] on select "11+ Hygiene Kit 2-5 Hygiene Kit 6-10 Hygiene Kit Baby Bank Baby Count Baby Carr…" at bounding box center [282, 180] width 158 height 28
select select "10571"
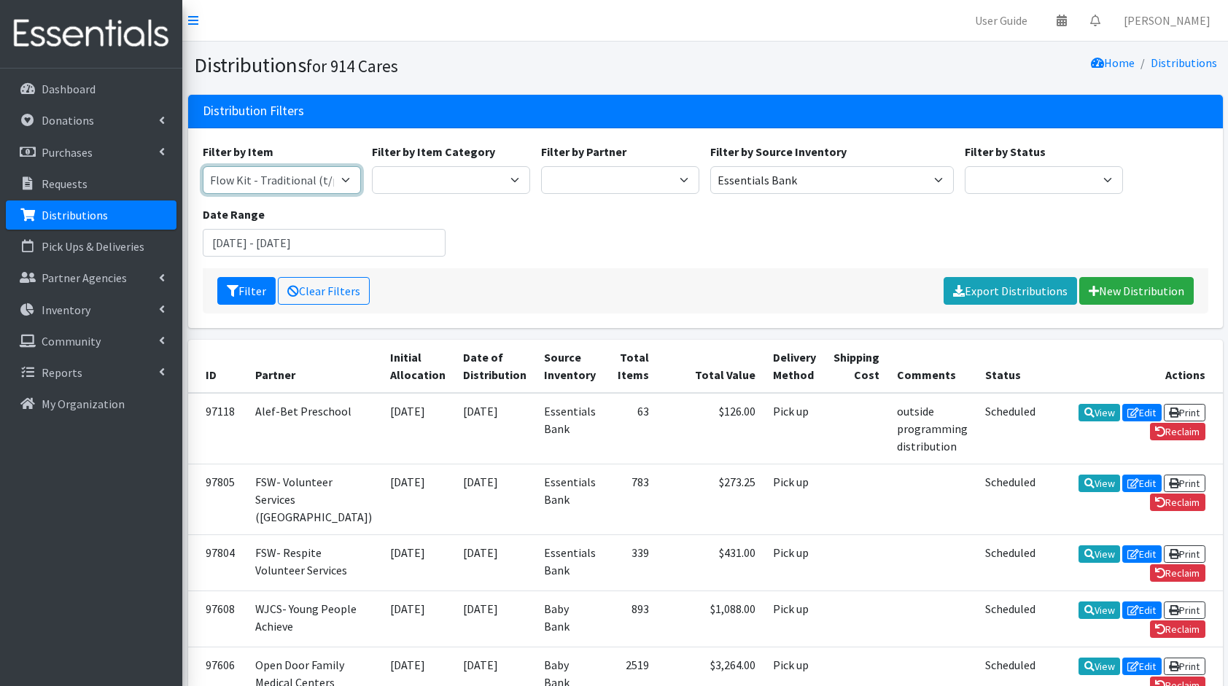
click at [203, 166] on select "11+ Hygiene Kit 2-5 Hygiene Kit 6-10 Hygiene Kit Baby Bank Baby Count Baby Carr…" at bounding box center [282, 180] width 158 height 28
click at [241, 289] on button "Filter" at bounding box center [246, 291] width 58 height 28
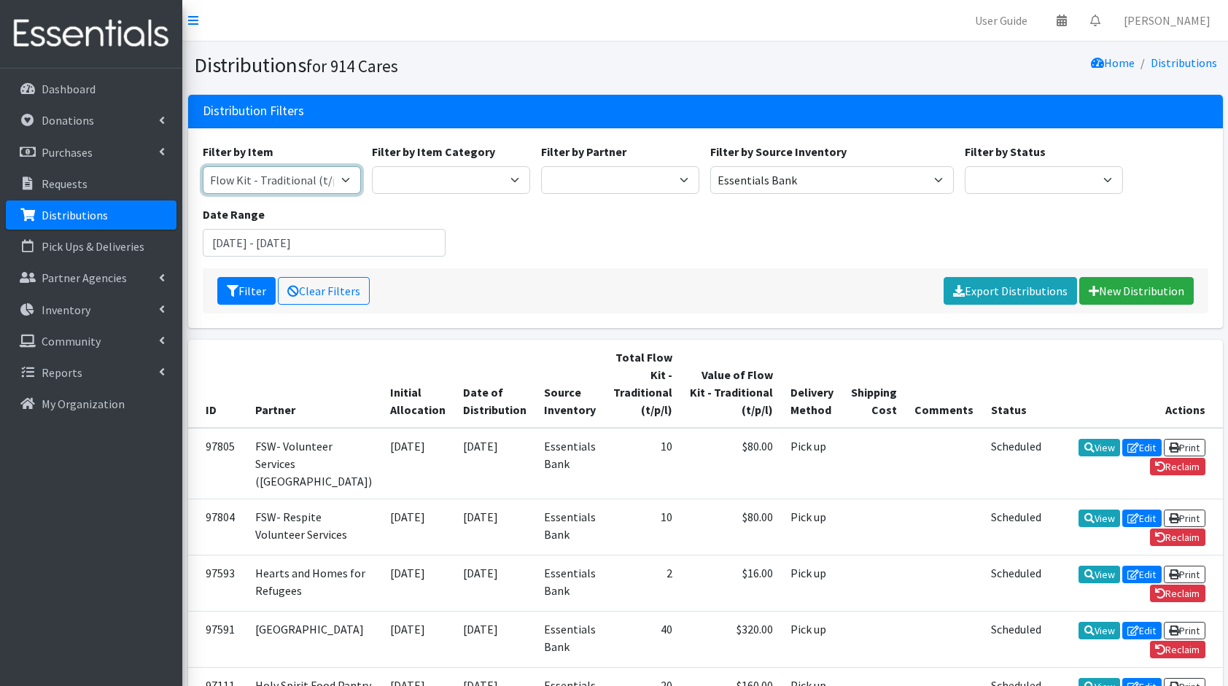
click at [292, 179] on select "11+ Hygiene Kit 2-5 Hygiene Kit 6-10 Hygiene Kit Baby Bank Baby Count Baby Carr…" at bounding box center [282, 180] width 158 height 28
select select "14765"
click at [203, 166] on select "11+ Hygiene Kit 2-5 Hygiene Kit 6-10 Hygiene Kit Baby Bank Baby Count Baby Carr…" at bounding box center [282, 180] width 158 height 28
click at [240, 284] on button "Filter" at bounding box center [246, 291] width 58 height 28
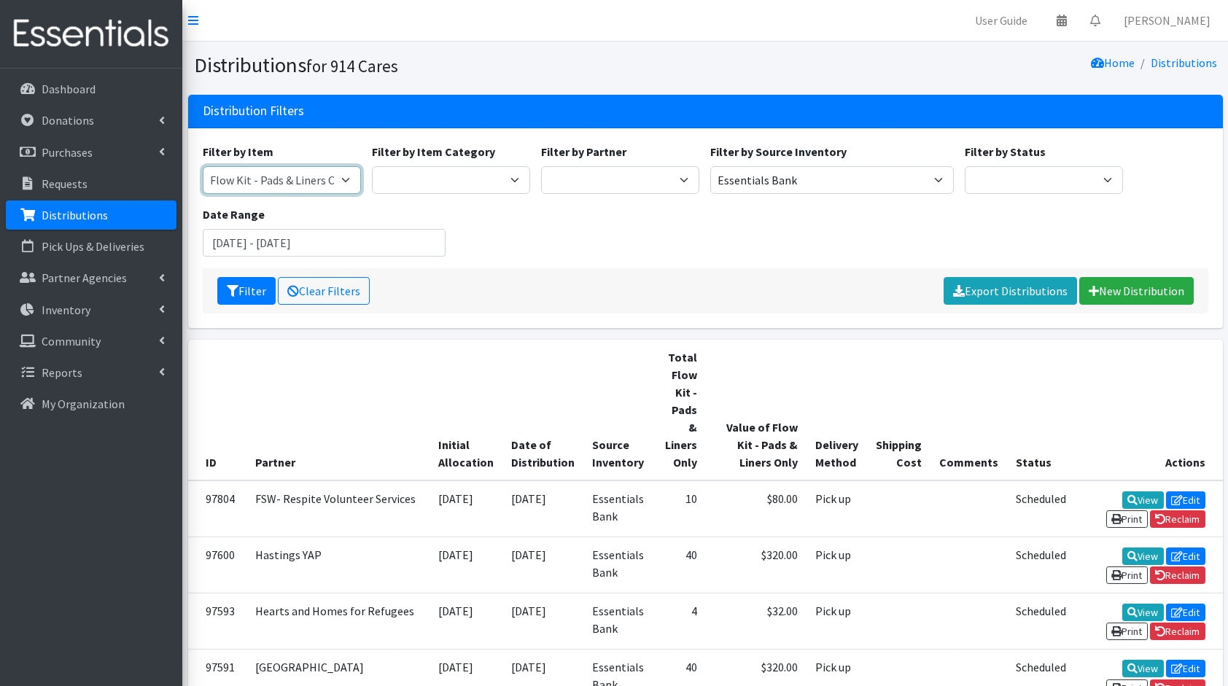
click at [301, 176] on select "11+ Hygiene Kit 2-5 Hygiene Kit 6-10 Hygiene Kit Baby Bank Baby Count Baby Carr…" at bounding box center [282, 180] width 158 height 28
click at [532, 217] on div "Filter by Item 11+ Hygiene Kit 2-5 Hygiene Kit 6-10 Hygiene Kit Baby Bank Baby …" at bounding box center [705, 205] width 1016 height 125
click at [331, 246] on input "[DATE] - [DATE]" at bounding box center [325, 243] width 244 height 28
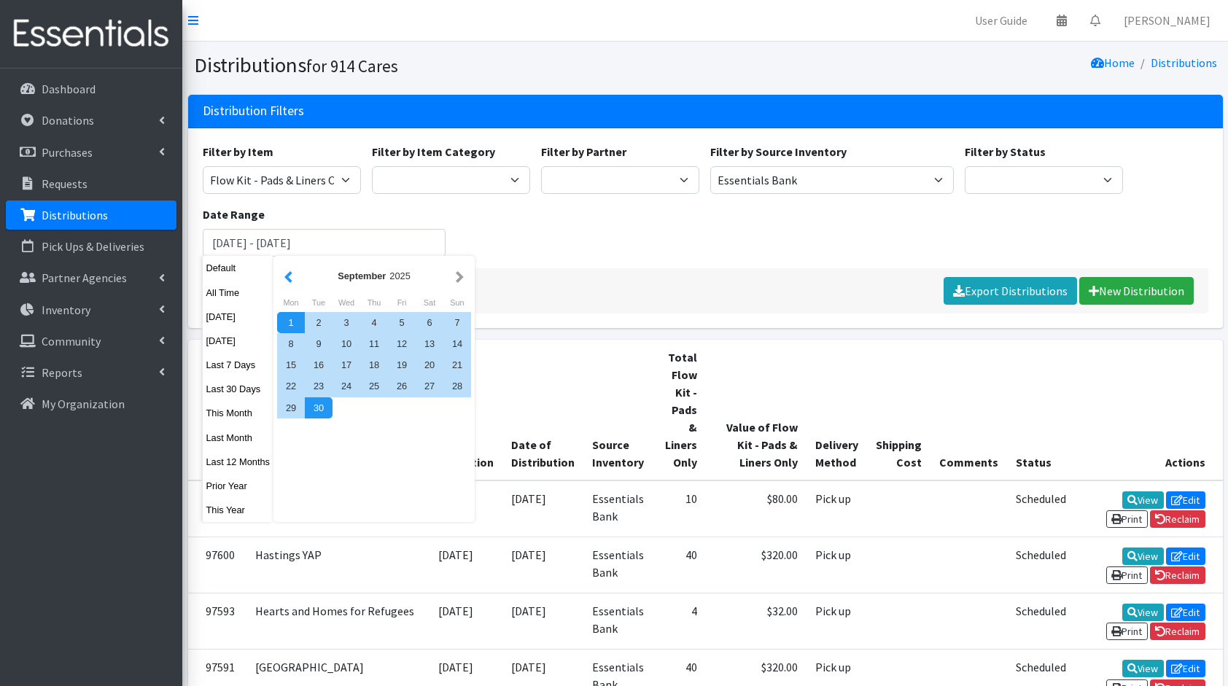
click at [284, 271] on button "button" at bounding box center [288, 276] width 15 height 18
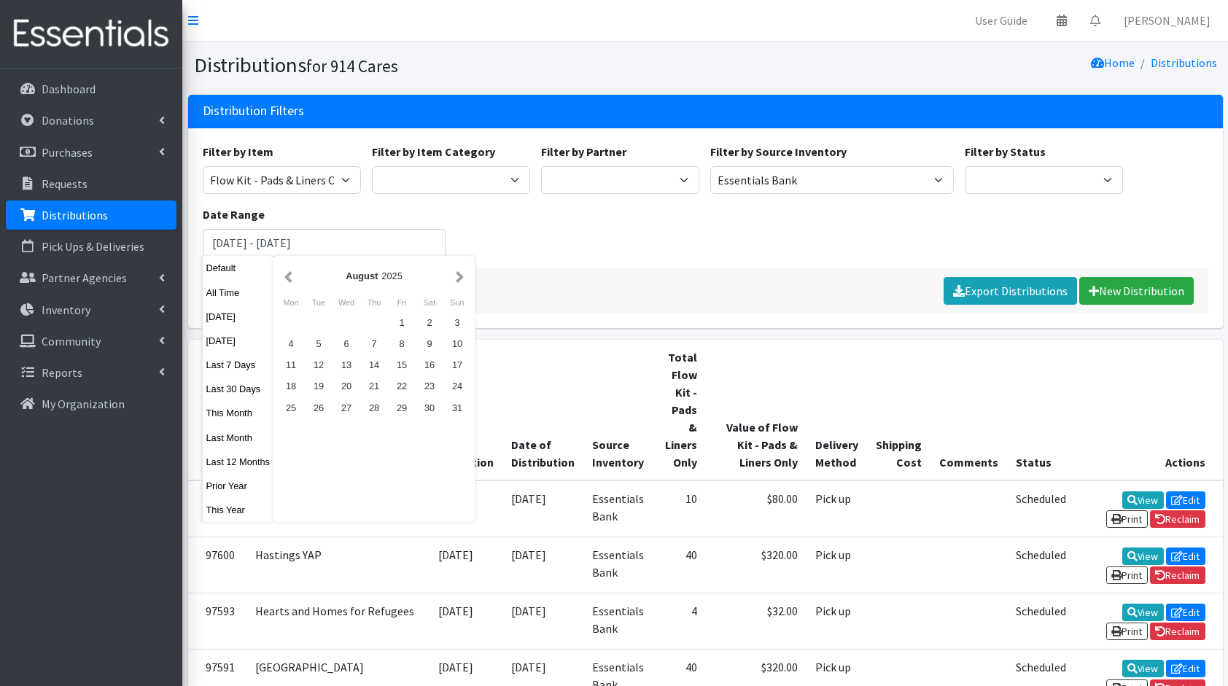
click at [284, 271] on button "button" at bounding box center [288, 276] width 15 height 18
click at [455, 321] on div "1" at bounding box center [457, 322] width 28 height 21
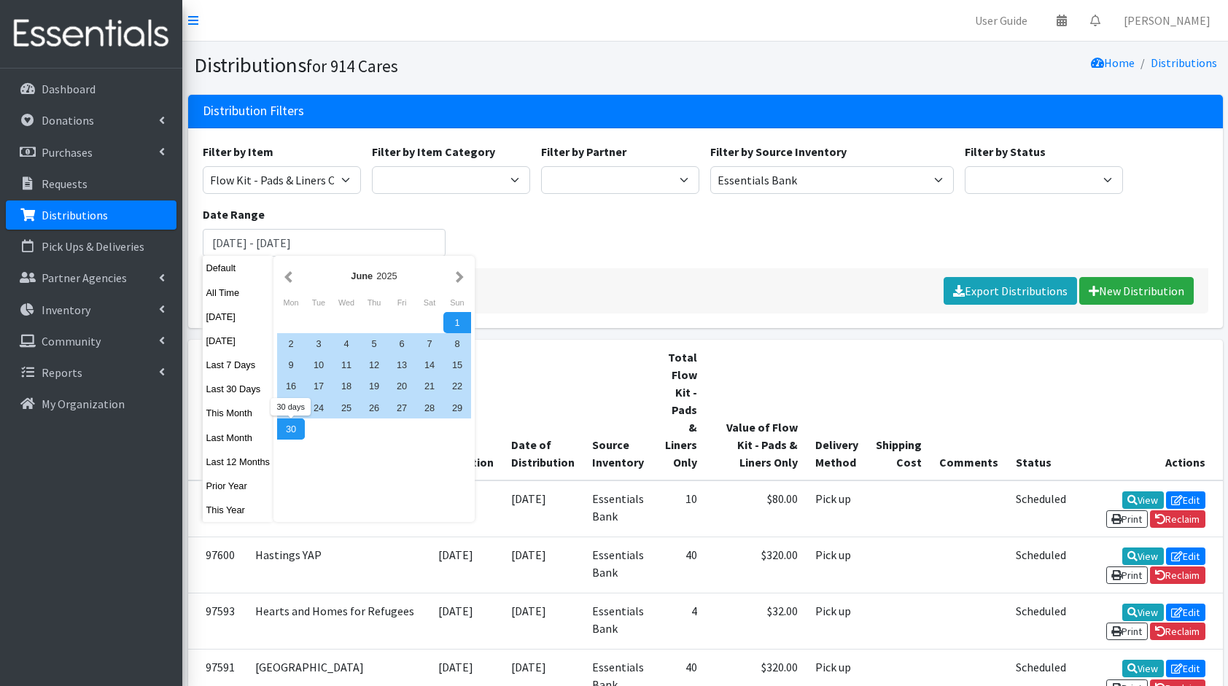
click at [285, 429] on div "30" at bounding box center [291, 429] width 28 height 21
type input "[DATE] - [DATE]"
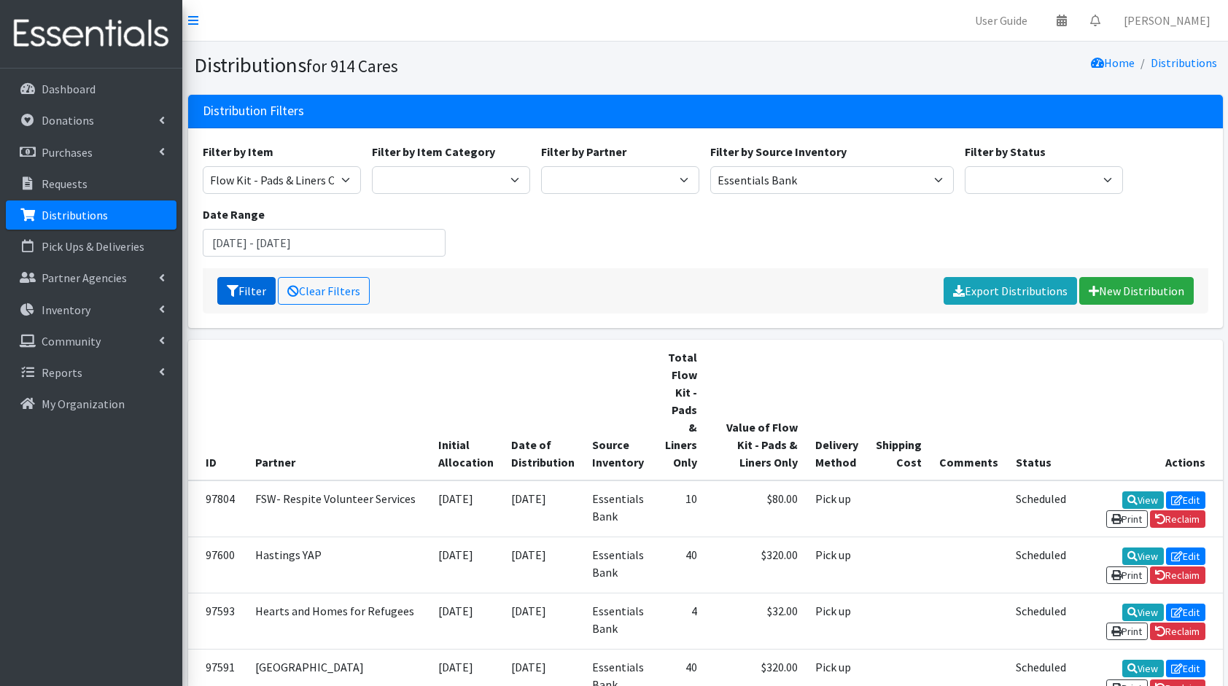
click at [244, 282] on button "Filter" at bounding box center [246, 291] width 58 height 28
click at [273, 192] on select "11+ Hygiene Kit 2-5 Hygiene Kit 6-10 Hygiene Kit Baby Bank Baby Count Baby Carr…" at bounding box center [282, 180] width 158 height 28
select select "10571"
click at [203, 166] on select "11+ Hygiene Kit 2-5 Hygiene Kit 6-10 Hygiene Kit Baby Bank Baby Count Baby Carr…" at bounding box center [282, 180] width 158 height 28
click at [244, 289] on button "Filter" at bounding box center [246, 291] width 58 height 28
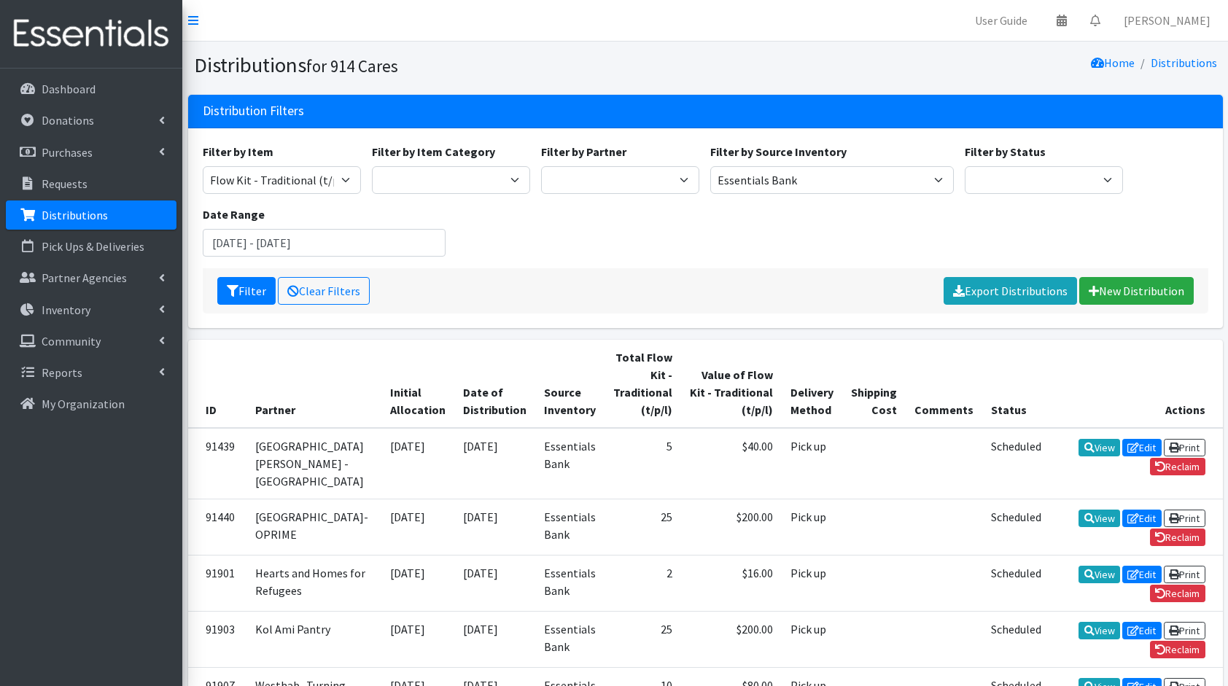
click at [567, 254] on div "Filter by Item 11+ Hygiene Kit 2-5 Hygiene Kit 6-10 Hygiene Kit Baby Bank Baby …" at bounding box center [705, 205] width 1016 height 125
click at [347, 284] on link "Clear Filters" at bounding box center [324, 291] width 92 height 28
